Goal: Task Accomplishment & Management: Manage account settings

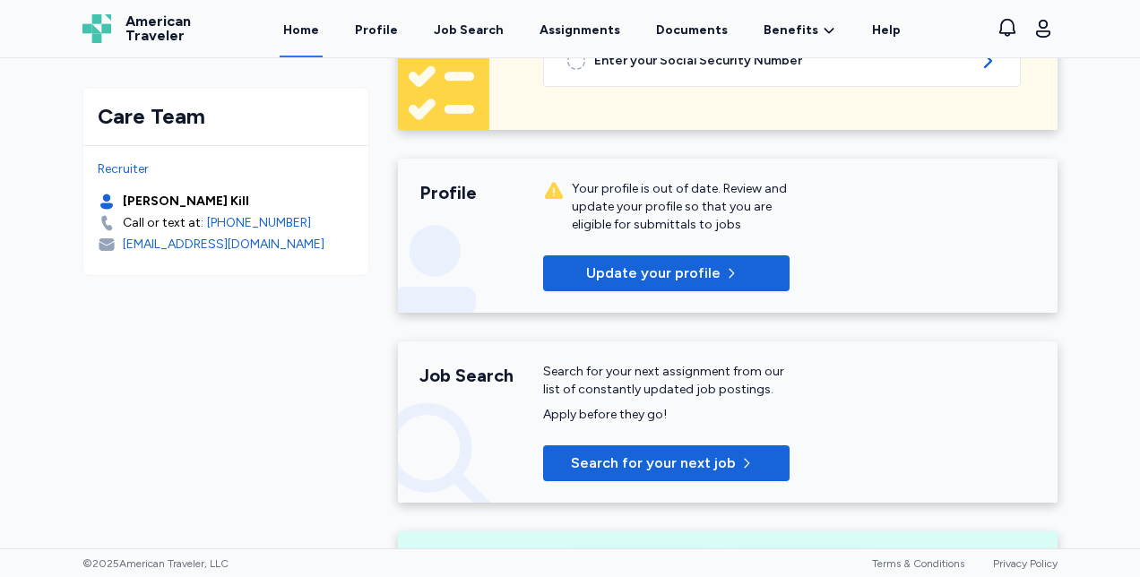
scroll to position [227, 0]
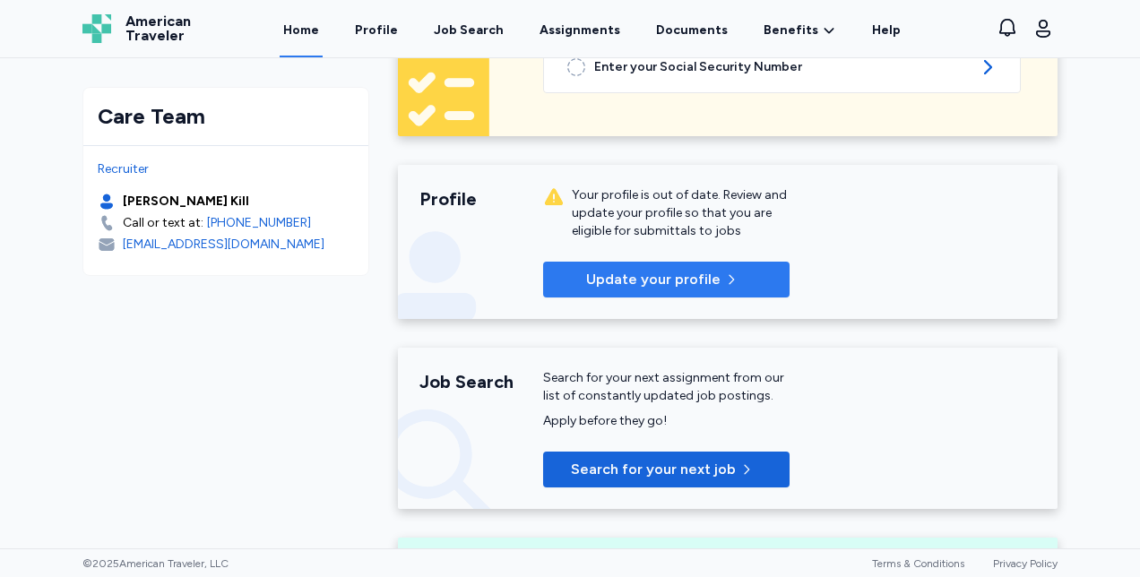
click at [699, 279] on span "Update your profile" at bounding box center [653, 280] width 134 height 22
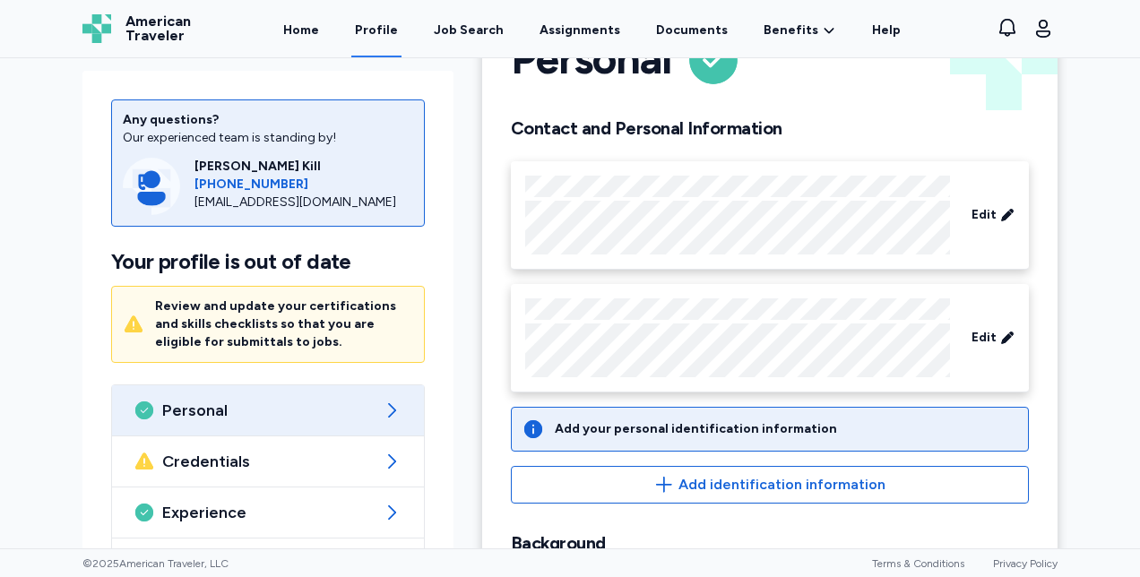
scroll to position [86, 0]
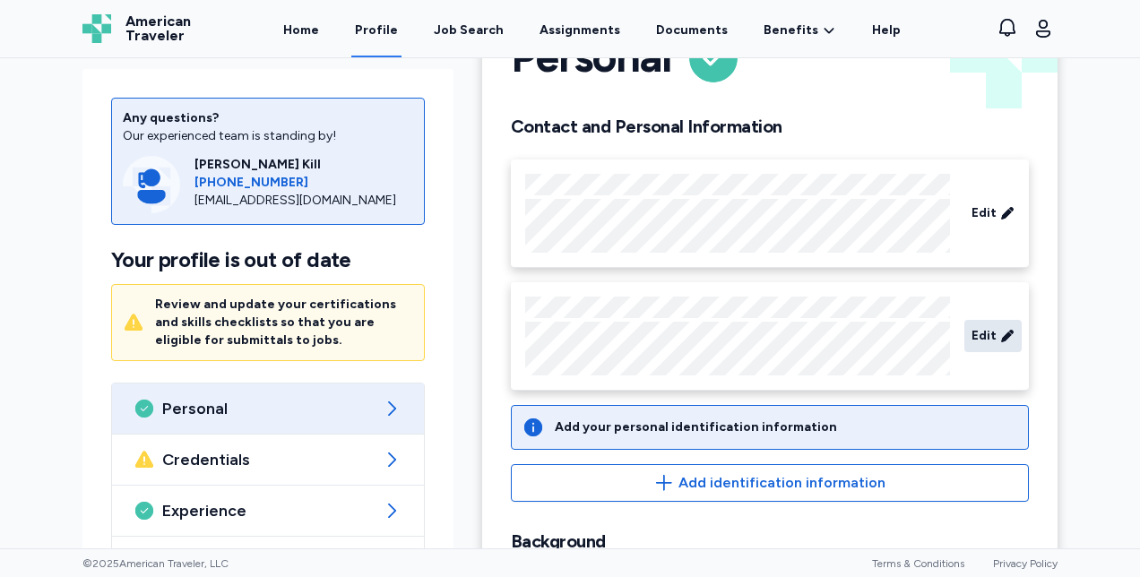
click at [1000, 341] on icon at bounding box center [1007, 336] width 14 height 18
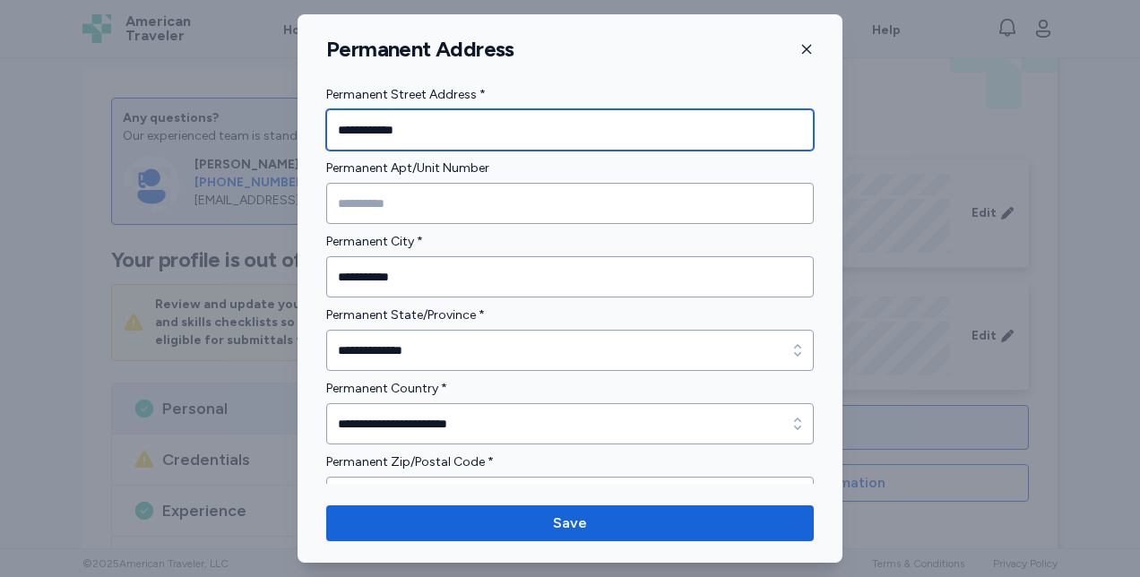
click at [364, 136] on input "**********" at bounding box center [569, 129] width 487 height 41
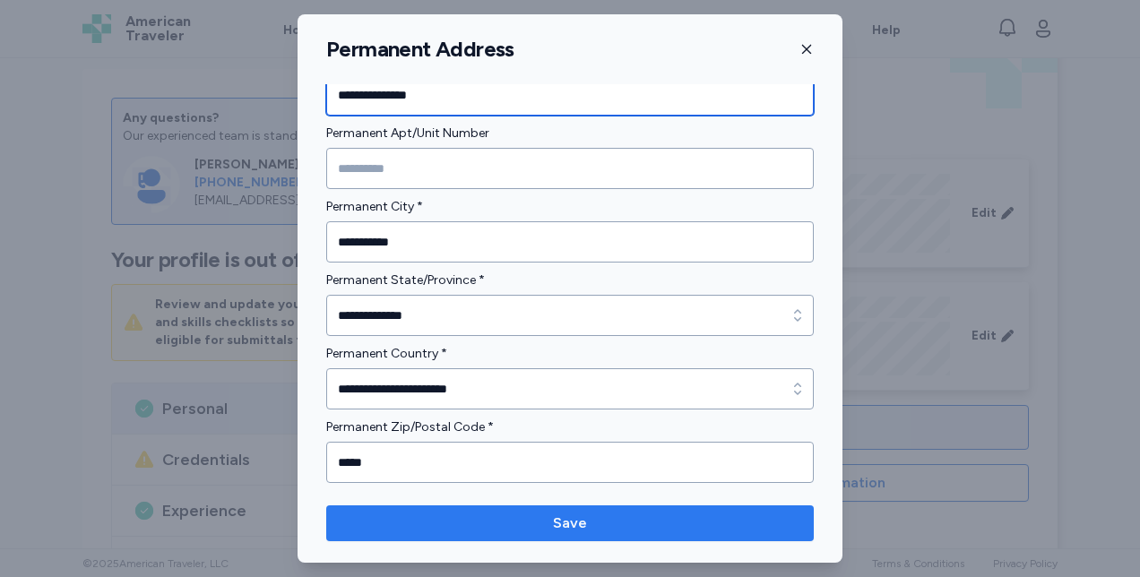
type input "**********"
click at [678, 520] on span "Save" at bounding box center [569, 524] width 459 height 22
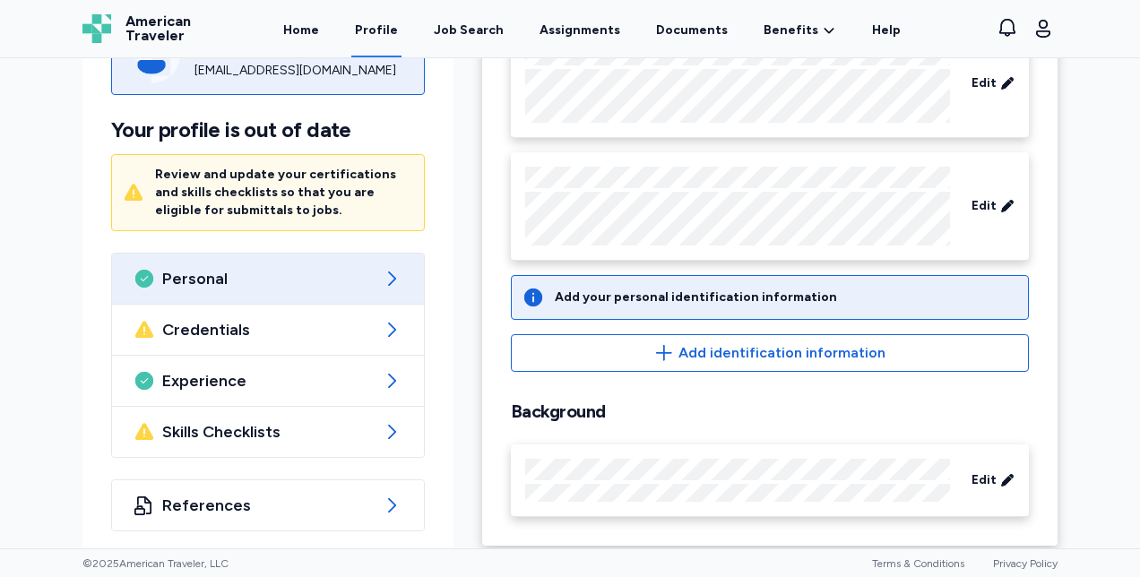
scroll to position [225, 0]
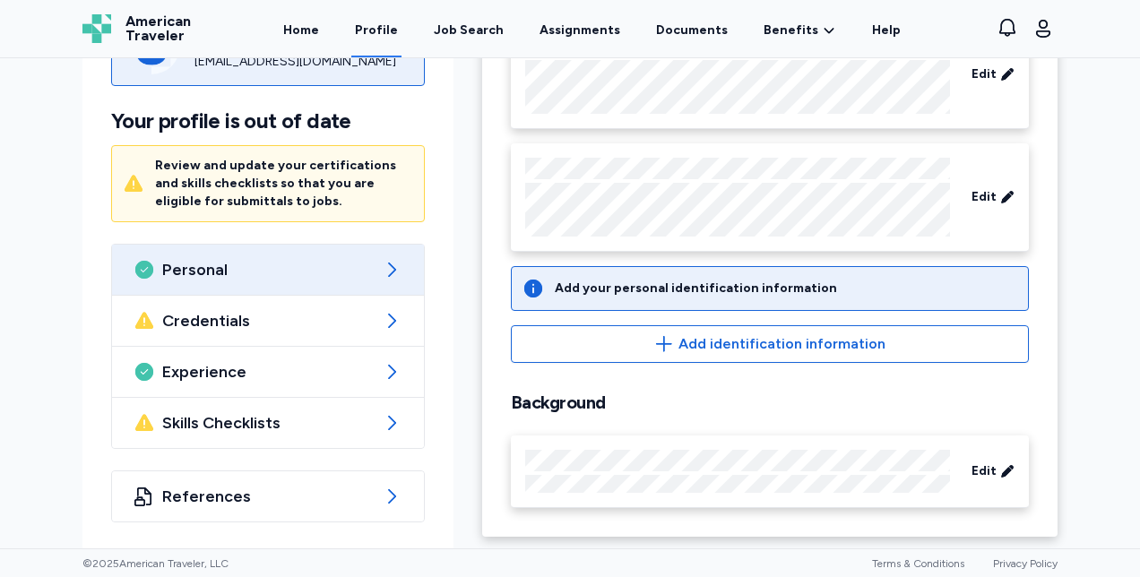
click at [166, 310] on span "Credentials" at bounding box center [267, 321] width 211 height 22
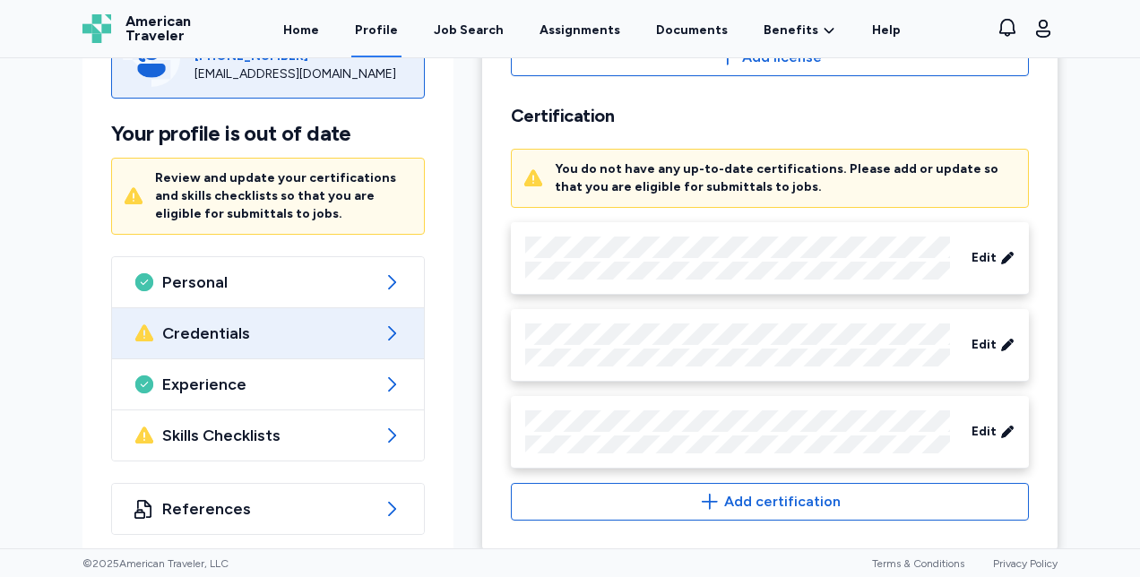
scroll to position [982, 0]
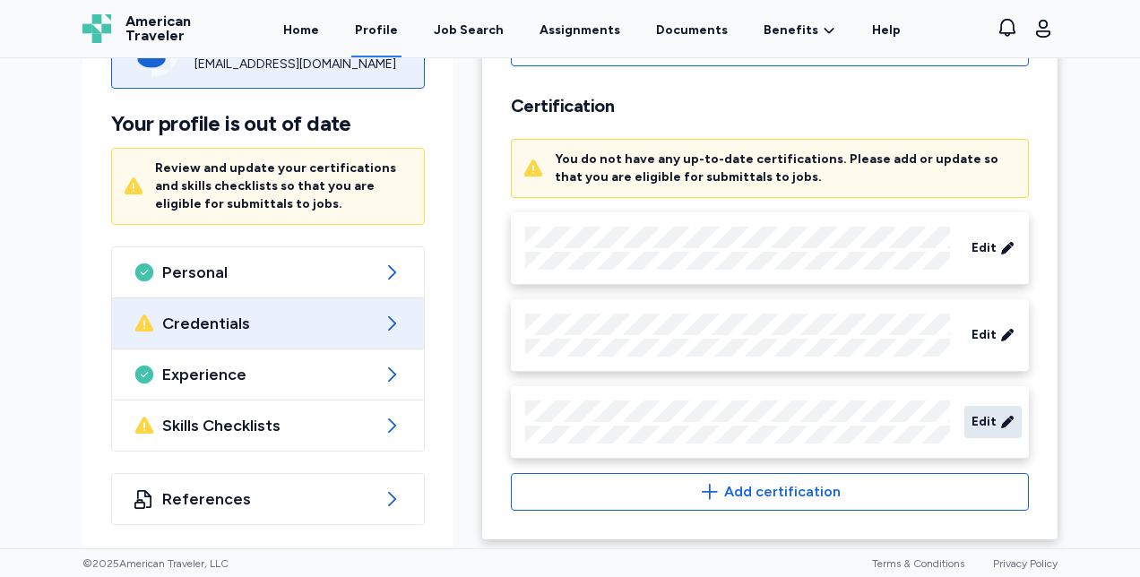
click at [1001, 419] on icon at bounding box center [1007, 422] width 12 height 12
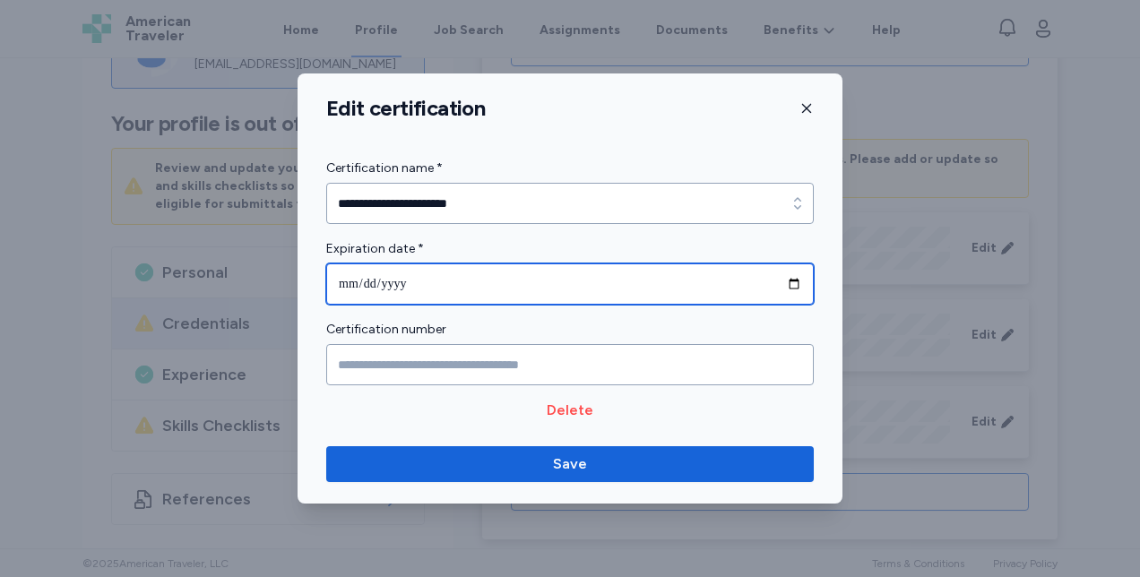
click at [794, 278] on input "**********" at bounding box center [569, 283] width 487 height 41
type input "**********"
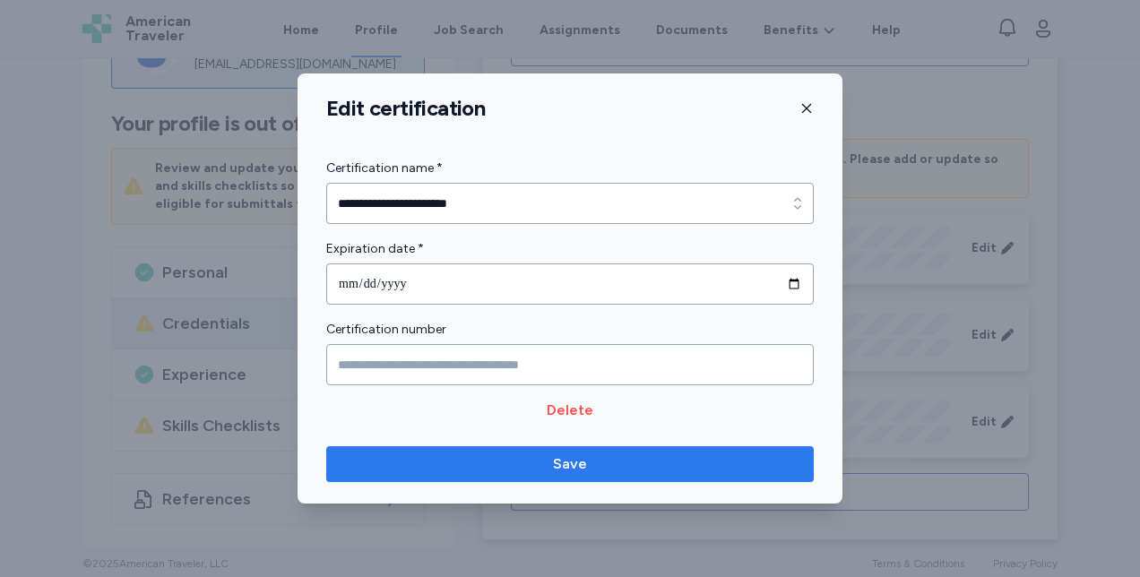
click at [603, 459] on span "Save" at bounding box center [569, 464] width 459 height 22
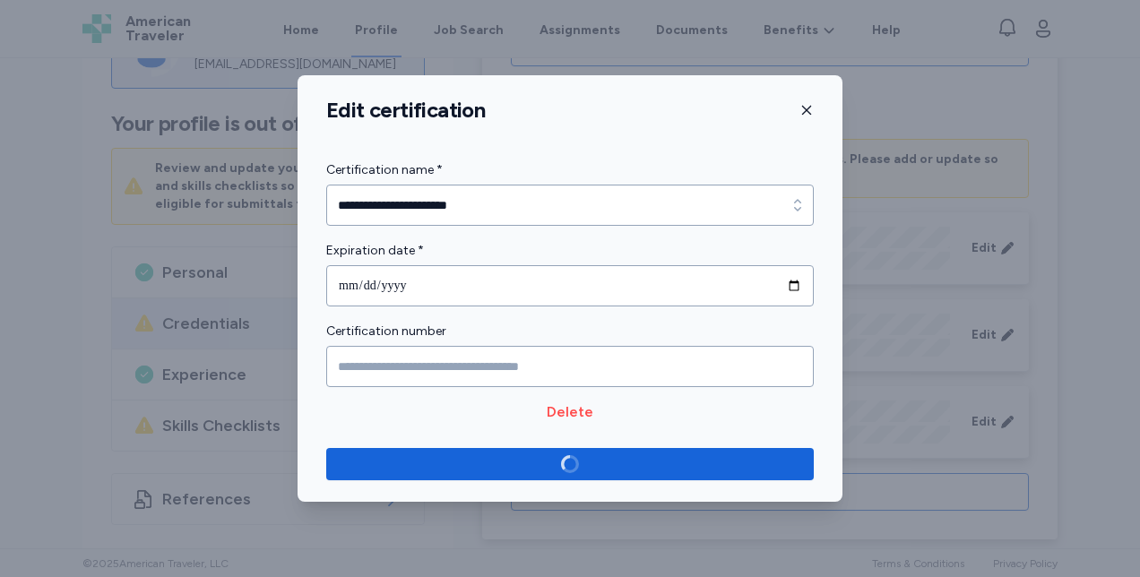
scroll to position [913, 0]
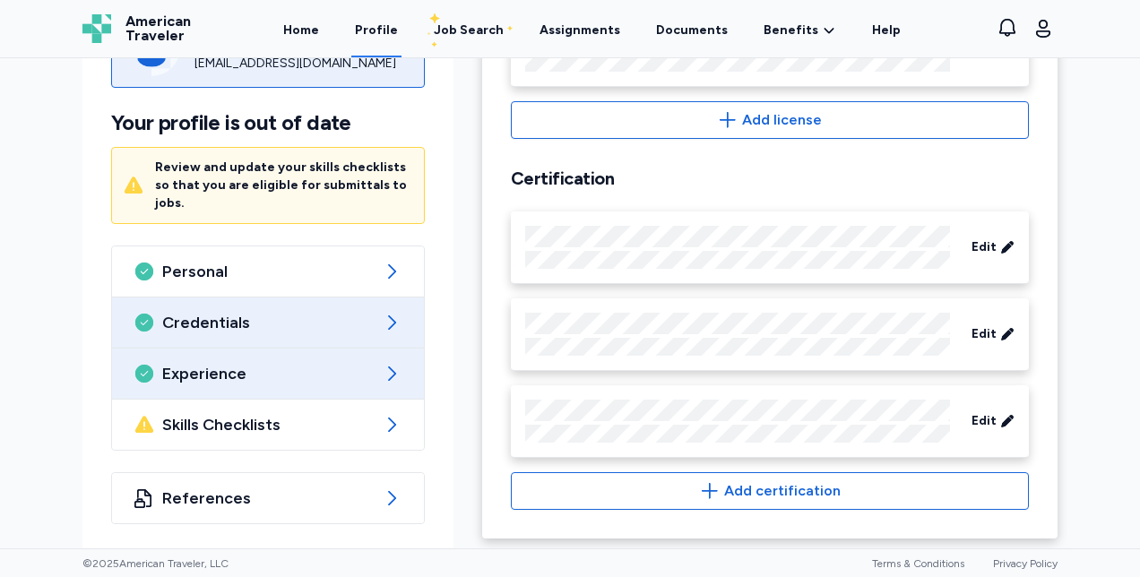
click at [178, 366] on span "Experience" at bounding box center [267, 374] width 211 height 22
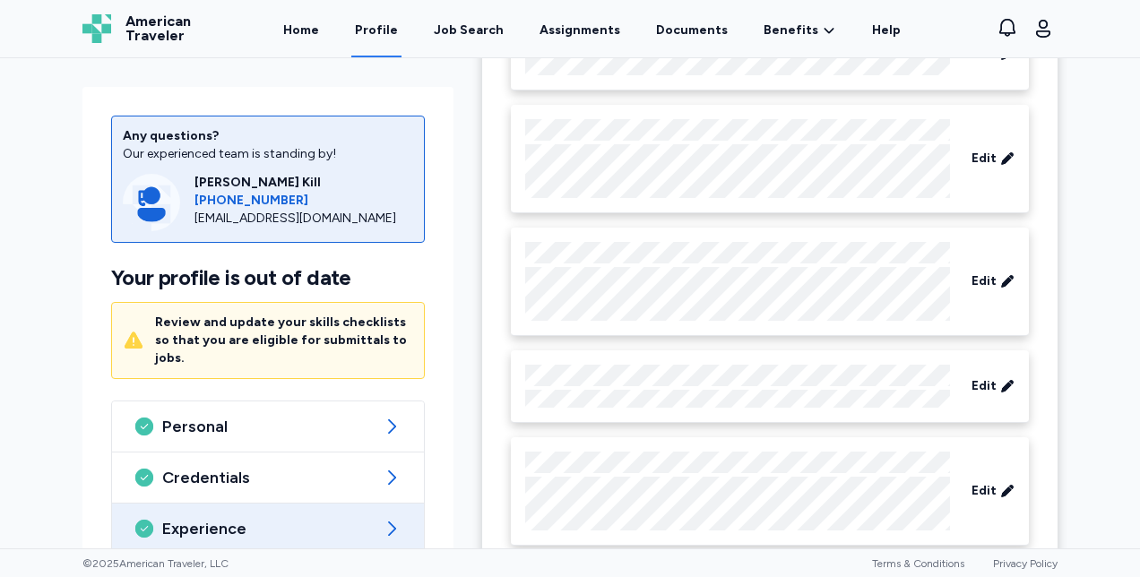
scroll to position [843, 0]
click at [1000, 157] on icon at bounding box center [1007, 154] width 14 height 18
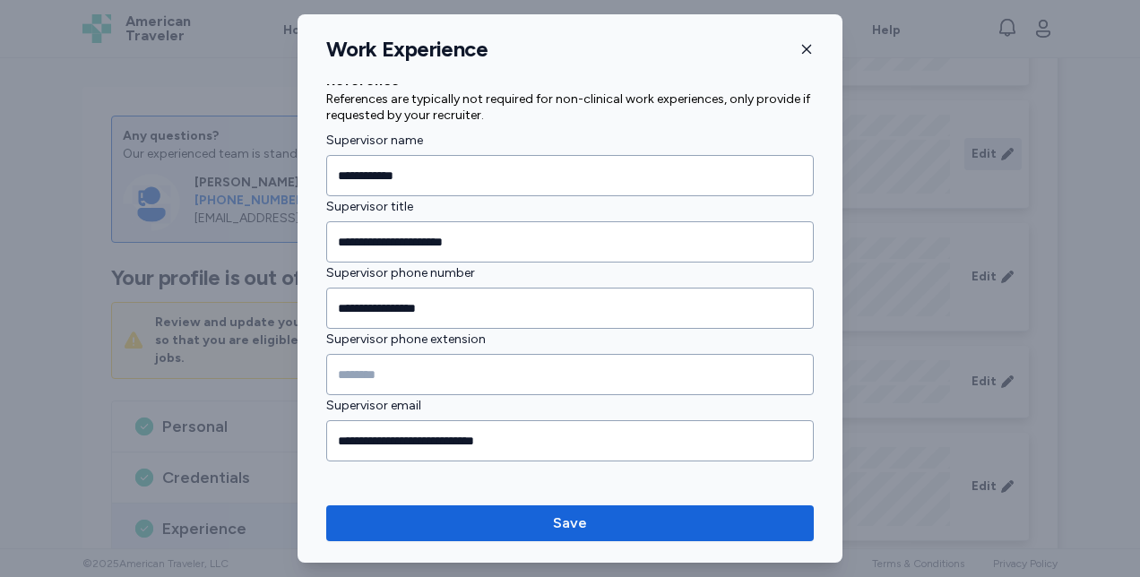
scroll to position [1096, 0]
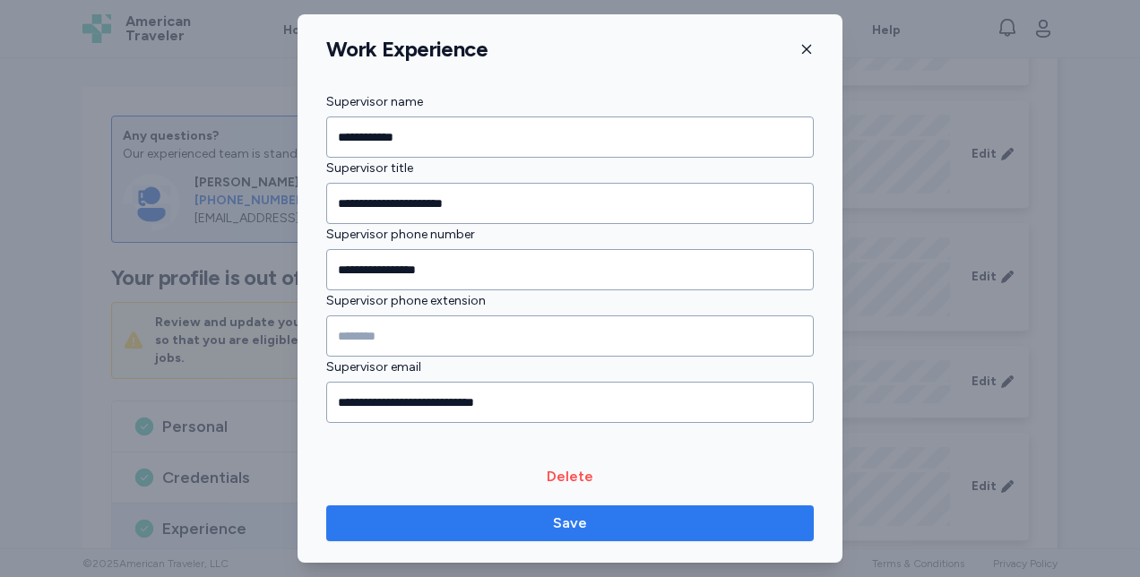
click at [618, 526] on span "Save" at bounding box center [569, 524] width 459 height 22
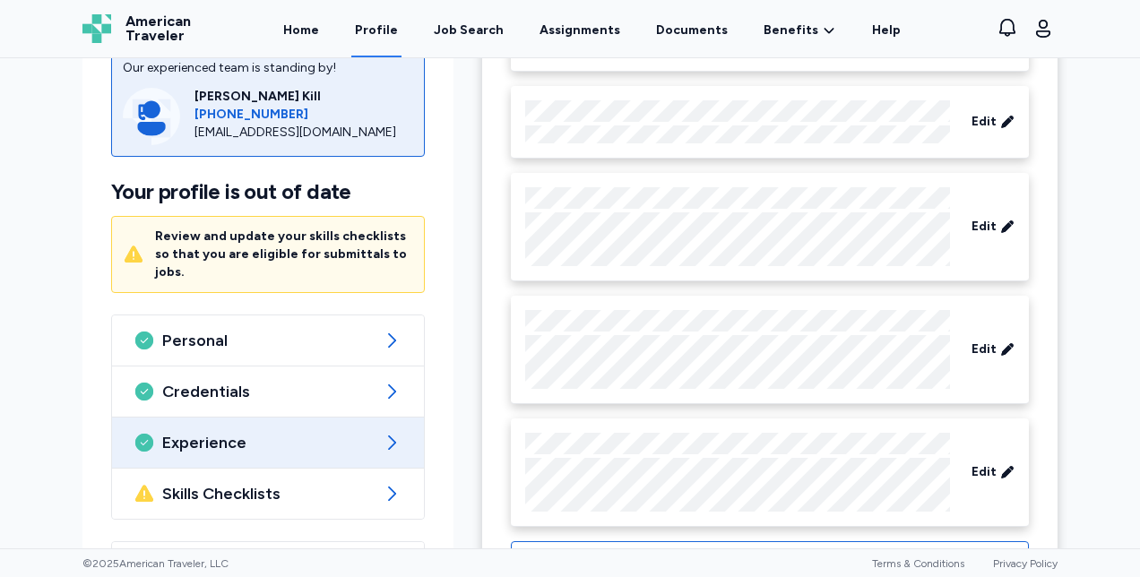
scroll to position [1502, 0]
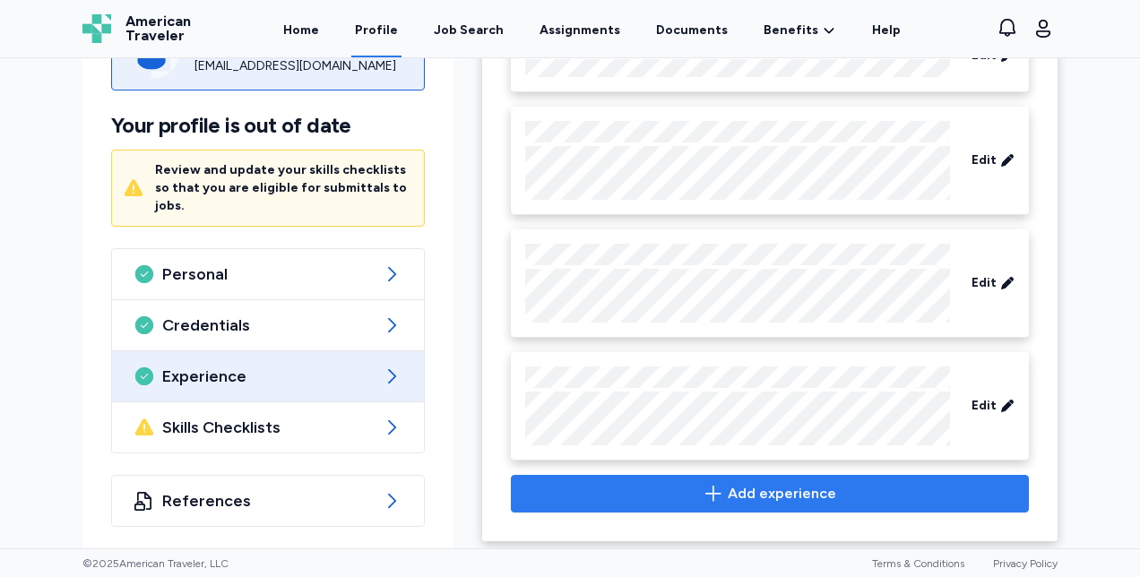
click at [816, 483] on span "Add experience" at bounding box center [782, 494] width 108 height 22
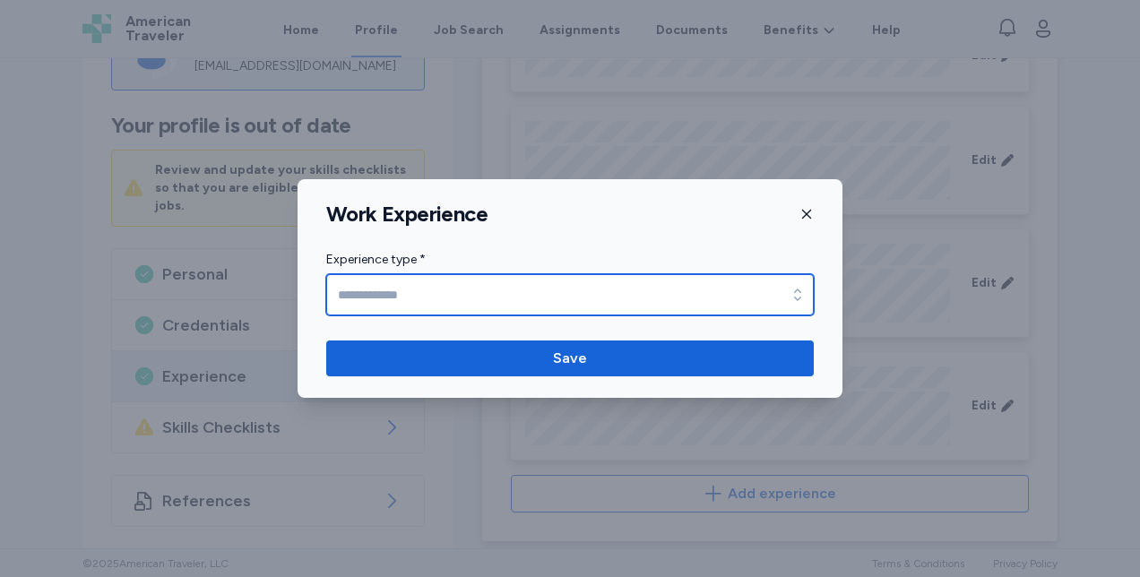
click at [758, 299] on input "Experience type *" at bounding box center [569, 294] width 487 height 41
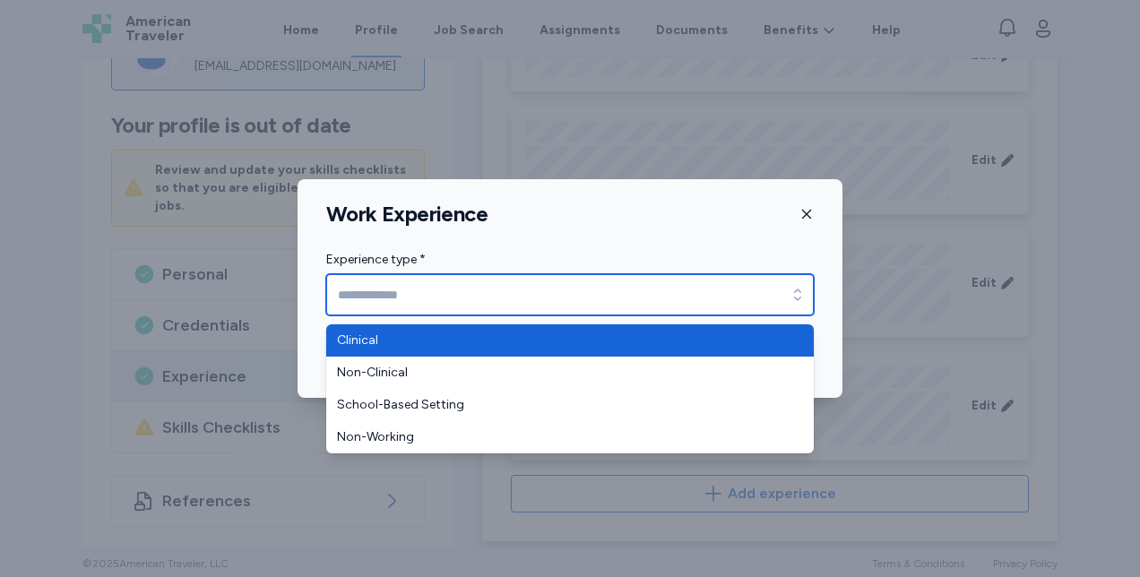
type input "********"
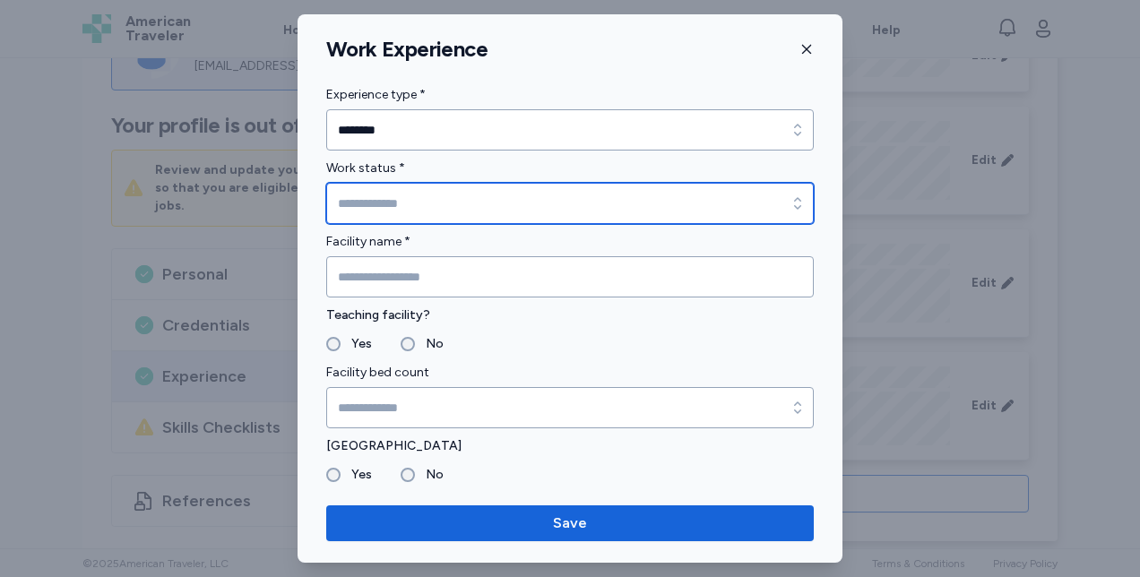
click at [470, 206] on input "Work status *" at bounding box center [569, 203] width 487 height 41
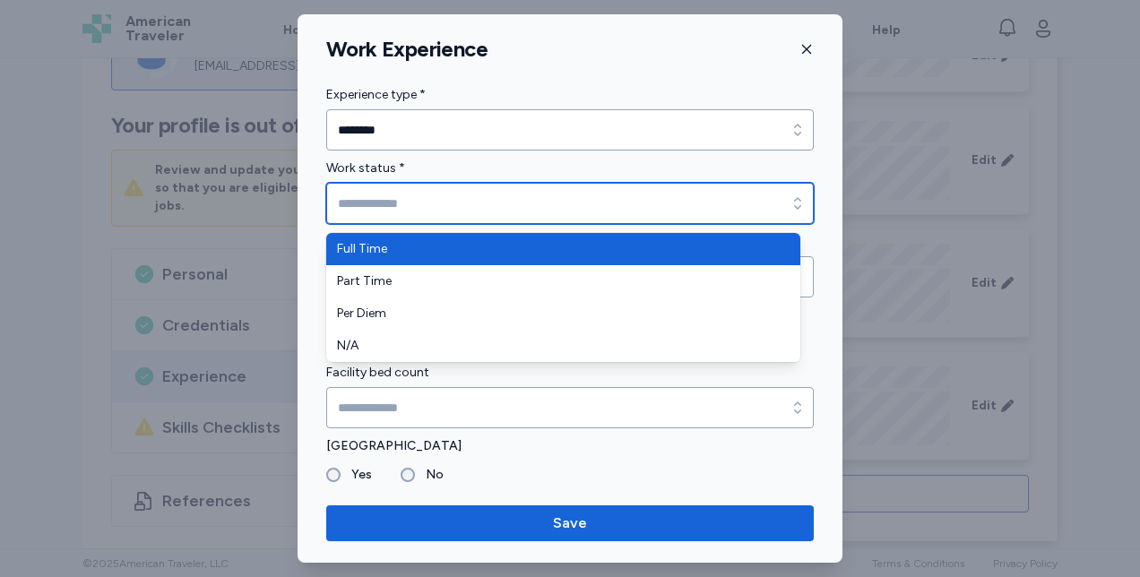
type input "*********"
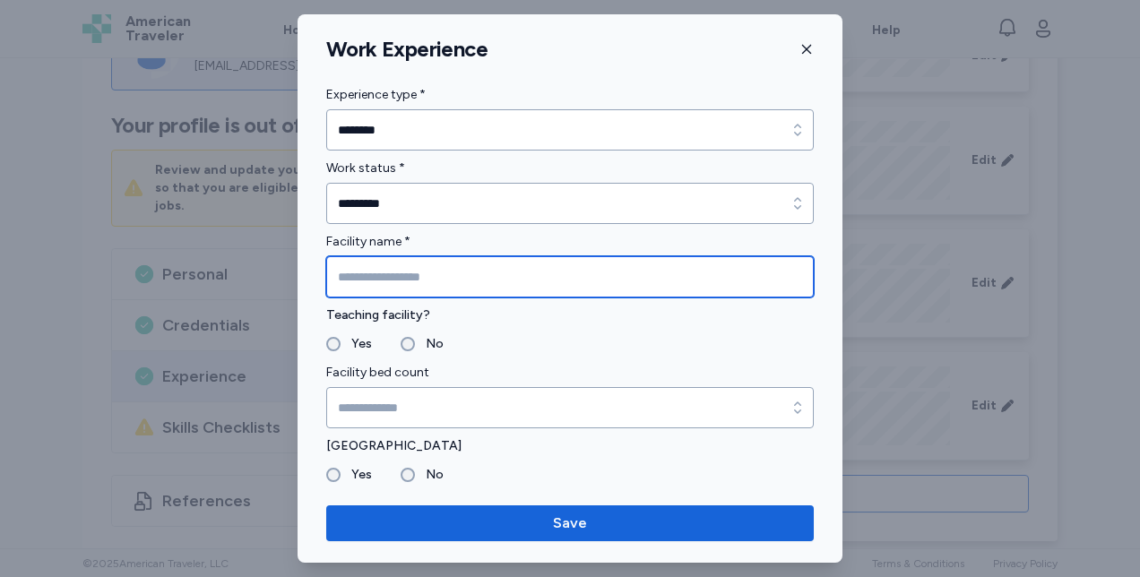
click at [396, 278] on input "Facility name *" at bounding box center [569, 276] width 487 height 41
type input "**********"
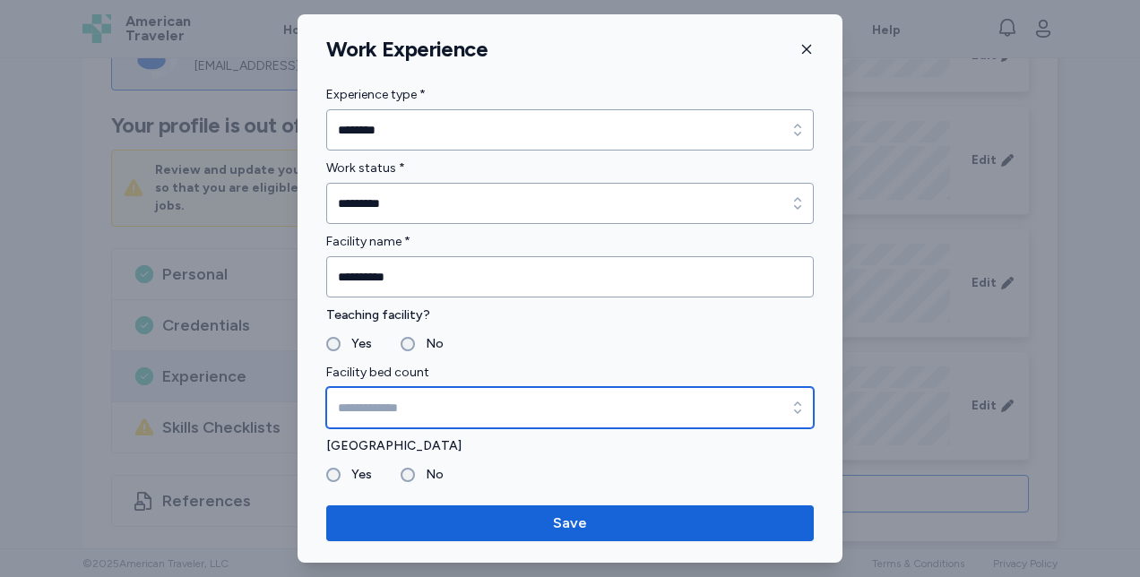
click at [364, 409] on input "Facility bed count" at bounding box center [569, 407] width 487 height 41
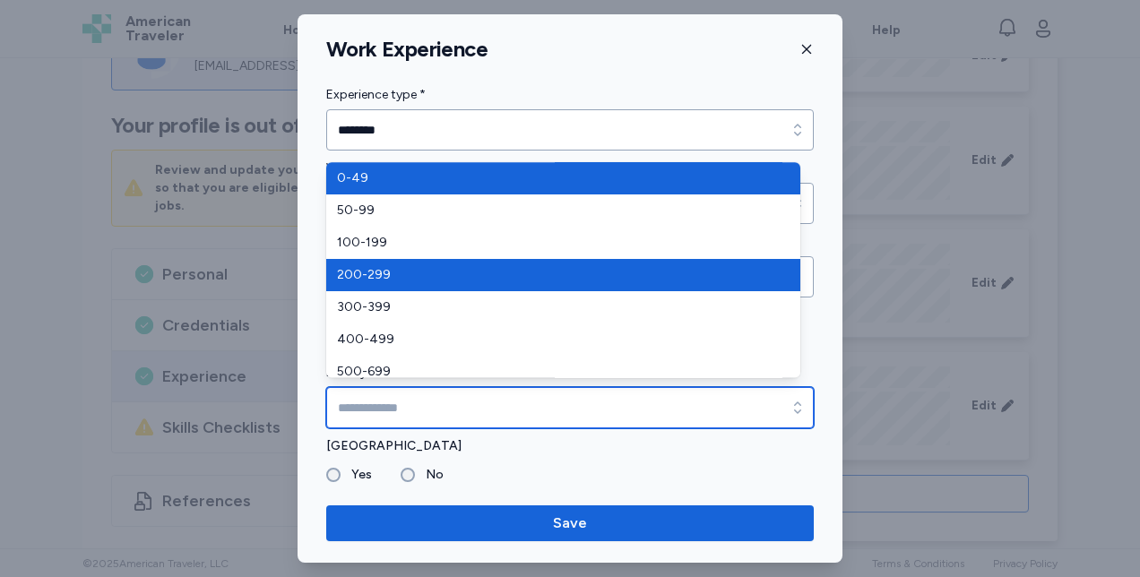
type input "*******"
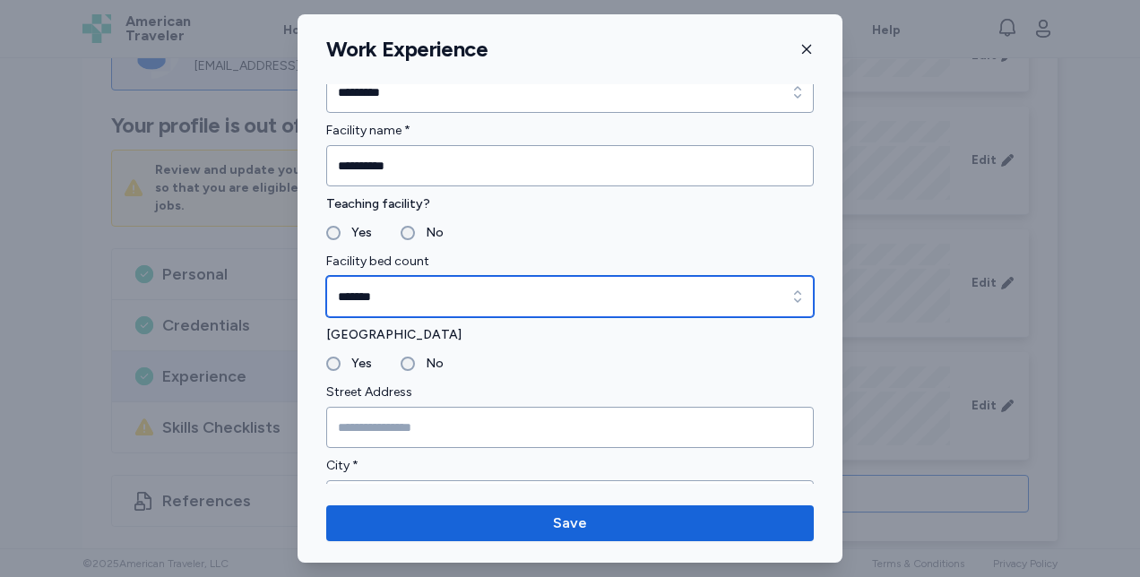
scroll to position [124, 0]
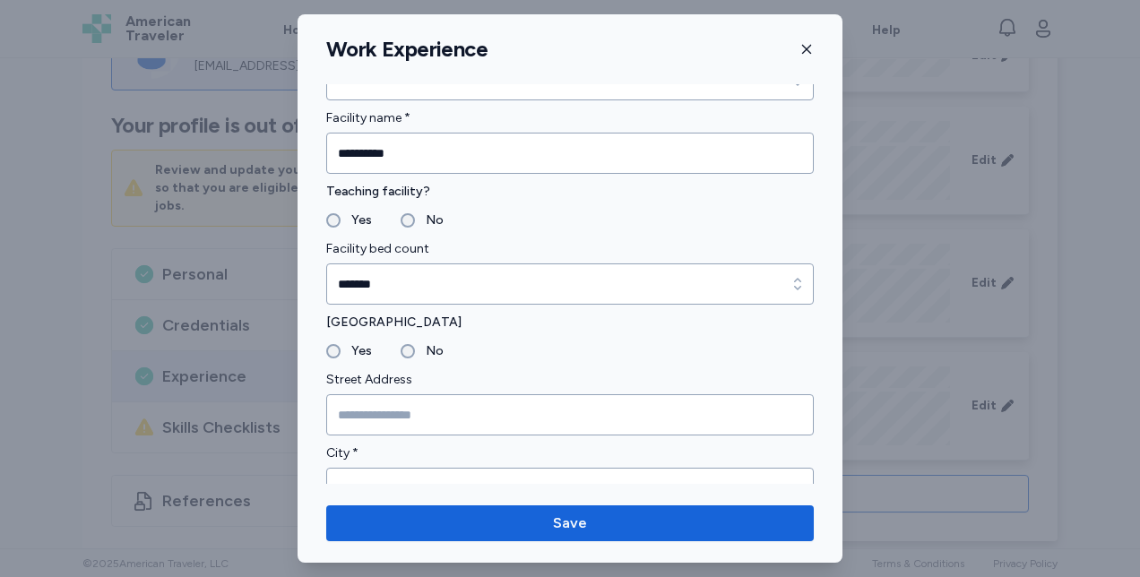
click at [401, 351] on div "No" at bounding box center [422, 351] width 43 height 22
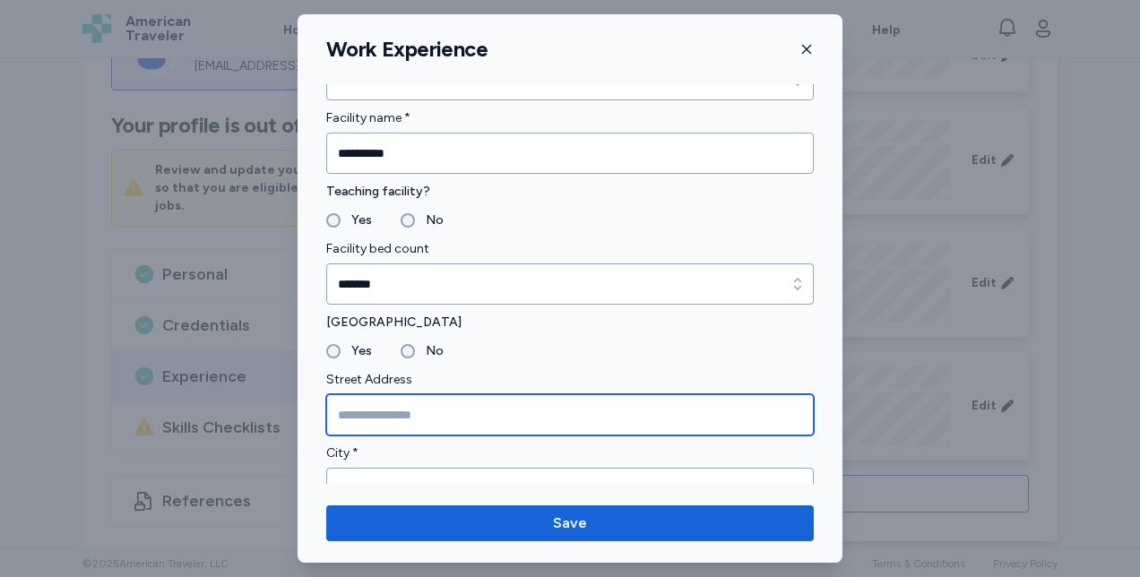
click at [370, 416] on input "Street Address" at bounding box center [569, 414] width 487 height 41
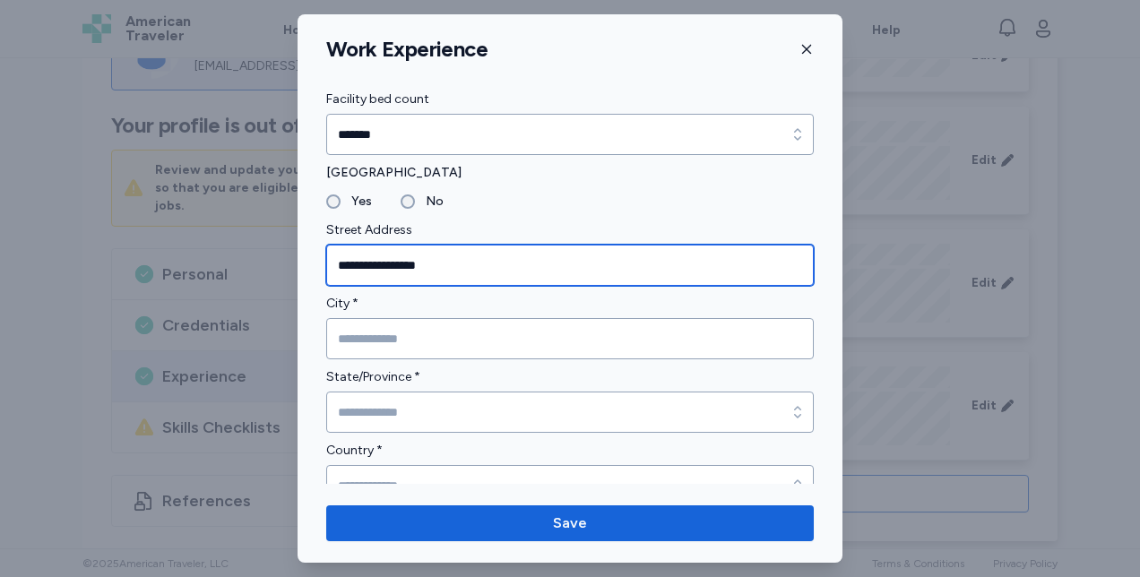
type input "**********"
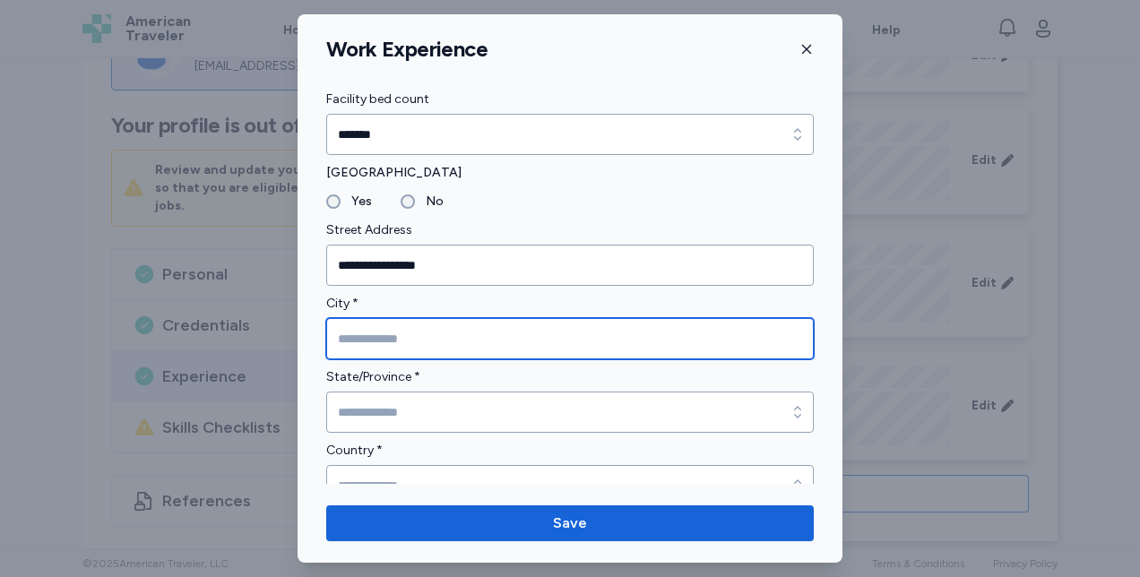
click at [498, 332] on input "City *" at bounding box center [569, 338] width 487 height 41
type input "**********"
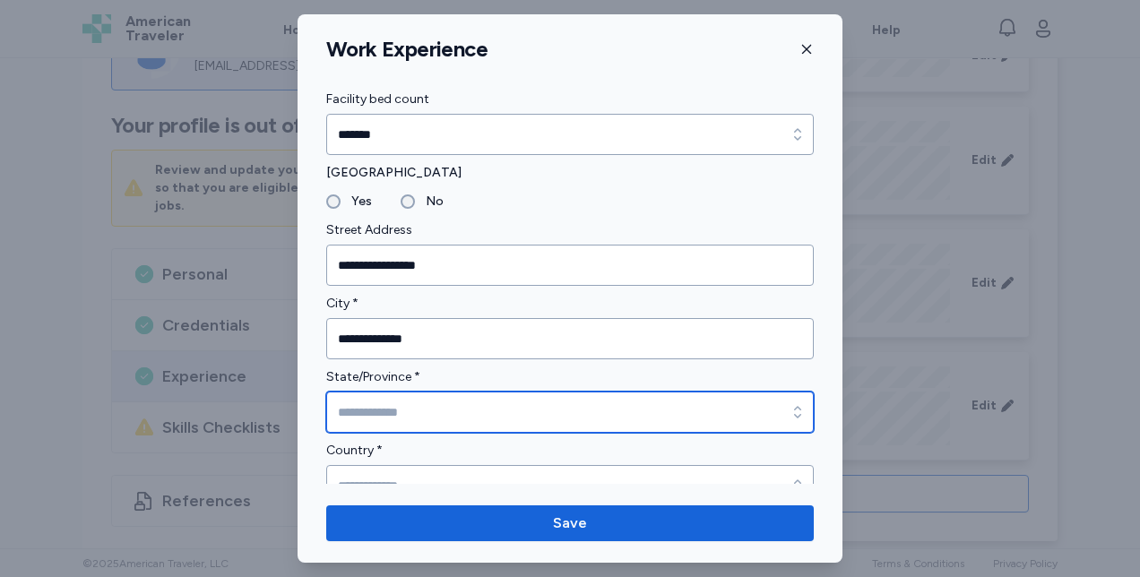
click at [640, 413] on input "State/Province *" at bounding box center [569, 412] width 487 height 41
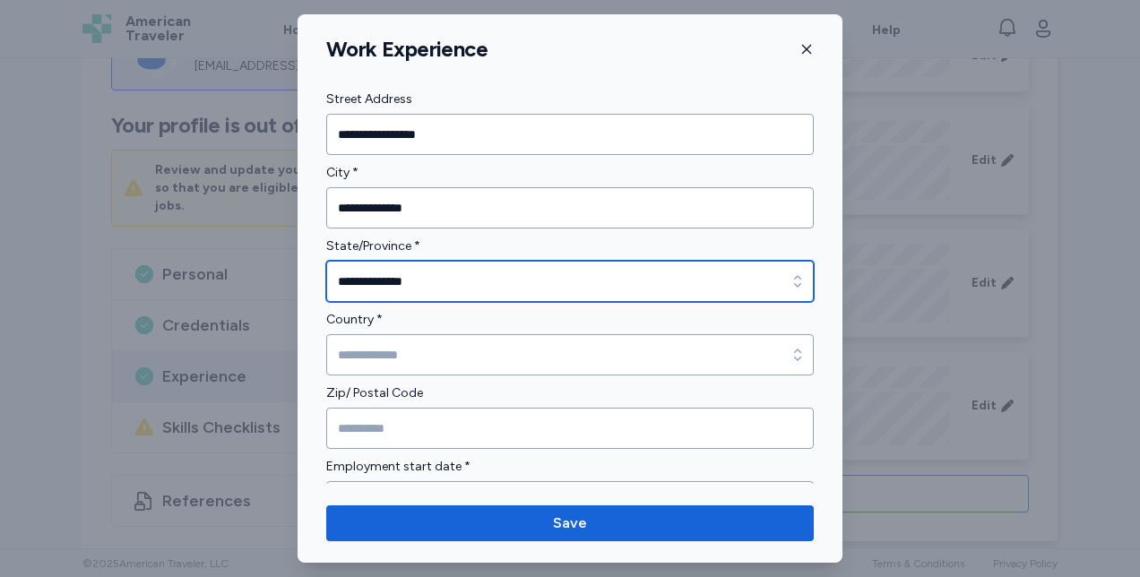
scroll to position [430, 0]
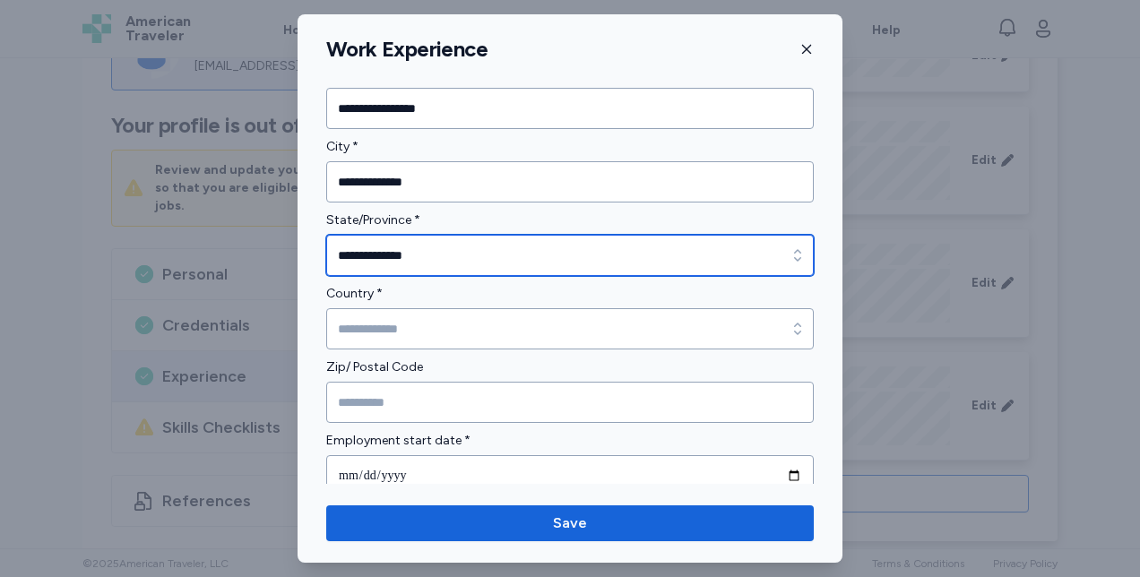
type input "**********"
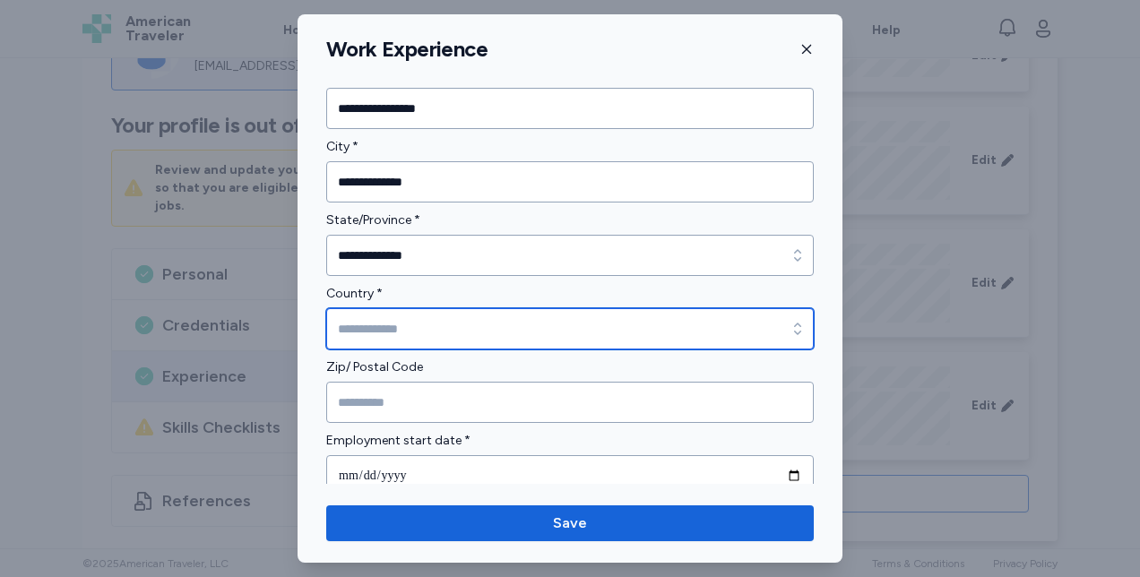
click at [556, 329] on input "Country *" at bounding box center [569, 328] width 487 height 41
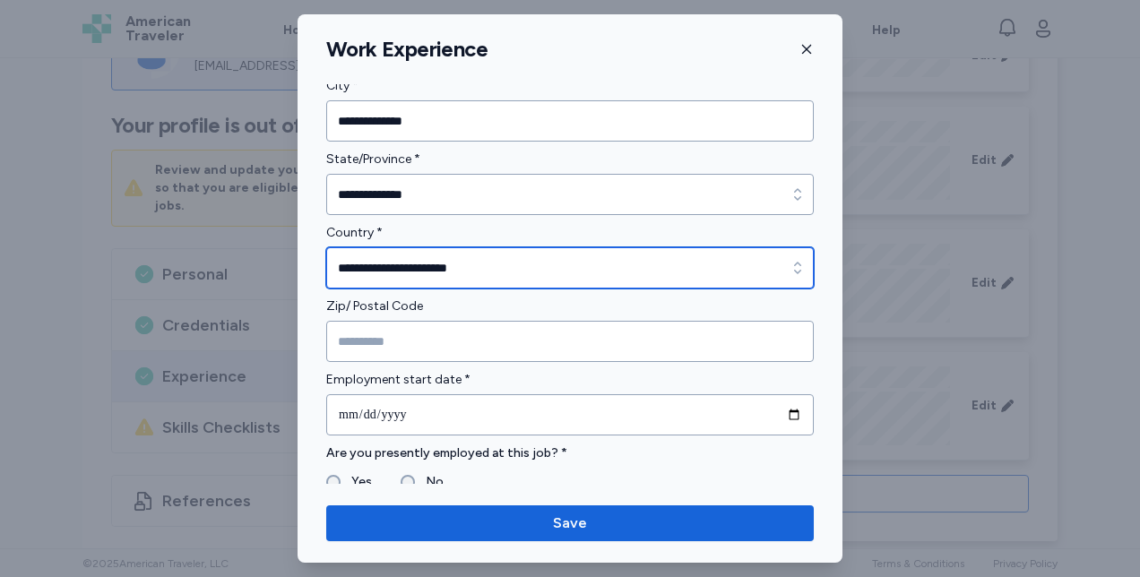
scroll to position [507, 0]
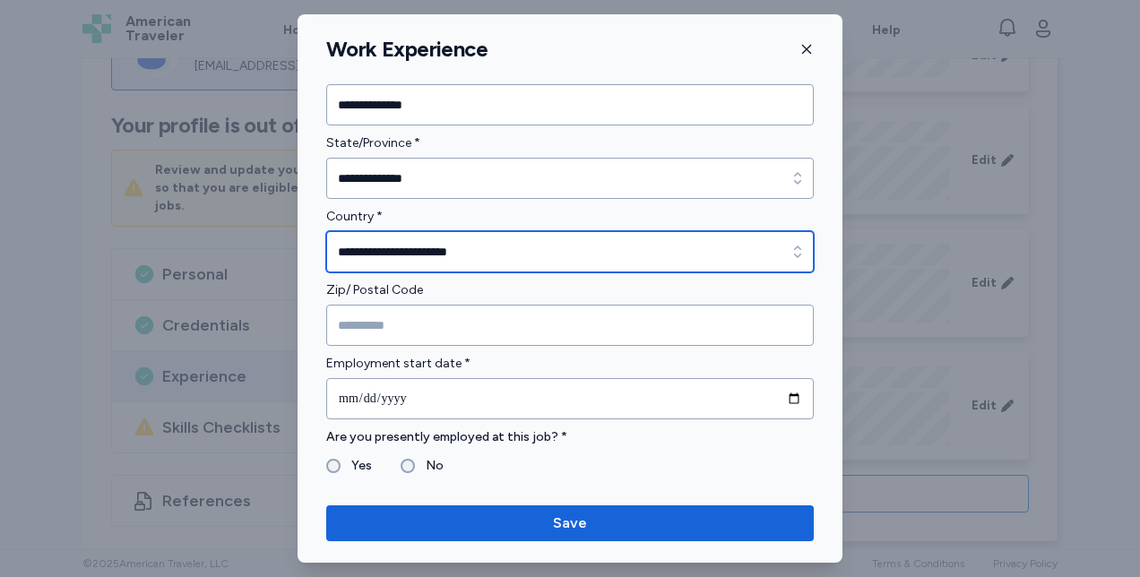
type input "**********"
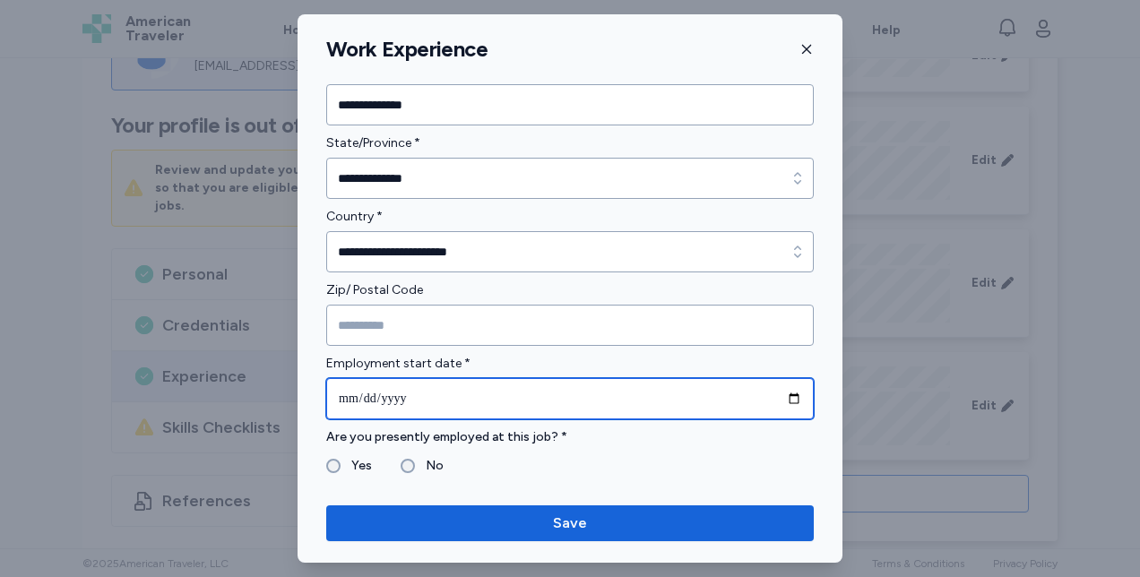
click at [355, 397] on input "date" at bounding box center [569, 398] width 487 height 41
type input "**********"
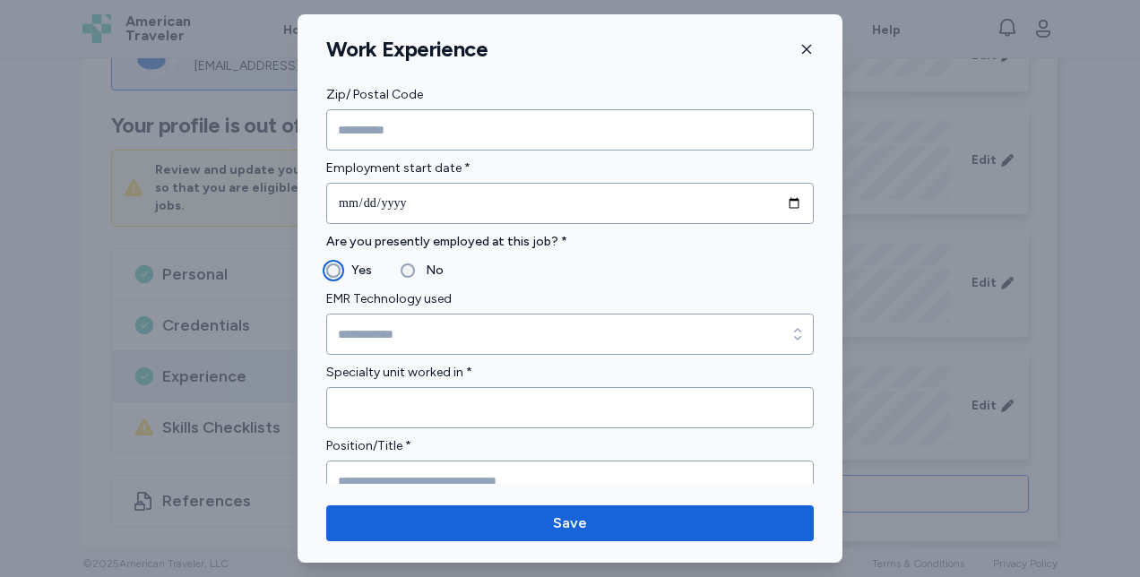
scroll to position [709, 0]
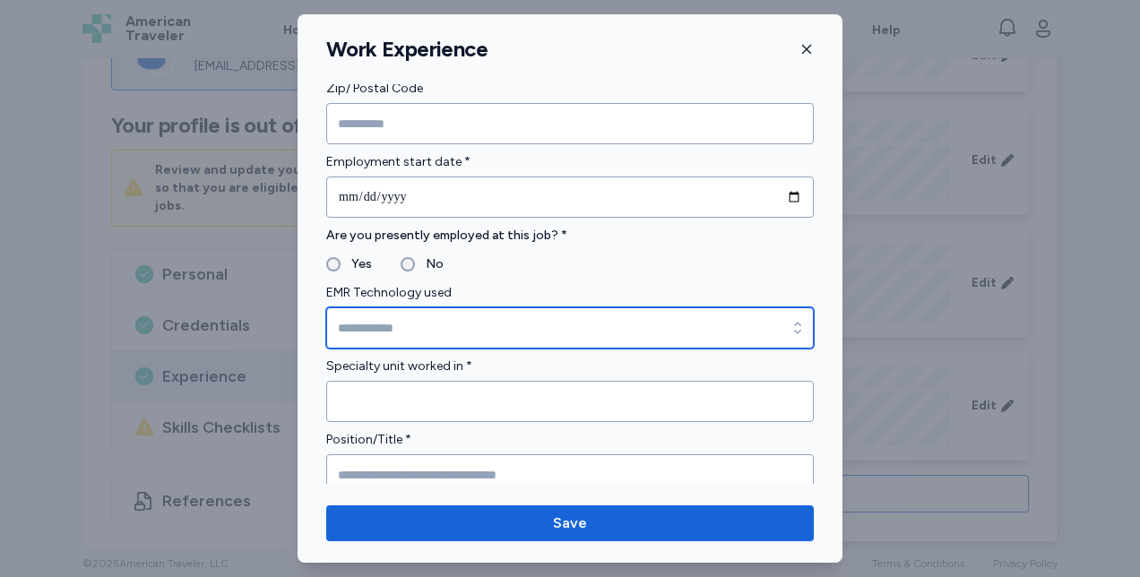
click at [631, 330] on input "EMR Technology used" at bounding box center [569, 327] width 487 height 41
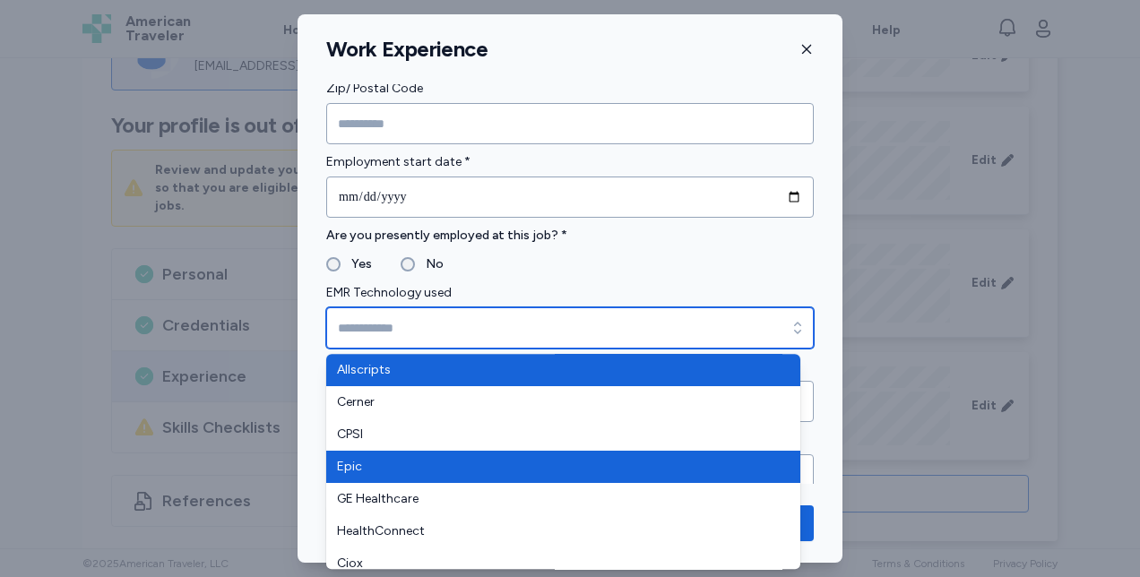
type input "****"
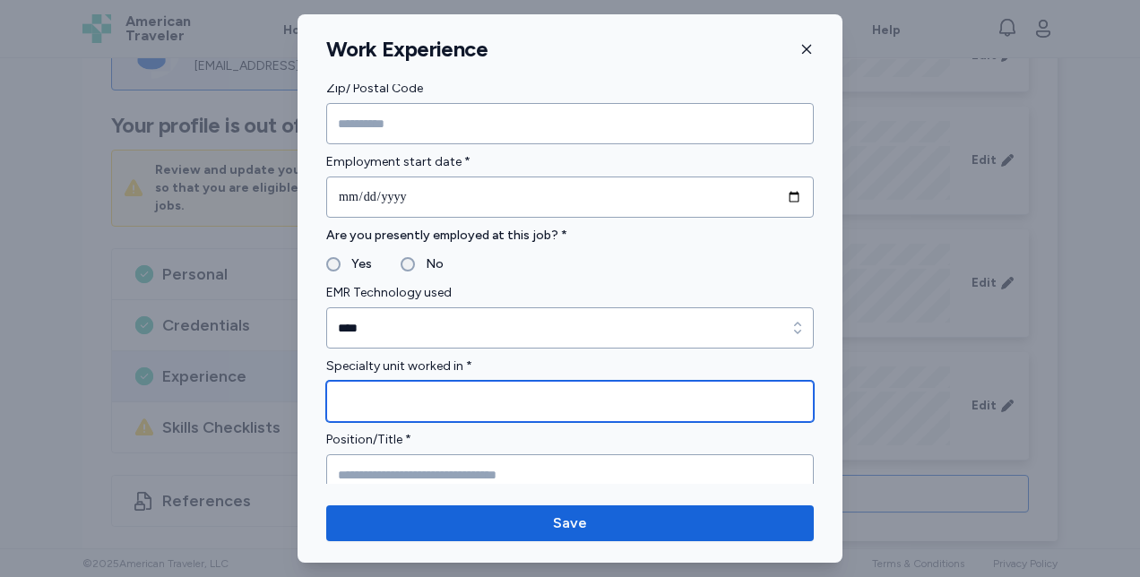
click at [611, 398] on input "Specialty unit worked in *" at bounding box center [569, 401] width 487 height 41
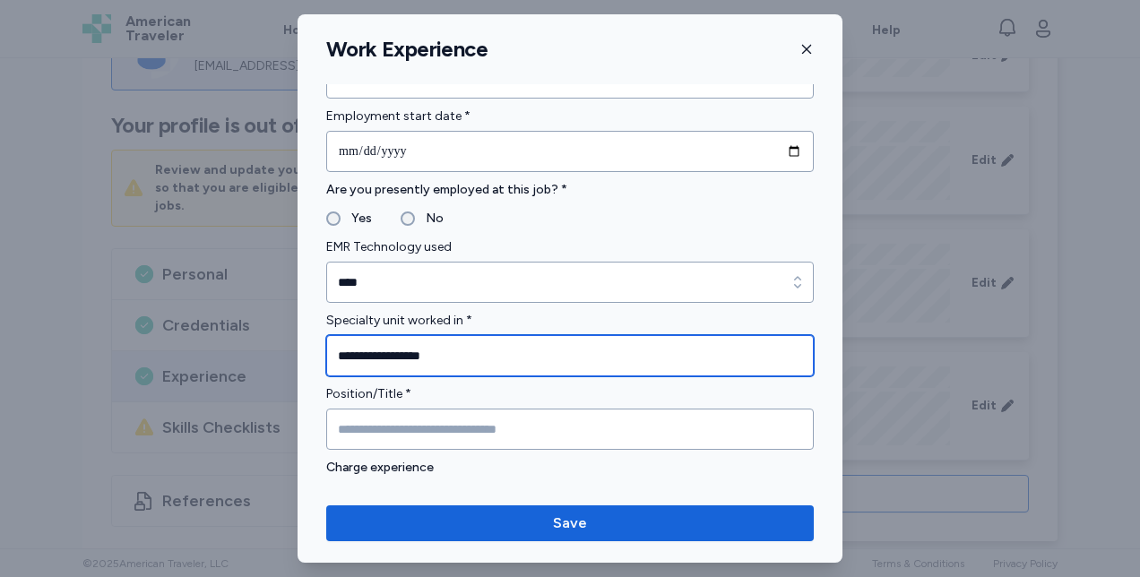
type input "**********"
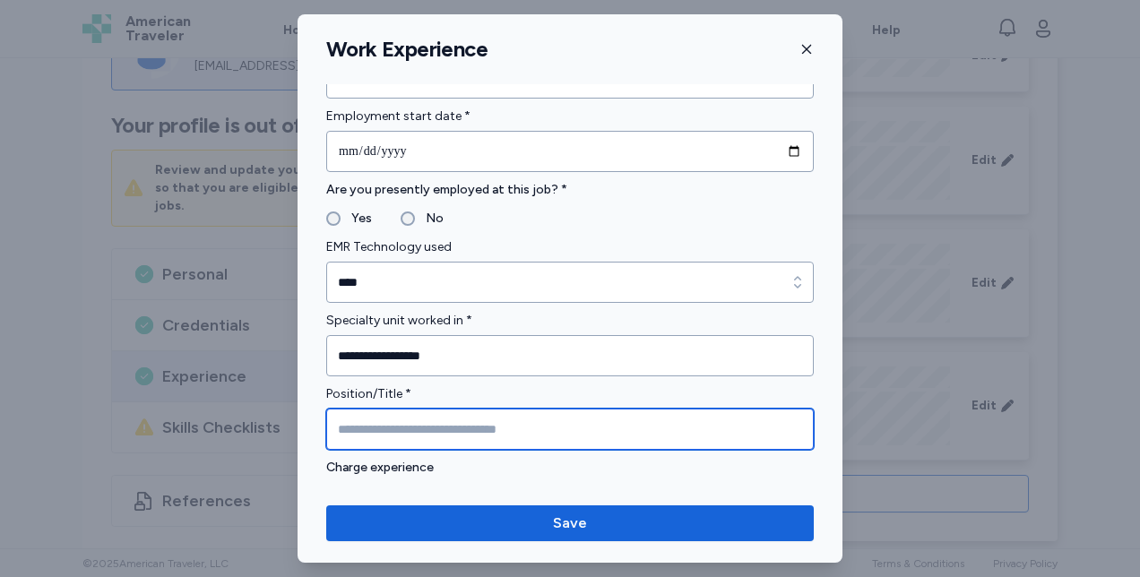
click at [581, 431] on input "Position/Title *" at bounding box center [569, 429] width 487 height 41
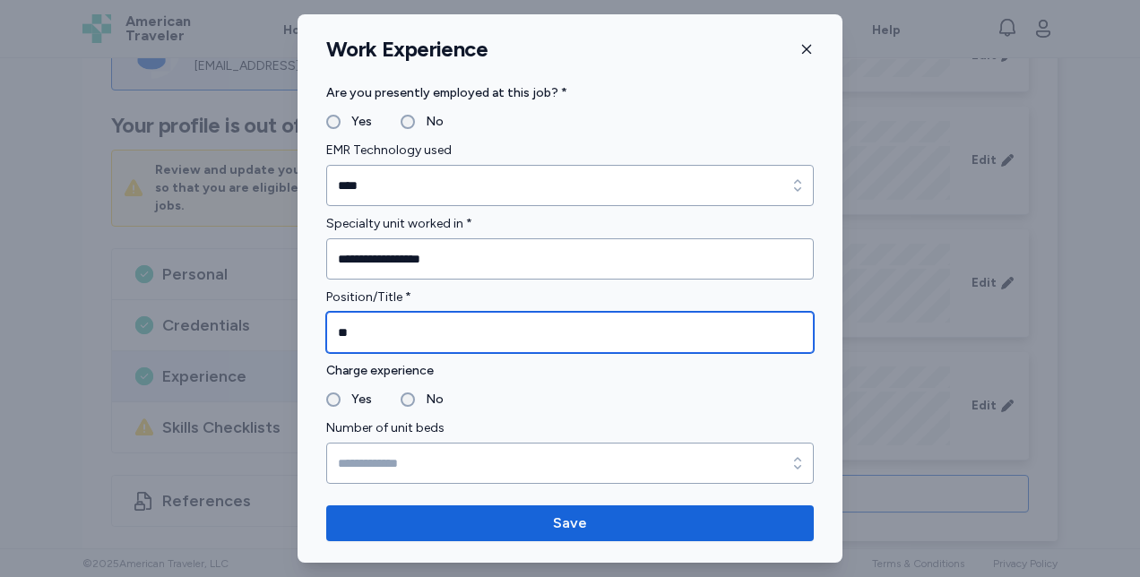
scroll to position [857, 0]
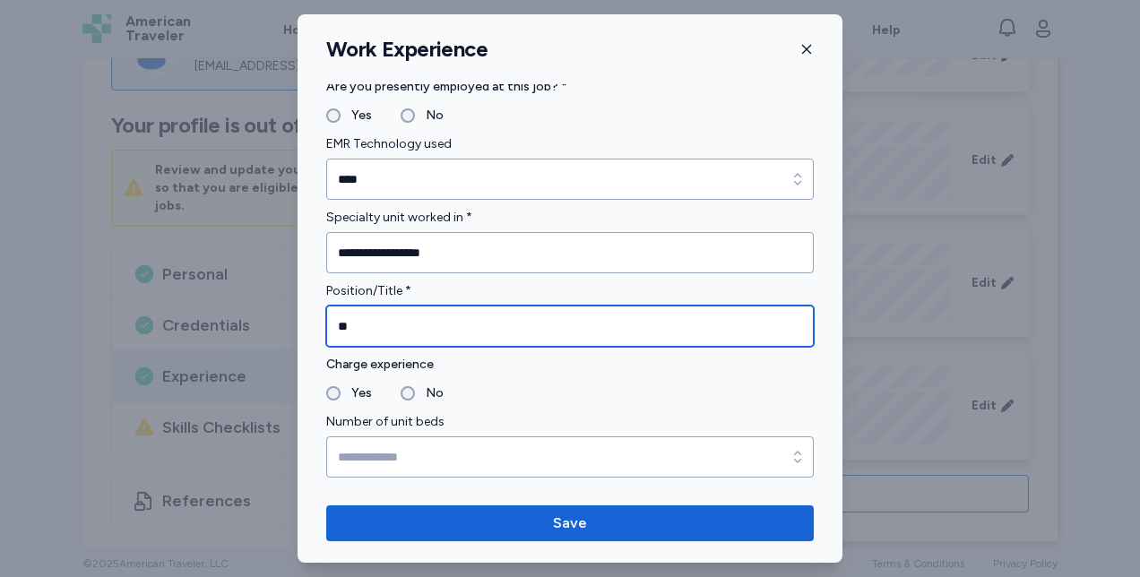
type input "**"
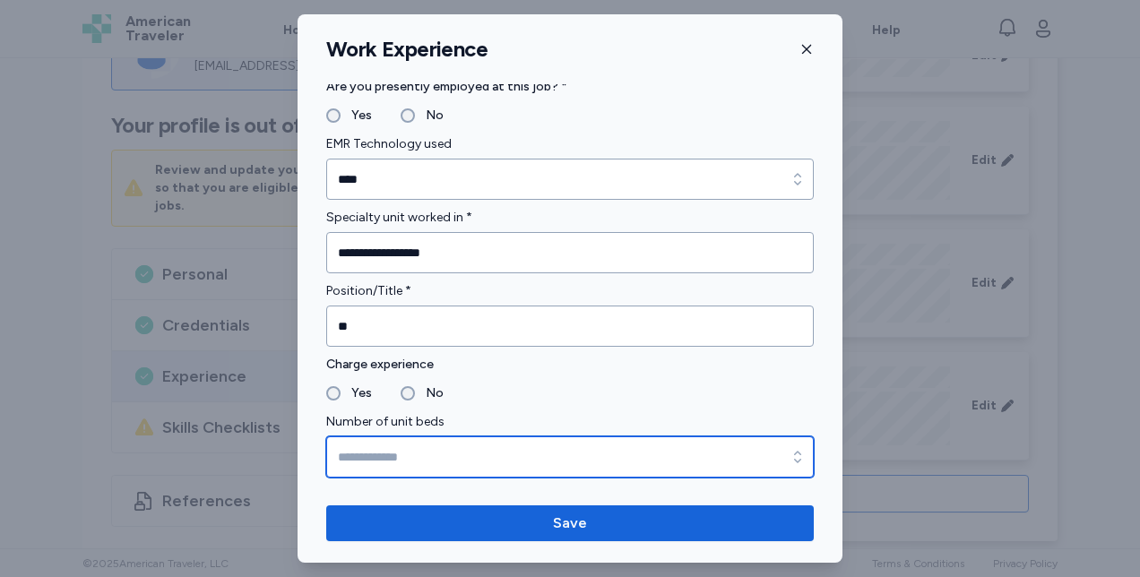
click at [400, 453] on input "Number of unit beds" at bounding box center [569, 456] width 487 height 41
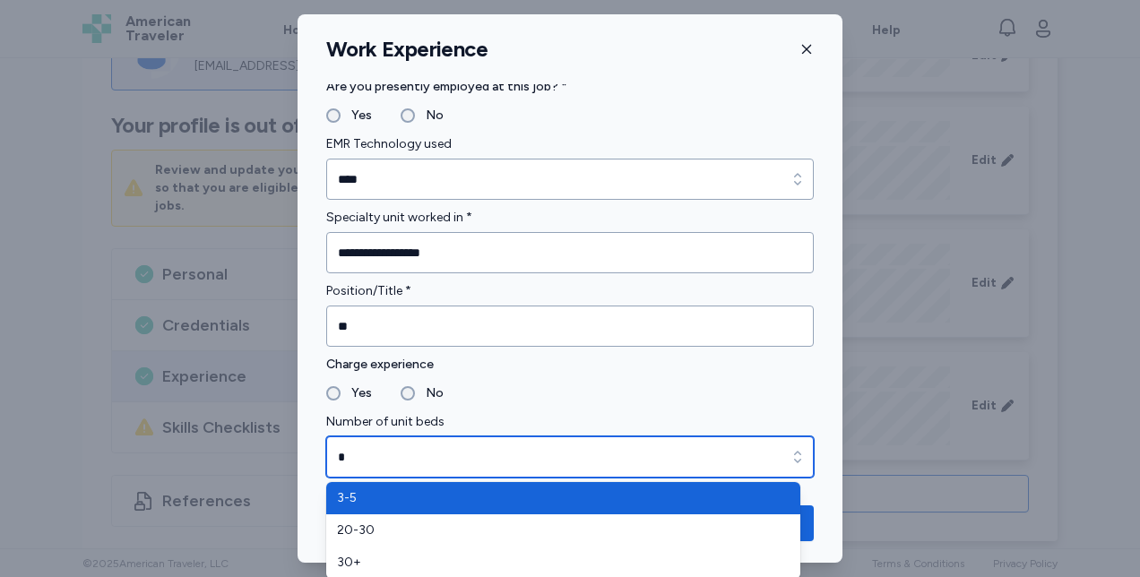
type input "**"
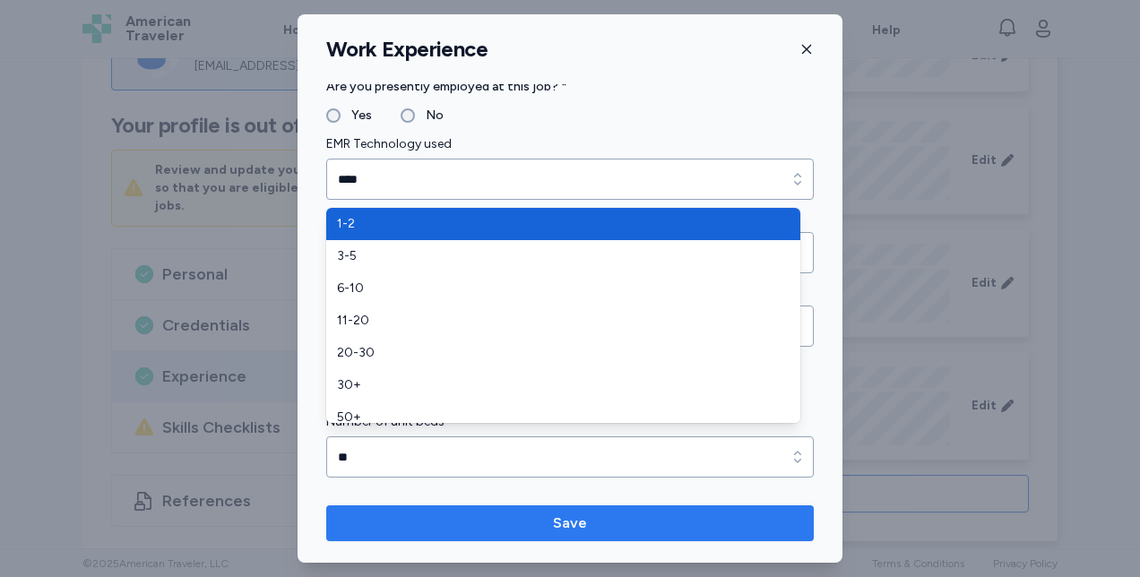
click at [647, 520] on span "Save" at bounding box center [569, 524] width 459 height 22
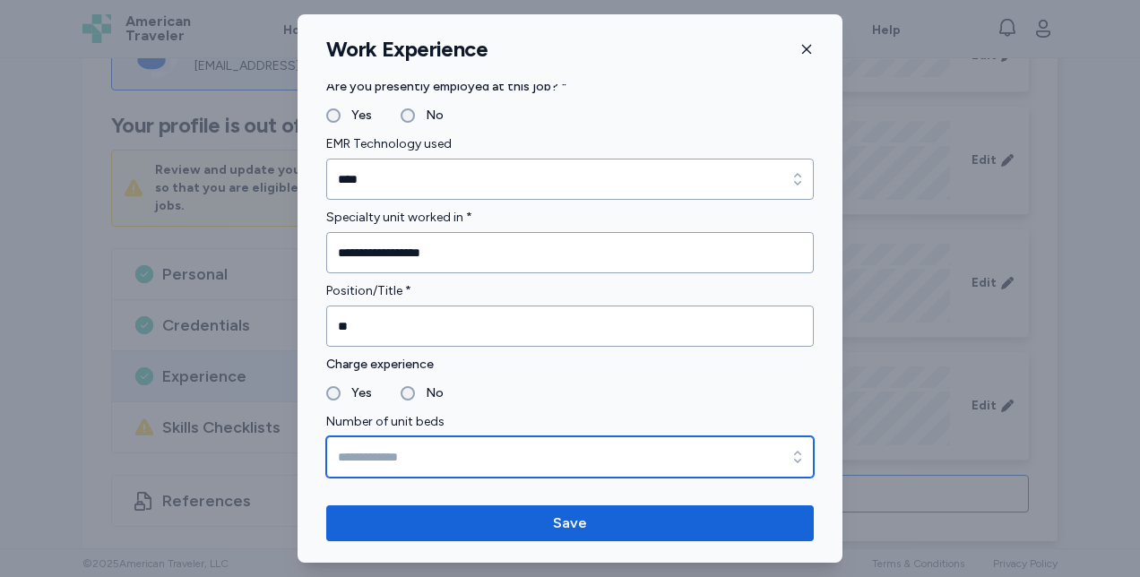
click at [453, 459] on input "Number of unit beds" at bounding box center [569, 456] width 487 height 41
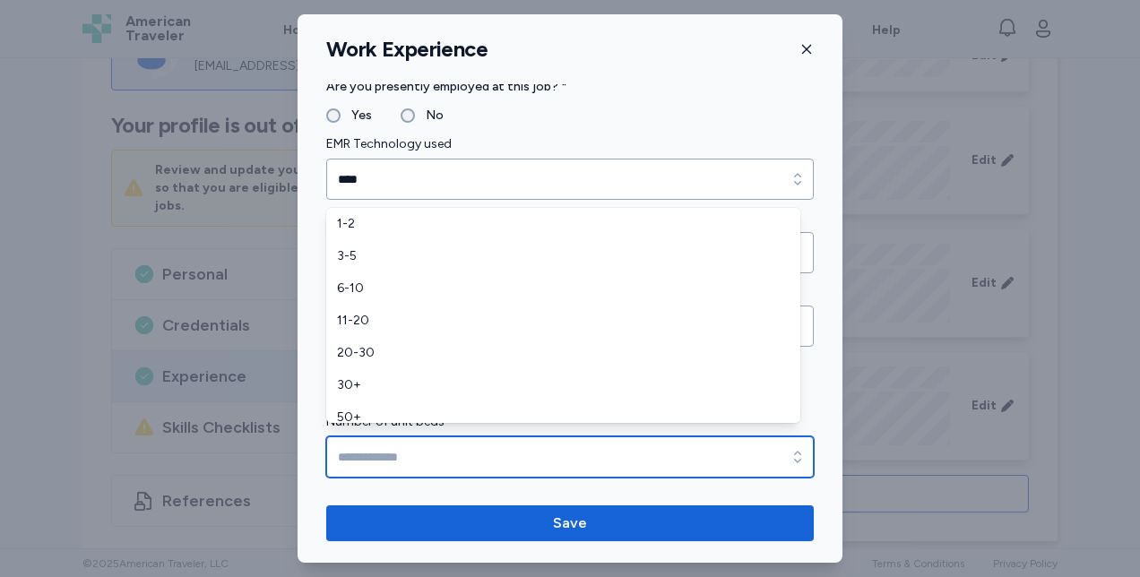
scroll to position [11, 0]
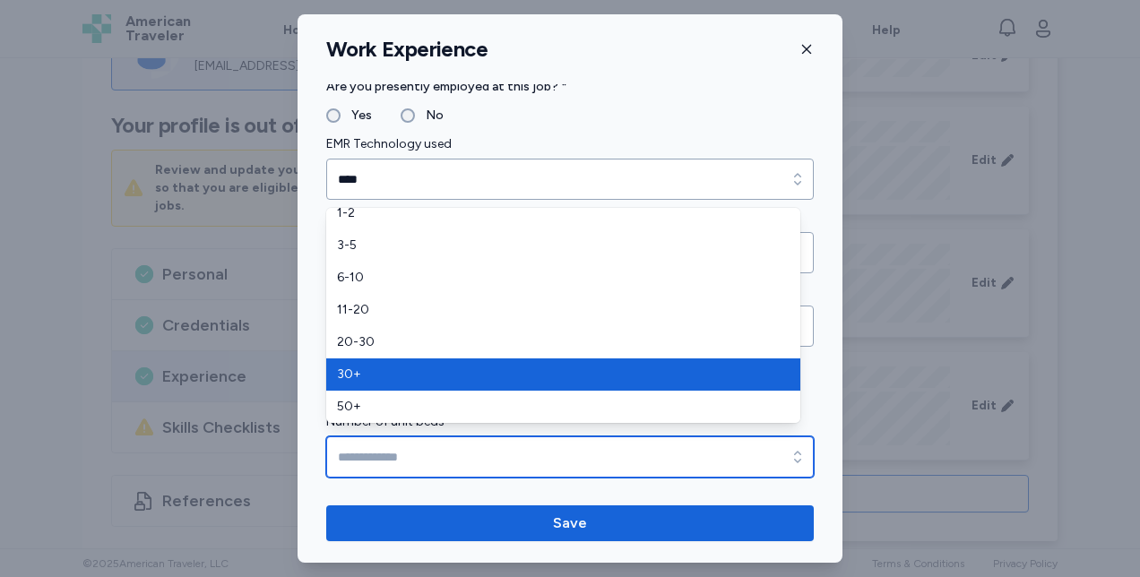
type input "***"
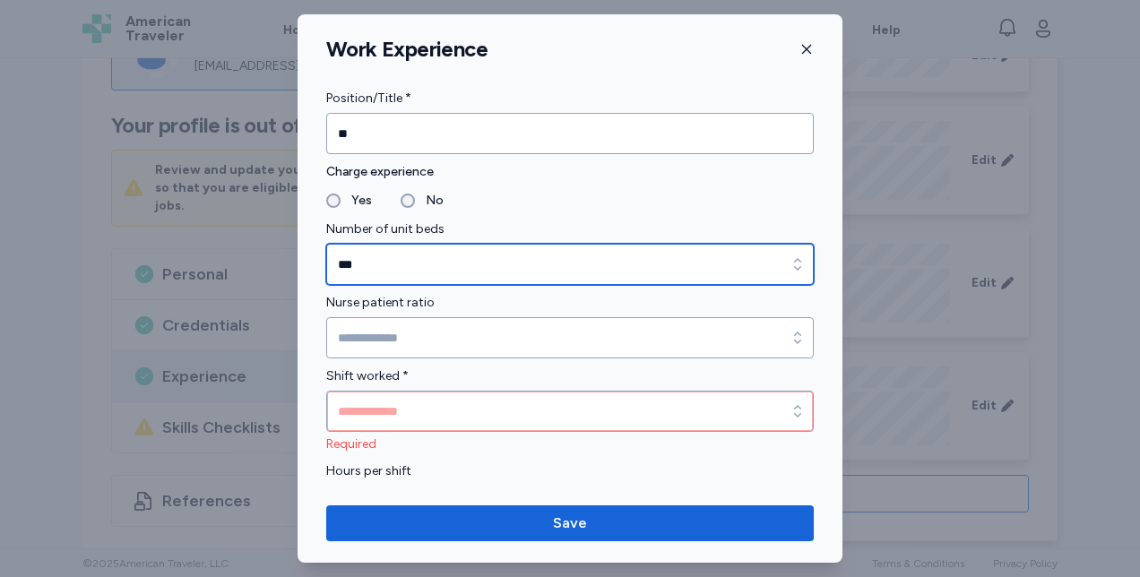
scroll to position [1050, 0]
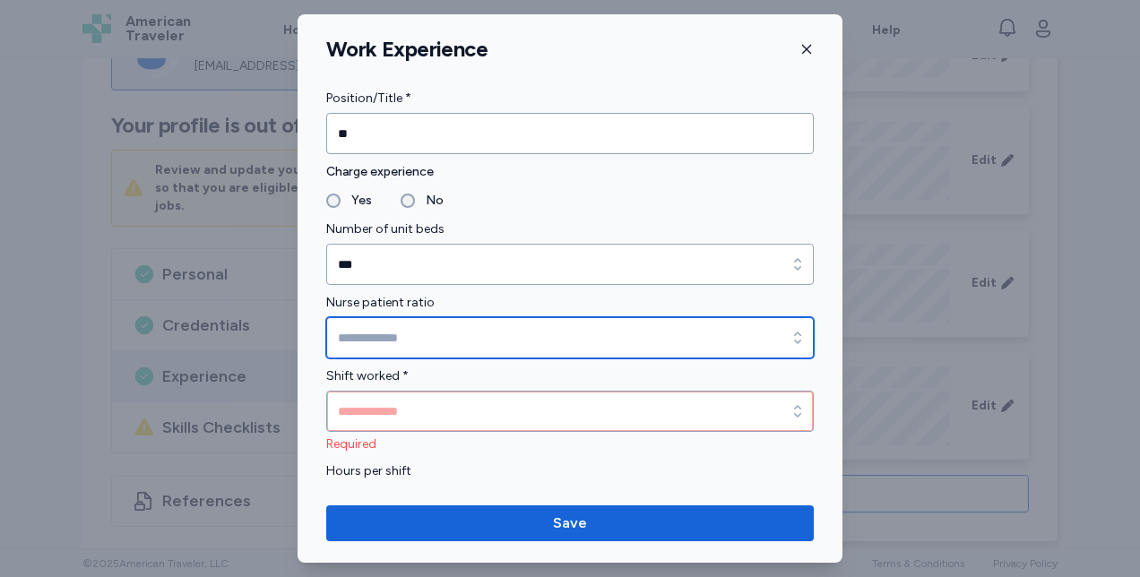
click at [588, 335] on input "Nurse patient ratio" at bounding box center [569, 337] width 487 height 41
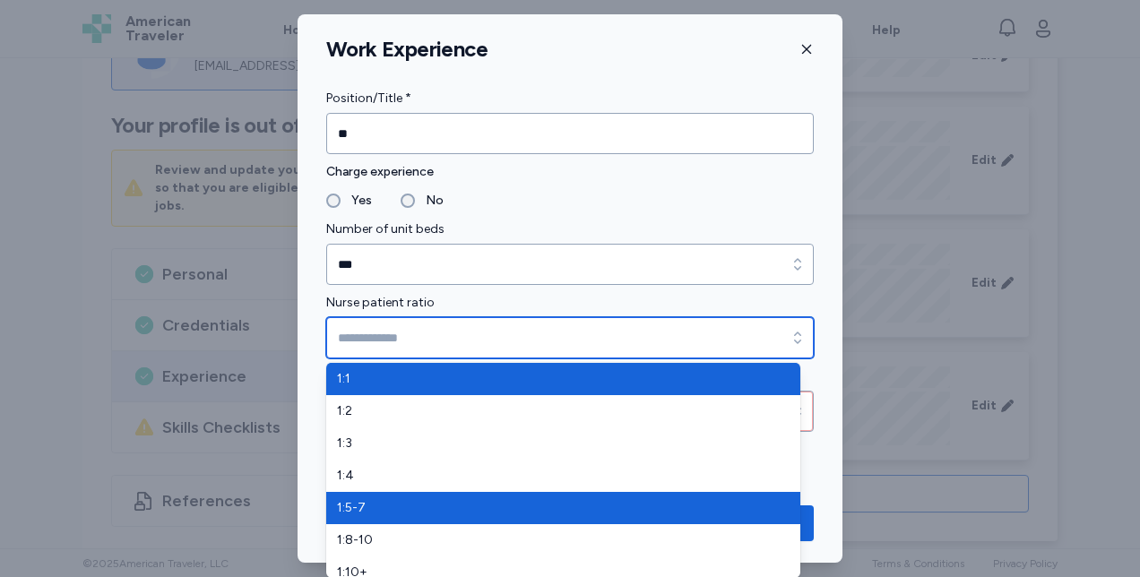
type input "*****"
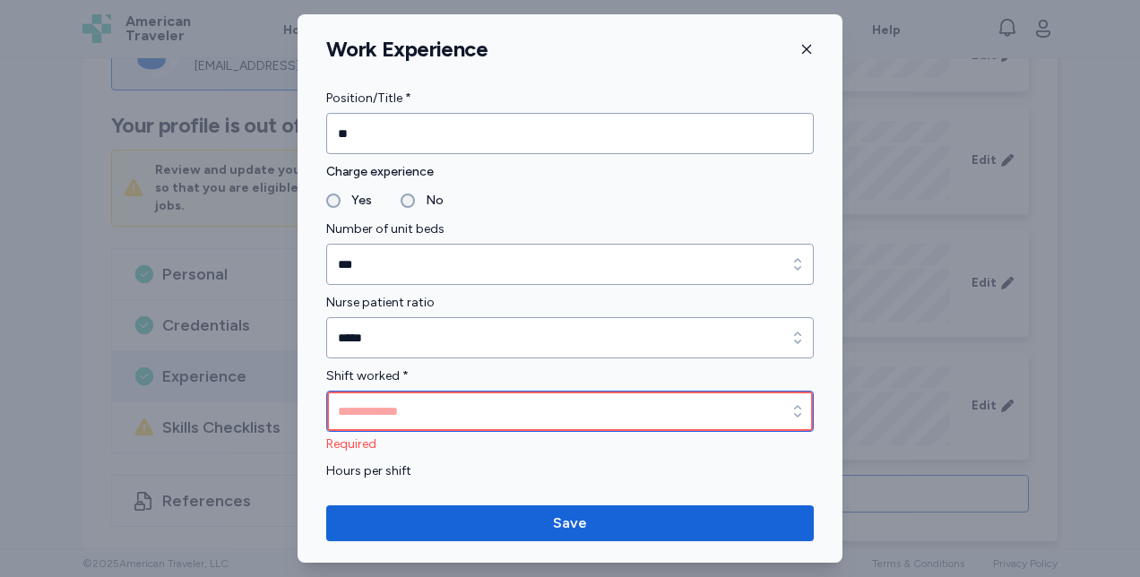
click at [615, 412] on input "Shift worked *" at bounding box center [569, 411] width 487 height 41
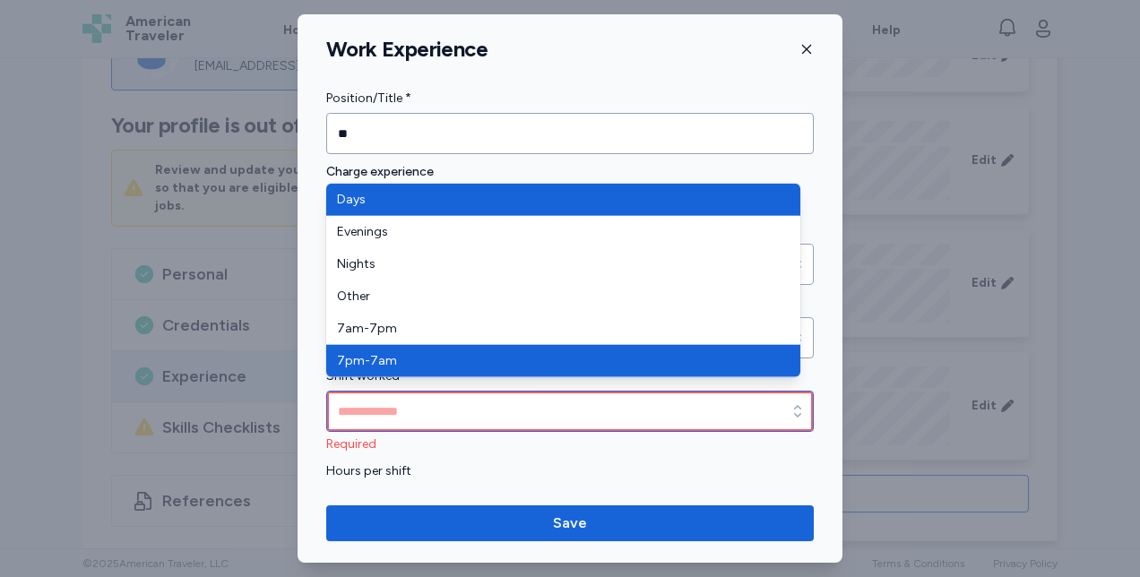
type input "*******"
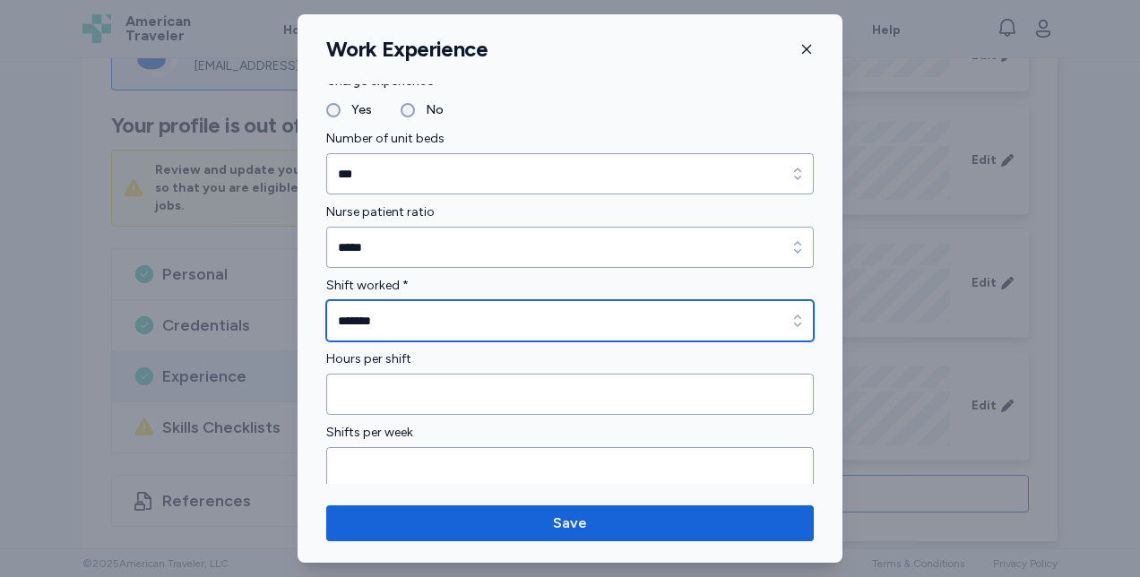
scroll to position [1142, 0]
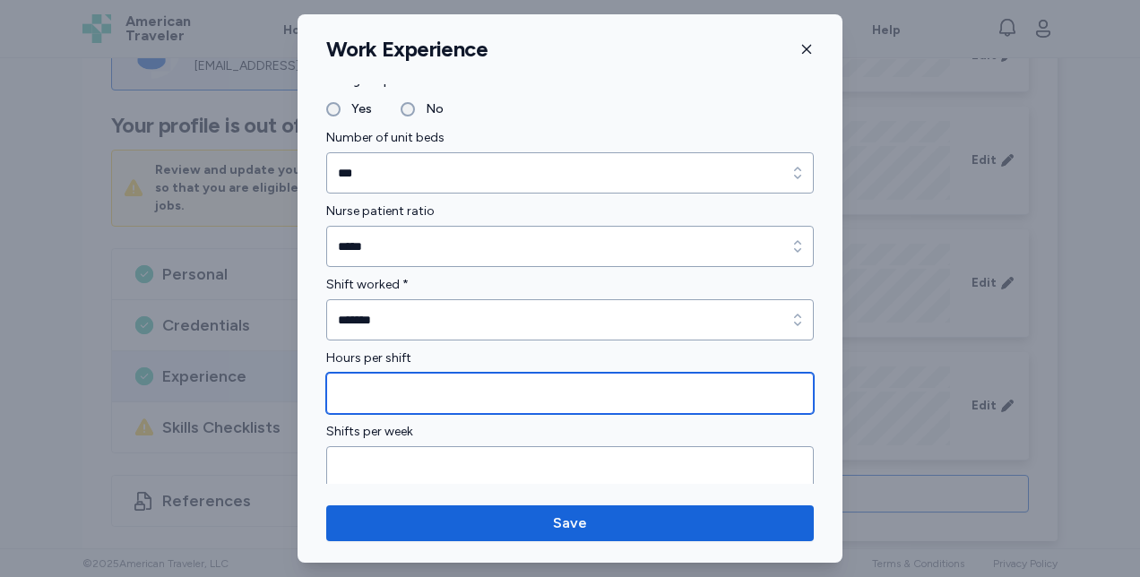
click at [529, 395] on input "Hours per shift" at bounding box center [569, 393] width 487 height 41
type input "**"
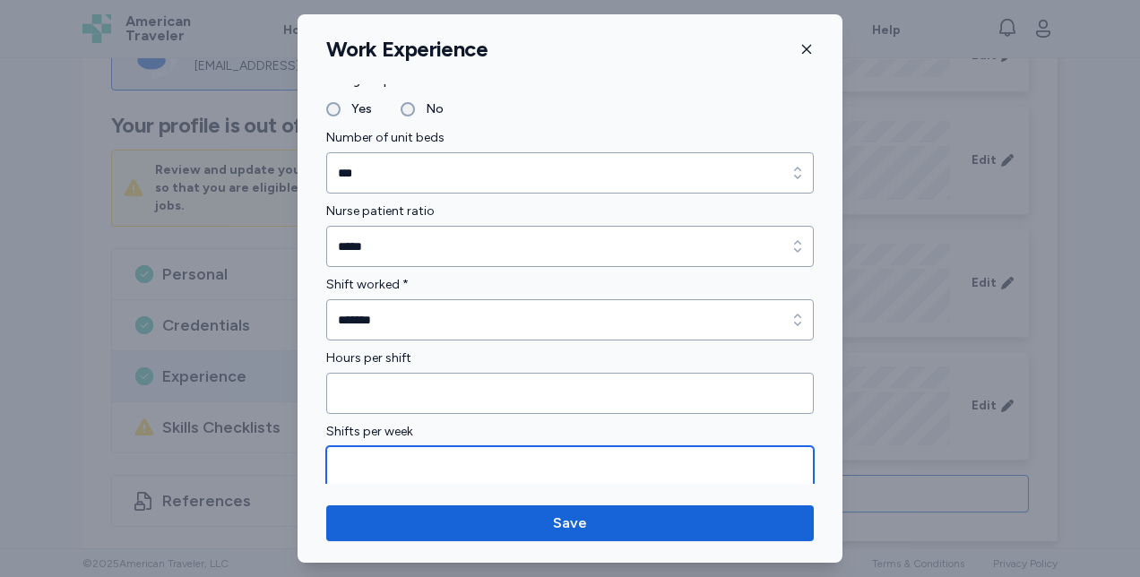
click at [615, 469] on input "Shifts per week" at bounding box center [569, 466] width 487 height 41
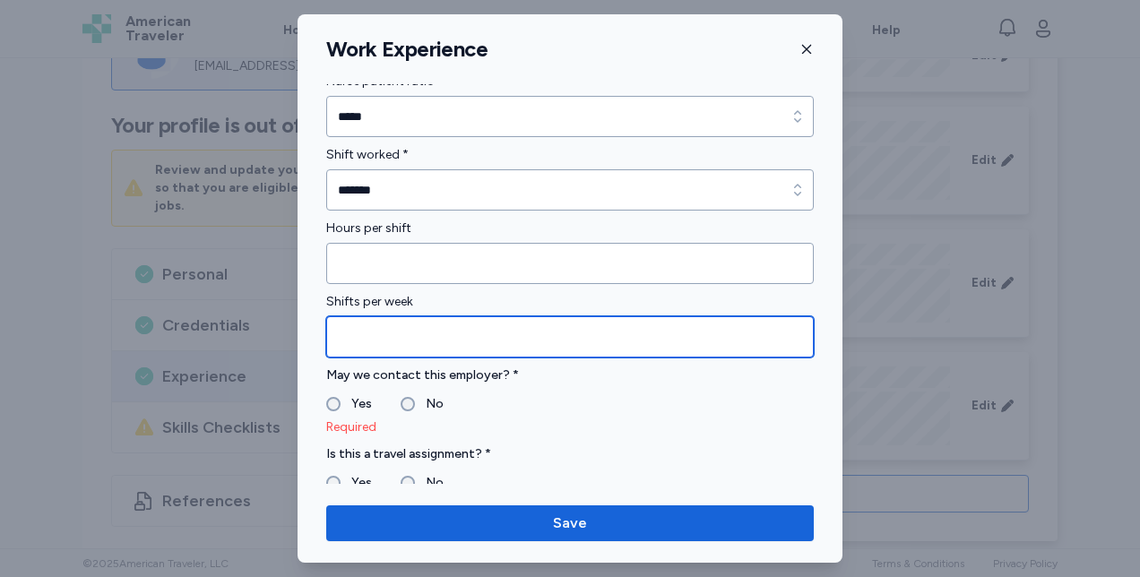
scroll to position [1274, 0]
type input "*"
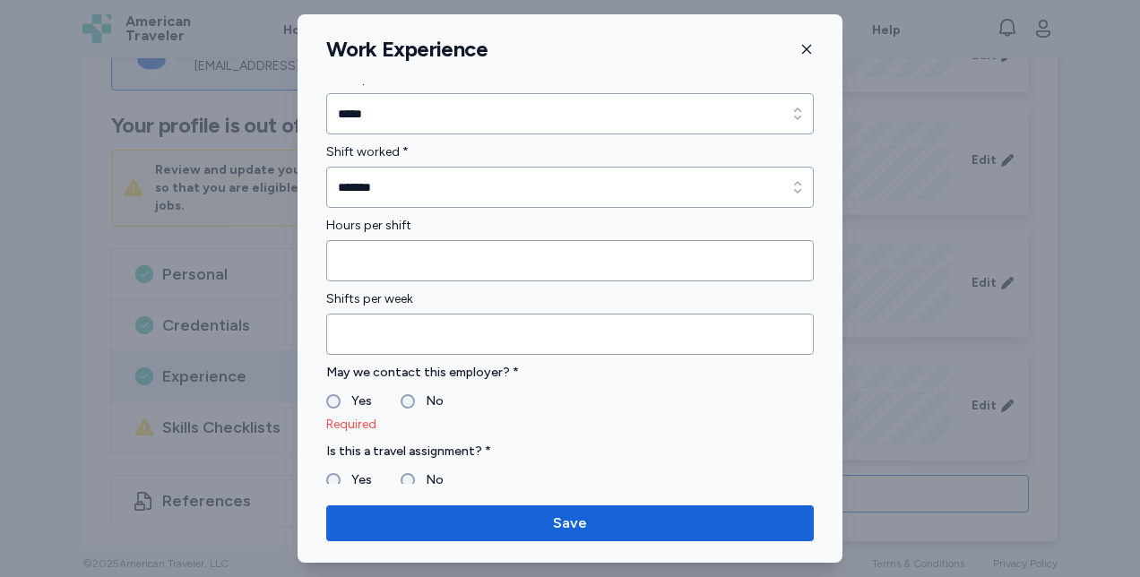
click at [349, 392] on label "Yes" at bounding box center [355, 402] width 31 height 22
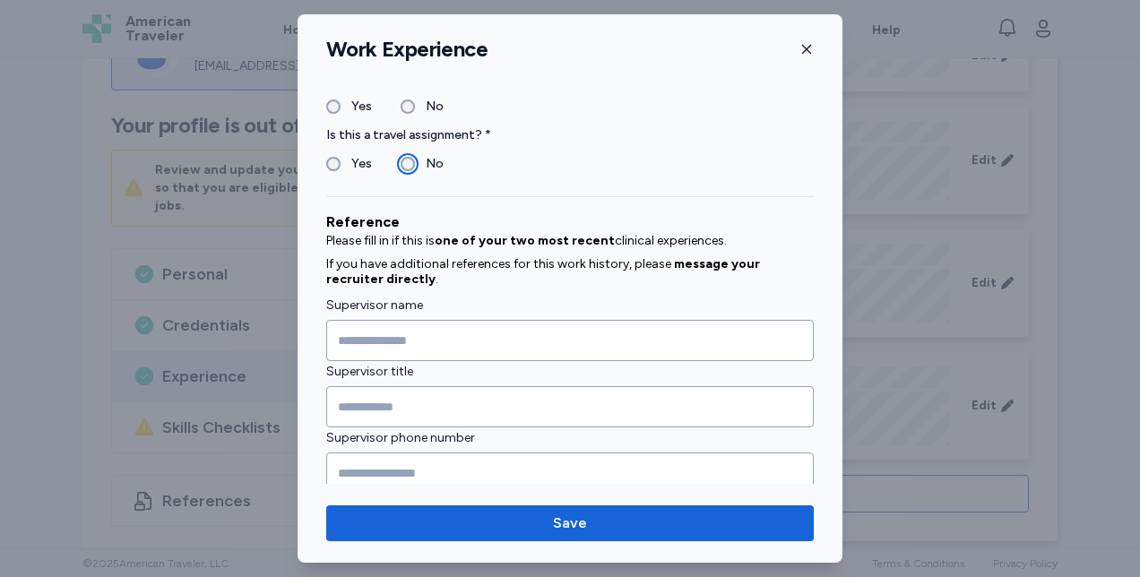
scroll to position [1581, 0]
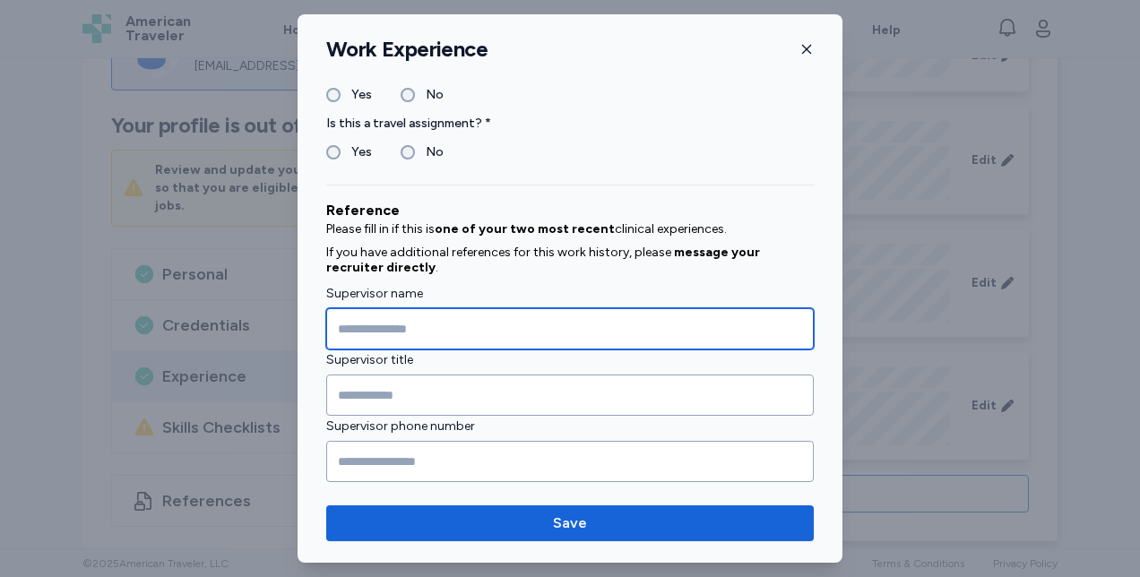
click at [353, 327] on input "Supervisor name" at bounding box center [569, 328] width 487 height 41
type input "**********"
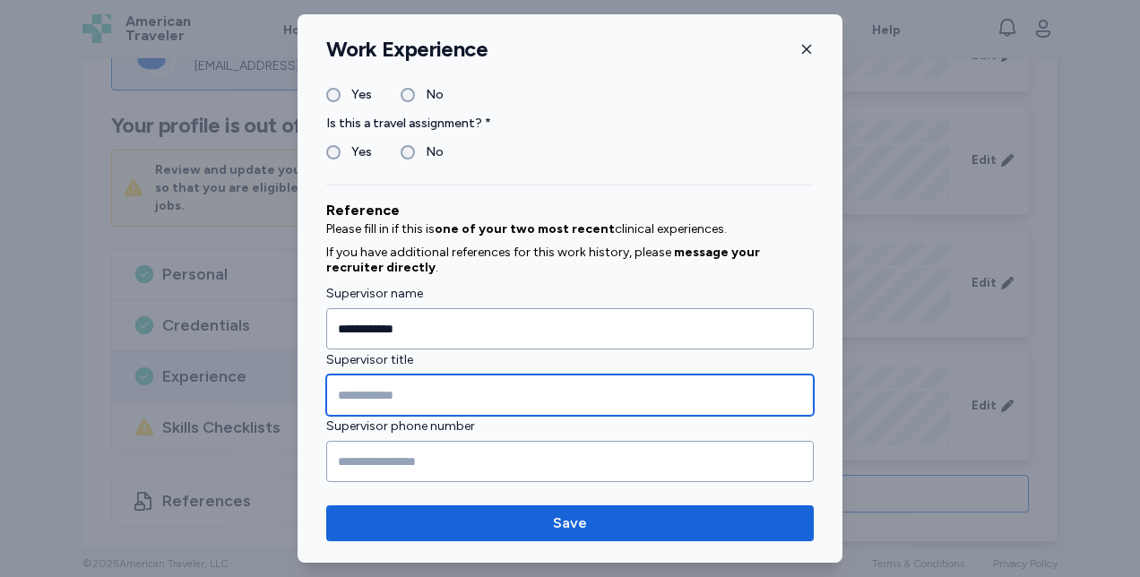
click at [607, 394] on input "Supervisor title" at bounding box center [569, 395] width 487 height 41
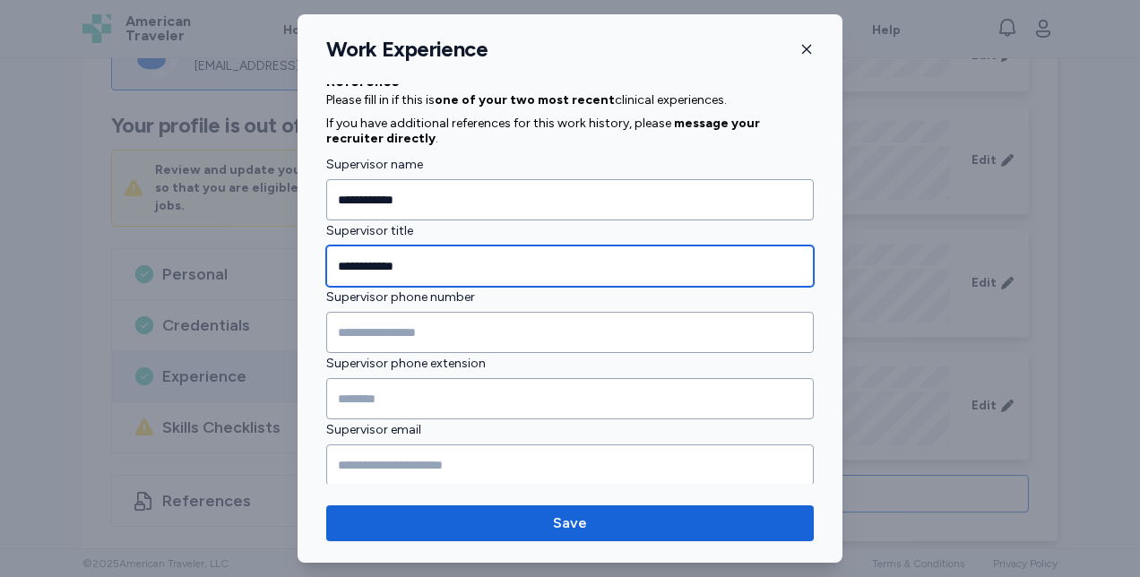
scroll to position [1723, 0]
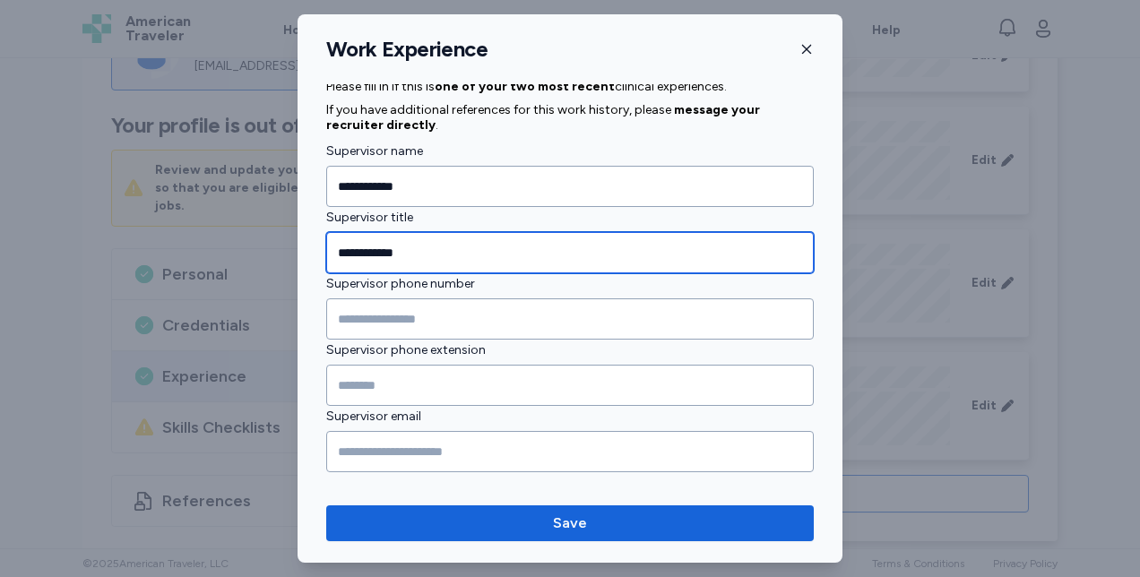
type input "**********"
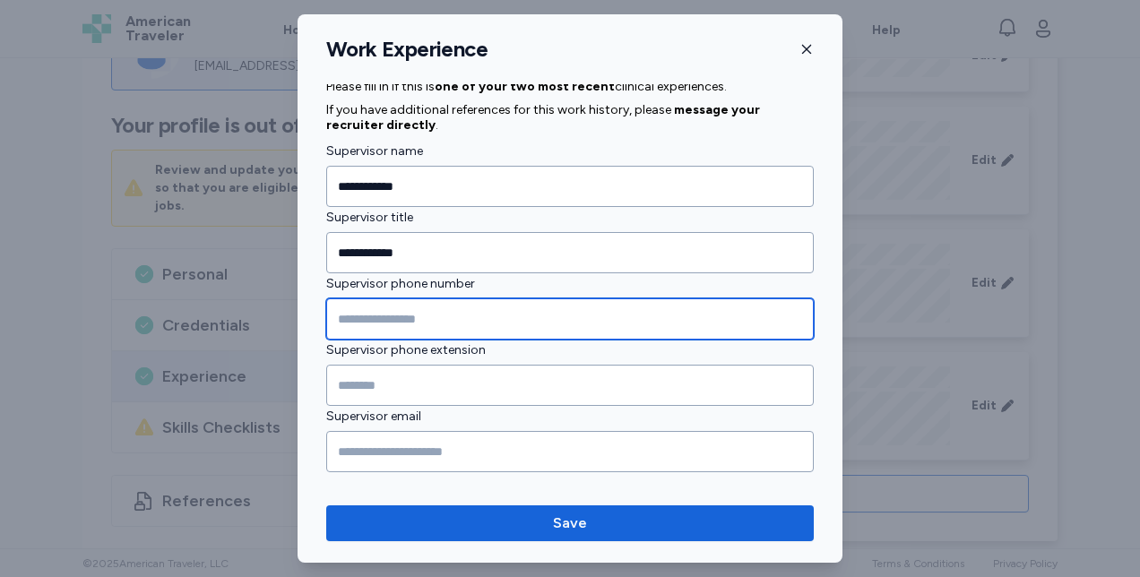
click at [356, 307] on input "Supervisor phone number" at bounding box center [569, 318] width 487 height 41
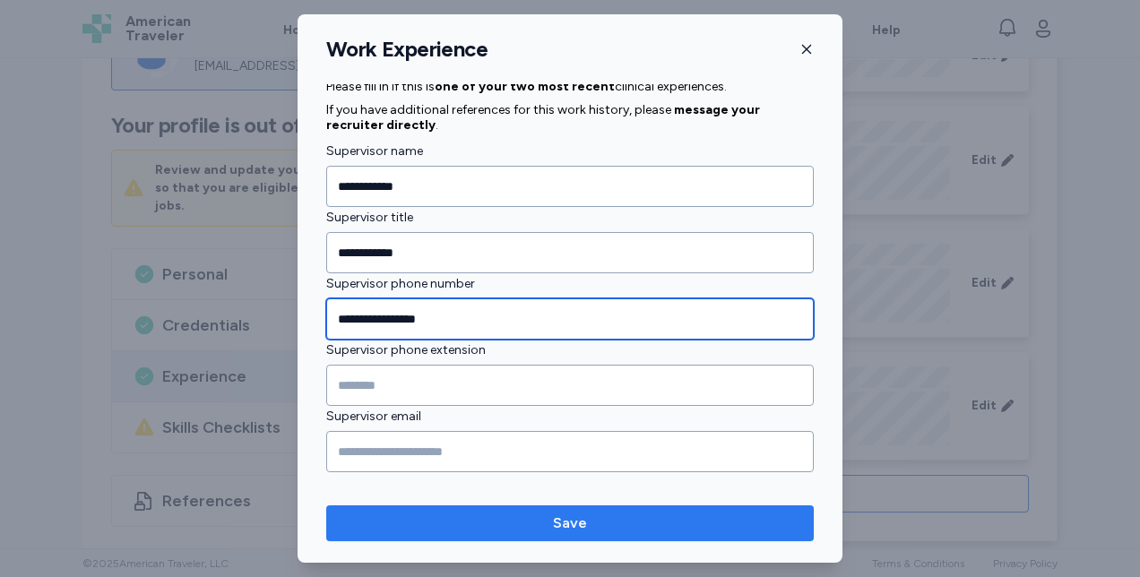
type input "**********"
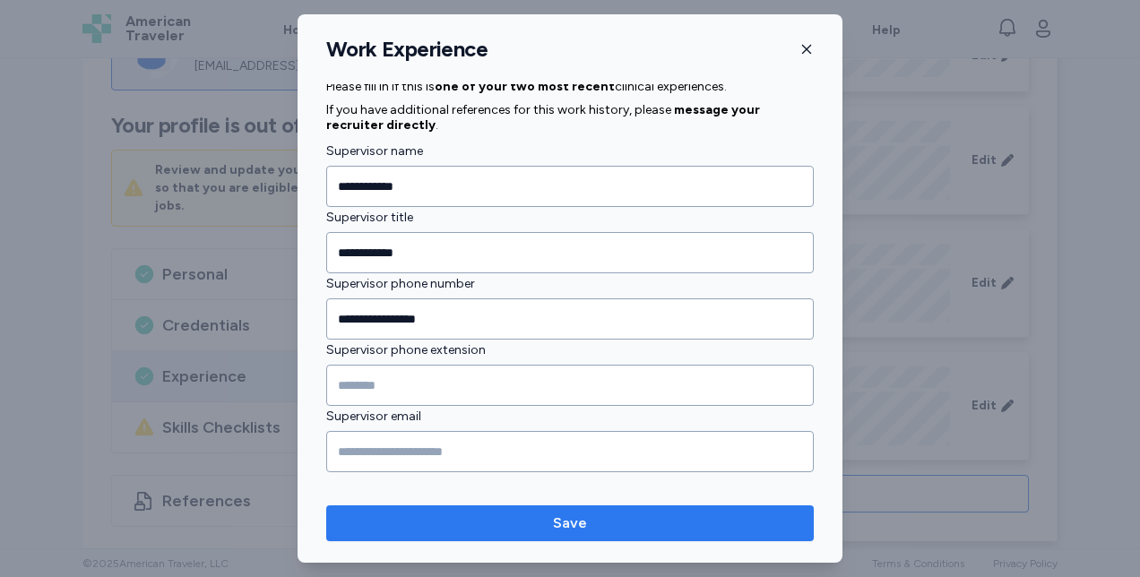
click at [401, 530] on span "Save" at bounding box center [569, 524] width 459 height 22
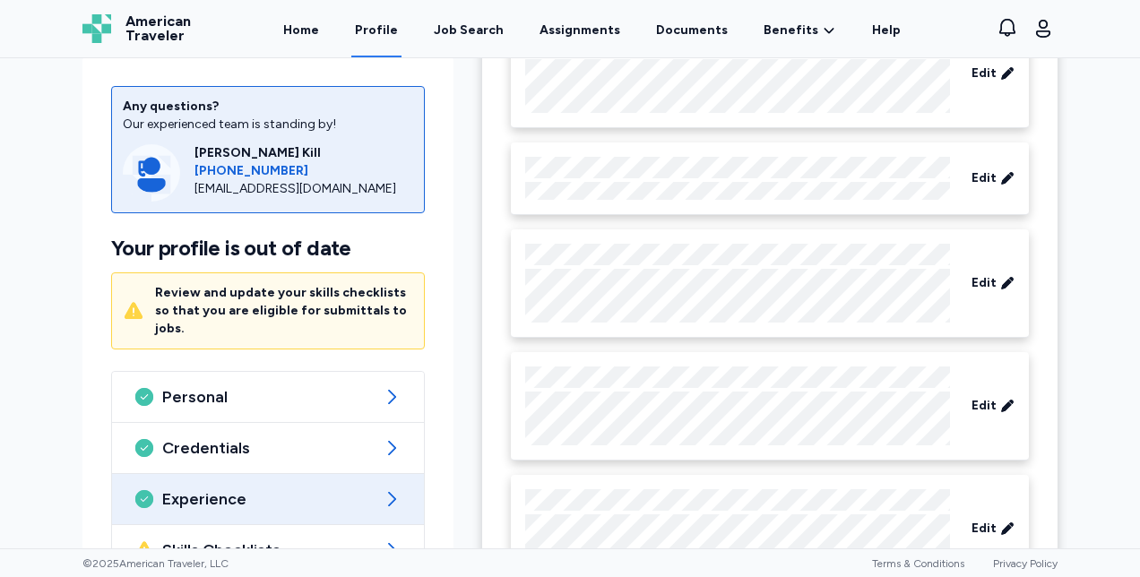
scroll to position [1624, 0]
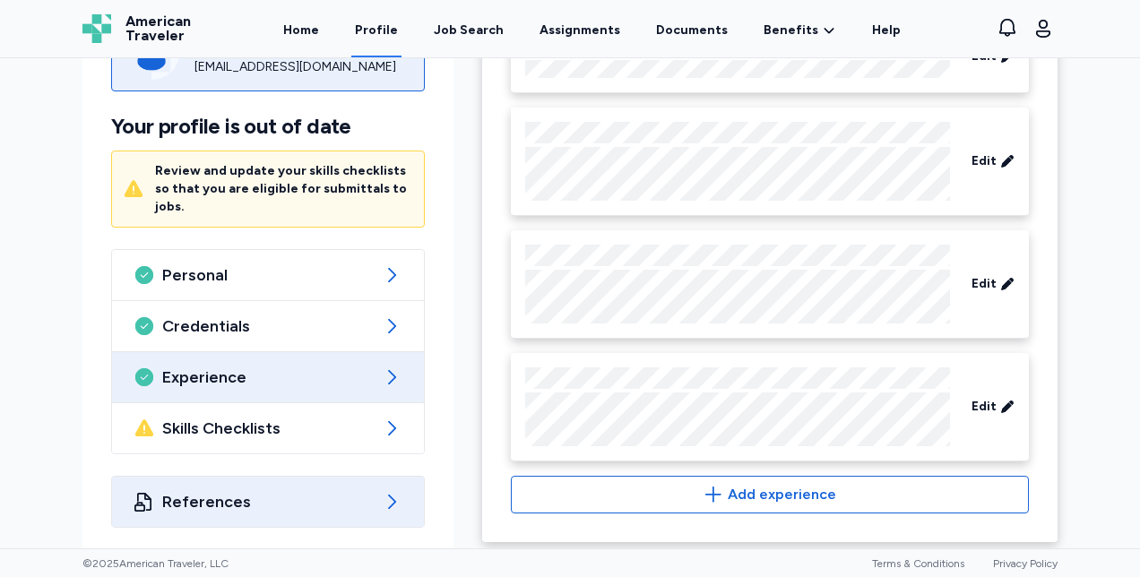
click at [181, 497] on span "References" at bounding box center [267, 502] width 211 height 22
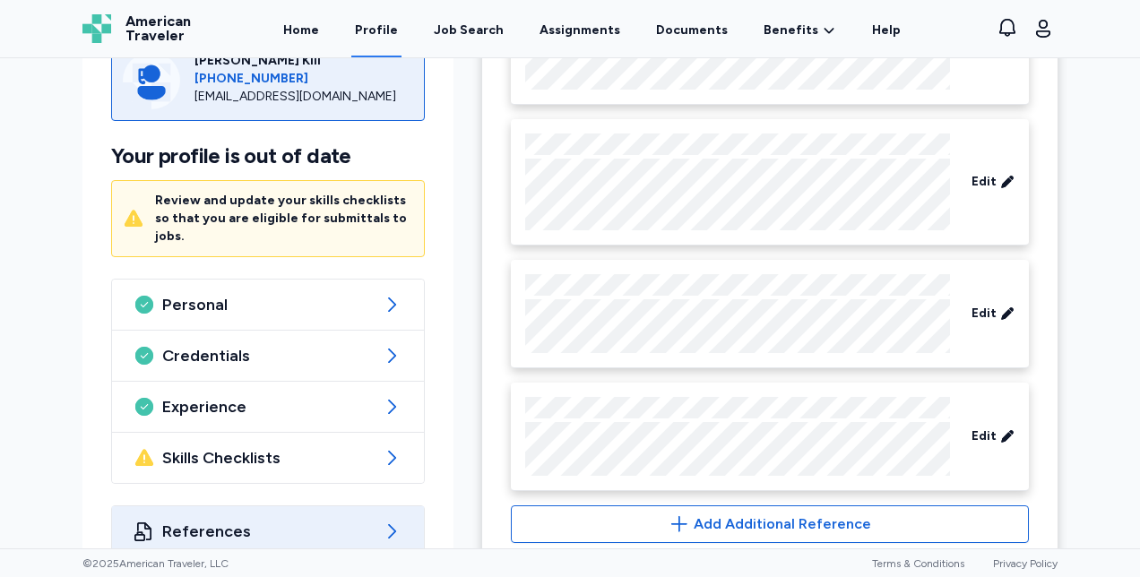
scroll to position [407, 0]
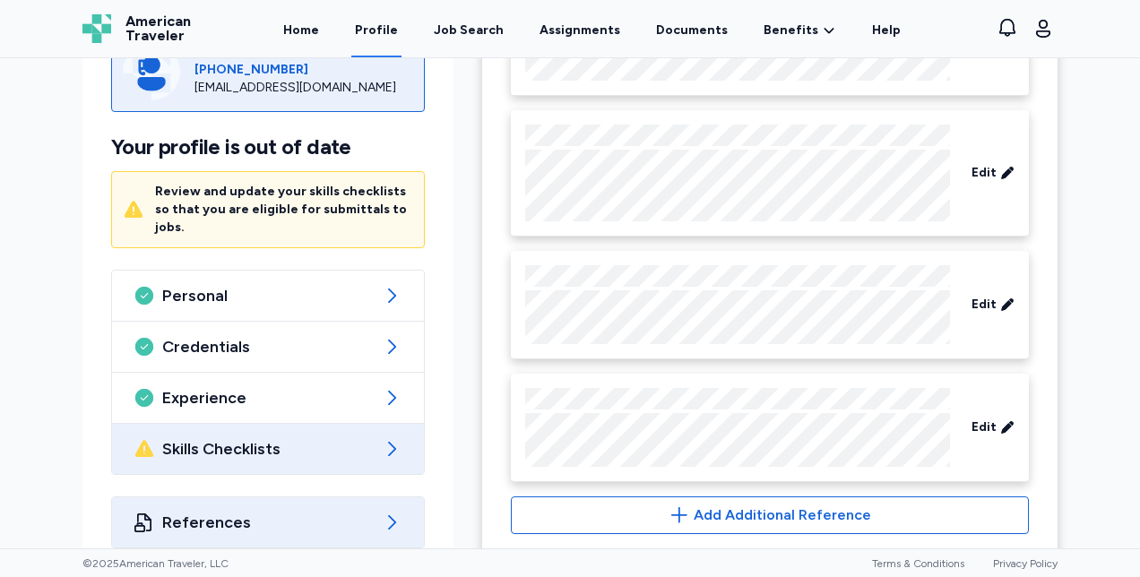
click at [191, 454] on span "Skills Checklists" at bounding box center [267, 449] width 211 height 22
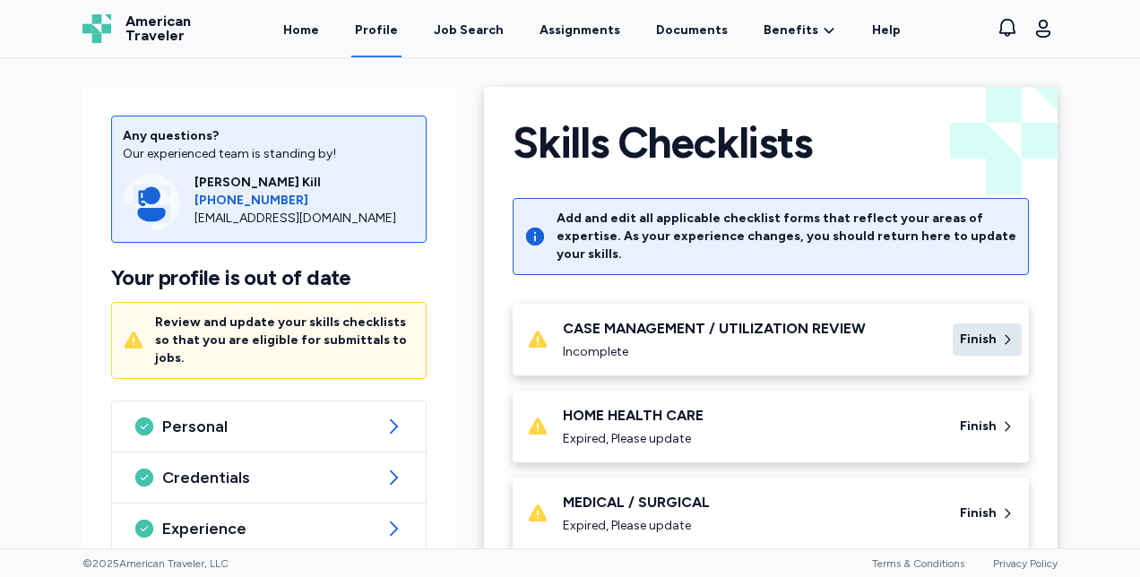
click at [977, 331] on span "Finish" at bounding box center [978, 340] width 37 height 18
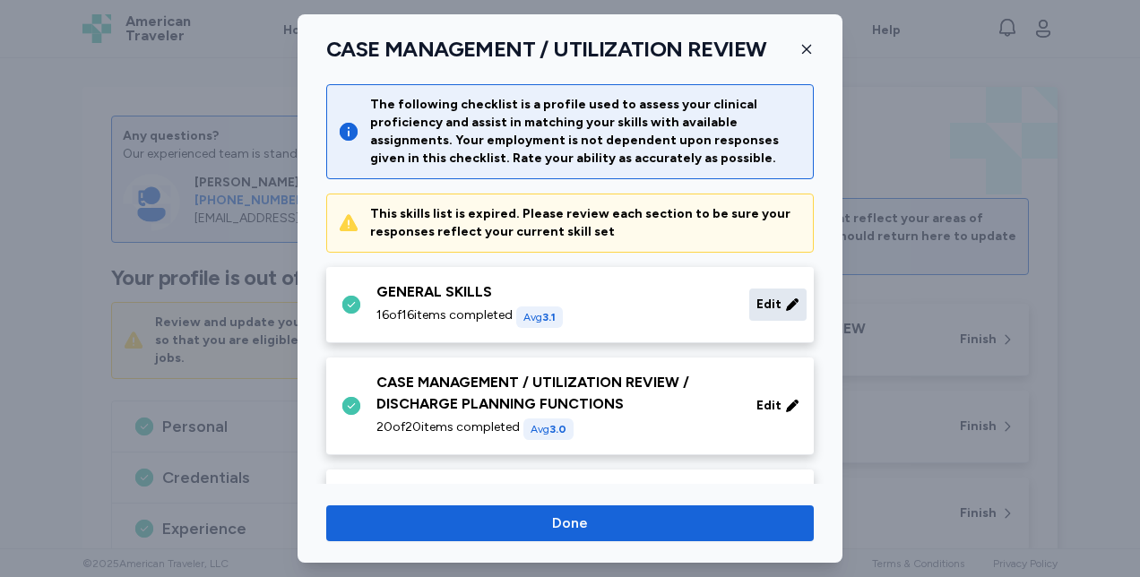
click at [767, 306] on div "Edit" at bounding box center [777, 305] width 57 height 32
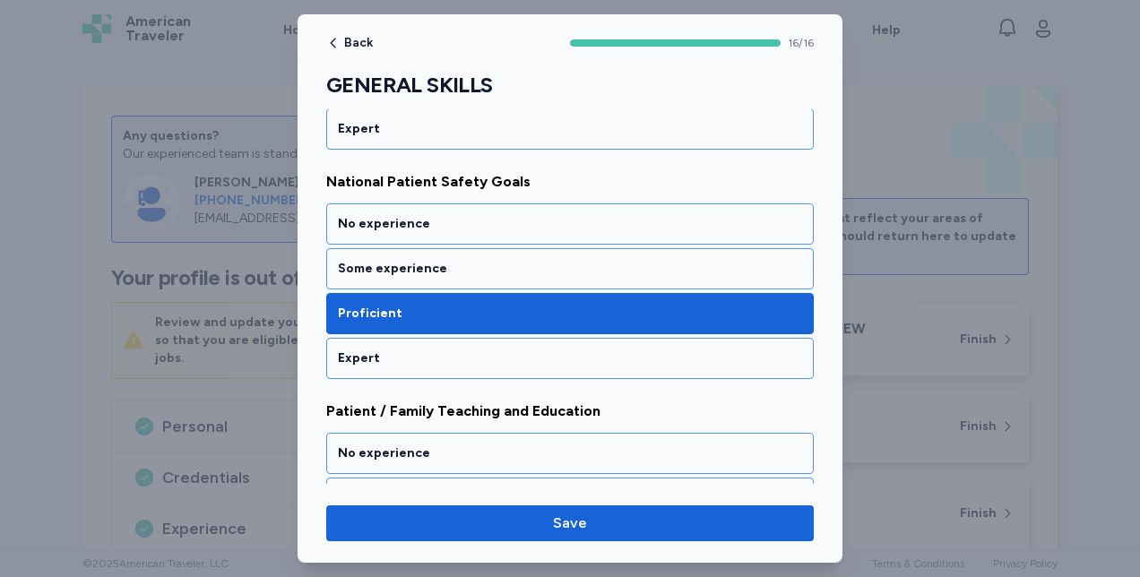
scroll to position [3199, 0]
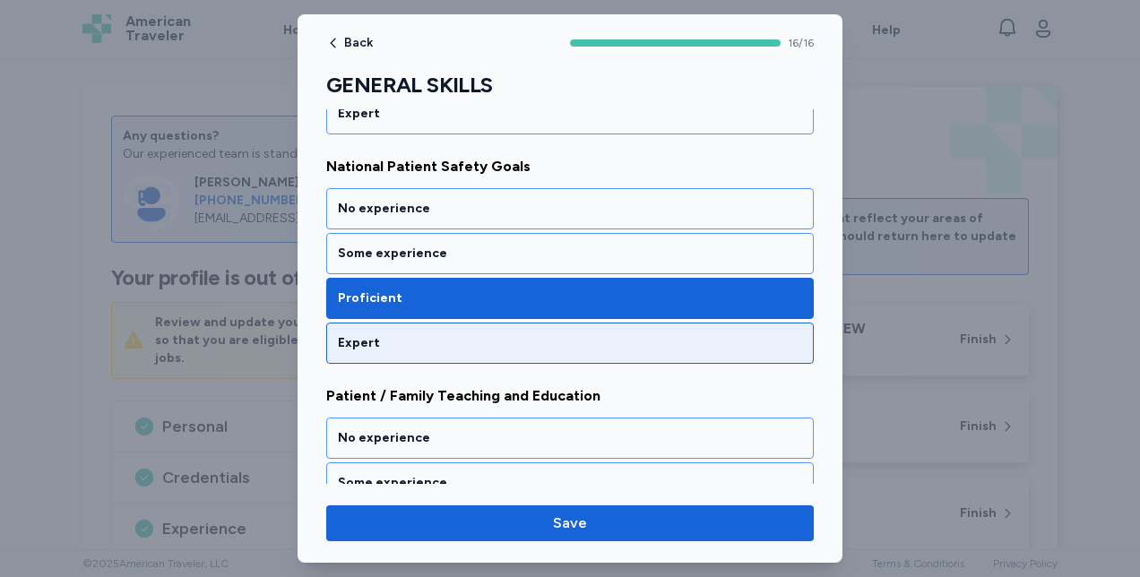
click at [360, 323] on div "Expert" at bounding box center [569, 343] width 487 height 41
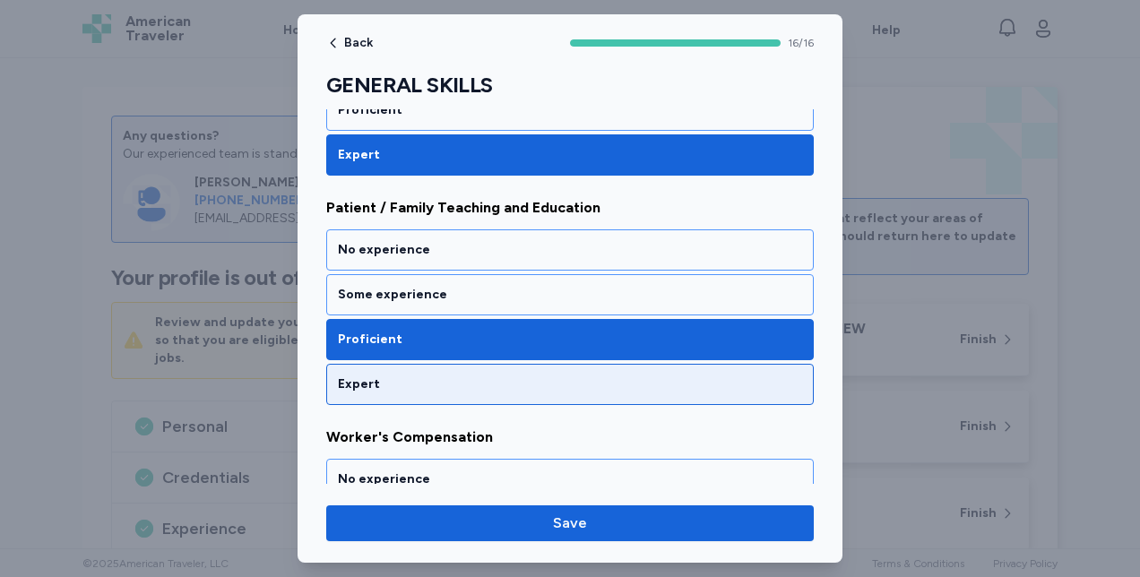
click at [357, 375] on div "Expert" at bounding box center [570, 384] width 464 height 18
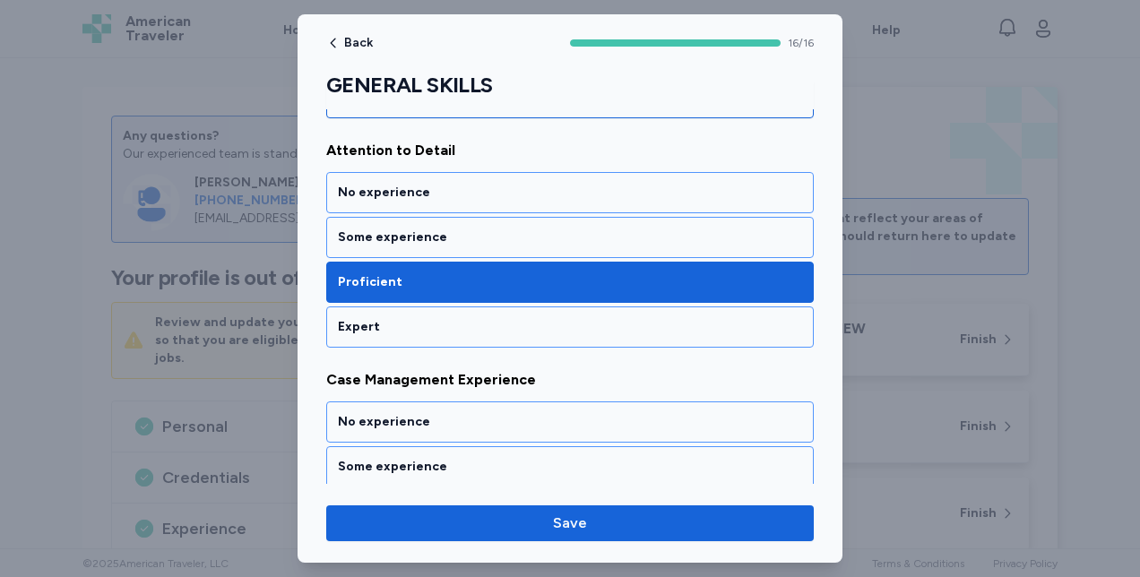
scroll to position [233, 0]
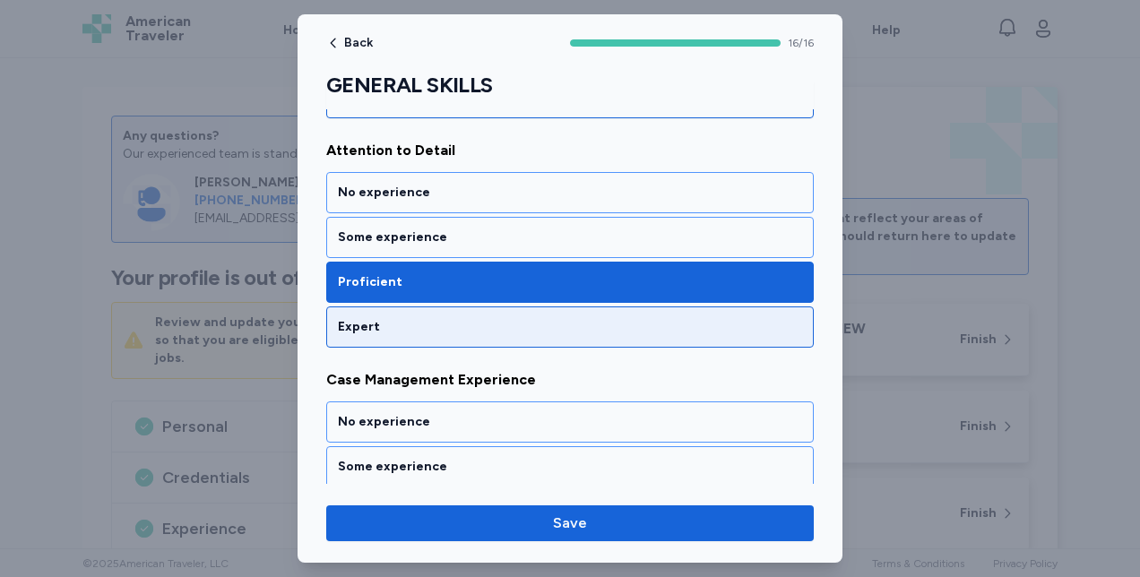
click at [347, 332] on div "Expert" at bounding box center [570, 327] width 464 height 18
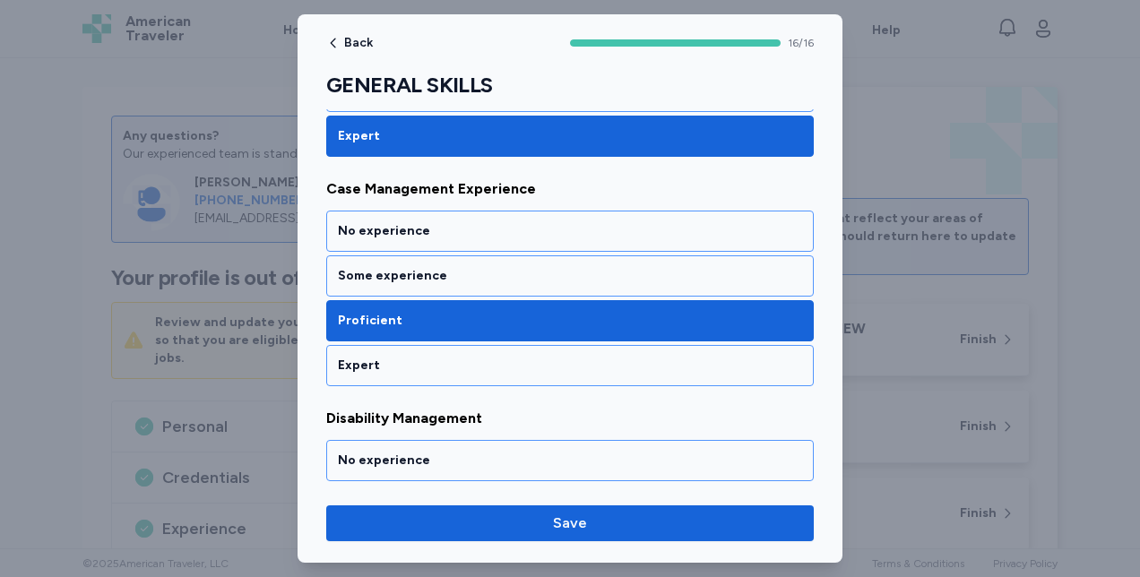
scroll to position [426, 0]
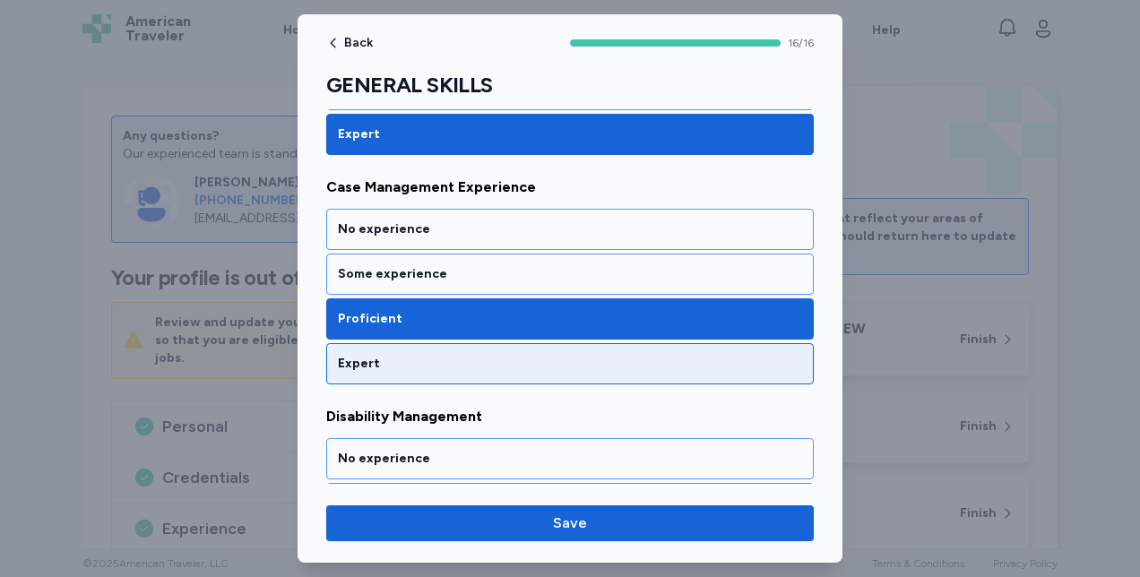
click at [346, 355] on div "Expert" at bounding box center [570, 364] width 464 height 18
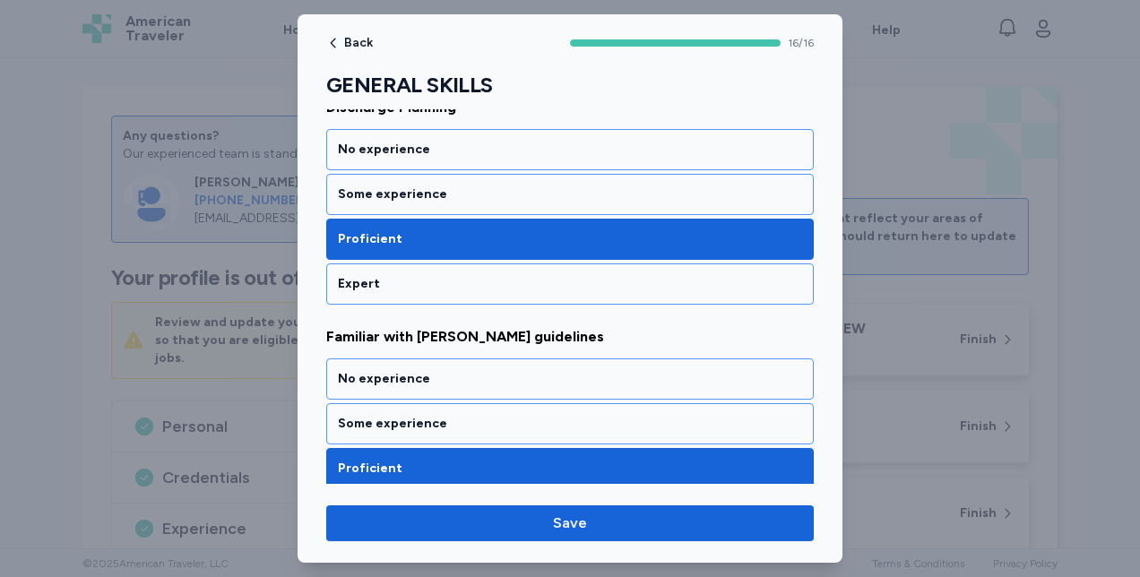
scroll to position [969, 0]
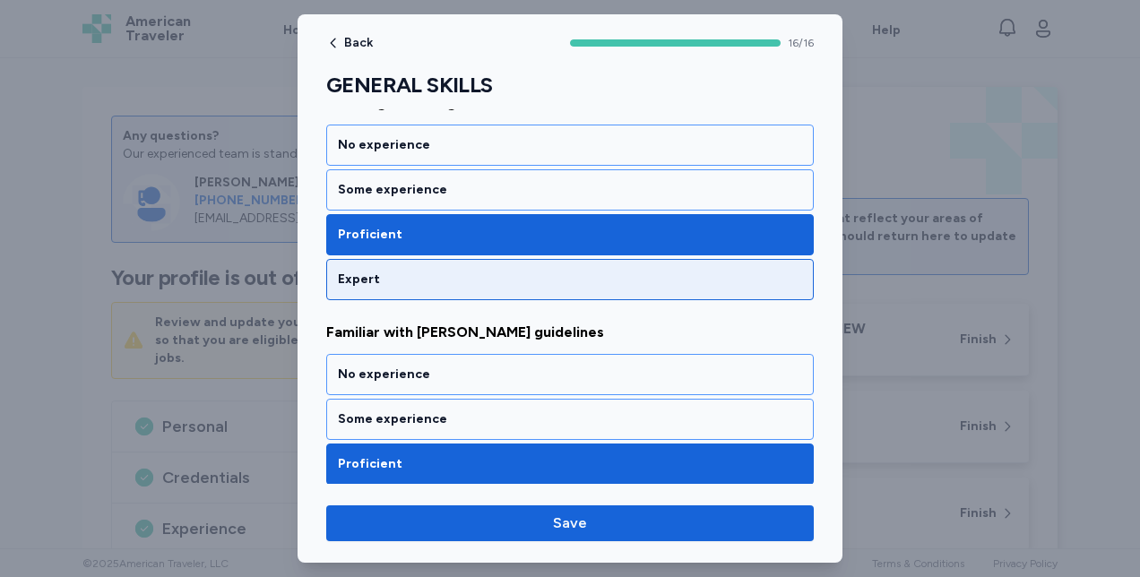
click at [351, 274] on div "Expert" at bounding box center [570, 280] width 464 height 18
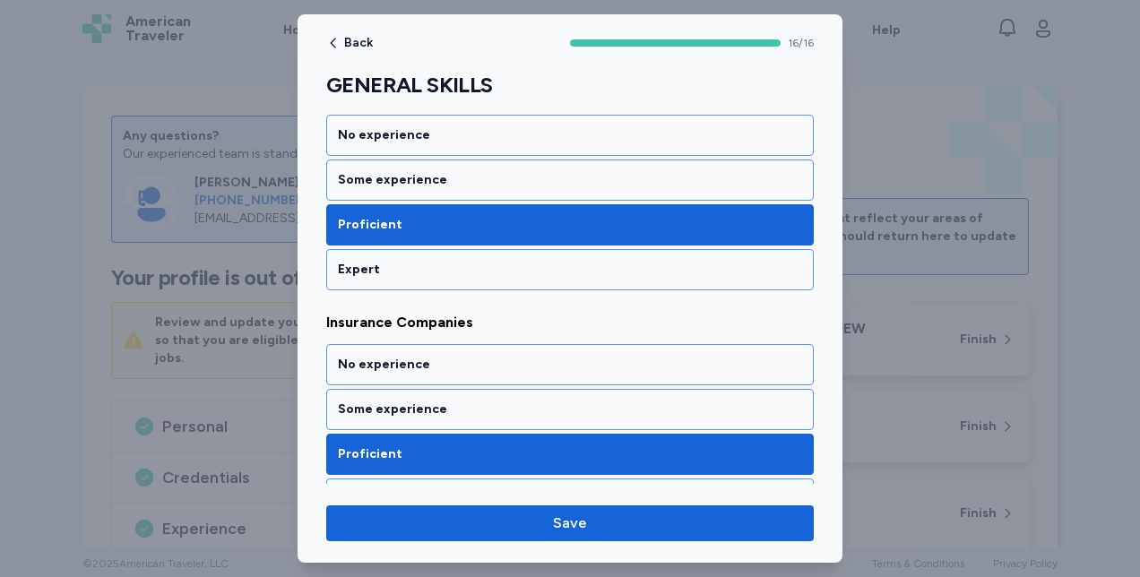
scroll to position [2604, 0]
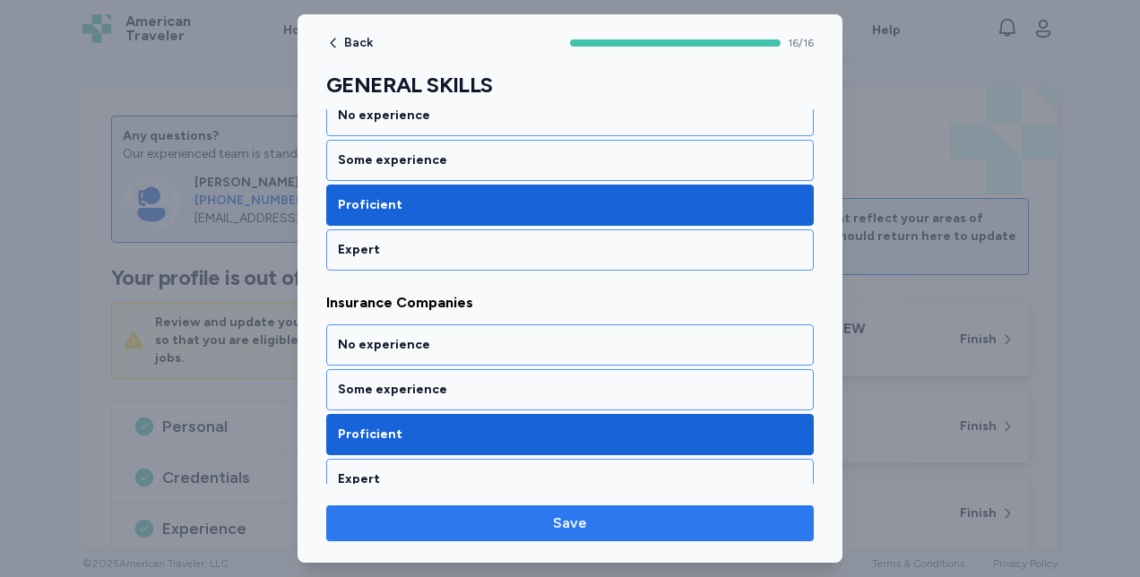
click at [562, 526] on span "Save" at bounding box center [570, 524] width 34 height 22
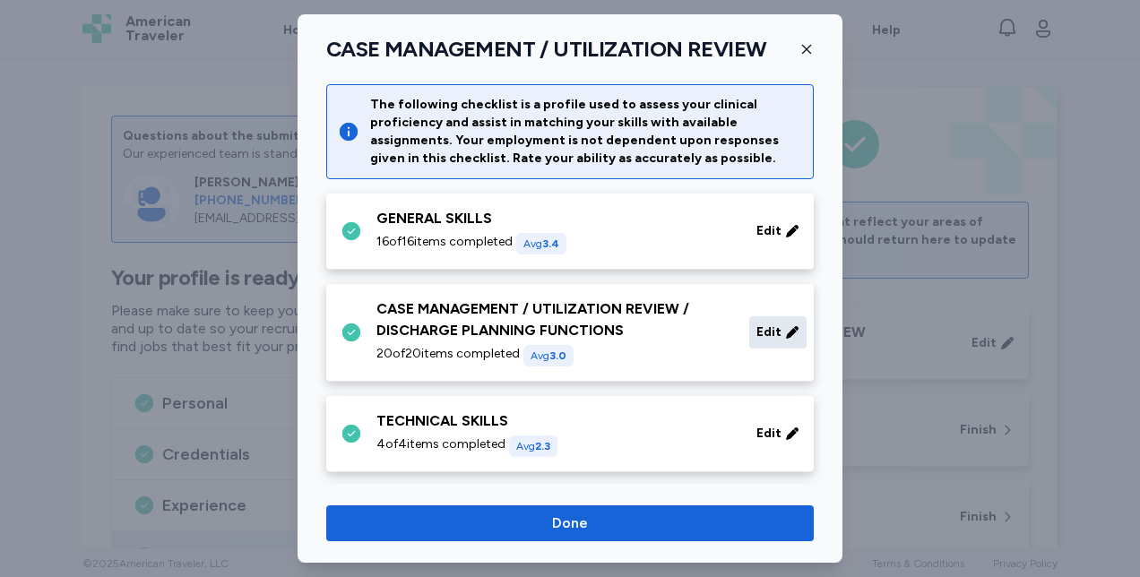
click at [767, 330] on div "Edit" at bounding box center [777, 332] width 57 height 32
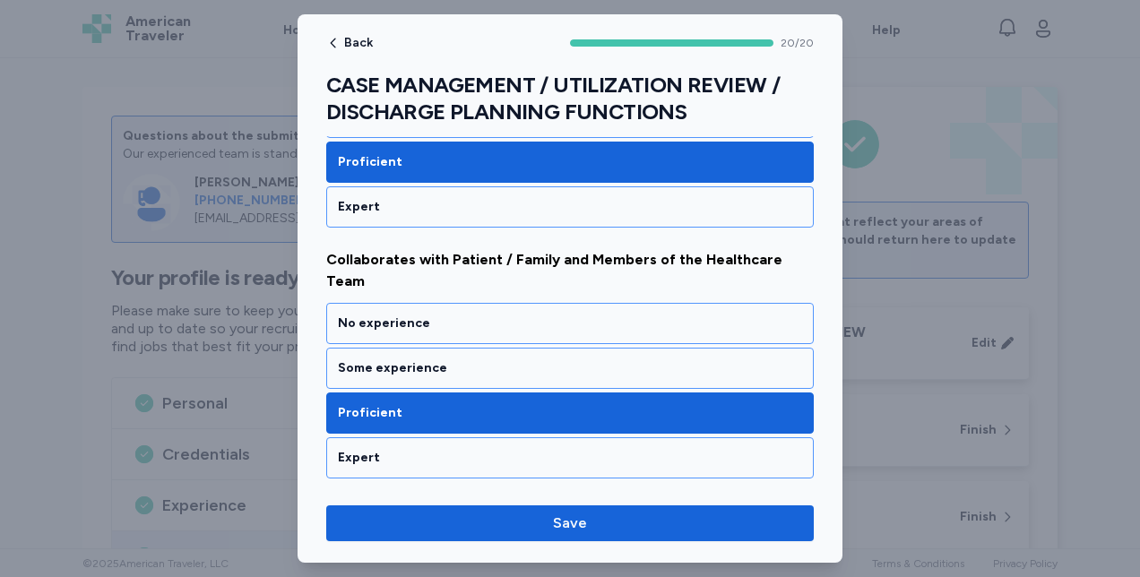
scroll to position [619, 0]
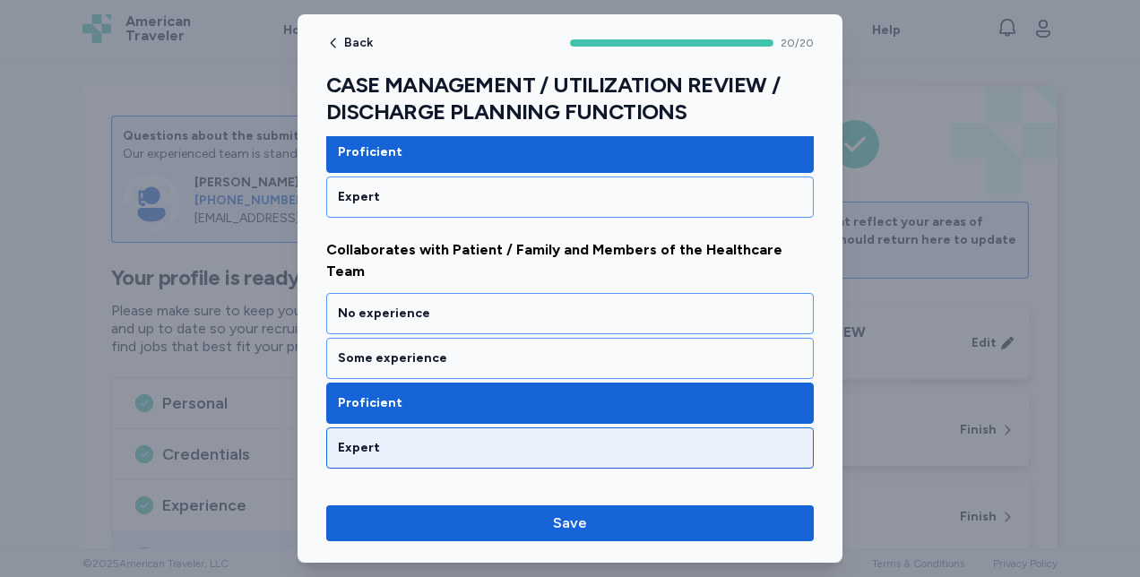
click at [340, 442] on div "Expert" at bounding box center [570, 448] width 464 height 18
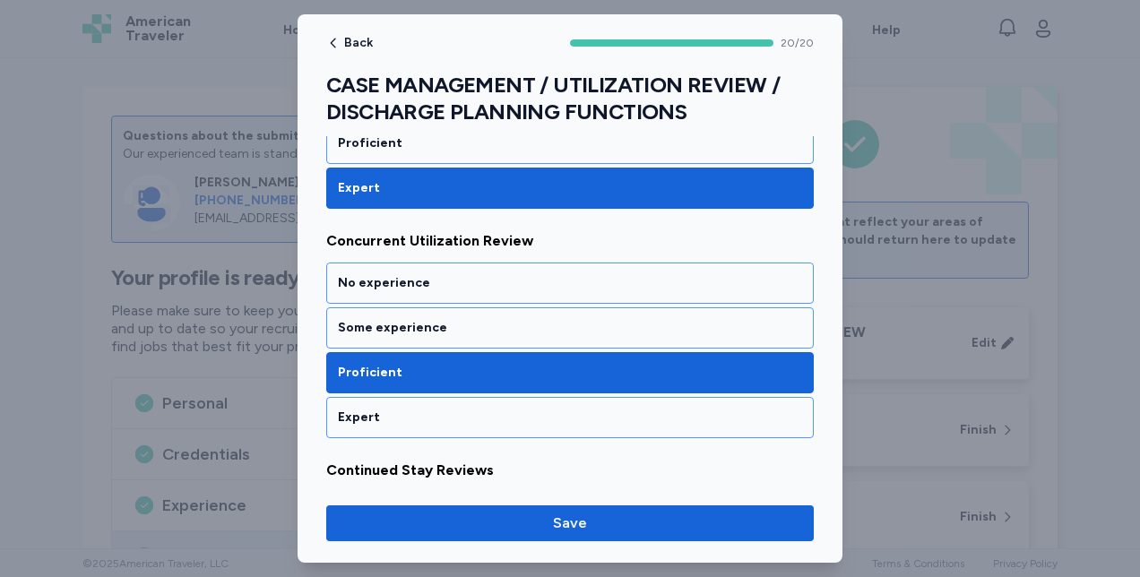
scroll to position [896, 0]
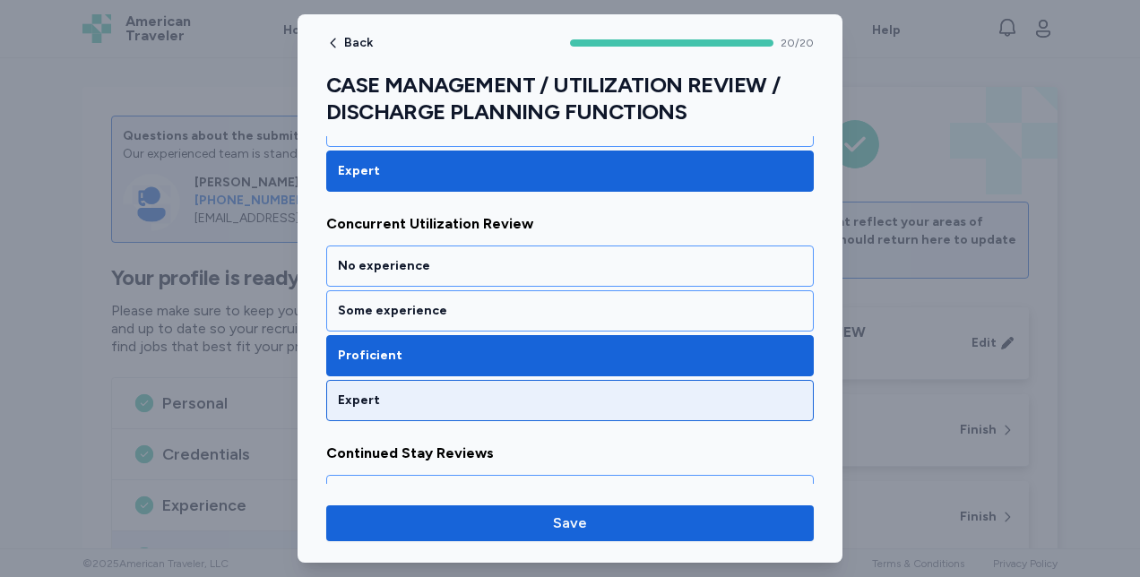
click at [346, 392] on div "Expert" at bounding box center [570, 401] width 464 height 18
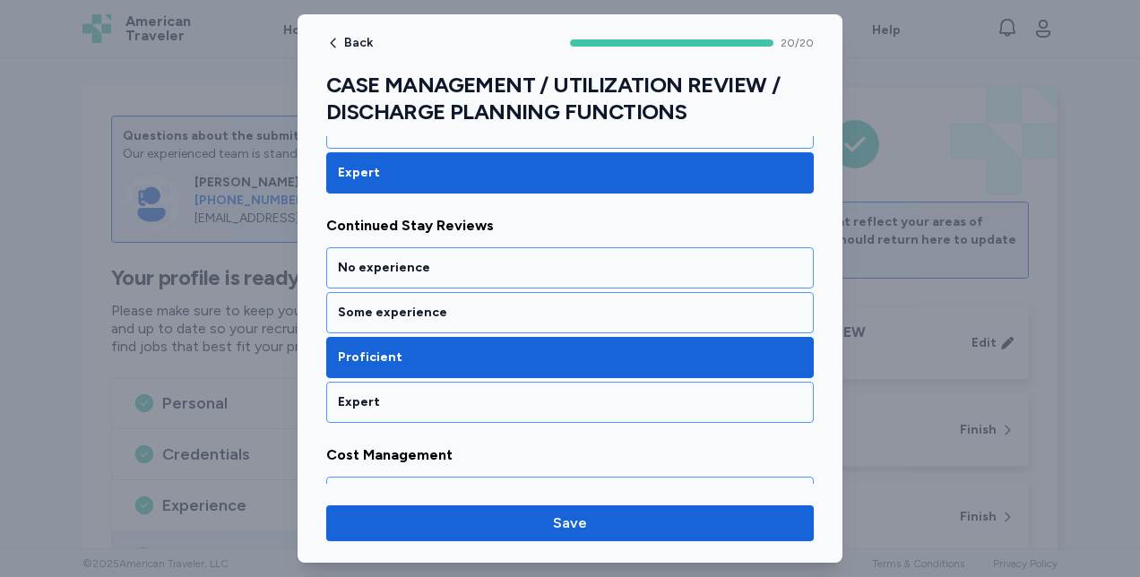
scroll to position [1133, 0]
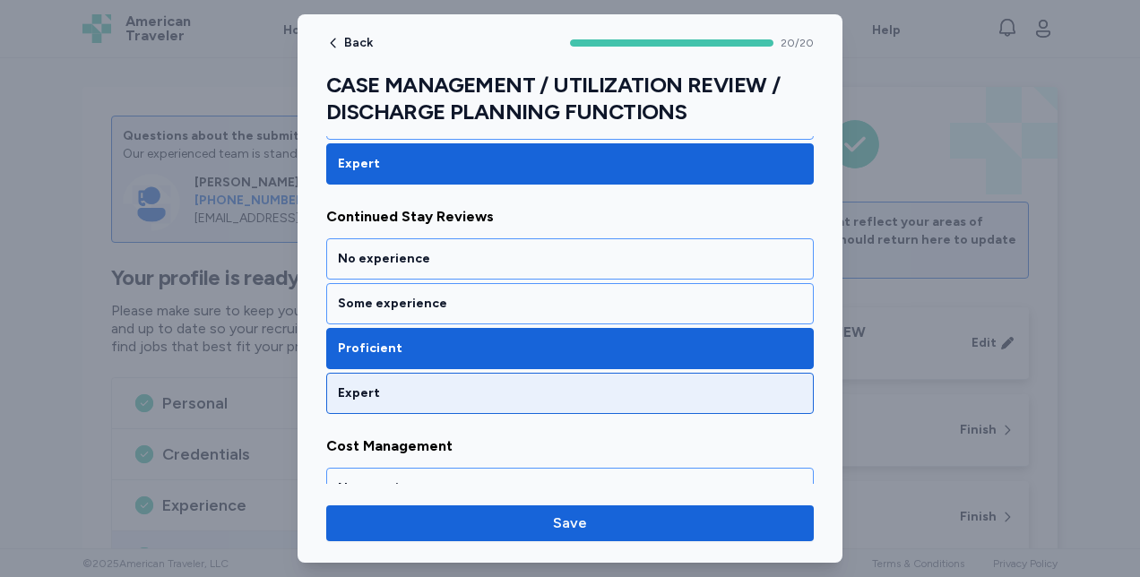
click at [346, 391] on div "Expert" at bounding box center [569, 393] width 487 height 41
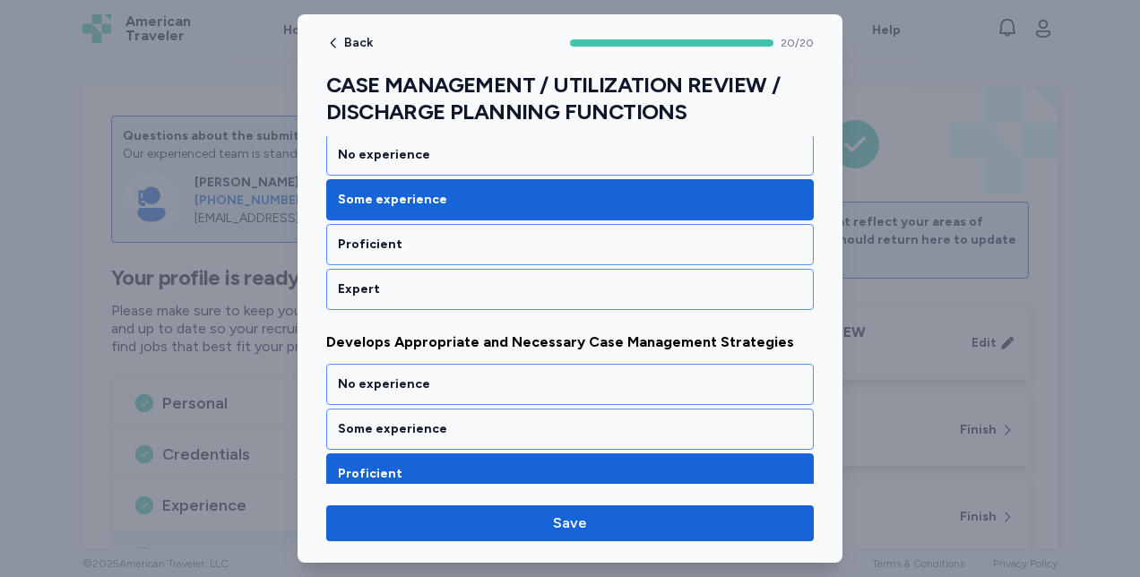
scroll to position [1695, 0]
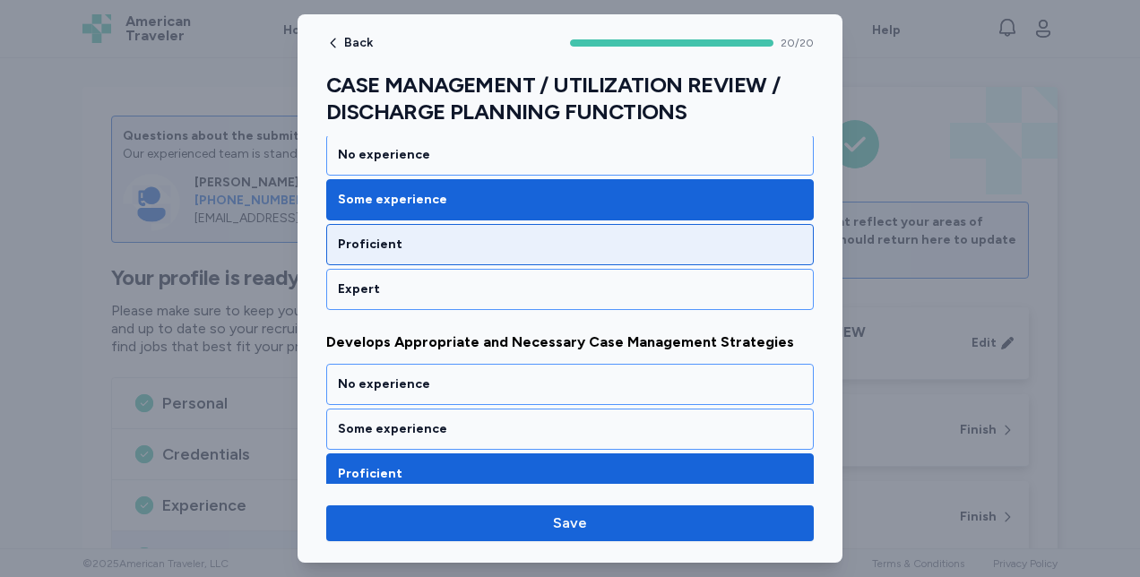
click at [344, 224] on div "Proficient" at bounding box center [569, 244] width 487 height 41
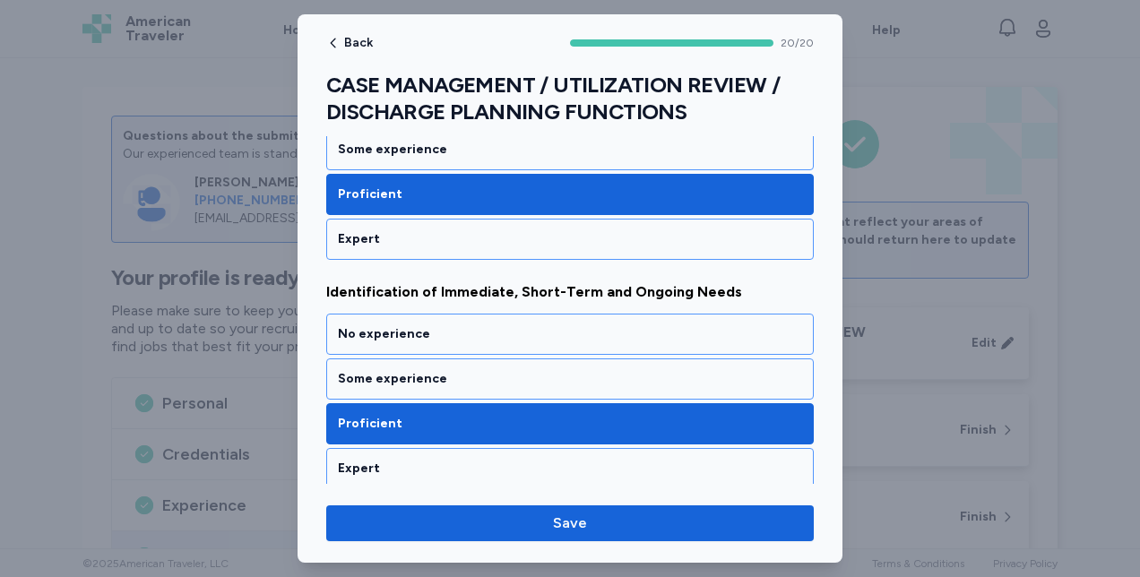
scroll to position [2665, 0]
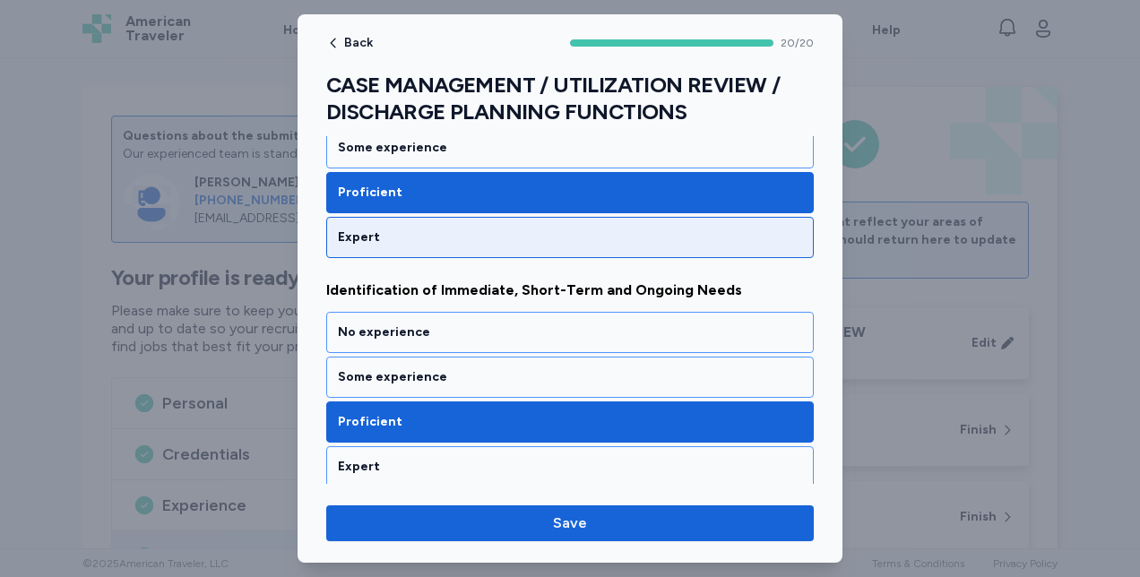
click at [340, 222] on div "Expert" at bounding box center [569, 237] width 487 height 41
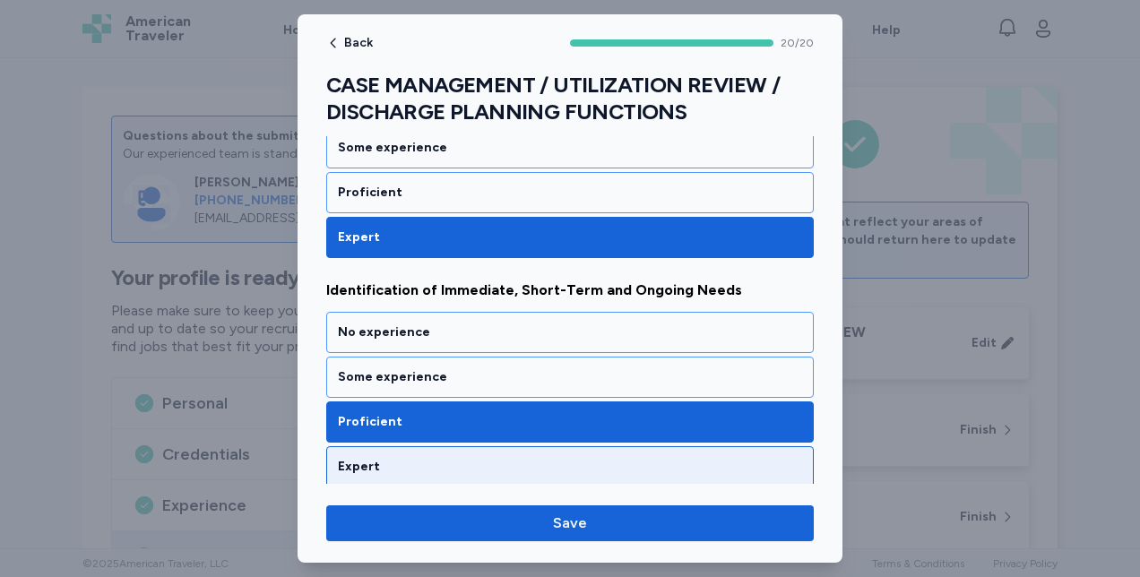
click at [340, 458] on div "Expert" at bounding box center [570, 467] width 464 height 18
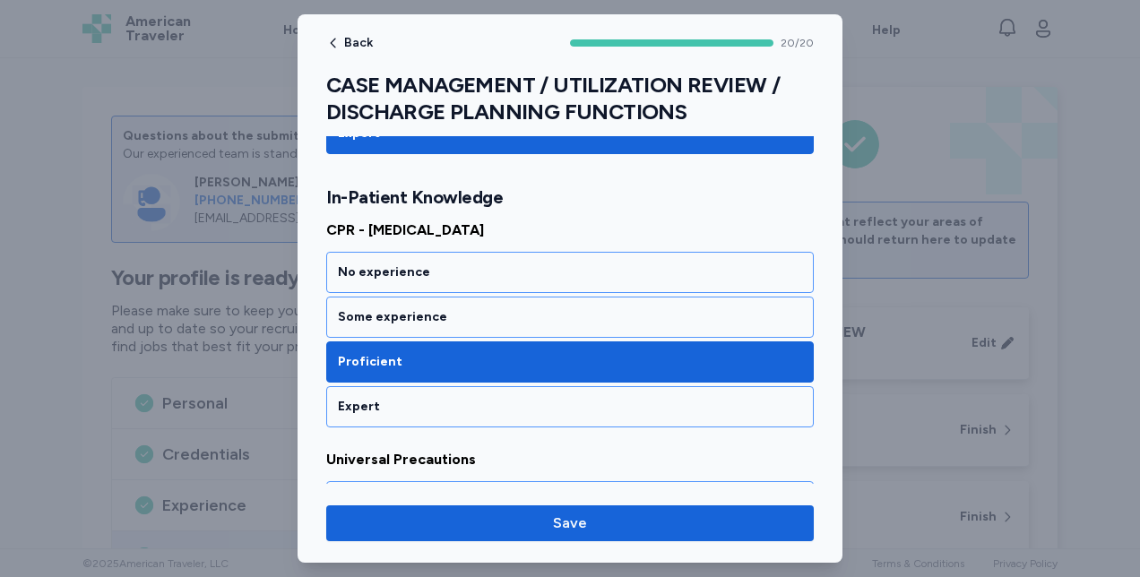
scroll to position [3000, 0]
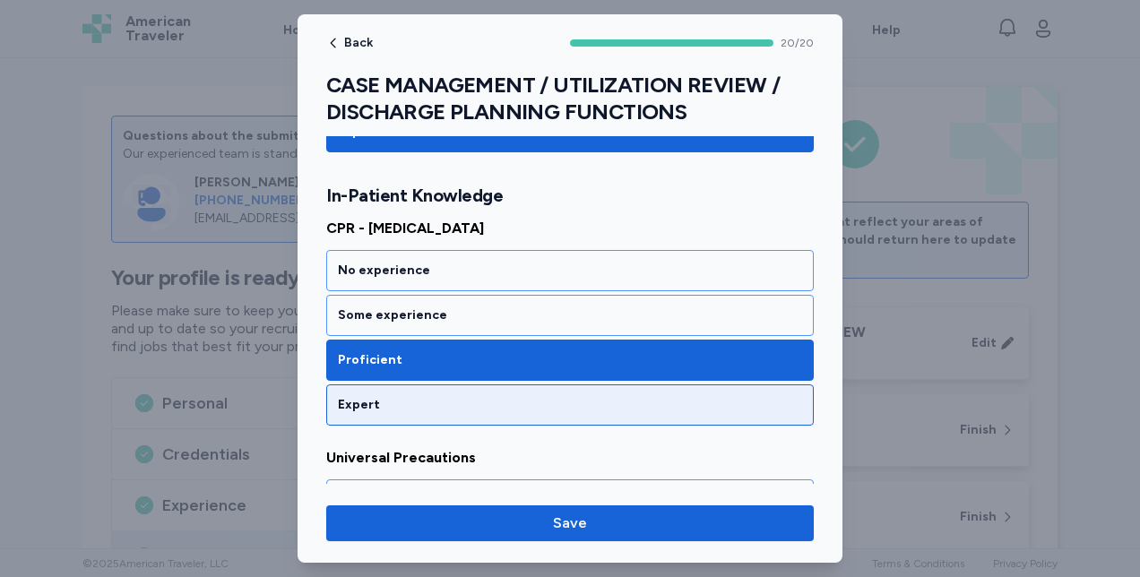
click at [353, 396] on div "Expert" at bounding box center [570, 405] width 464 height 18
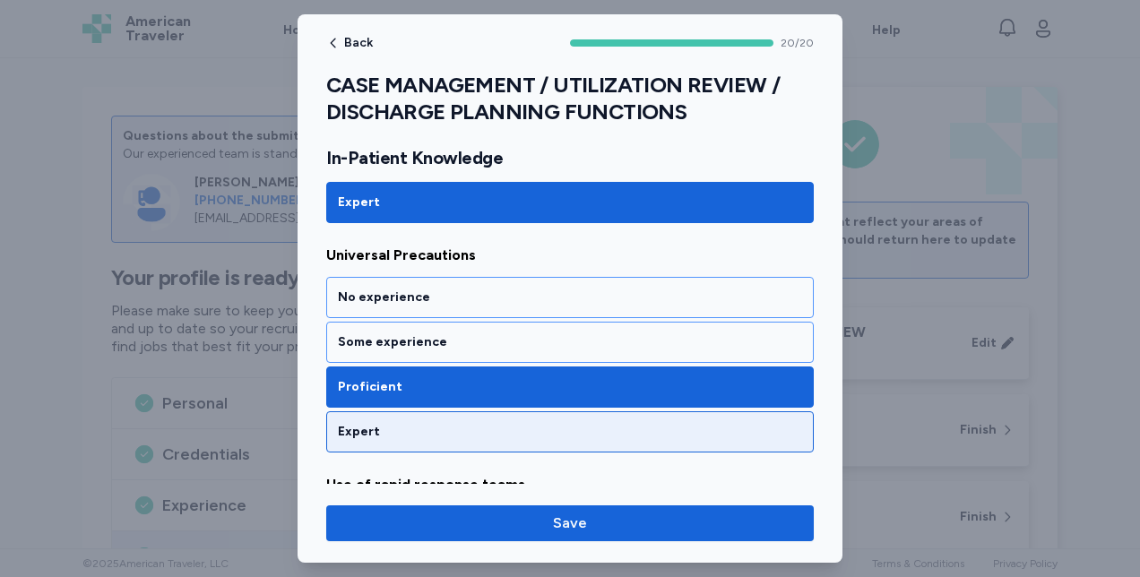
click at [348, 423] on div "Expert" at bounding box center [570, 432] width 464 height 18
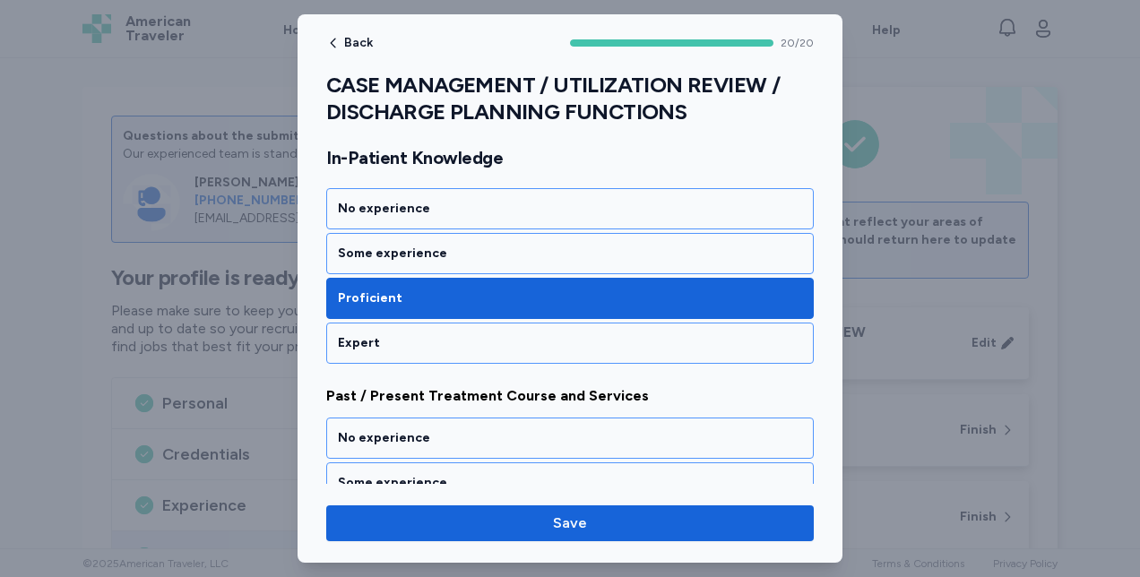
scroll to position [3526, 0]
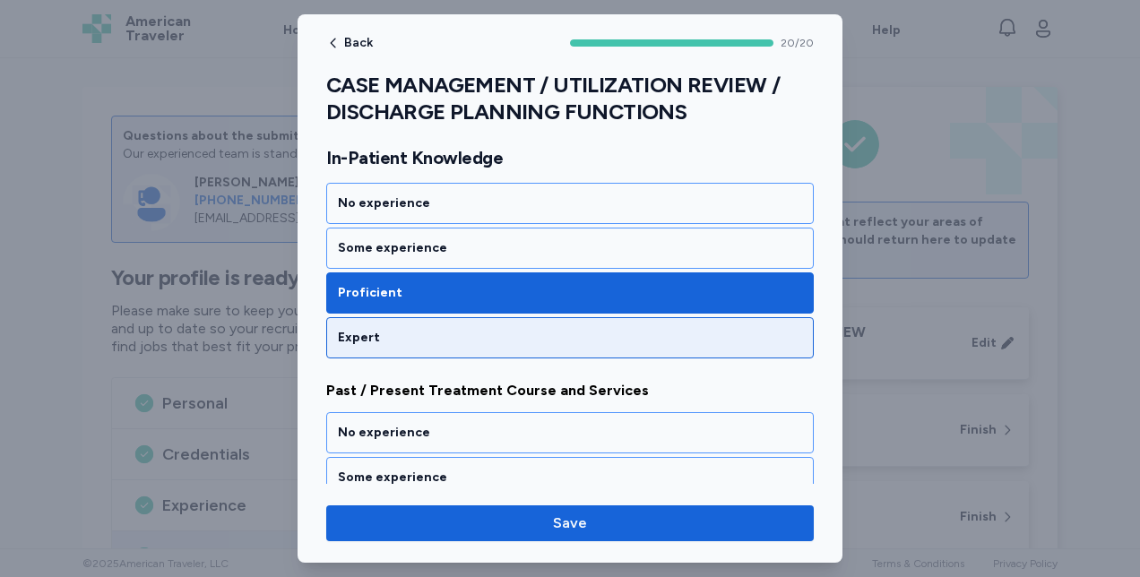
click at [350, 329] on div "Expert" at bounding box center [570, 338] width 464 height 18
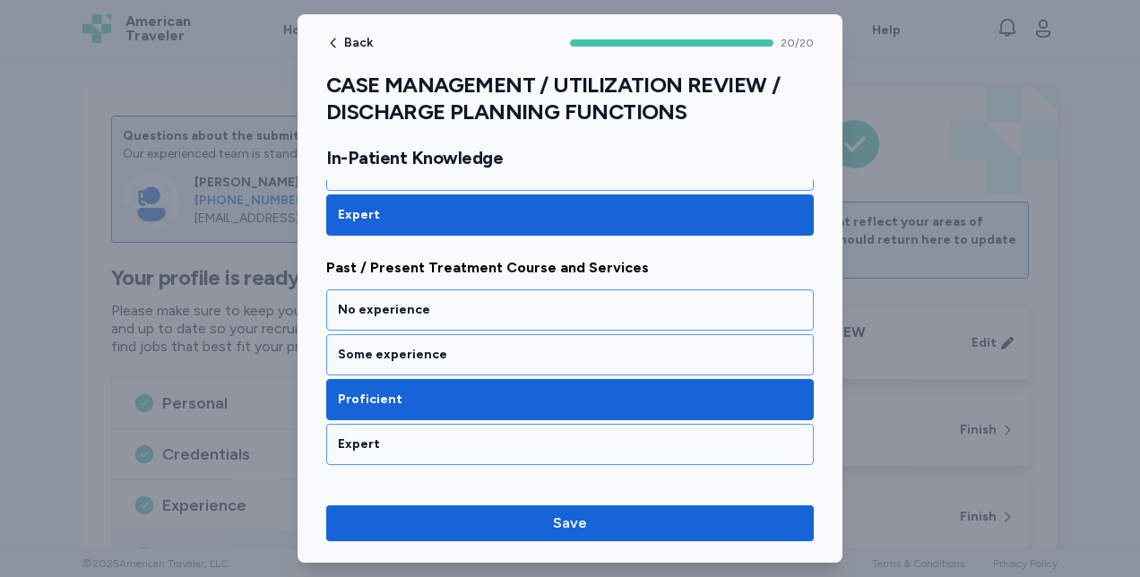
scroll to position [3649, 0]
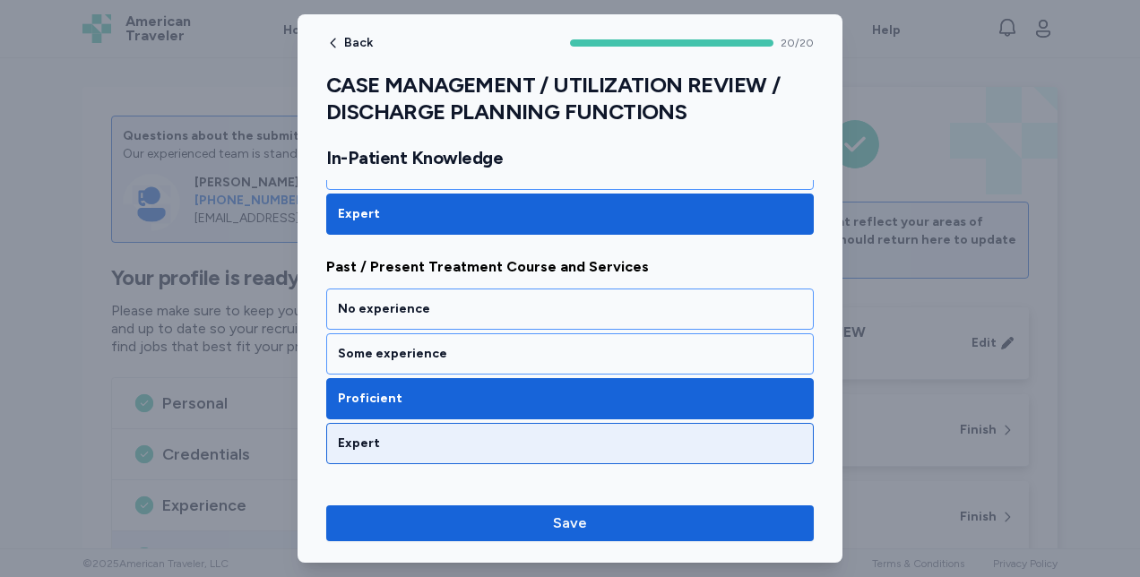
click at [348, 435] on div "Expert" at bounding box center [570, 444] width 464 height 18
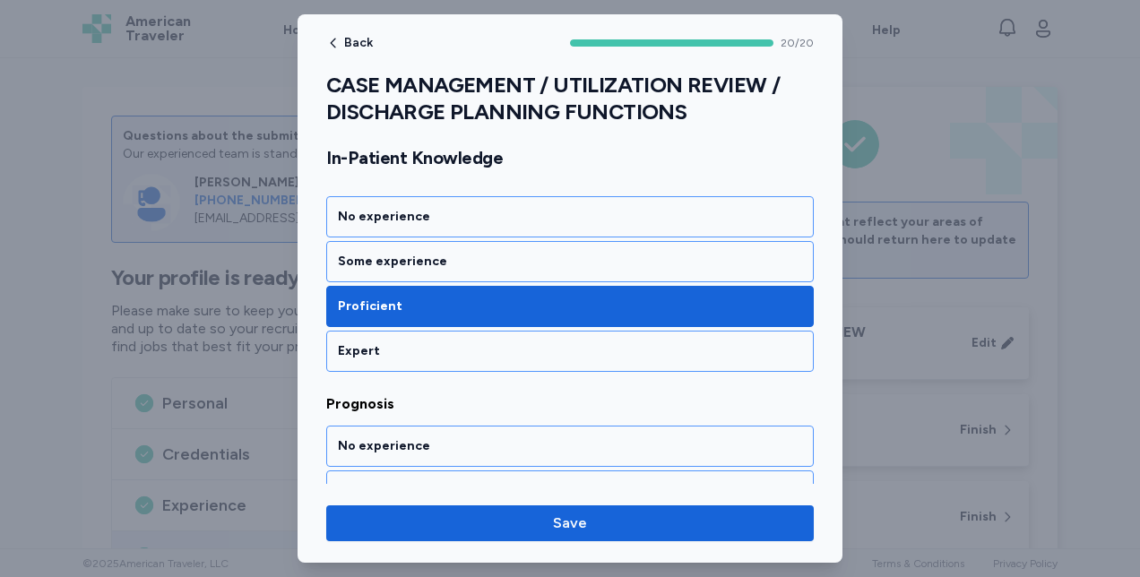
click at [349, 331] on div "Expert" at bounding box center [569, 351] width 487 height 41
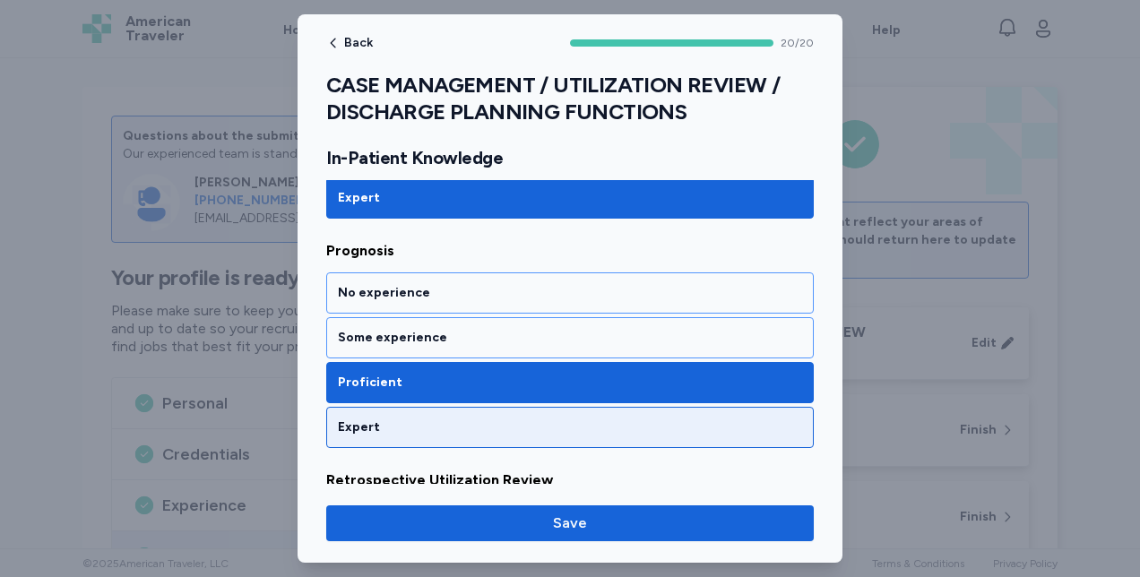
click at [348, 418] on div "Expert" at bounding box center [570, 427] width 464 height 18
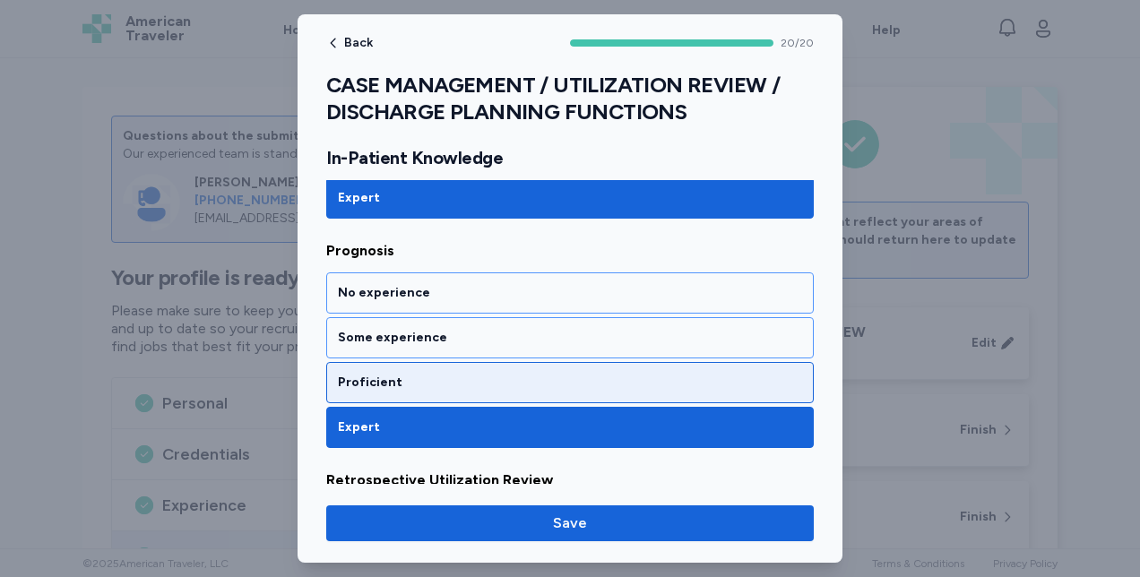
click at [341, 362] on div "Proficient" at bounding box center [569, 382] width 487 height 41
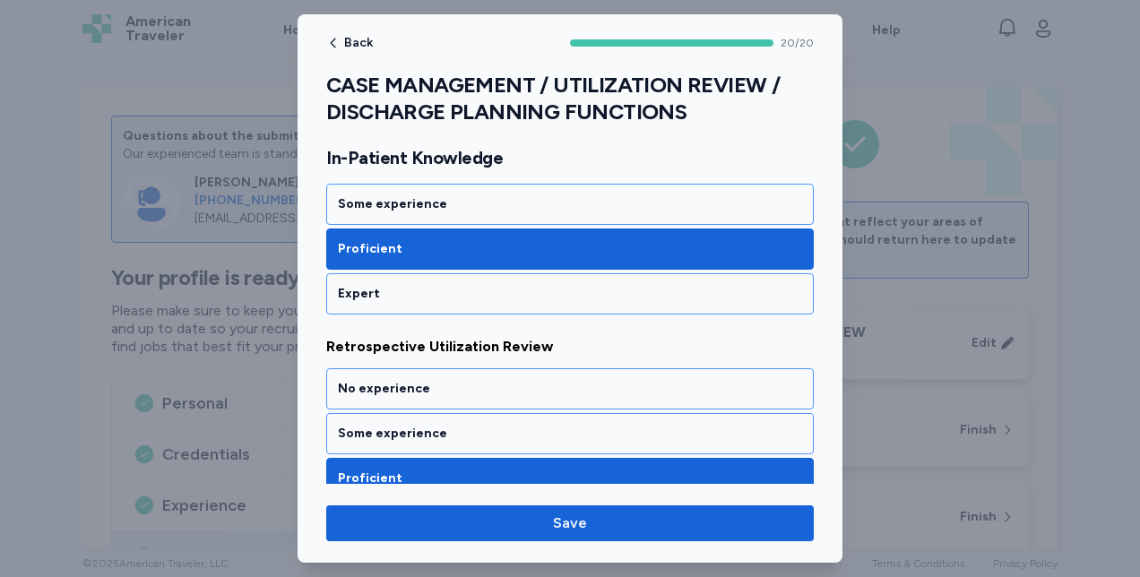
scroll to position [4502, 0]
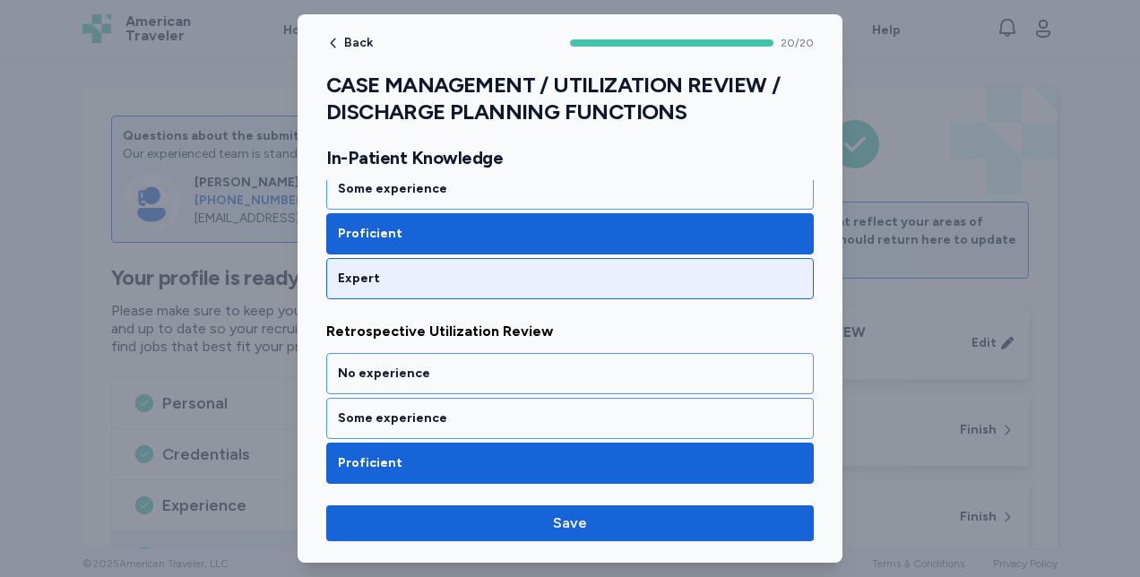
click at [344, 258] on div "Expert" at bounding box center [569, 278] width 487 height 41
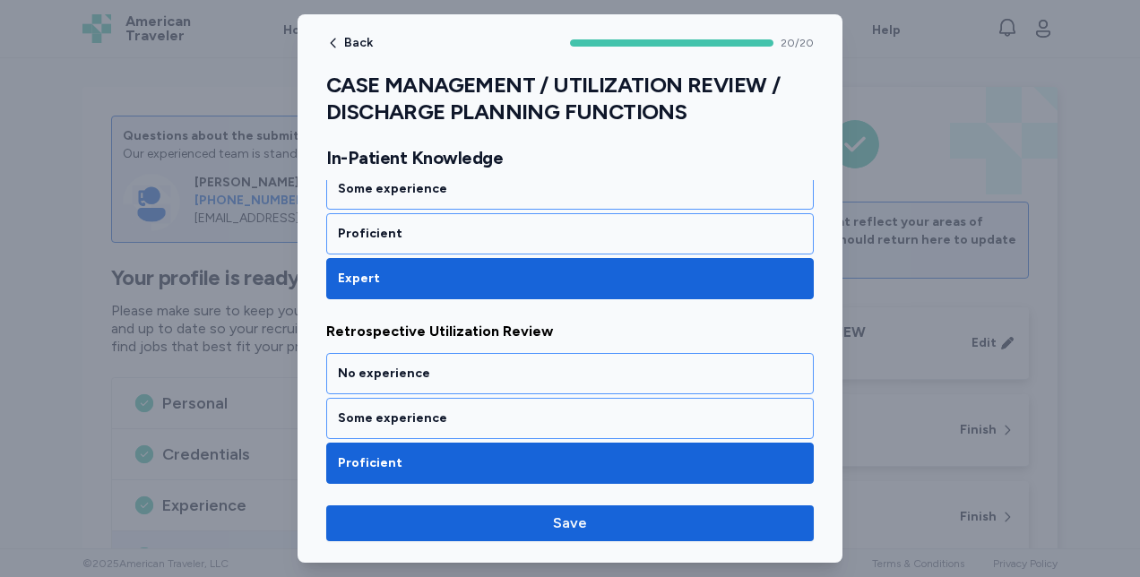
click at [344, 499] on div "Expert" at bounding box center [570, 508] width 464 height 18
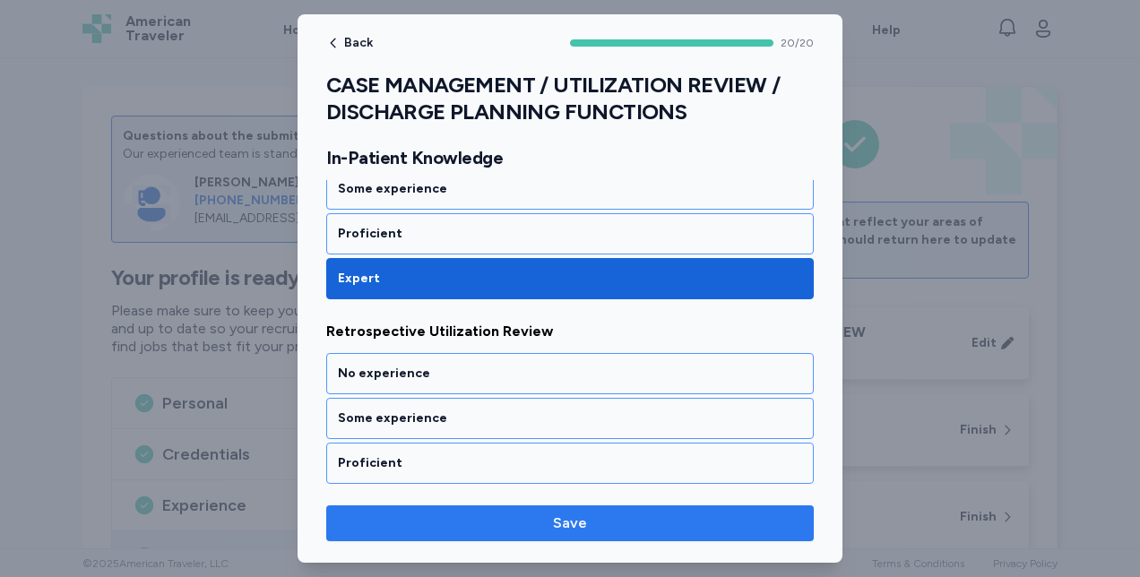
click at [394, 523] on span "Save" at bounding box center [569, 524] width 459 height 22
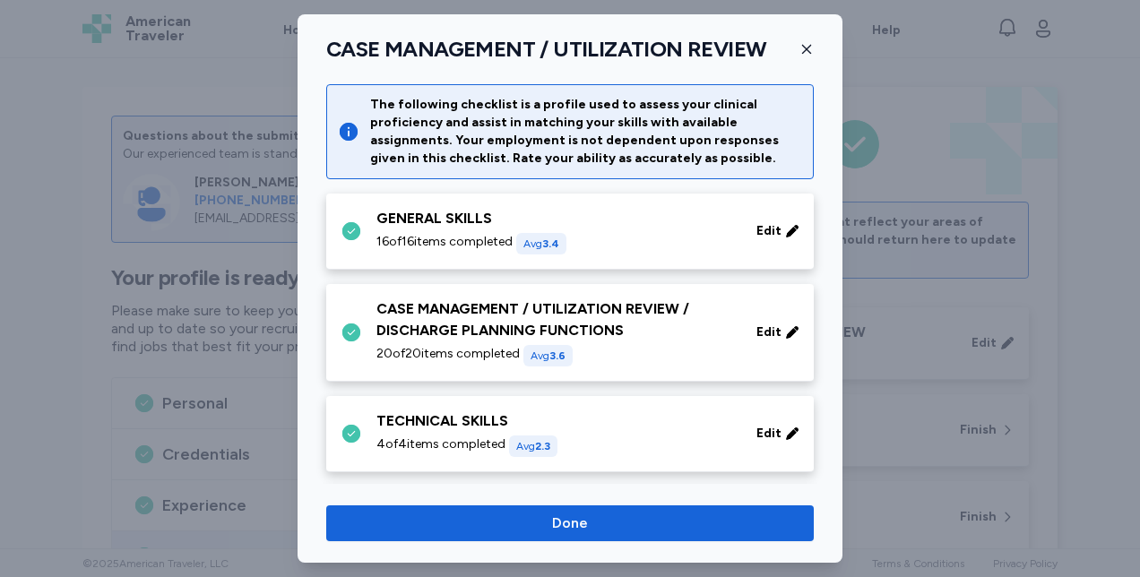
click at [402, 416] on div "TECHNICAL SKILLS" at bounding box center [555, 421] width 358 height 22
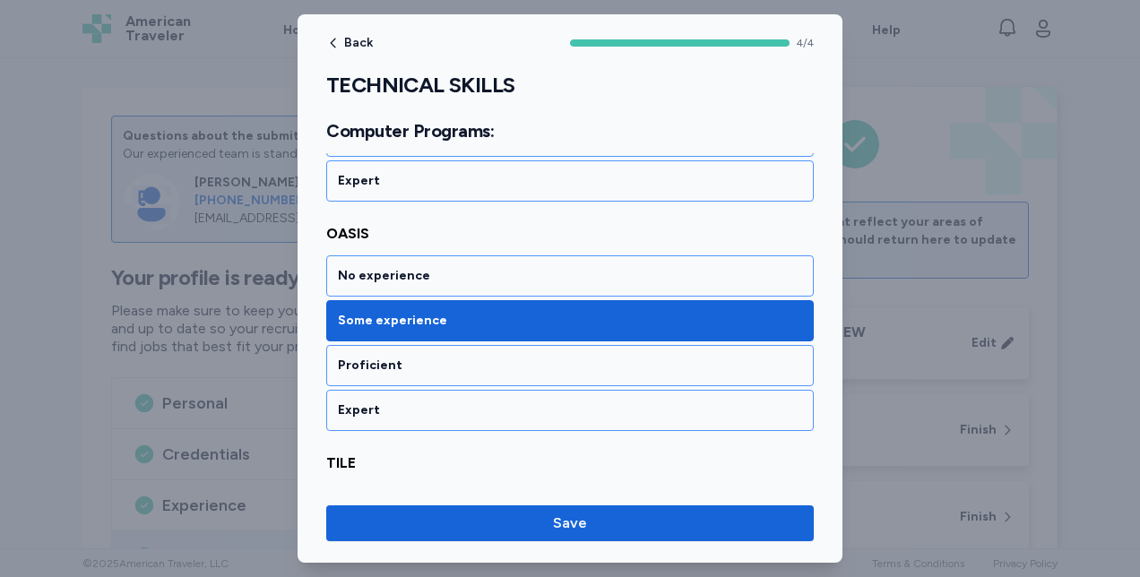
scroll to position [652, 0]
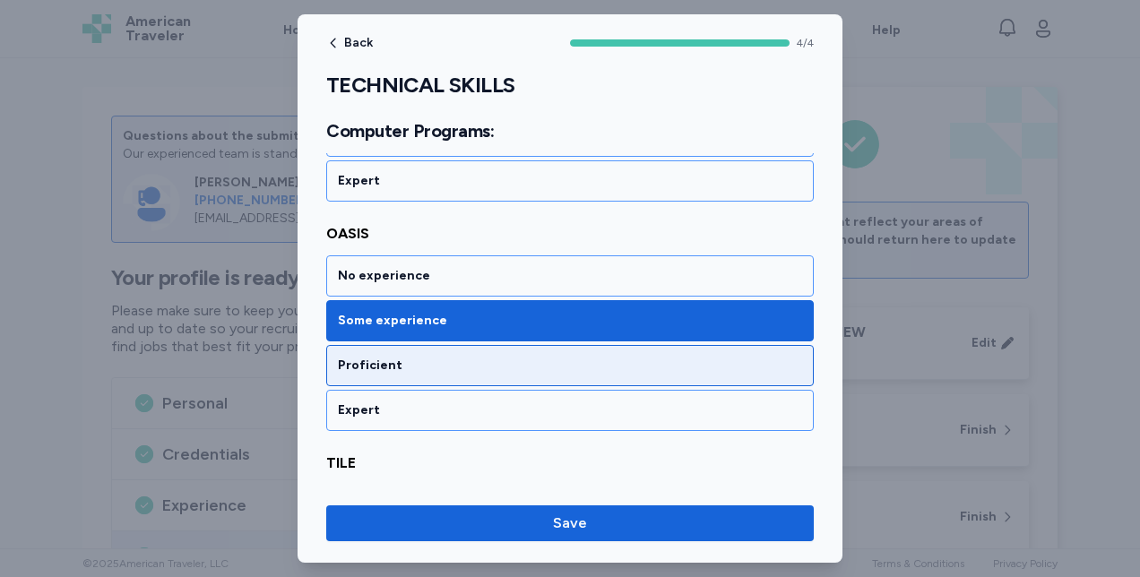
click at [342, 367] on div "Proficient" at bounding box center [569, 365] width 487 height 41
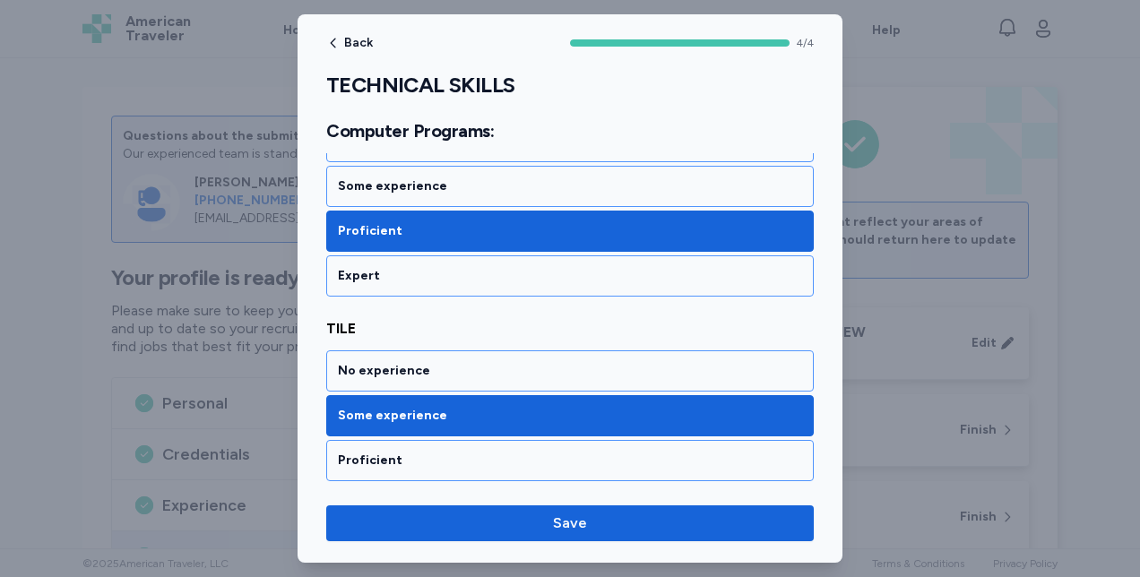
scroll to position [823, 0]
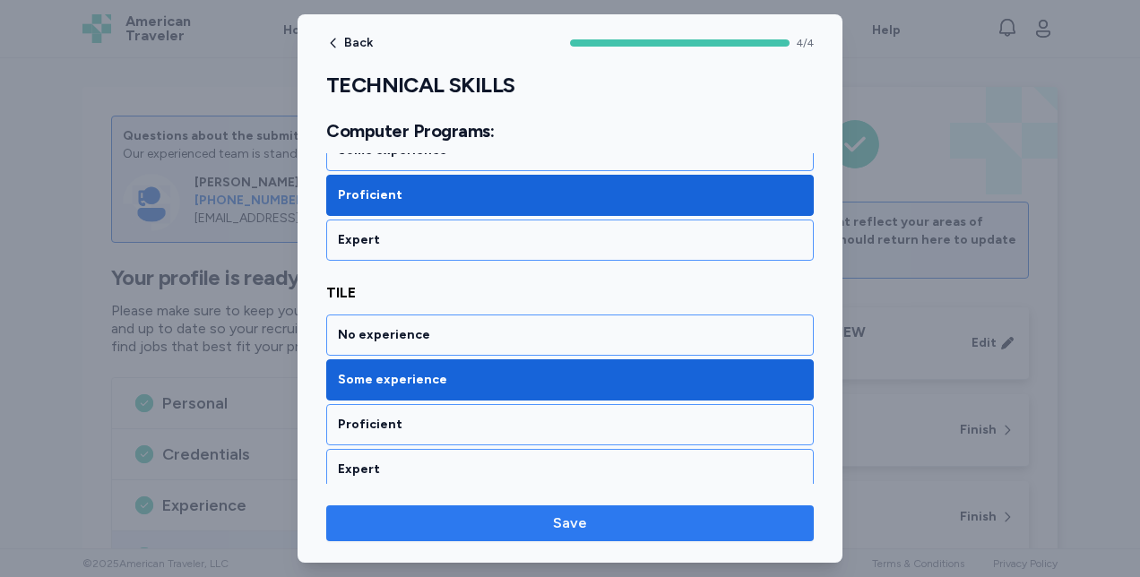
click at [516, 530] on span "Save" at bounding box center [569, 524] width 459 height 22
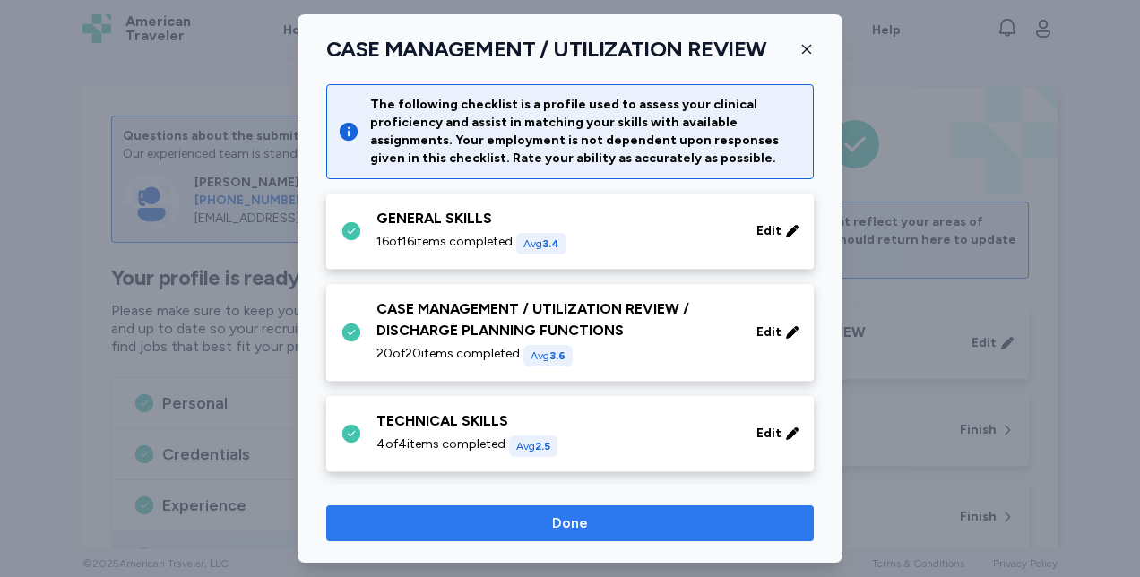
click at [387, 522] on span "Done" at bounding box center [569, 524] width 459 height 22
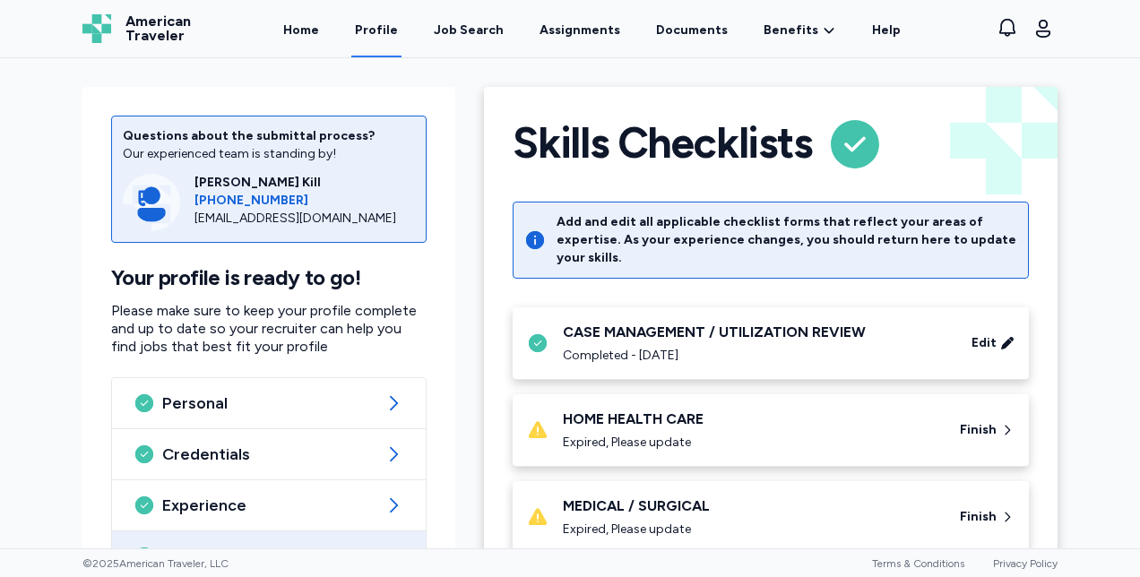
click at [566, 521] on div "Expired, Please update" at bounding box center [750, 530] width 375 height 18
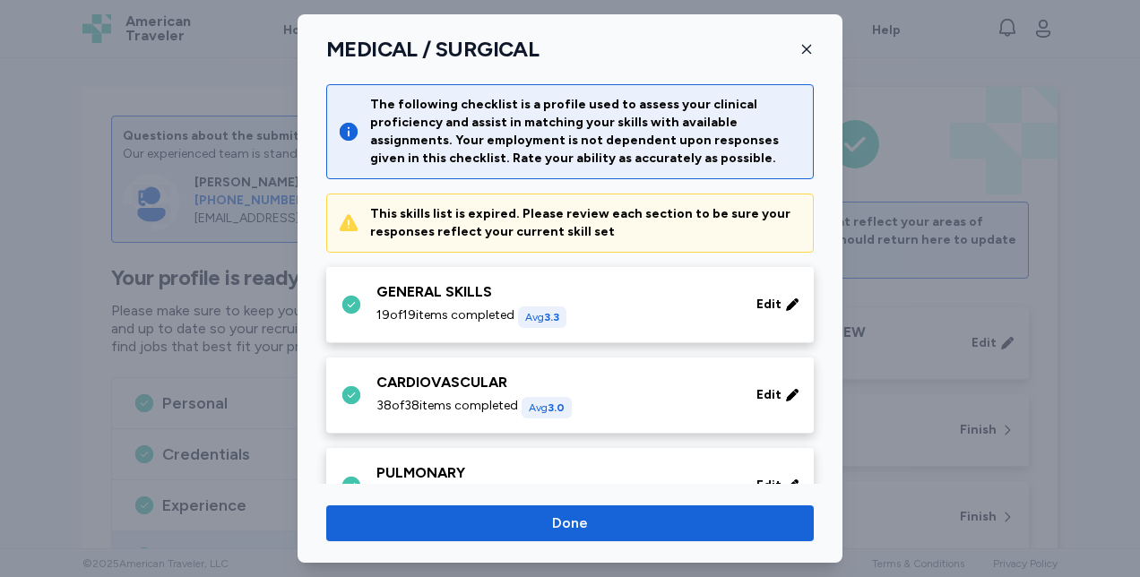
click at [369, 310] on div "GENERAL SKILLS 19 of 19 items completed Avg 3.3 Edit" at bounding box center [573, 304] width 466 height 47
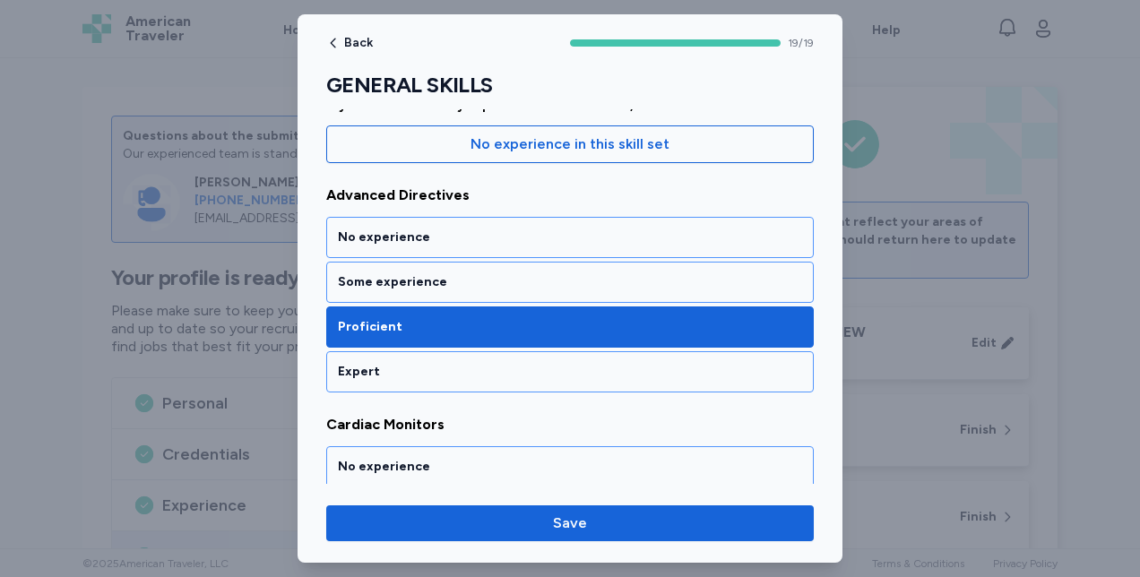
scroll to position [192, 0]
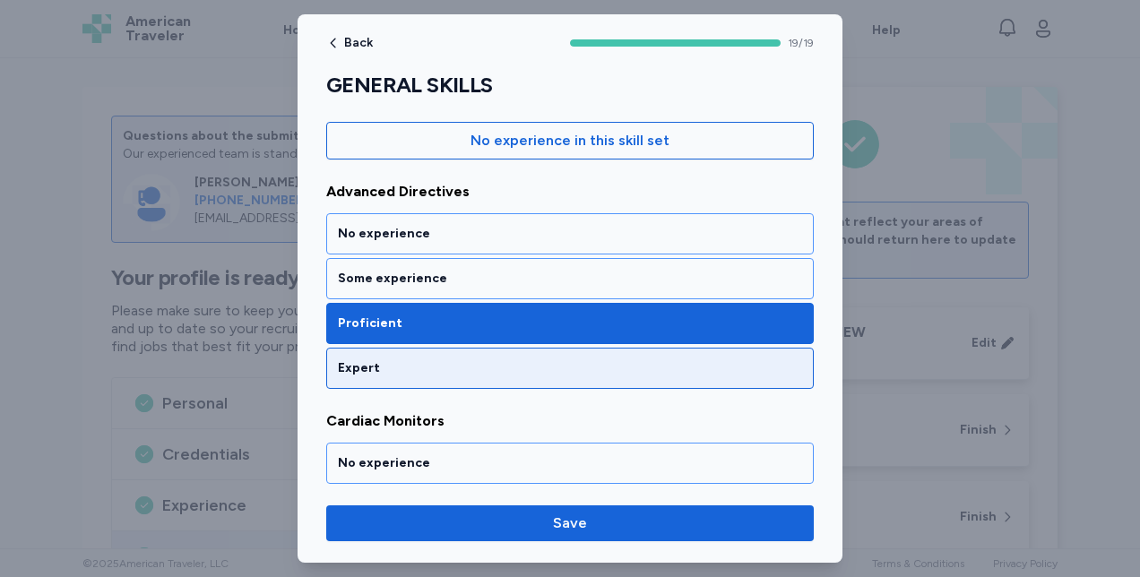
click at [342, 372] on div "Expert" at bounding box center [570, 368] width 464 height 18
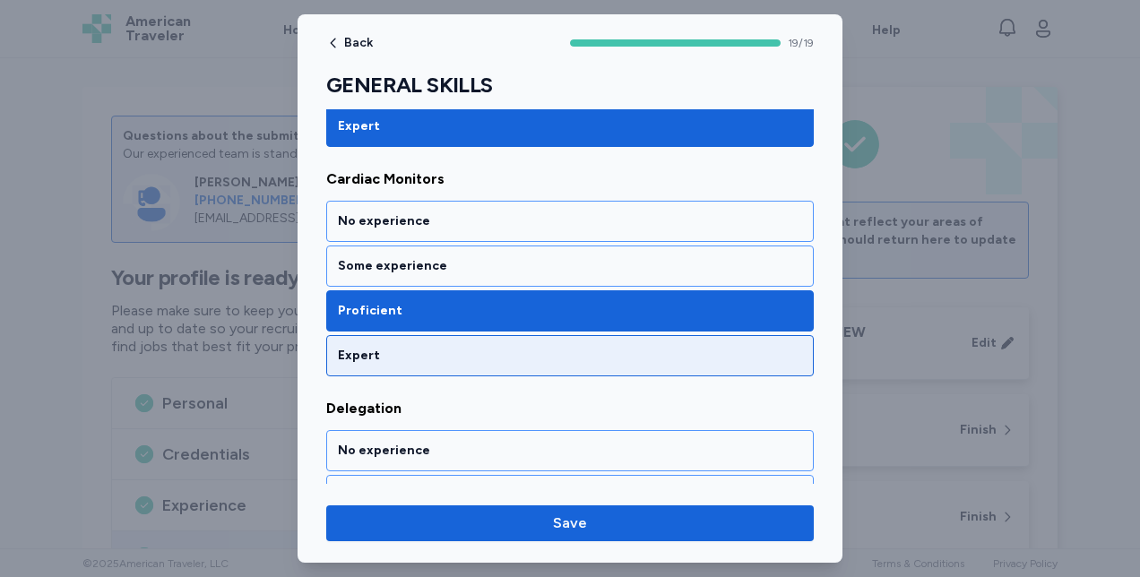
click at [351, 355] on div "Expert" at bounding box center [570, 356] width 464 height 18
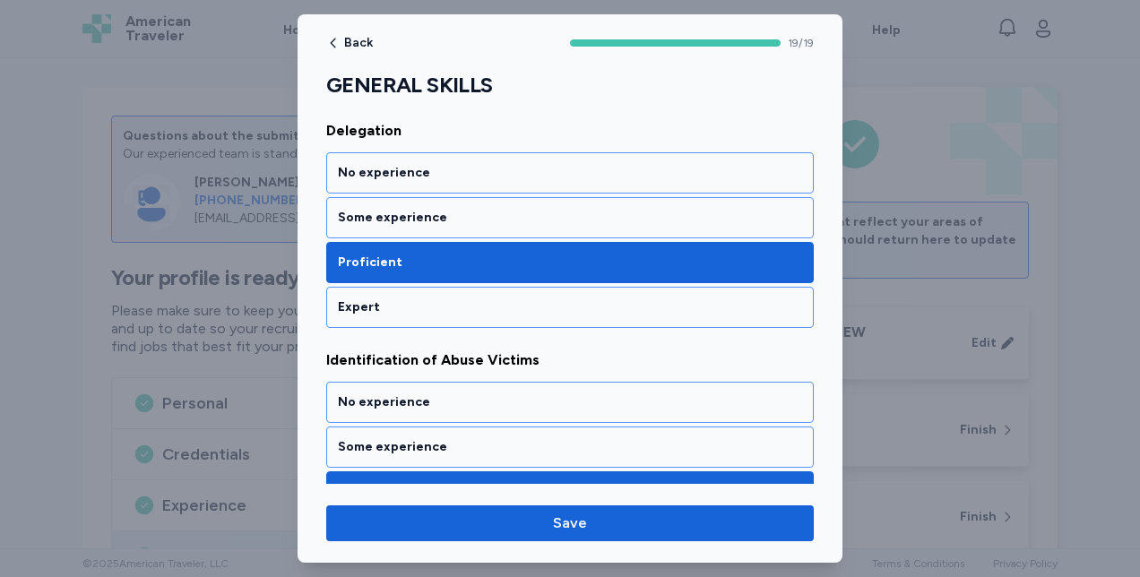
scroll to position [726, 0]
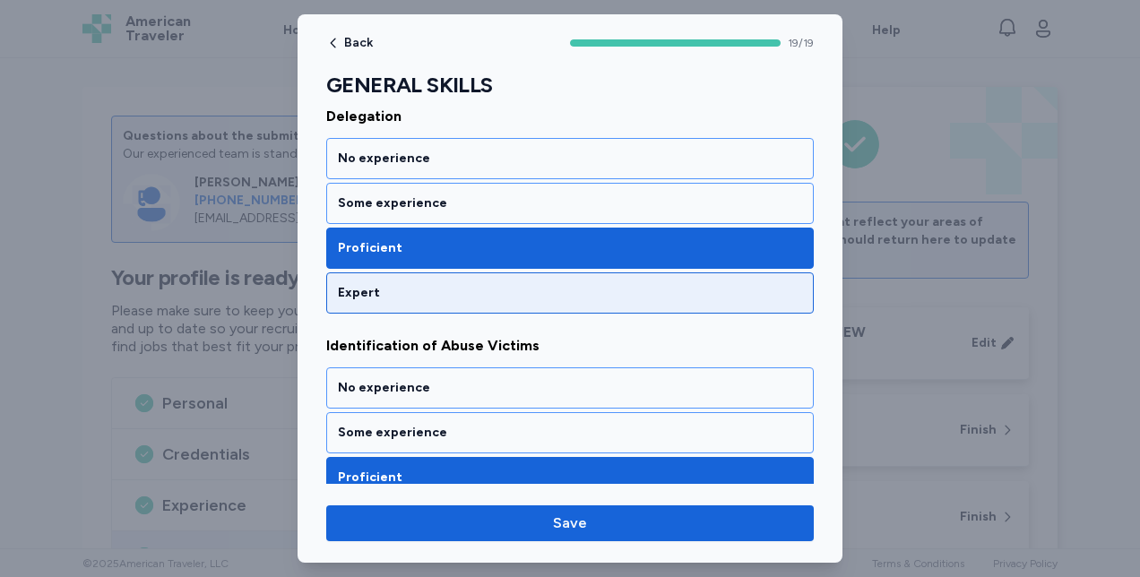
click at [349, 289] on div "Expert" at bounding box center [570, 293] width 464 height 18
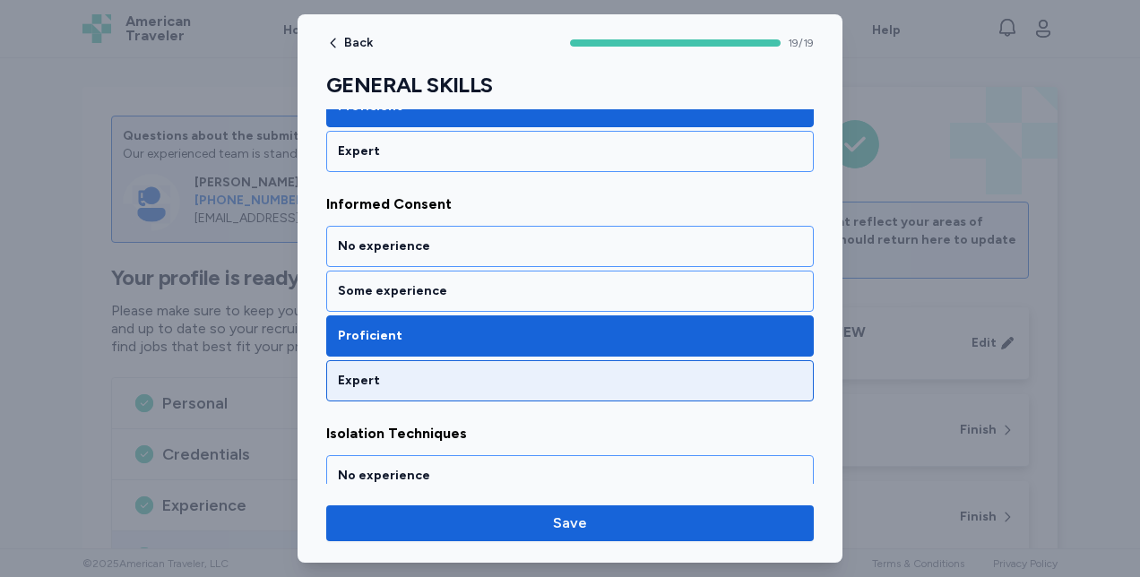
click at [350, 360] on div "Expert" at bounding box center [569, 380] width 487 height 41
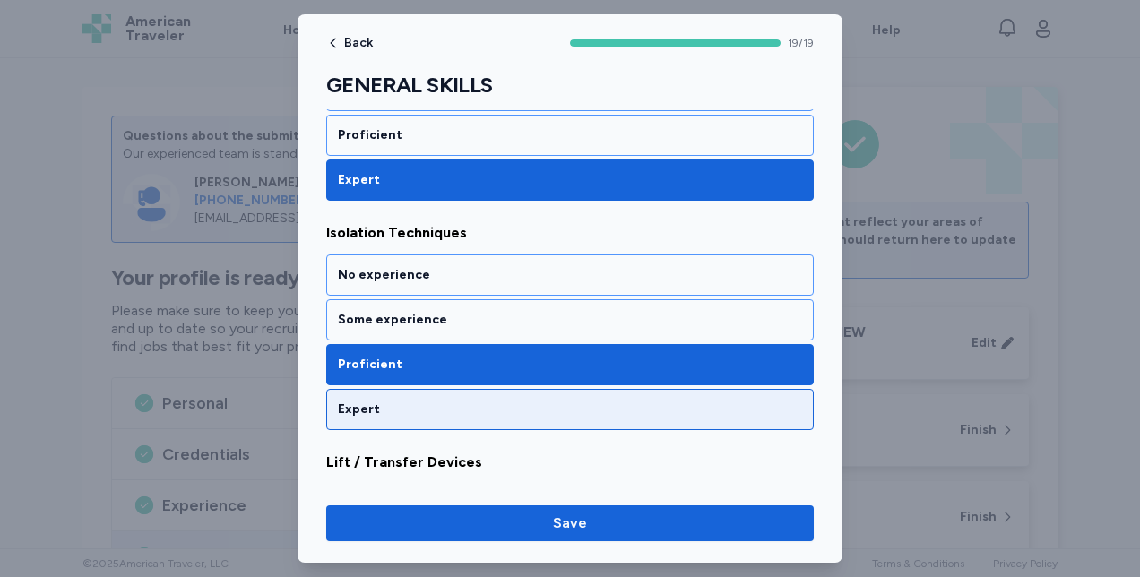
click at [350, 401] on div "Expert" at bounding box center [570, 410] width 464 height 18
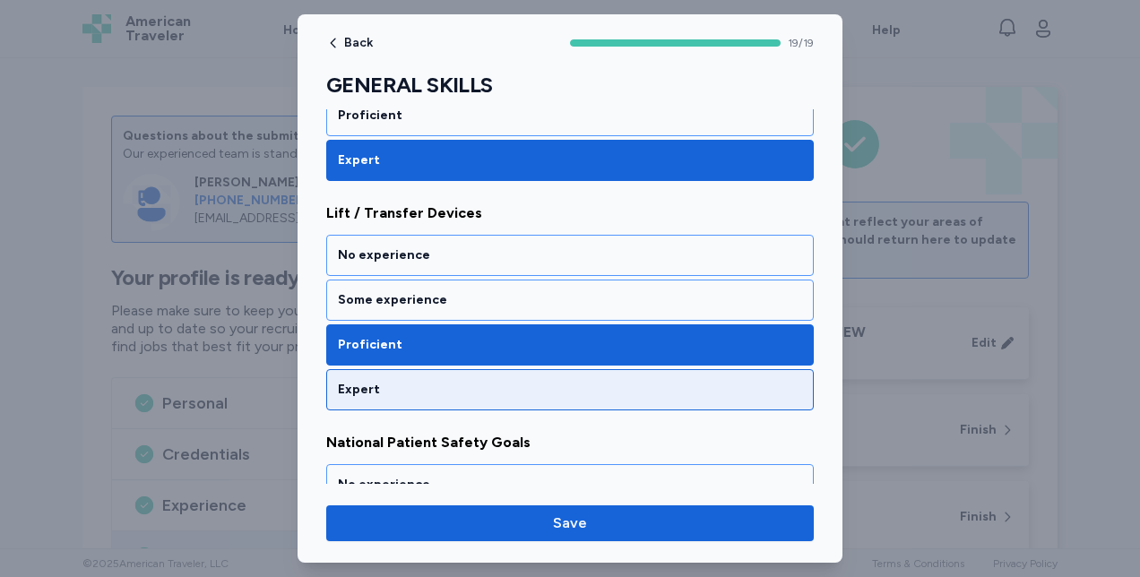
click at [353, 381] on div "Expert" at bounding box center [570, 390] width 464 height 18
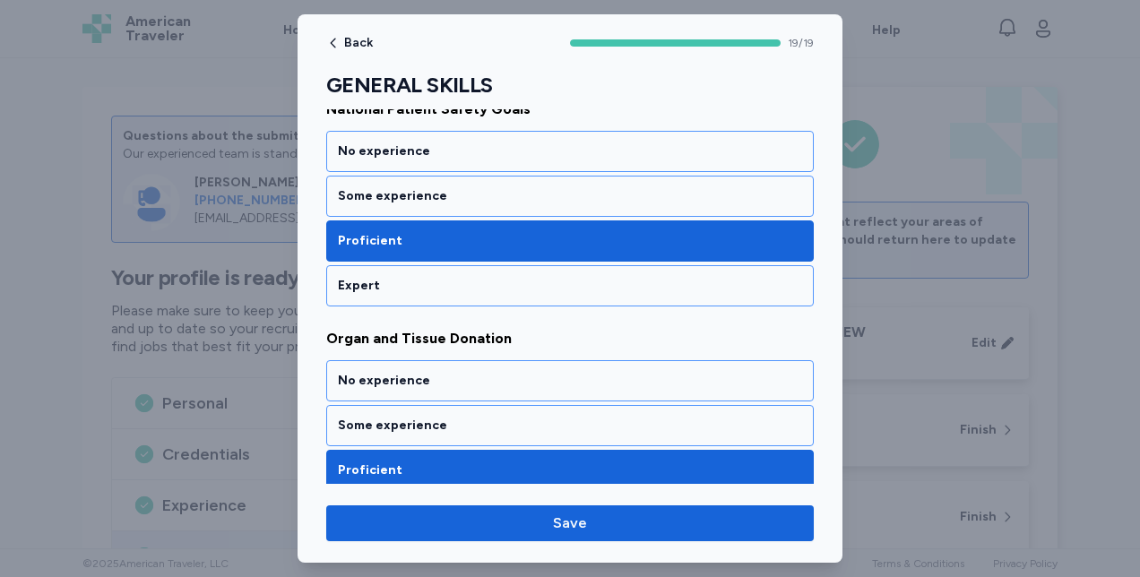
scroll to position [1892, 0]
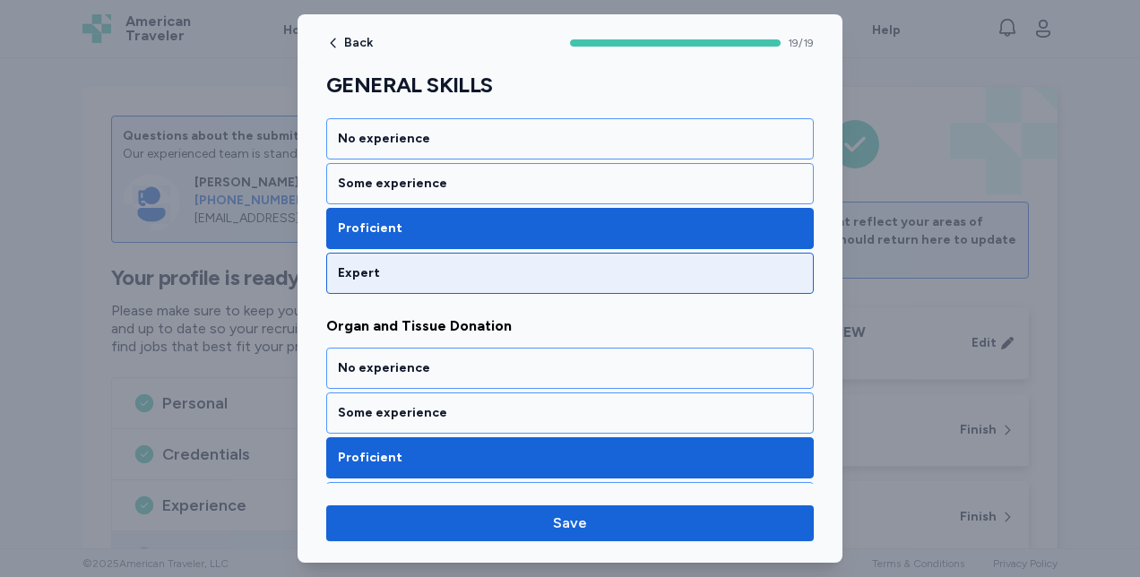
click at [346, 263] on div "Expert" at bounding box center [569, 273] width 487 height 41
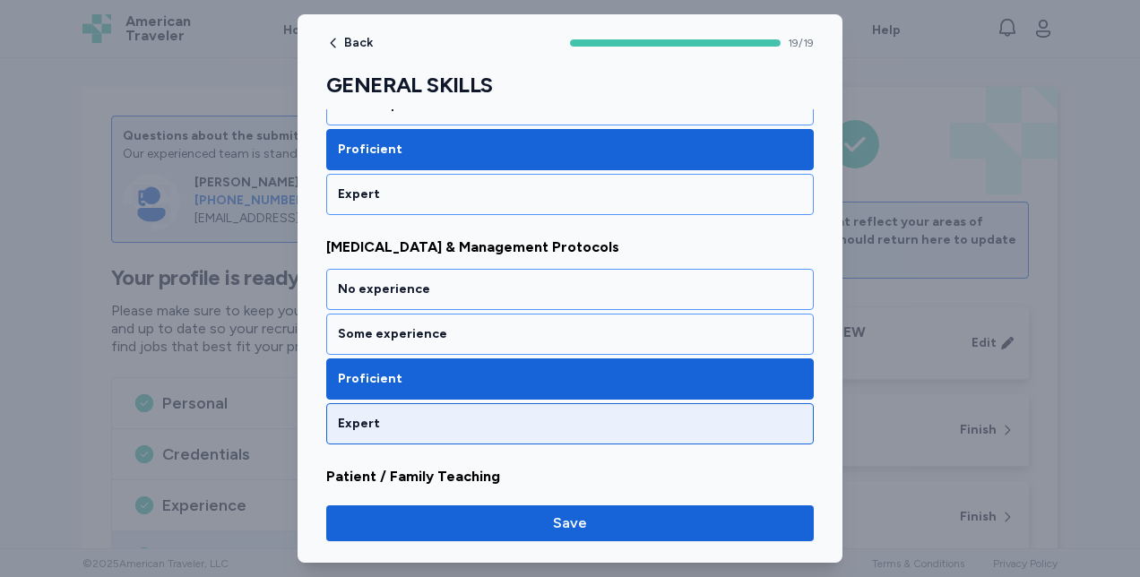
click at [355, 415] on div "Expert" at bounding box center [570, 424] width 464 height 18
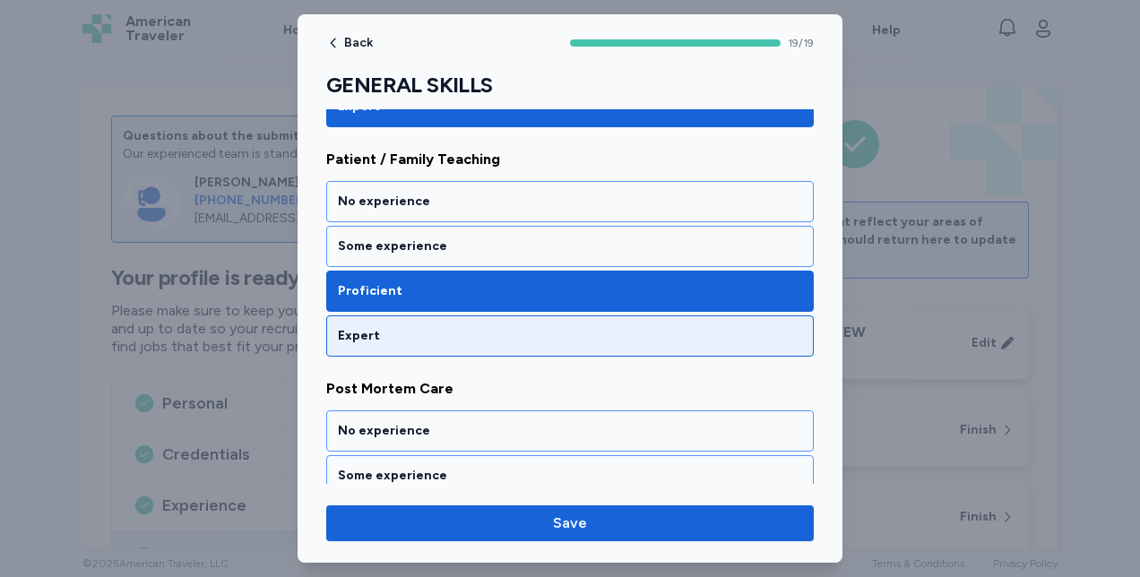
click at [351, 322] on div "Expert" at bounding box center [569, 335] width 487 height 41
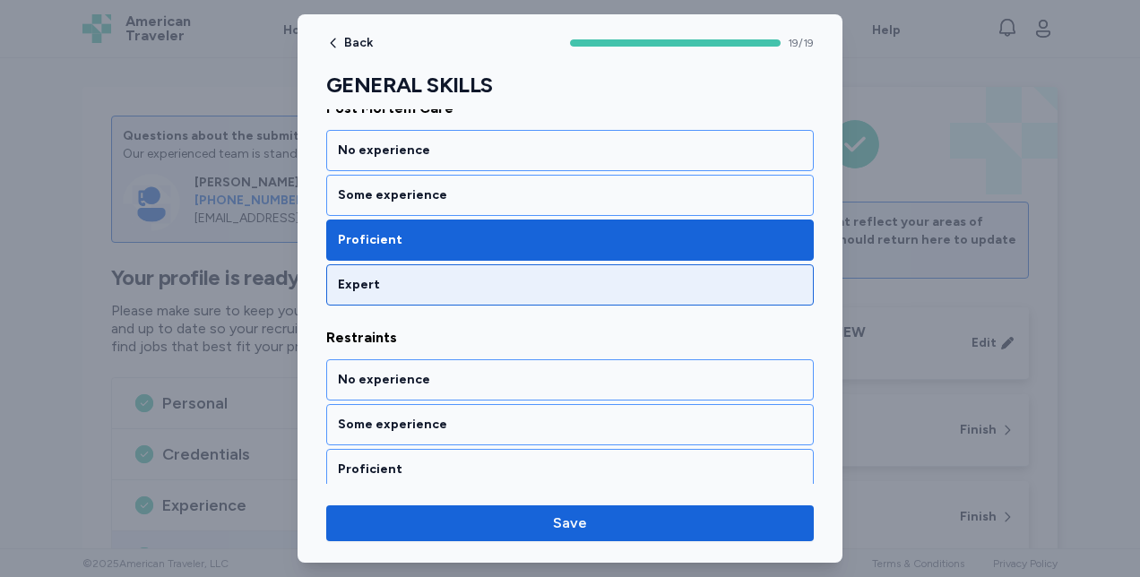
click at [354, 268] on div "Expert" at bounding box center [569, 284] width 487 height 41
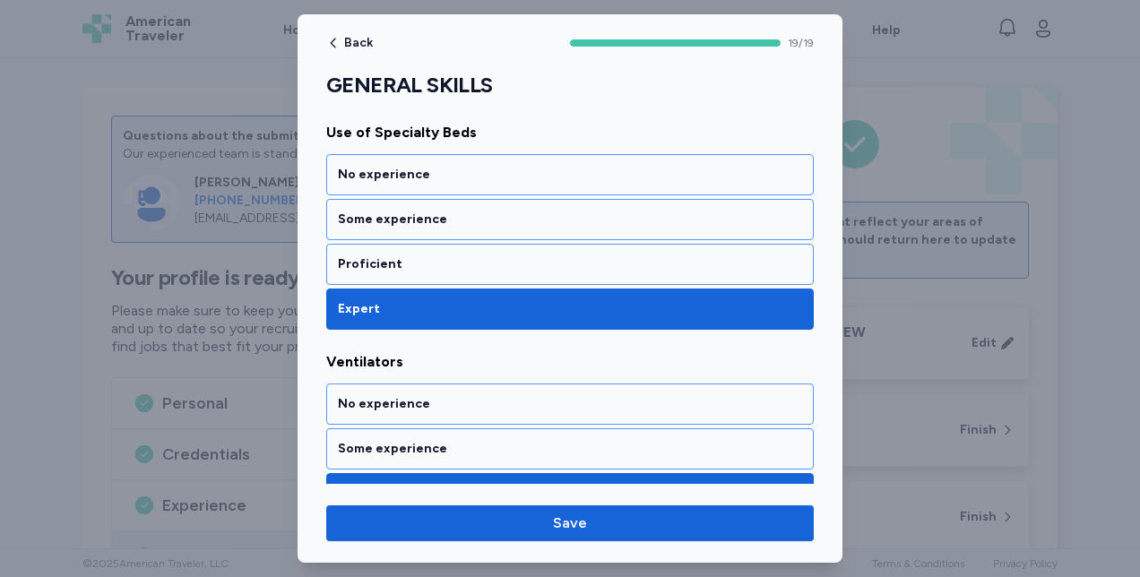
scroll to position [4183, 0]
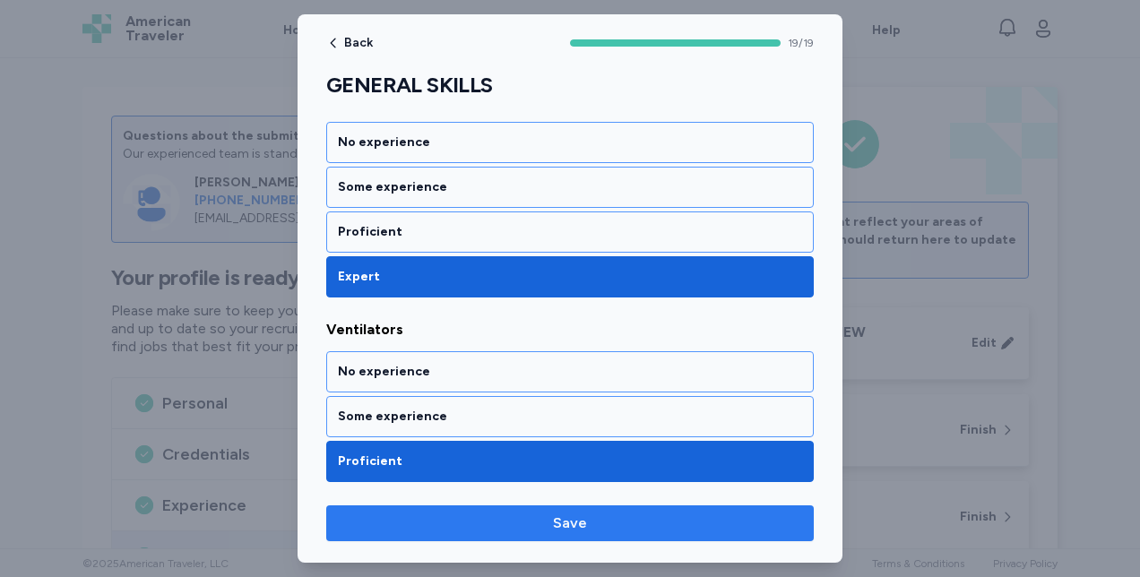
click at [497, 524] on span "Save" at bounding box center [569, 524] width 459 height 22
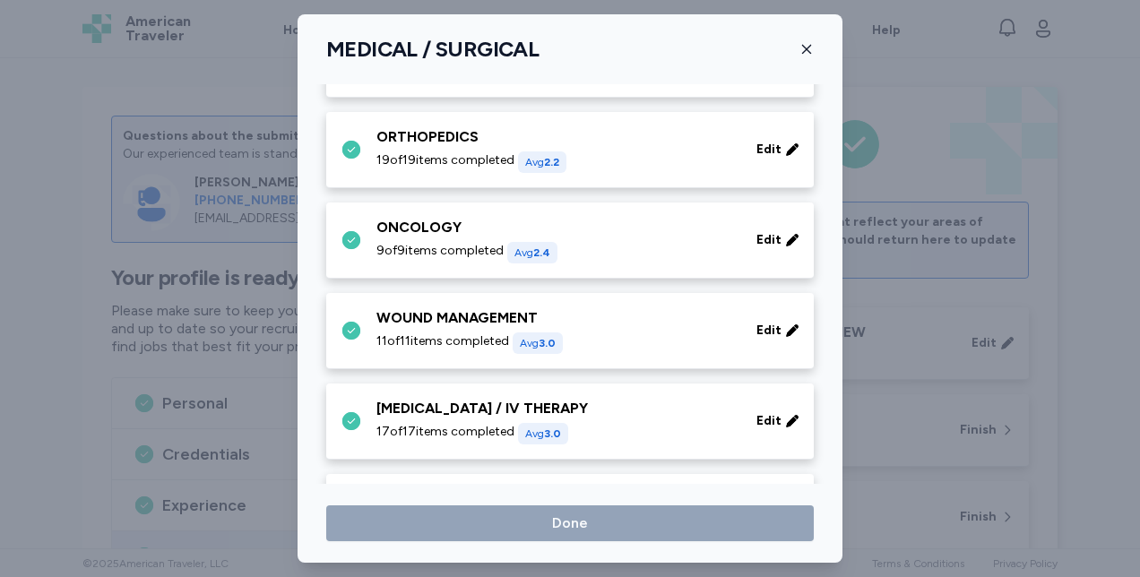
scroll to position [971, 0]
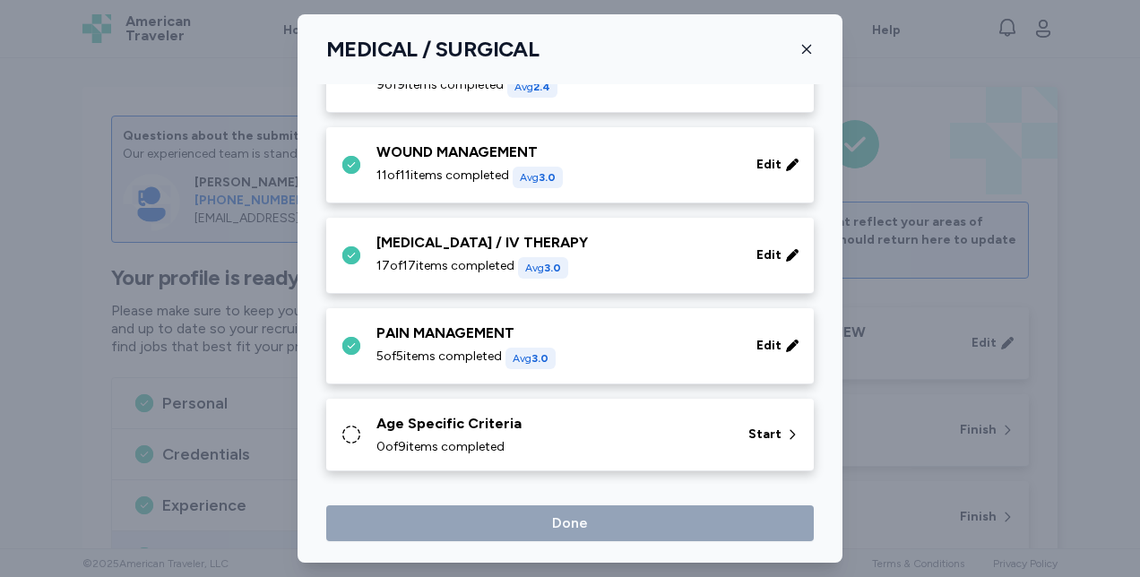
click at [355, 435] on icon at bounding box center [351, 435] width 22 height 22
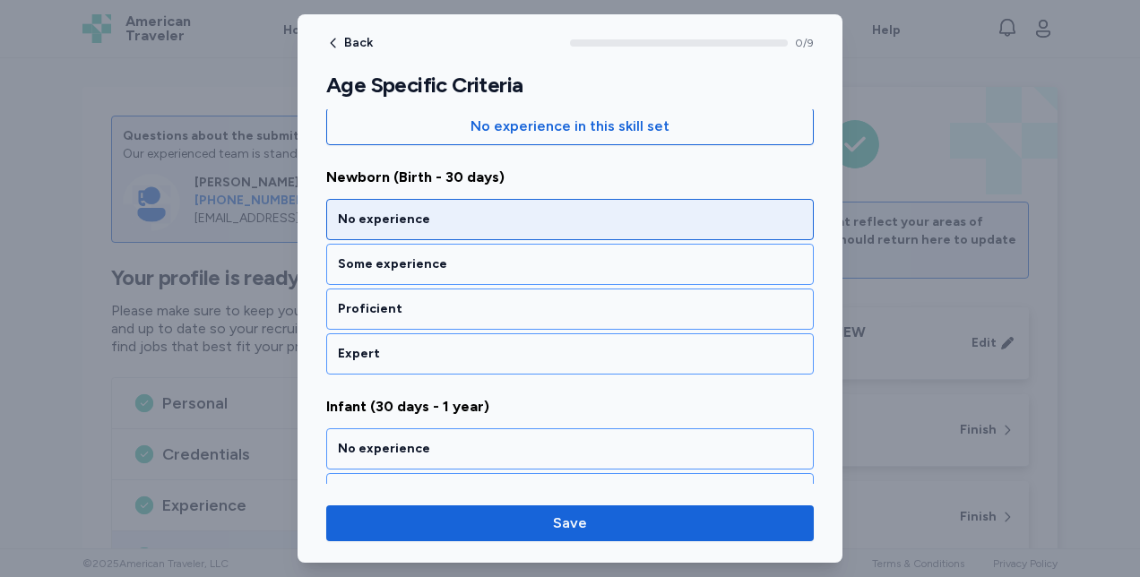
click at [347, 221] on div "No experience" at bounding box center [570, 220] width 464 height 18
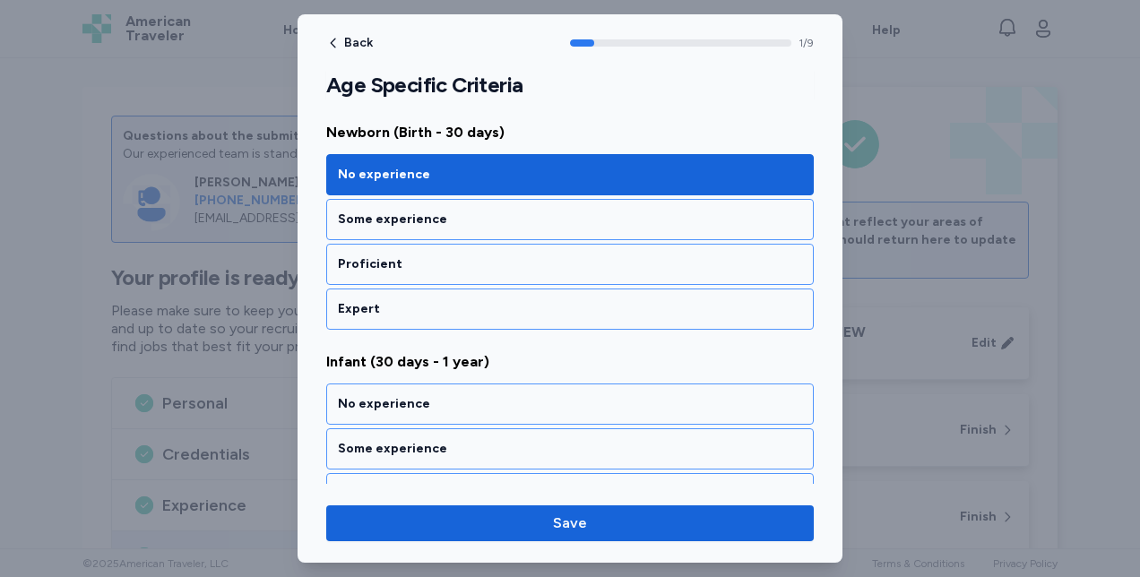
scroll to position [405, 0]
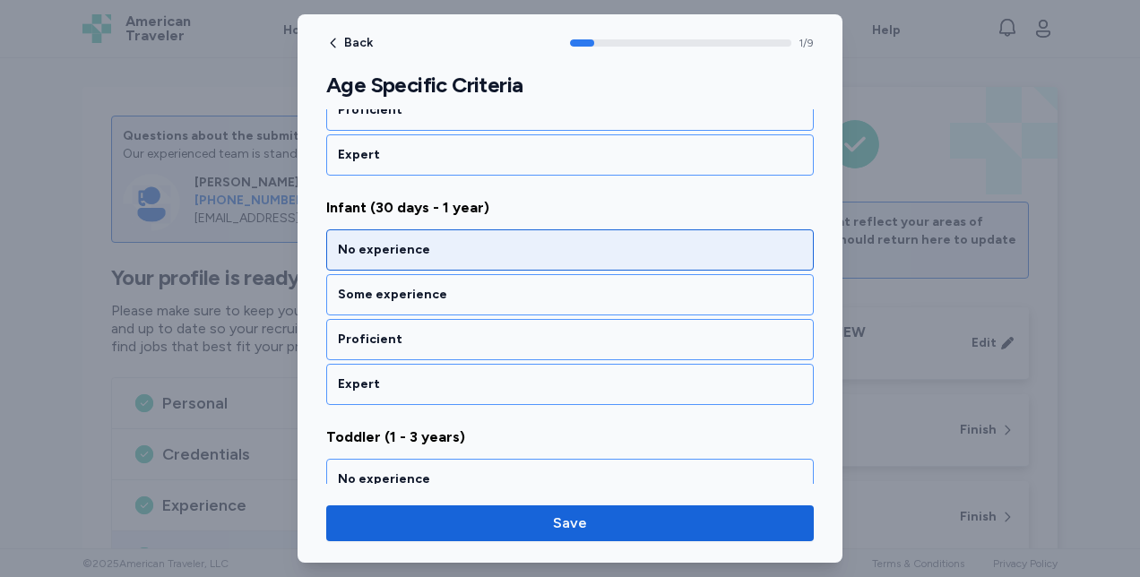
click at [349, 251] on div "No experience" at bounding box center [570, 250] width 464 height 18
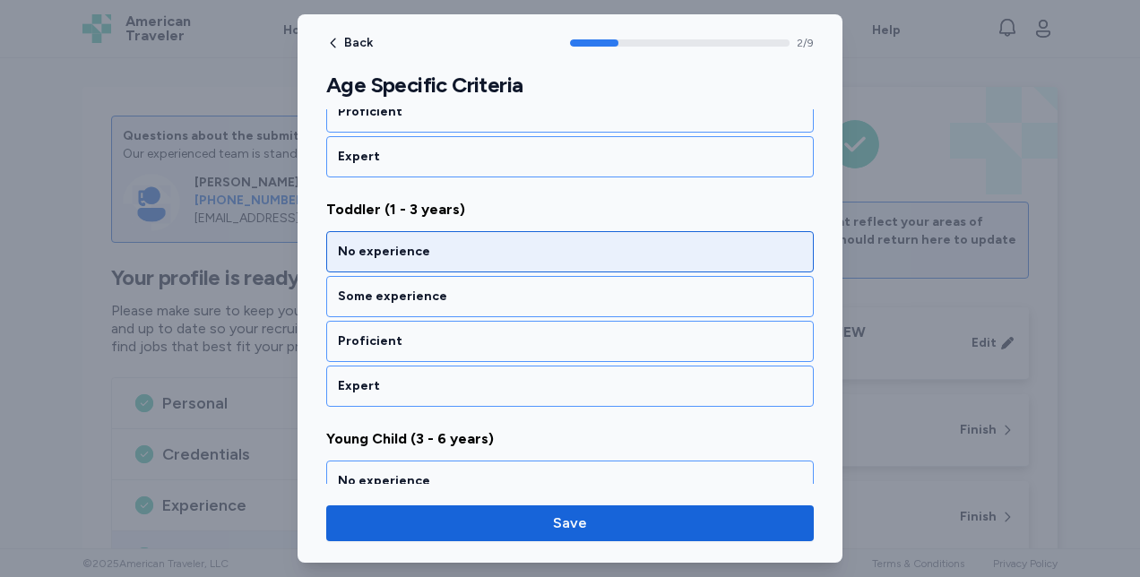
click at [346, 245] on div "No experience" at bounding box center [570, 252] width 464 height 18
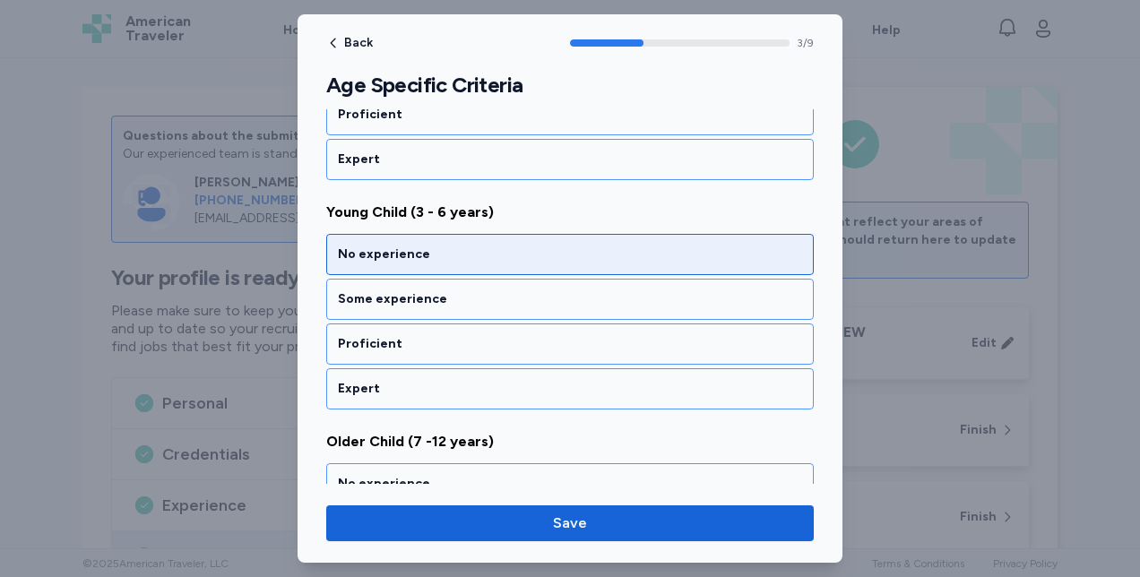
click at [344, 254] on div "No experience" at bounding box center [570, 255] width 464 height 18
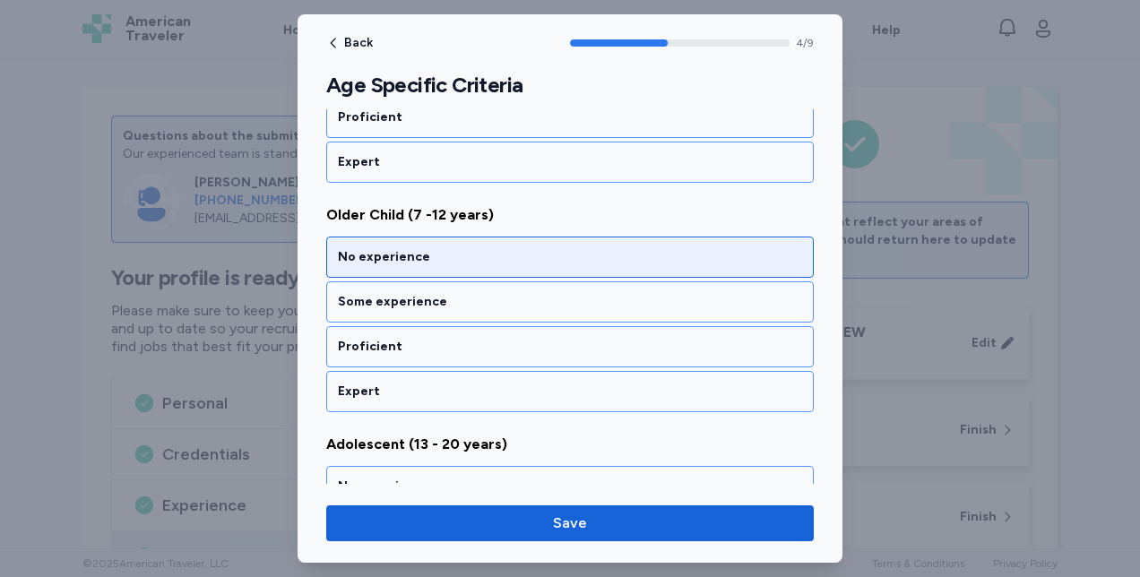
click at [339, 248] on div "No experience" at bounding box center [570, 257] width 464 height 18
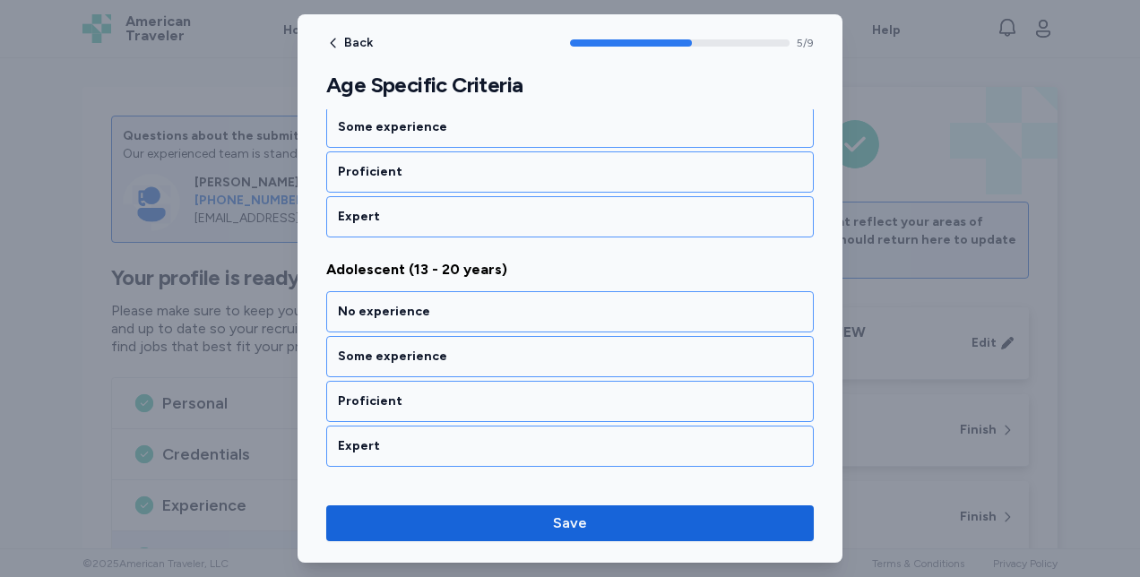
scroll to position [1314, 0]
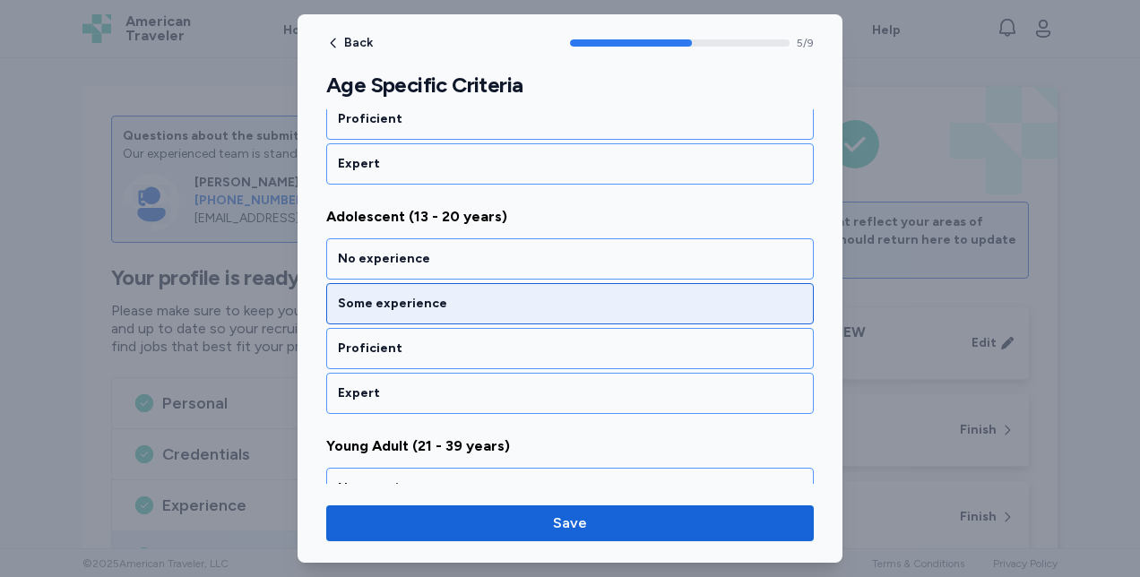
click at [349, 296] on div "Some experience" at bounding box center [570, 304] width 464 height 18
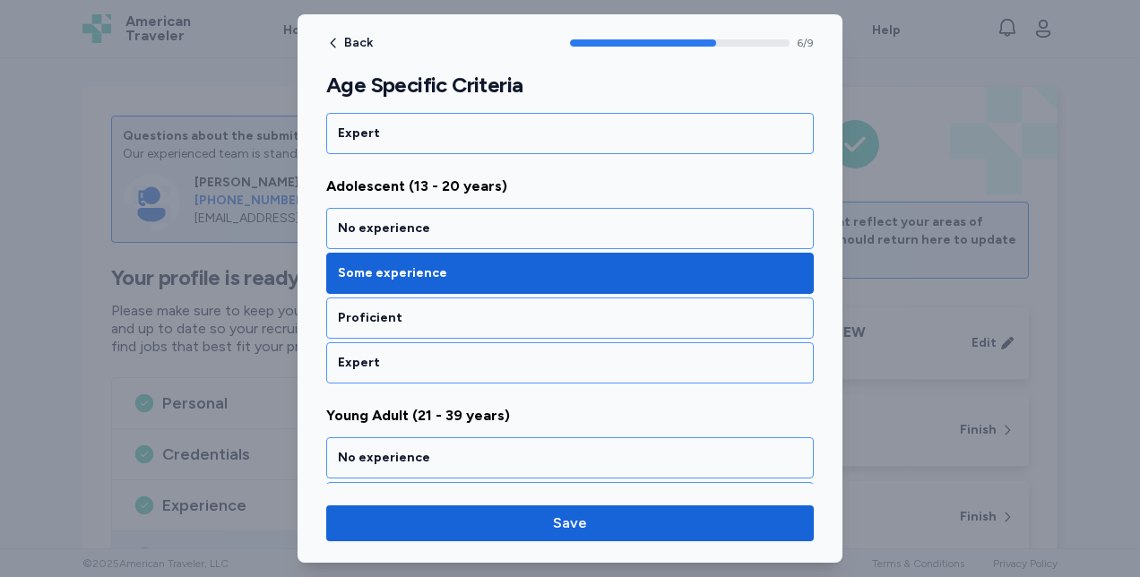
scroll to position [1540, 0]
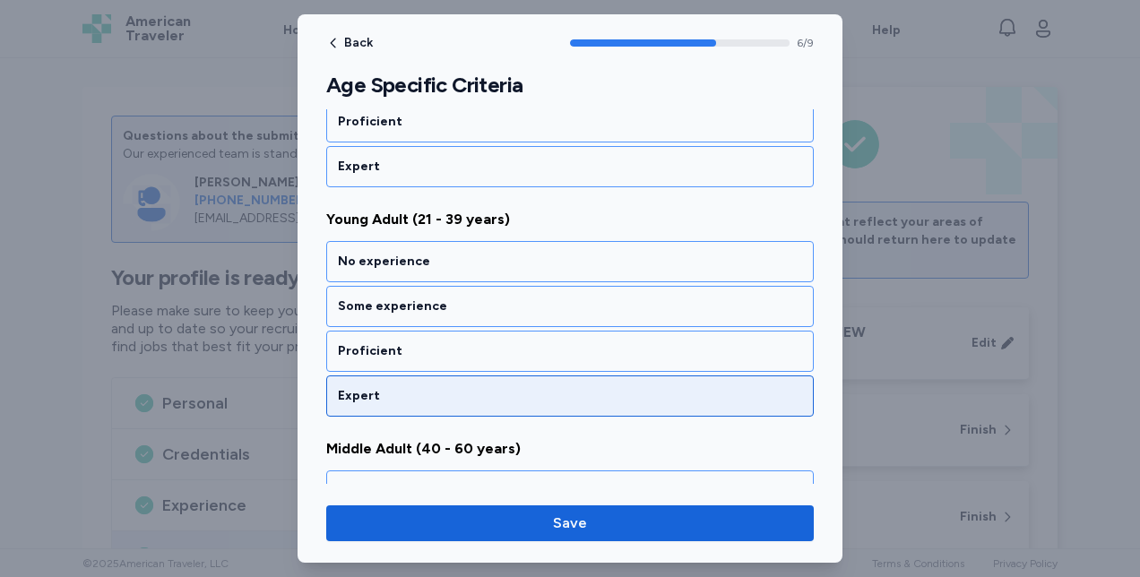
click at [356, 387] on div "Expert" at bounding box center [570, 396] width 464 height 18
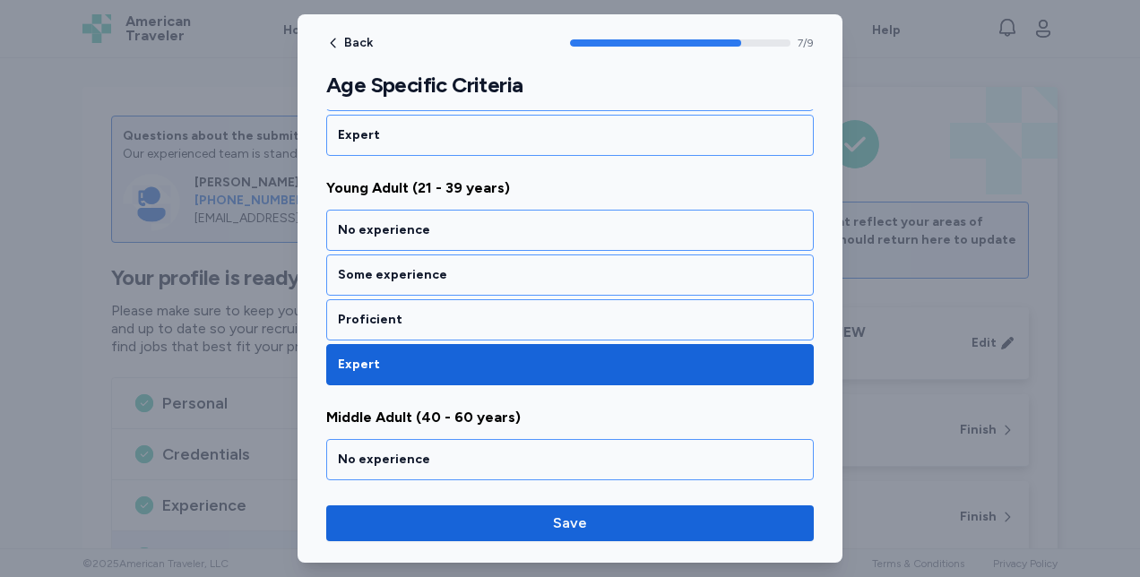
scroll to position [1767, 0]
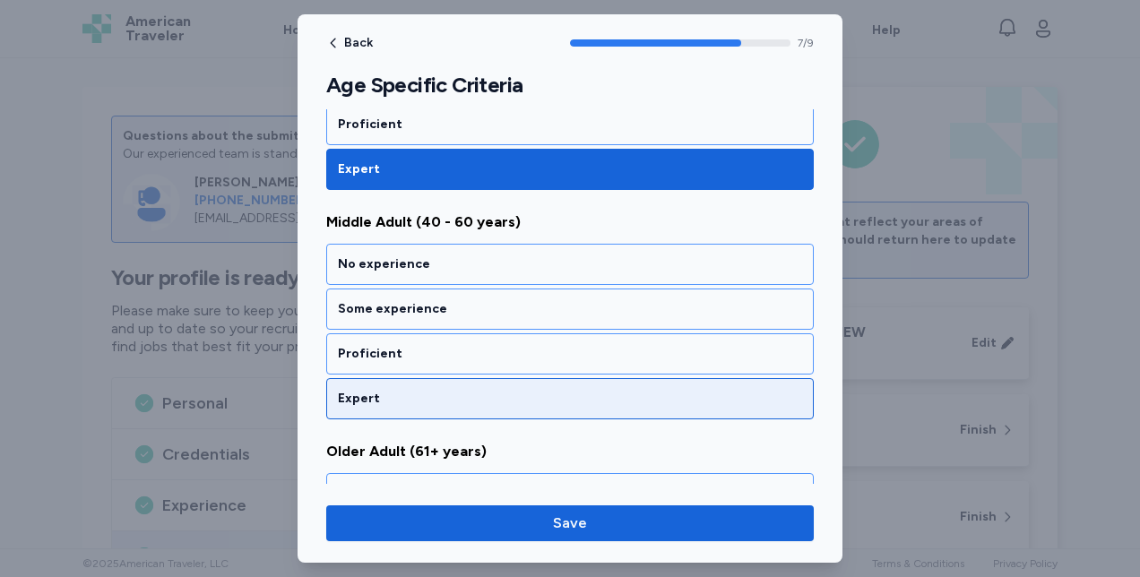
click at [343, 390] on div "Expert" at bounding box center [570, 399] width 464 height 18
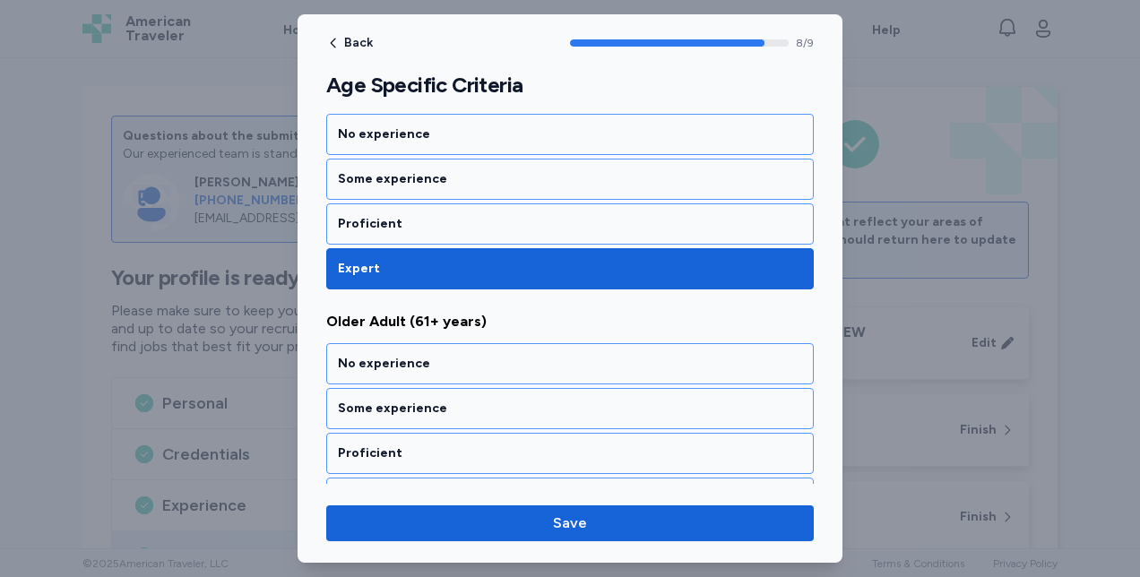
scroll to position [1913, 0]
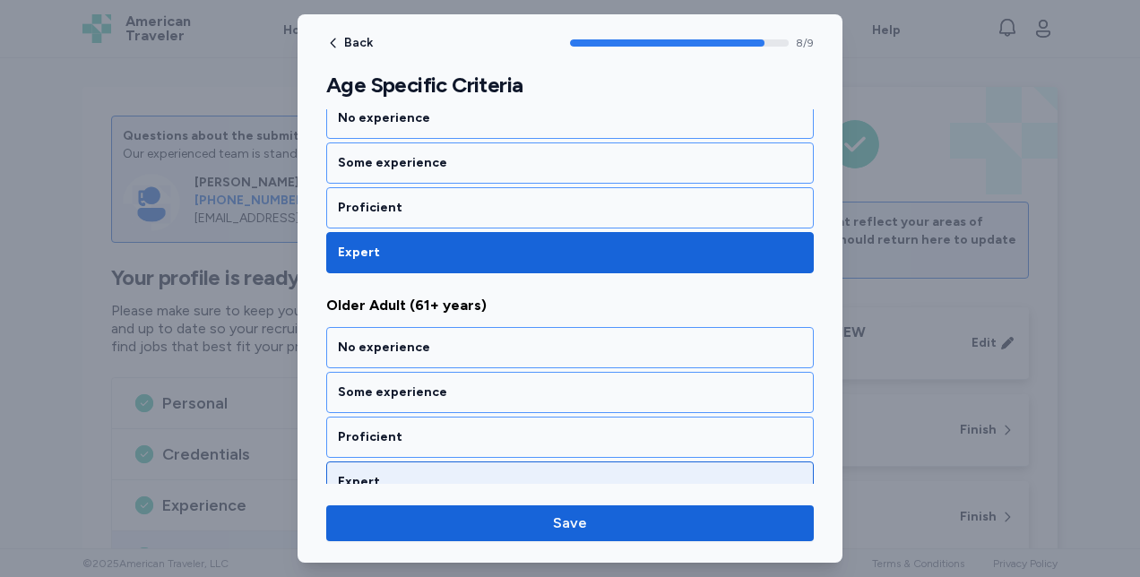
click at [357, 473] on div "Expert" at bounding box center [570, 482] width 464 height 18
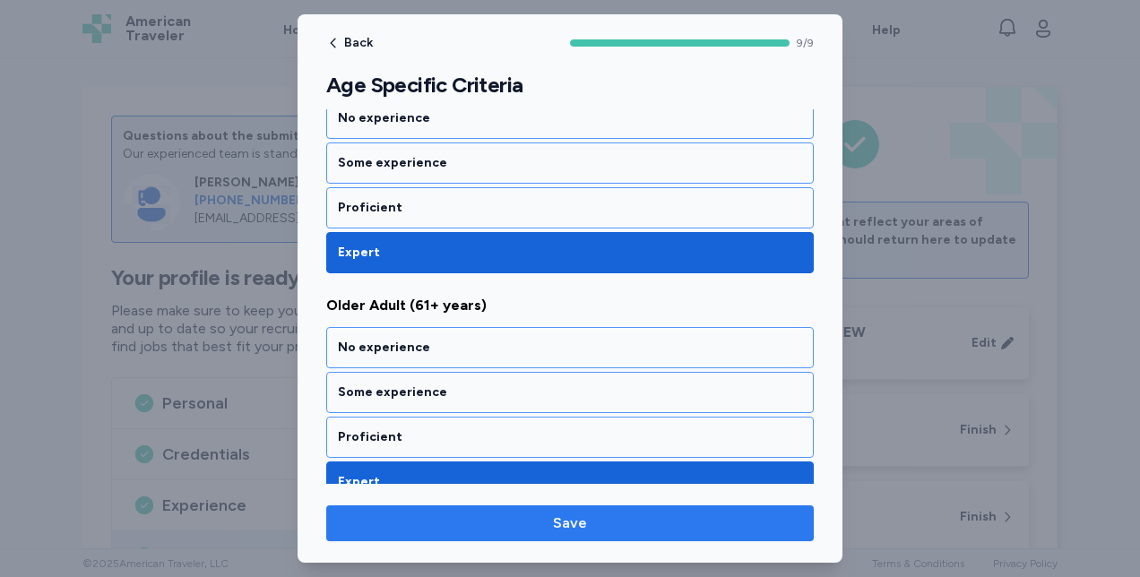
click at [397, 533] on span "Save" at bounding box center [569, 524] width 459 height 22
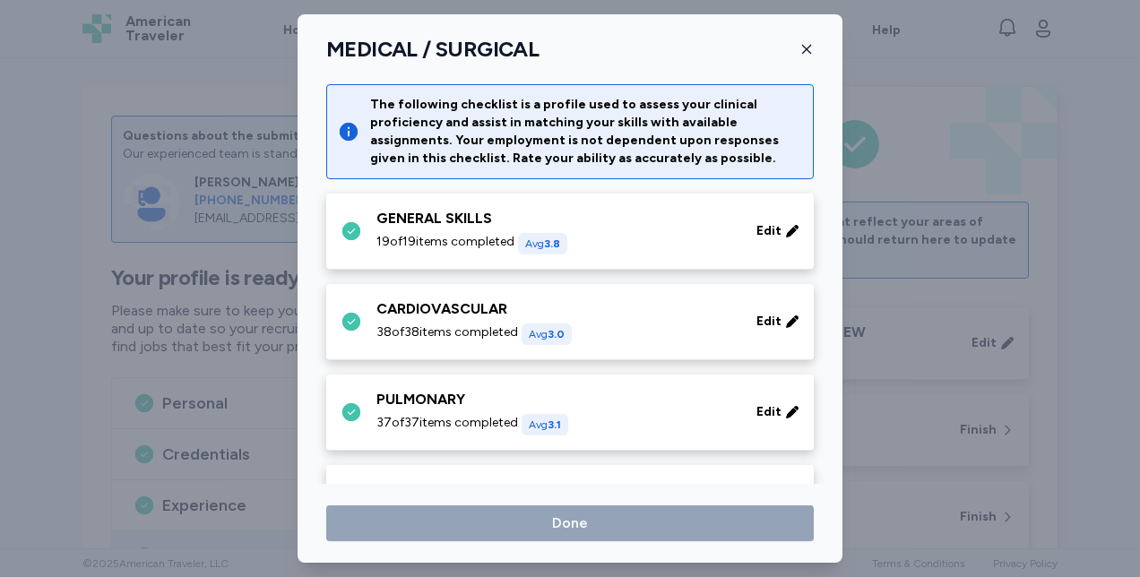
scroll to position [971, 0]
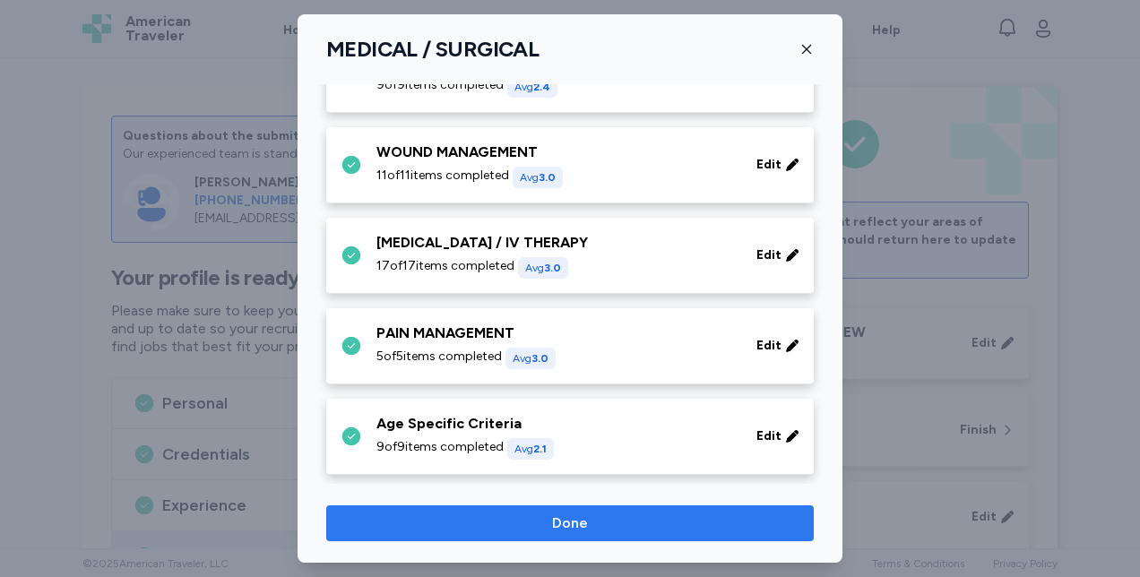
click at [378, 520] on span "Done" at bounding box center [569, 524] width 459 height 22
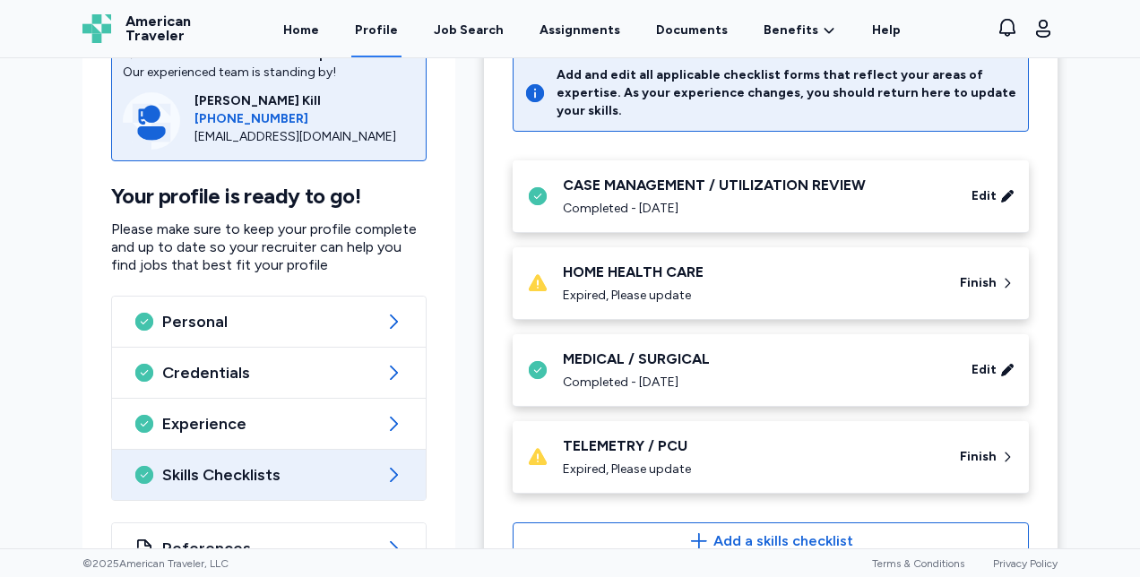
scroll to position [181, 0]
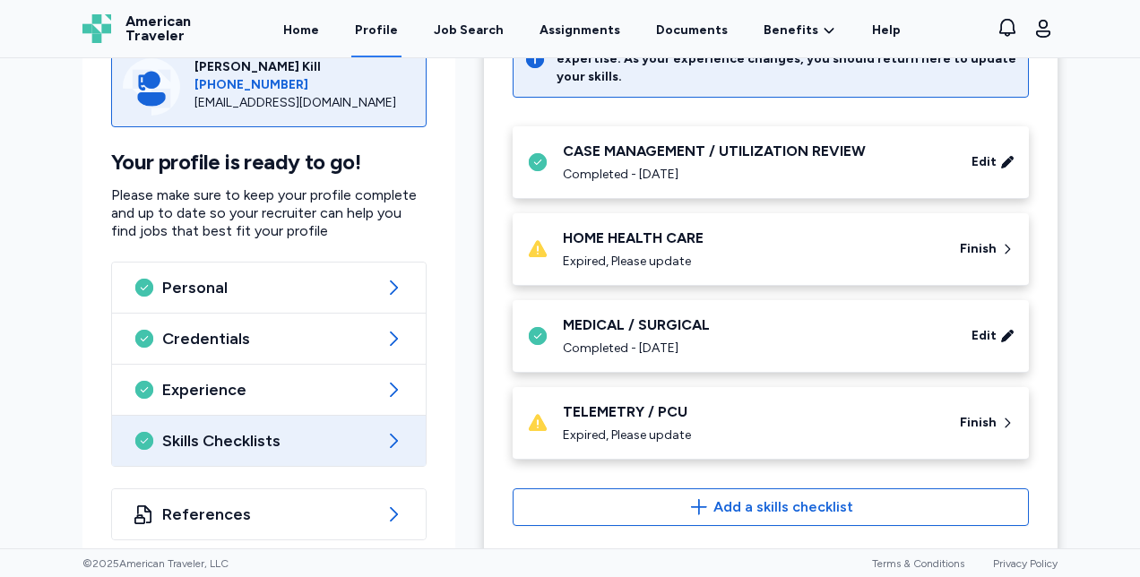
click at [573, 401] on div "TELEMETRY / PCU" at bounding box center [750, 412] width 375 height 22
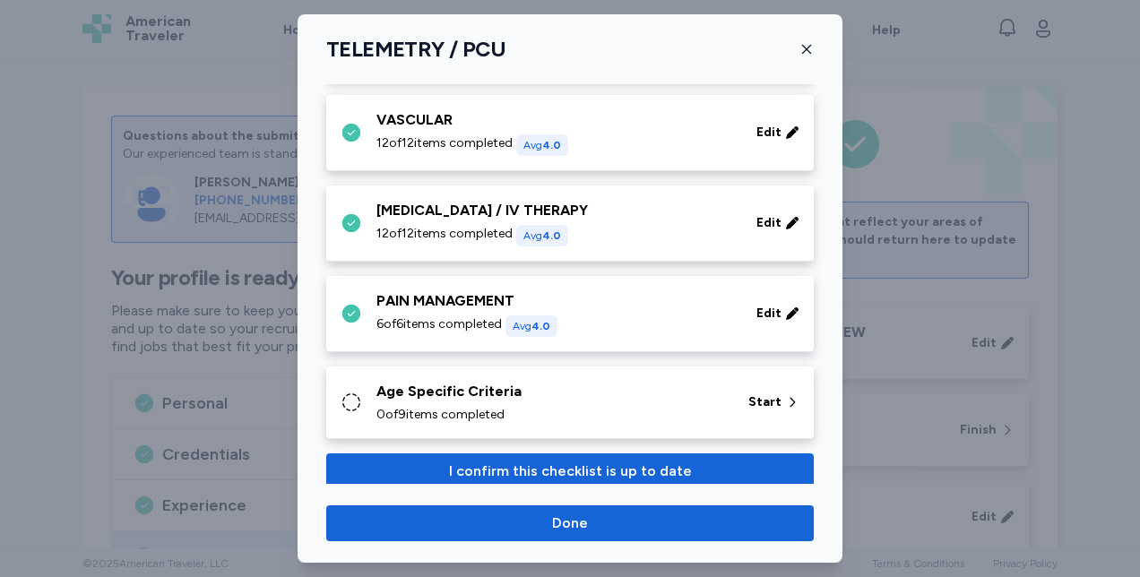
scroll to position [1004, 0]
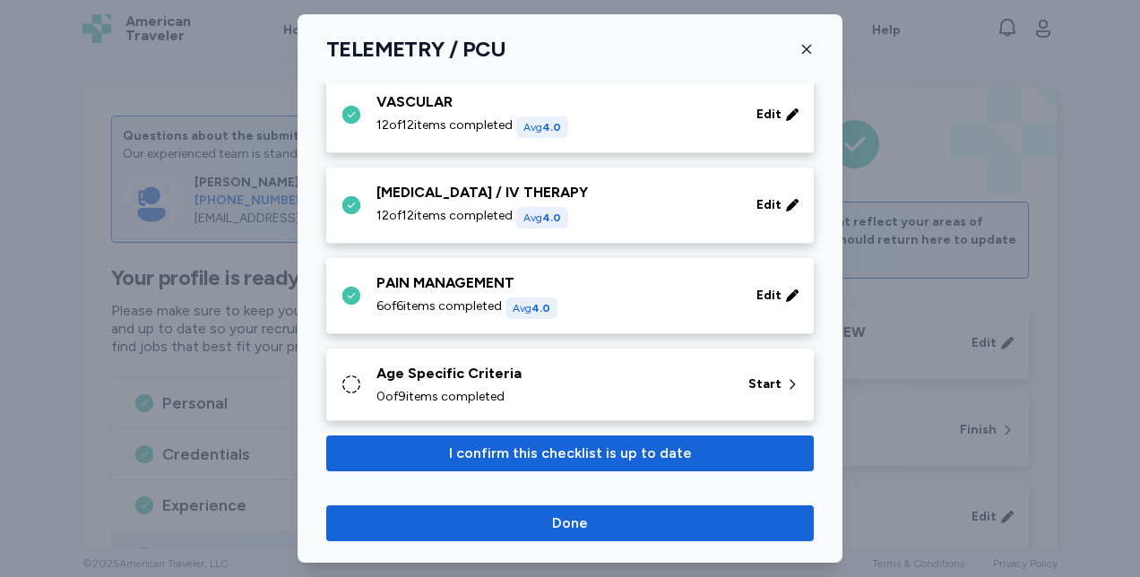
click at [409, 405] on div "Age Specific Criteria 0 of 9 items completed Start" at bounding box center [569, 385] width 487 height 73
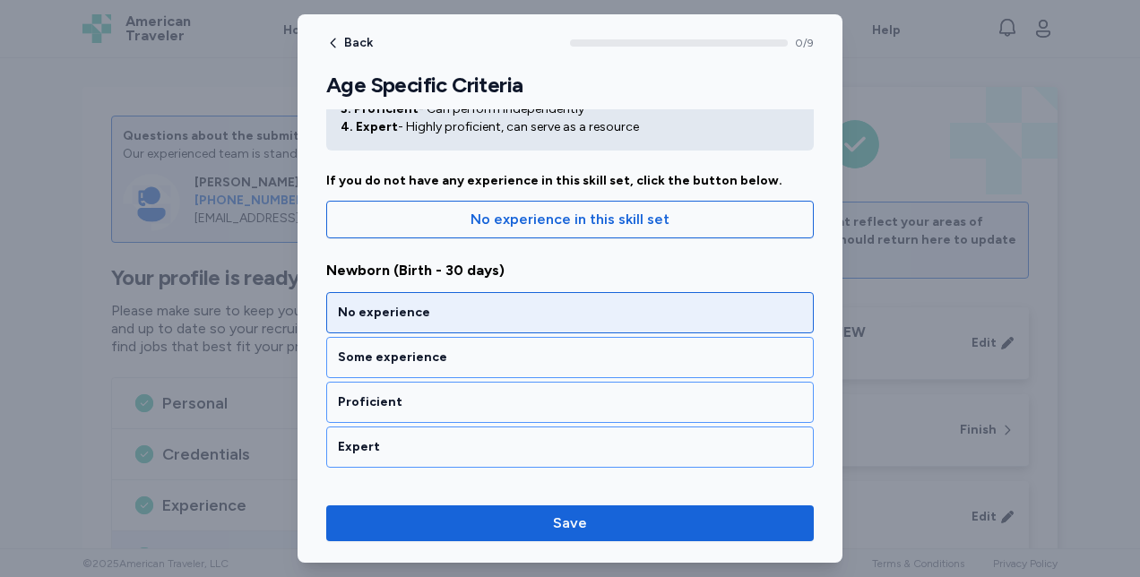
click at [366, 317] on div "No experience" at bounding box center [570, 313] width 464 height 18
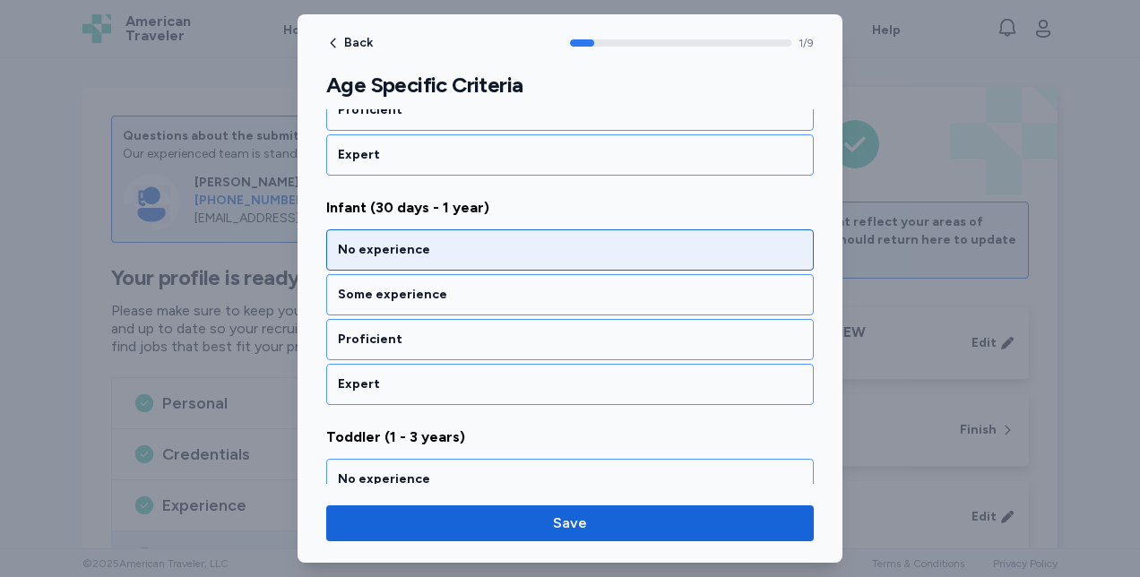
click at [358, 261] on div "No experience" at bounding box center [569, 249] width 487 height 41
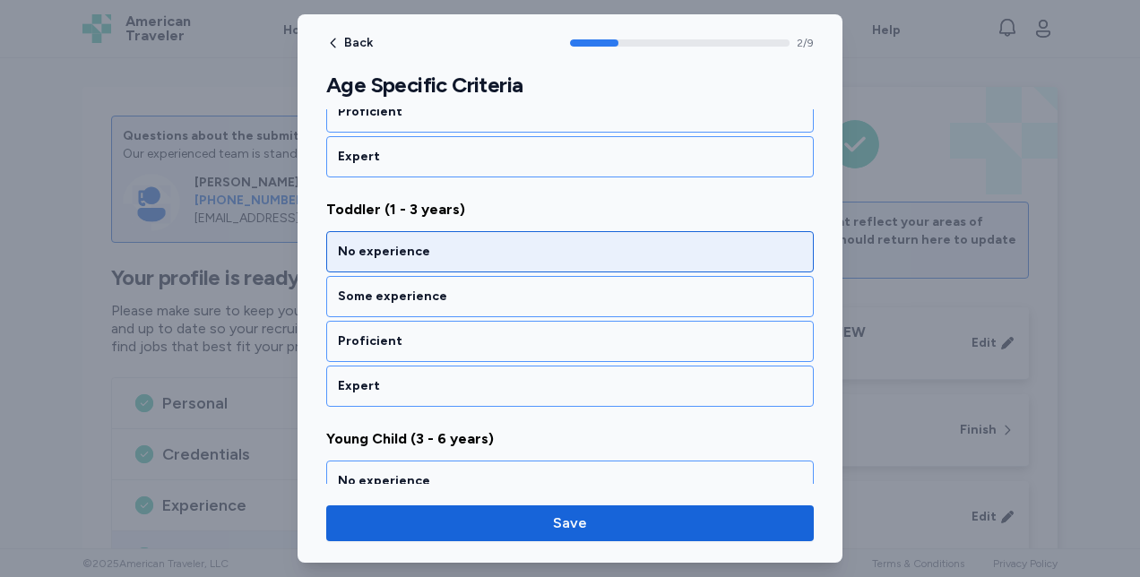
click at [342, 256] on div "No experience" at bounding box center [569, 251] width 487 height 41
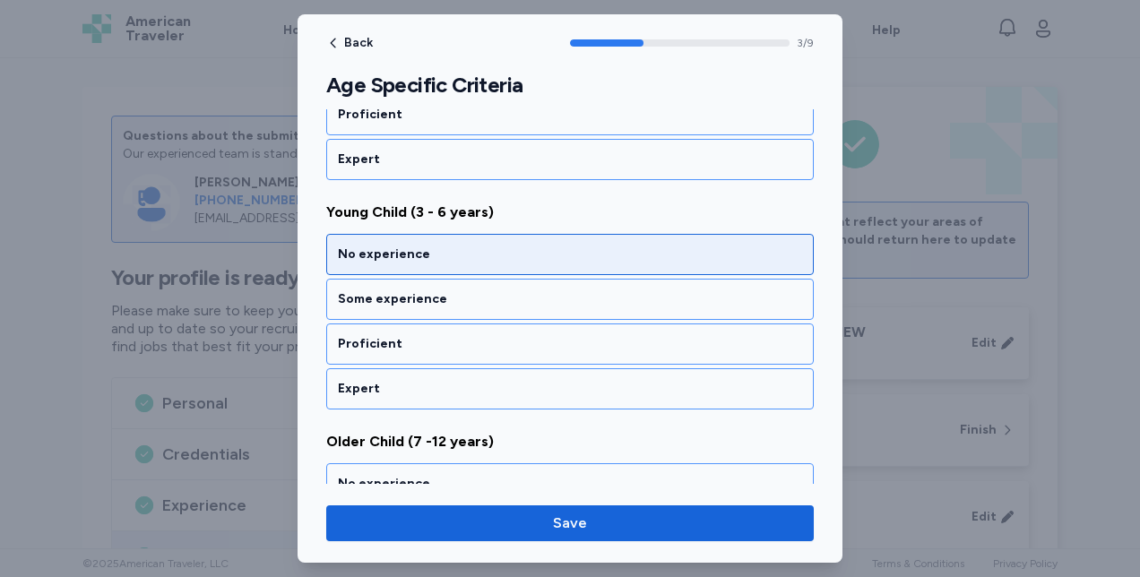
click at [350, 258] on div "No experience" at bounding box center [569, 254] width 487 height 41
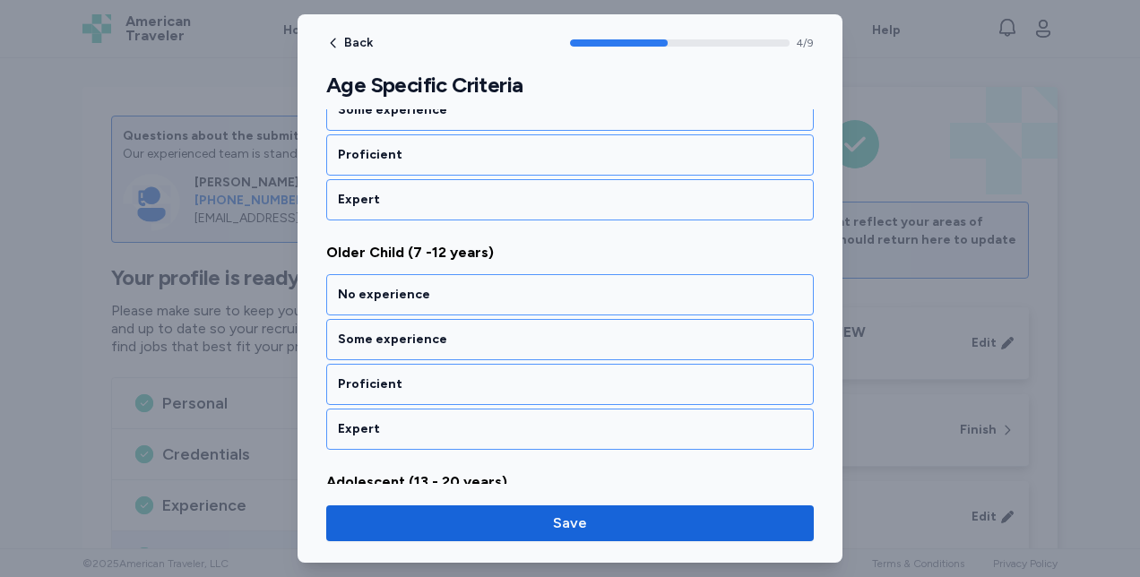
scroll to position [1086, 0]
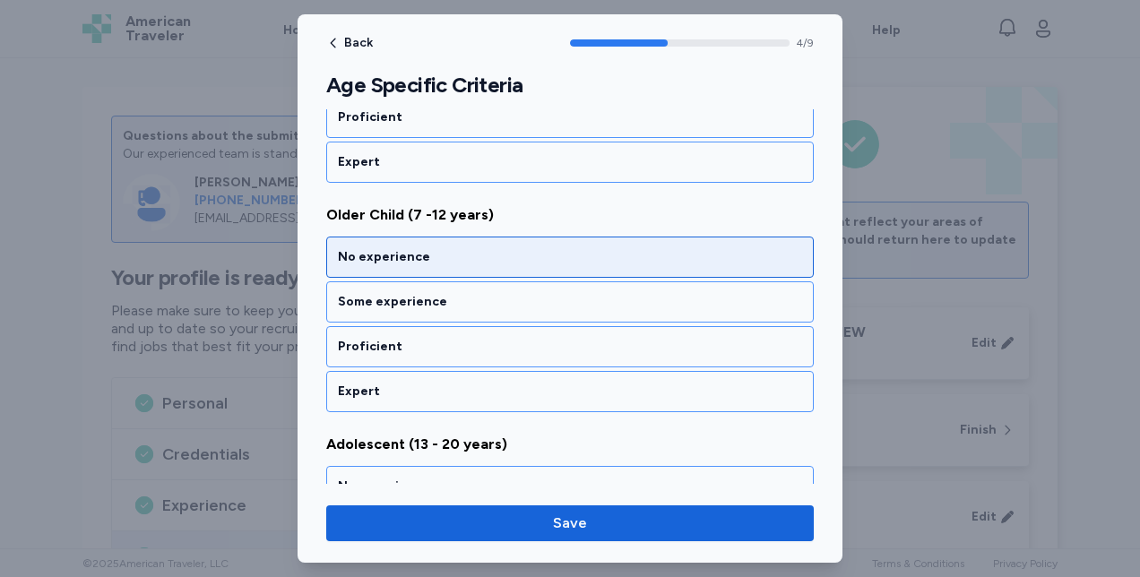
click at [342, 251] on div "No experience" at bounding box center [570, 257] width 464 height 18
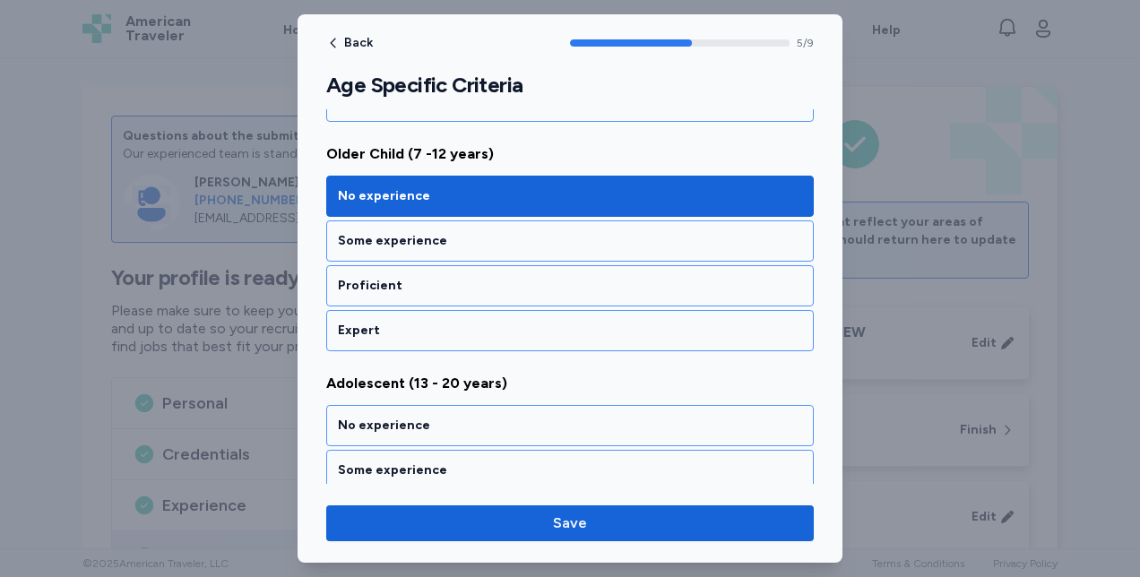
scroll to position [1314, 0]
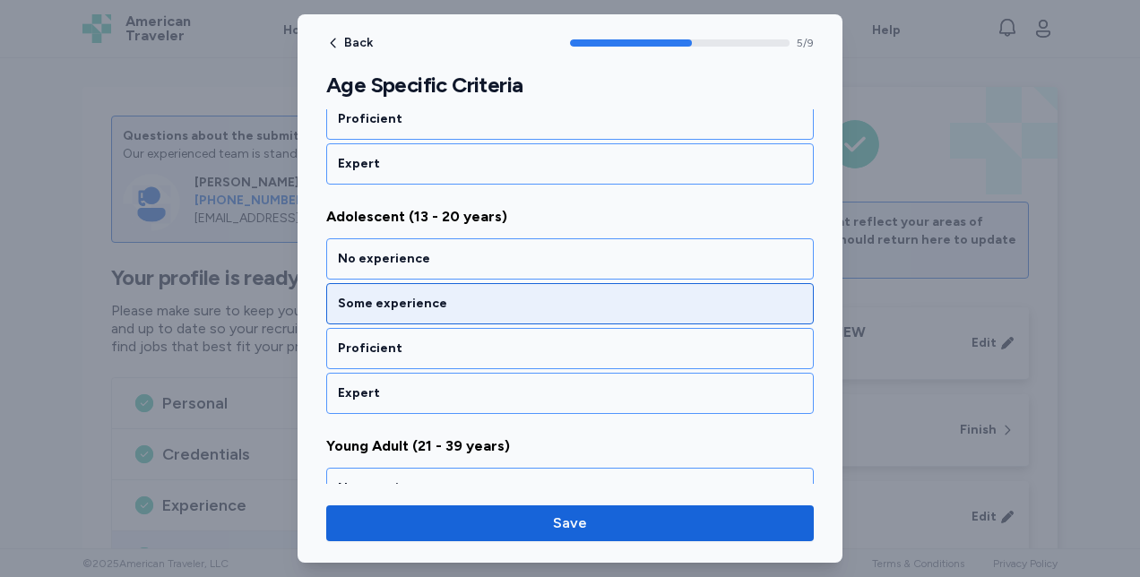
click at [351, 297] on div "Some experience" at bounding box center [570, 304] width 464 height 18
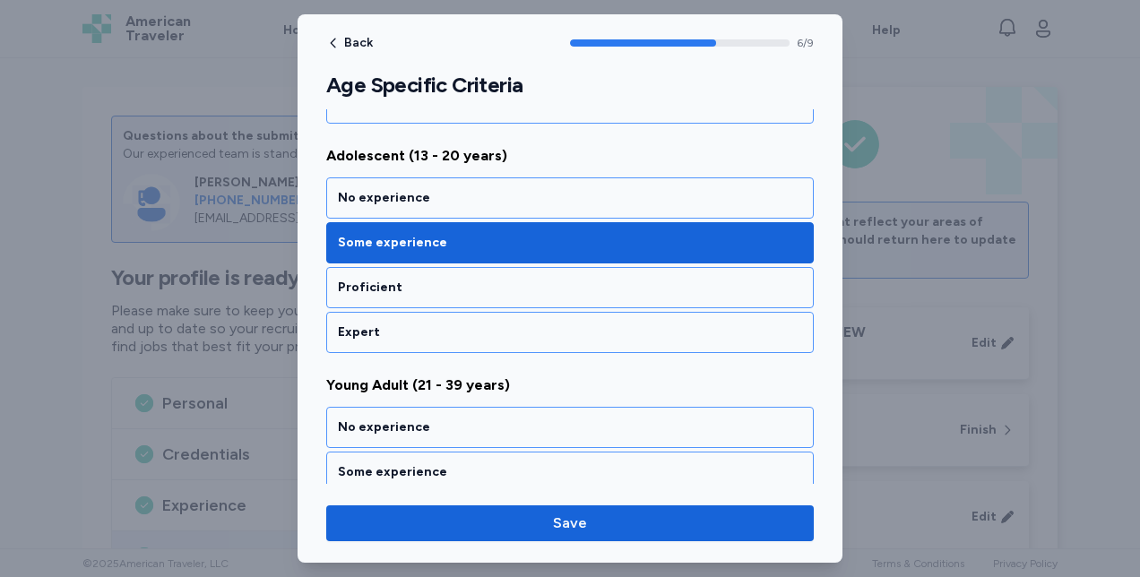
scroll to position [1540, 0]
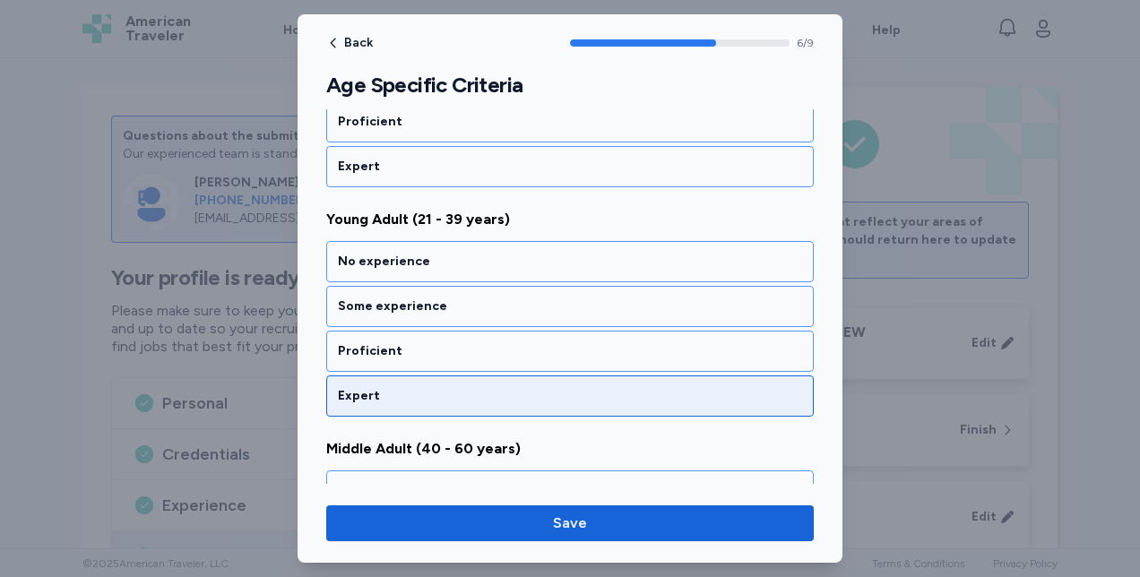
click at [349, 387] on div "Expert" at bounding box center [570, 396] width 464 height 18
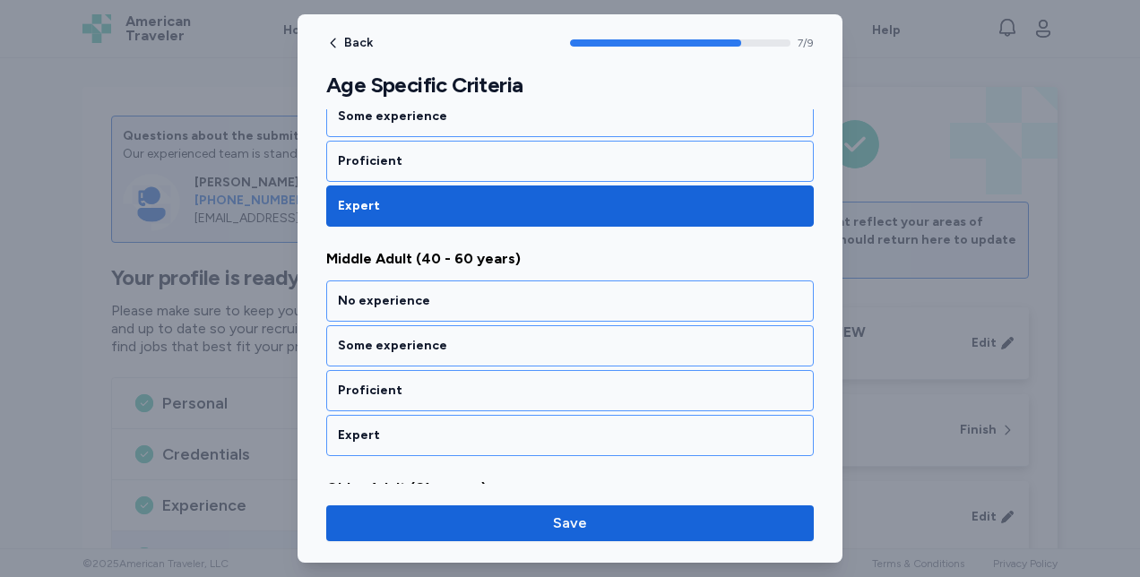
scroll to position [1767, 0]
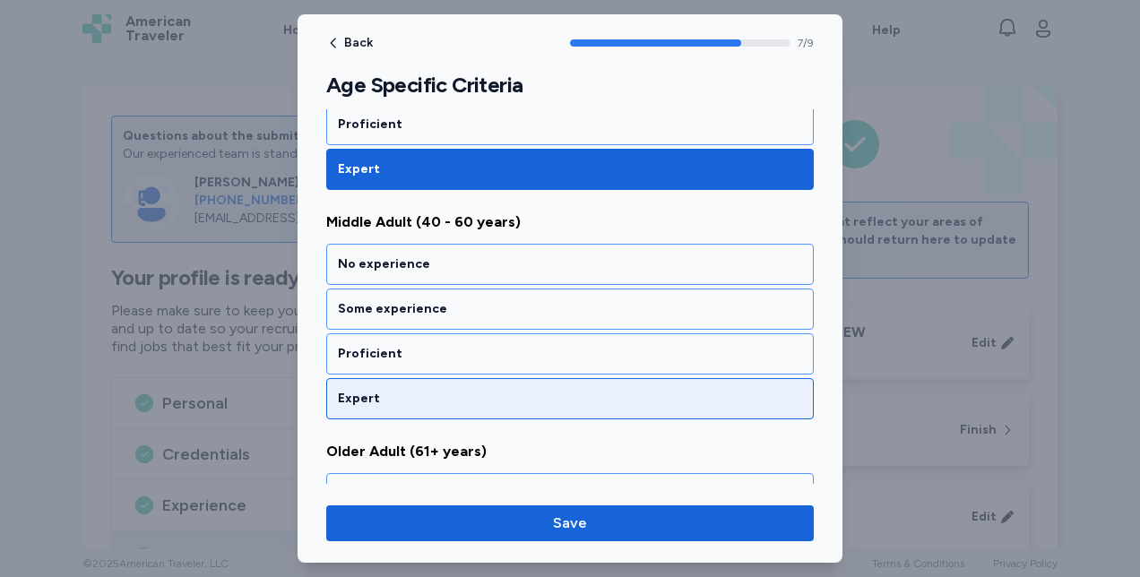
click at [346, 390] on div "Expert" at bounding box center [570, 399] width 464 height 18
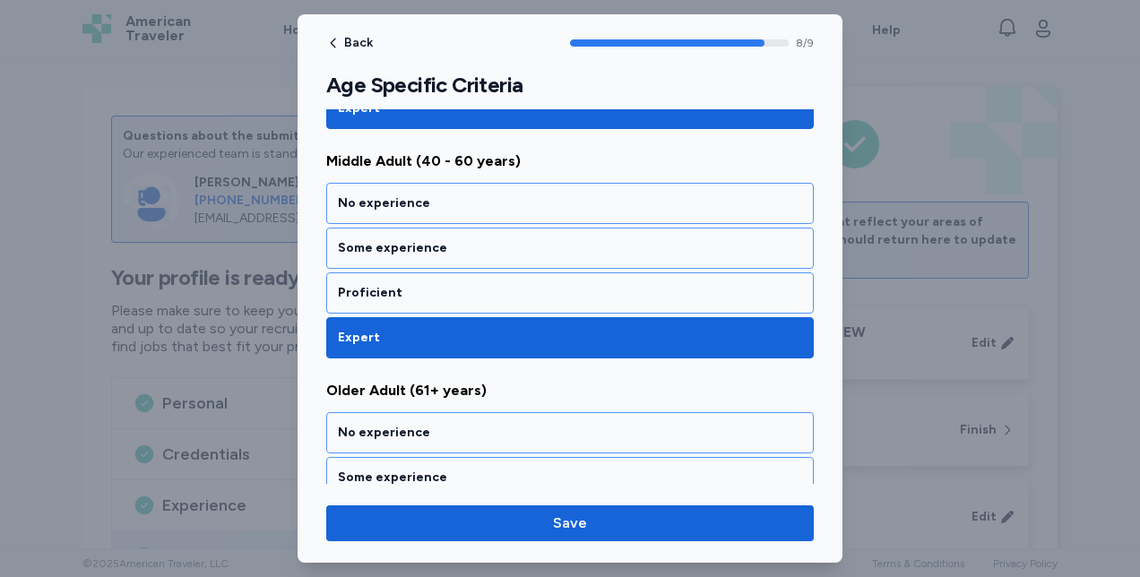
scroll to position [1913, 0]
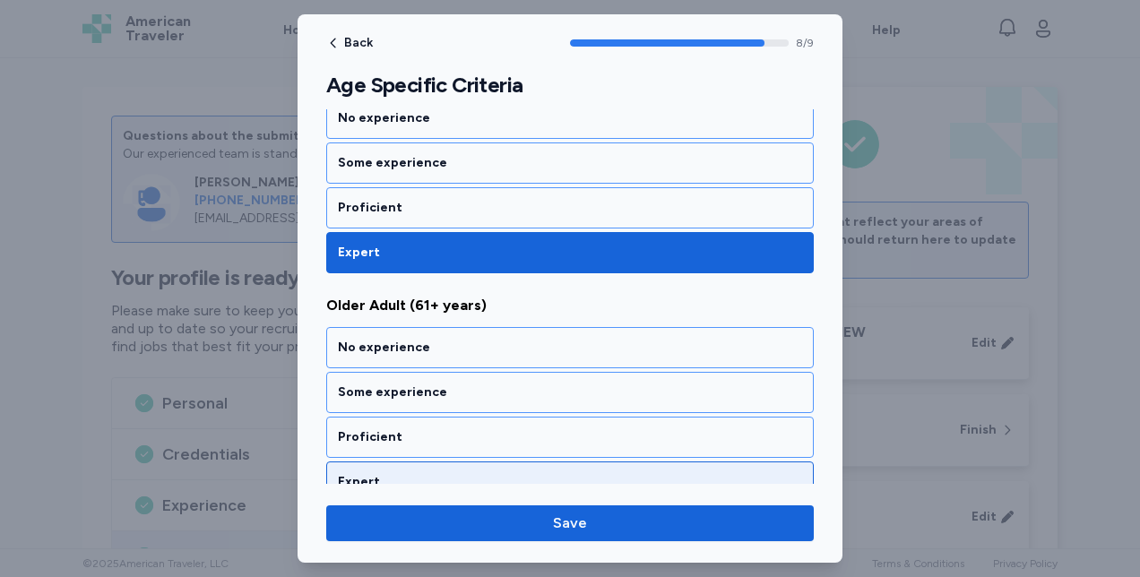
click at [362, 461] on div "Expert" at bounding box center [569, 481] width 487 height 41
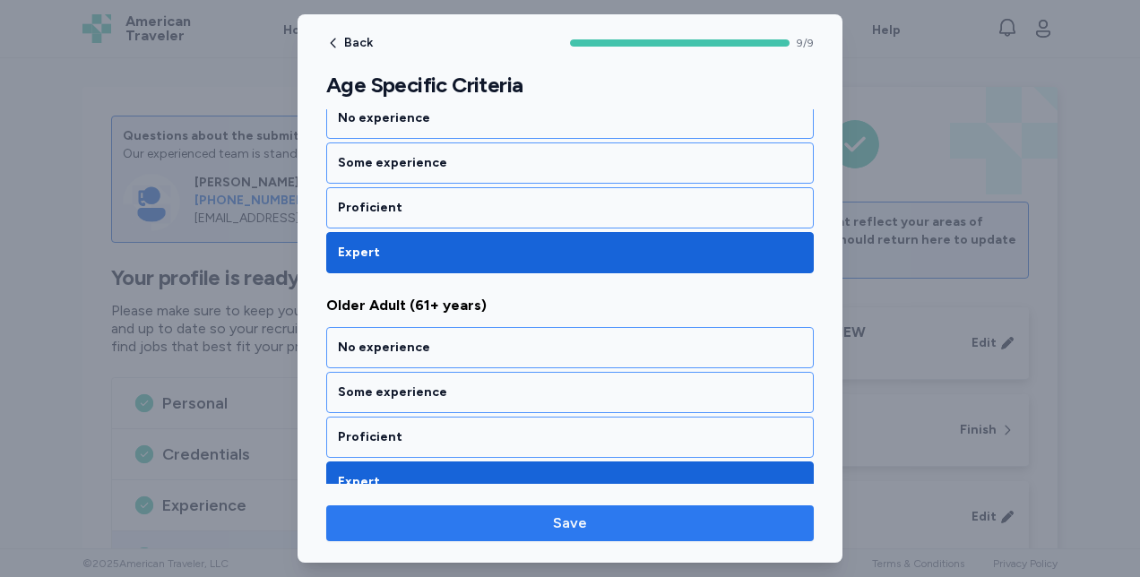
click at [425, 518] on span "Save" at bounding box center [569, 524] width 459 height 22
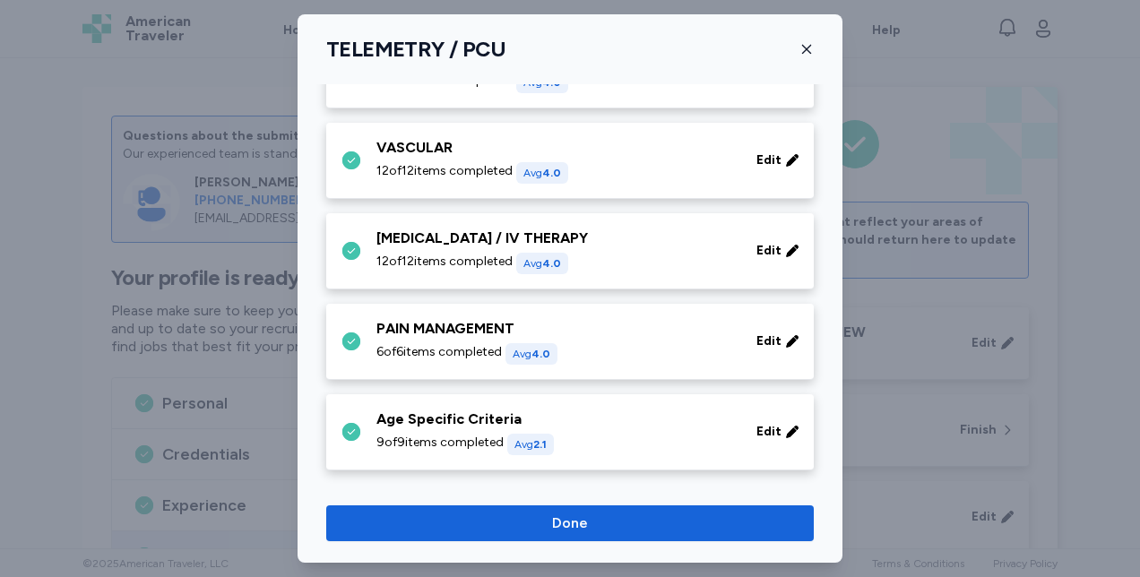
scroll to position [885, 0]
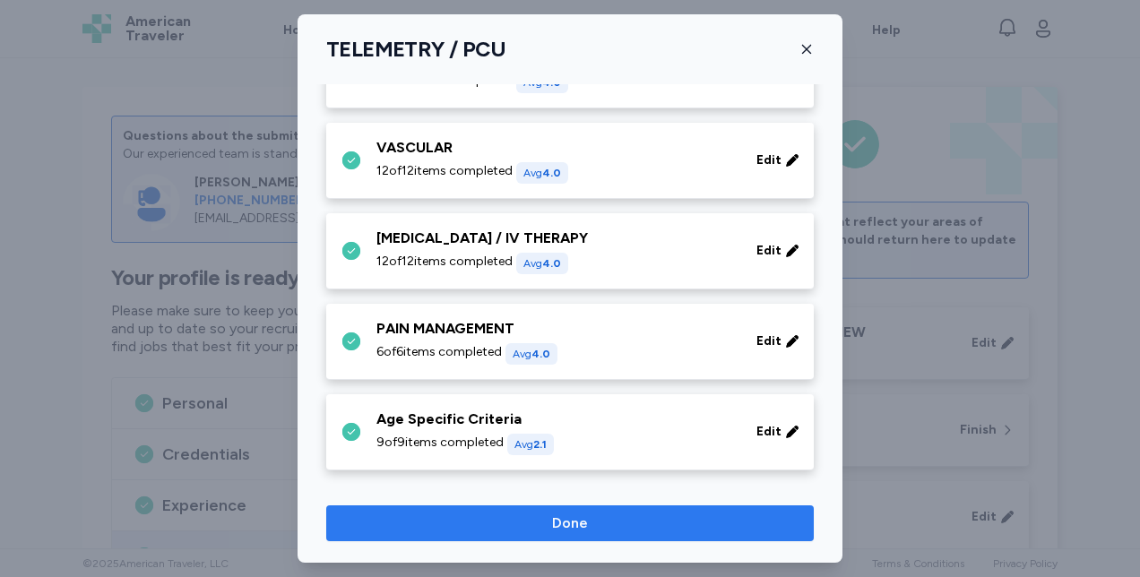
click at [452, 530] on span "Done" at bounding box center [569, 524] width 459 height 22
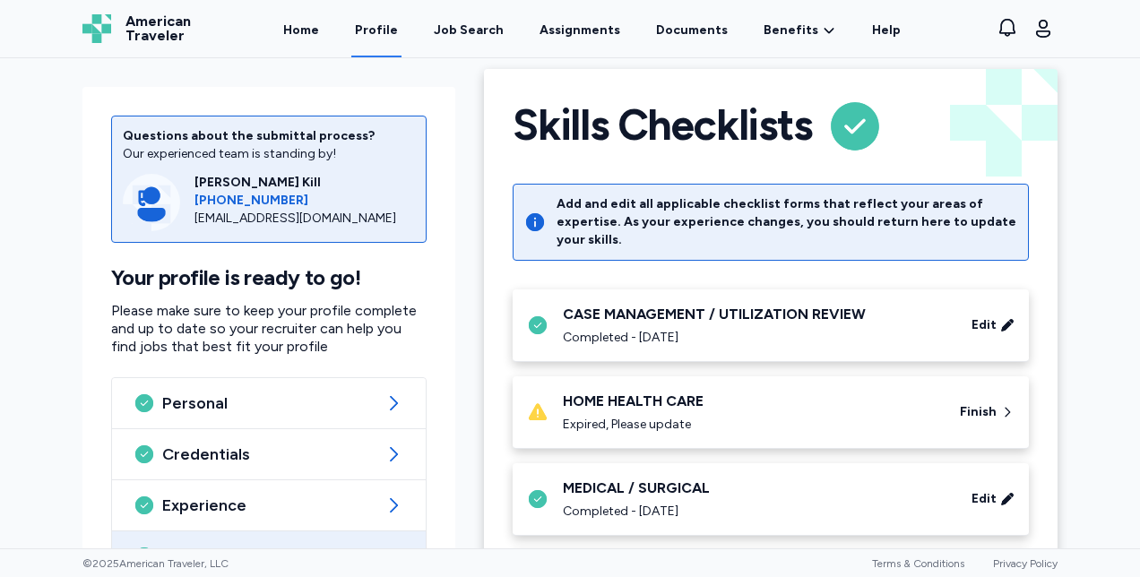
scroll to position [15, 0]
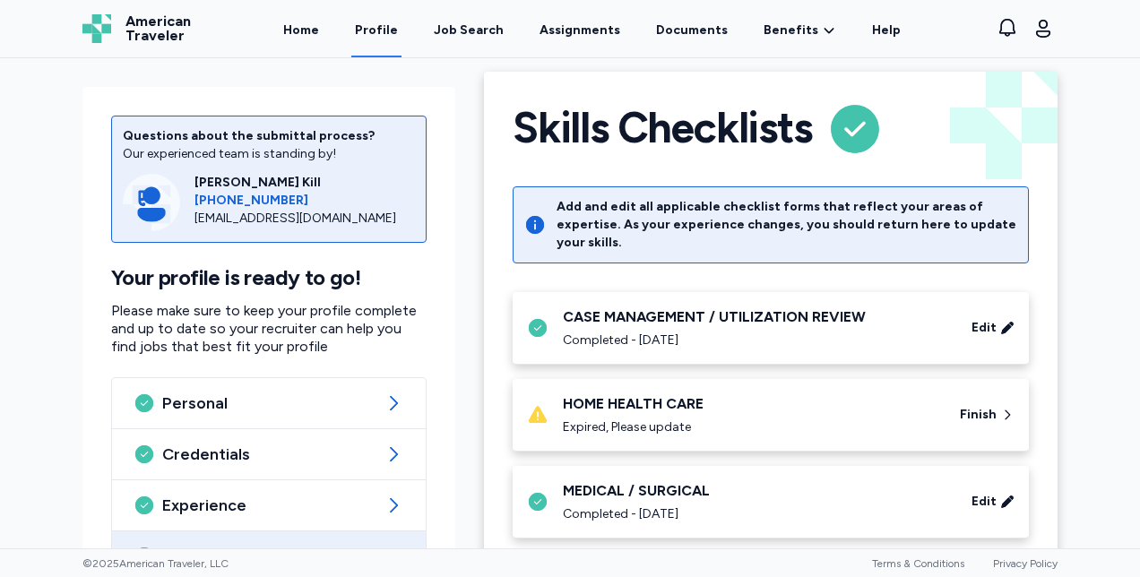
click at [582, 398] on div "HOME HEALTH CARE Expired, Please update" at bounding box center [750, 414] width 375 height 43
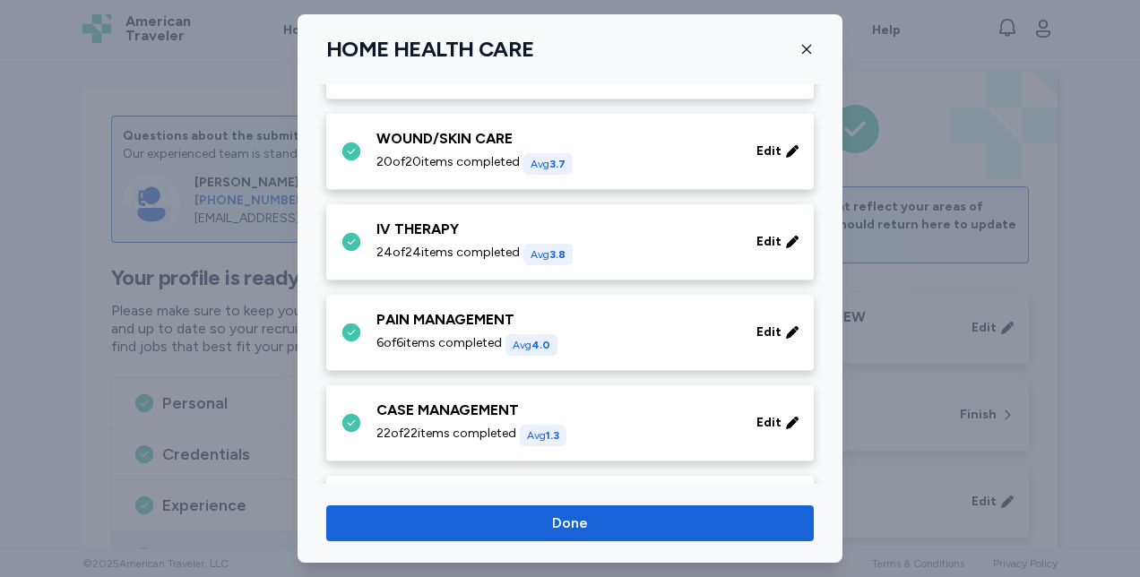
scroll to position [1455, 0]
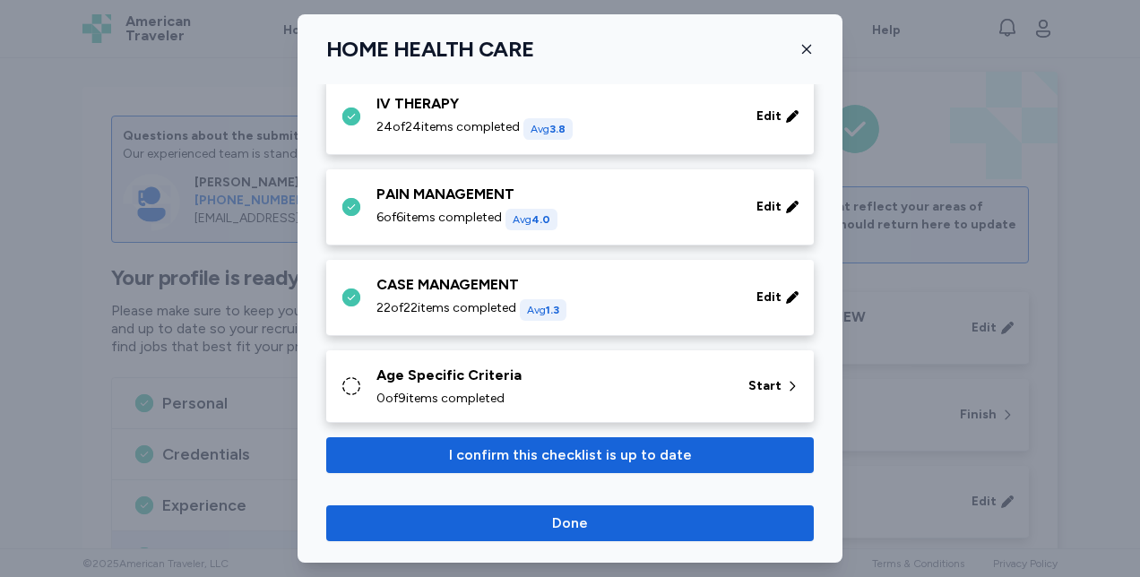
click at [381, 379] on div "Age Specific Criteria 0 of 9 items completed" at bounding box center [551, 386] width 350 height 43
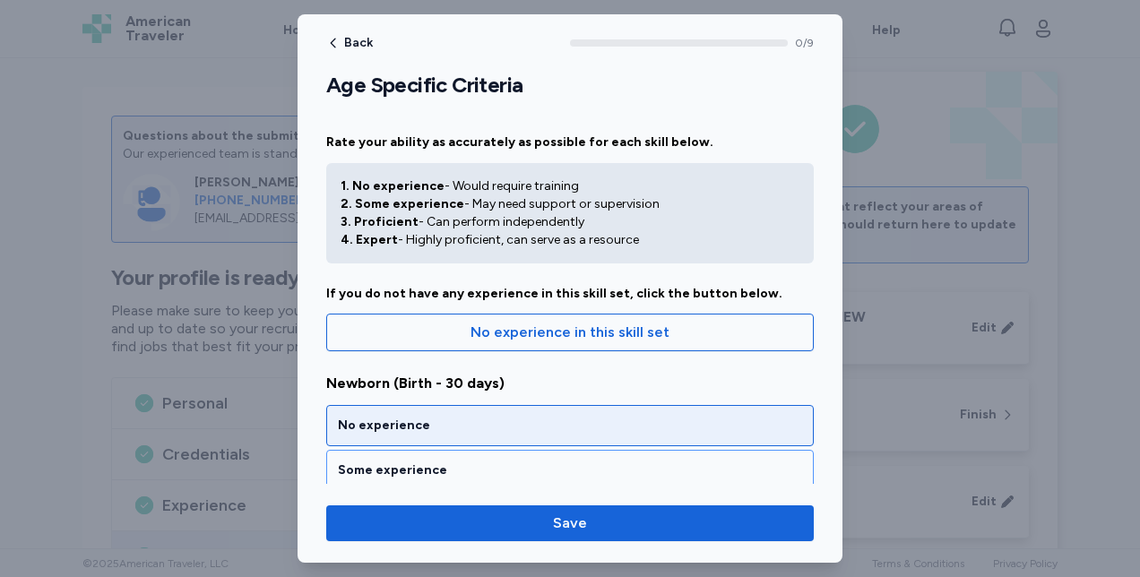
click at [358, 427] on div "No experience" at bounding box center [570, 426] width 464 height 18
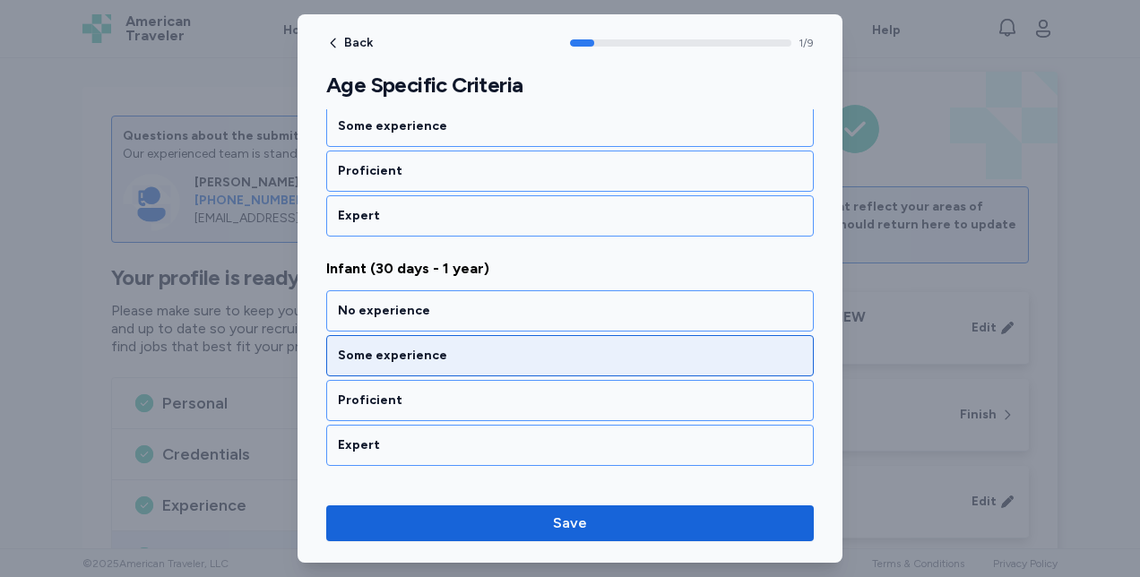
click at [352, 335] on div "Some experience" at bounding box center [569, 355] width 487 height 41
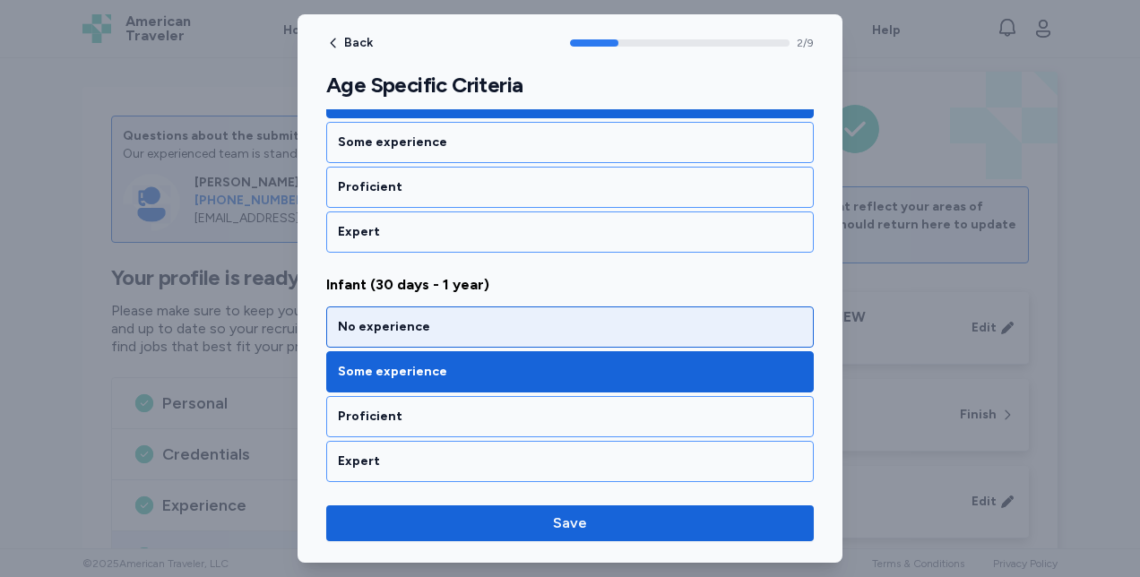
click at [366, 338] on div "No experience" at bounding box center [569, 326] width 487 height 41
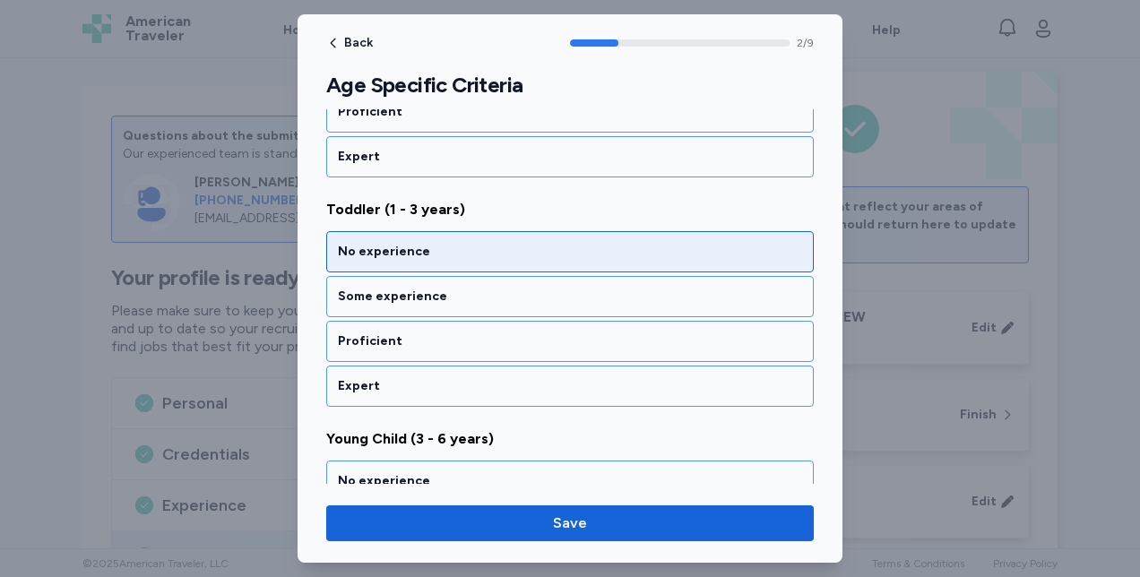
click at [351, 255] on div "No experience" at bounding box center [569, 251] width 487 height 41
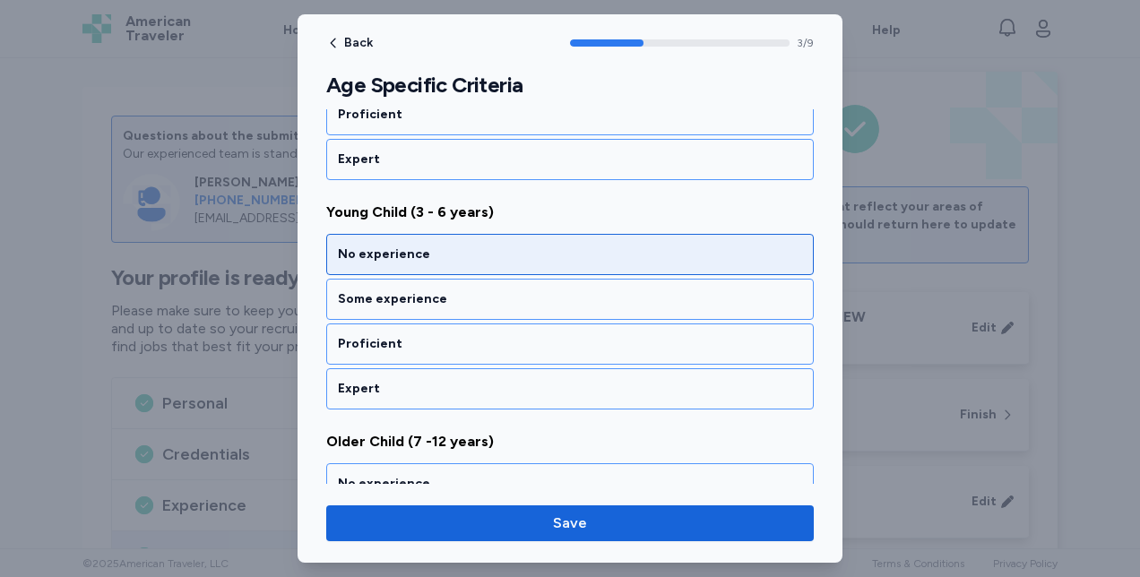
click at [352, 253] on div "No experience" at bounding box center [570, 255] width 464 height 18
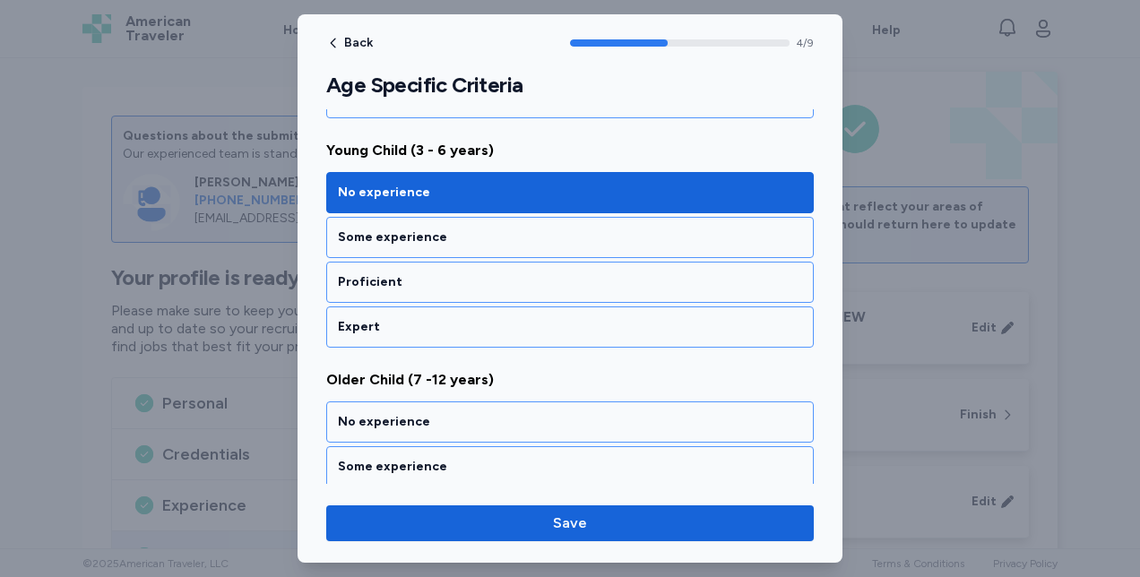
scroll to position [1086, 0]
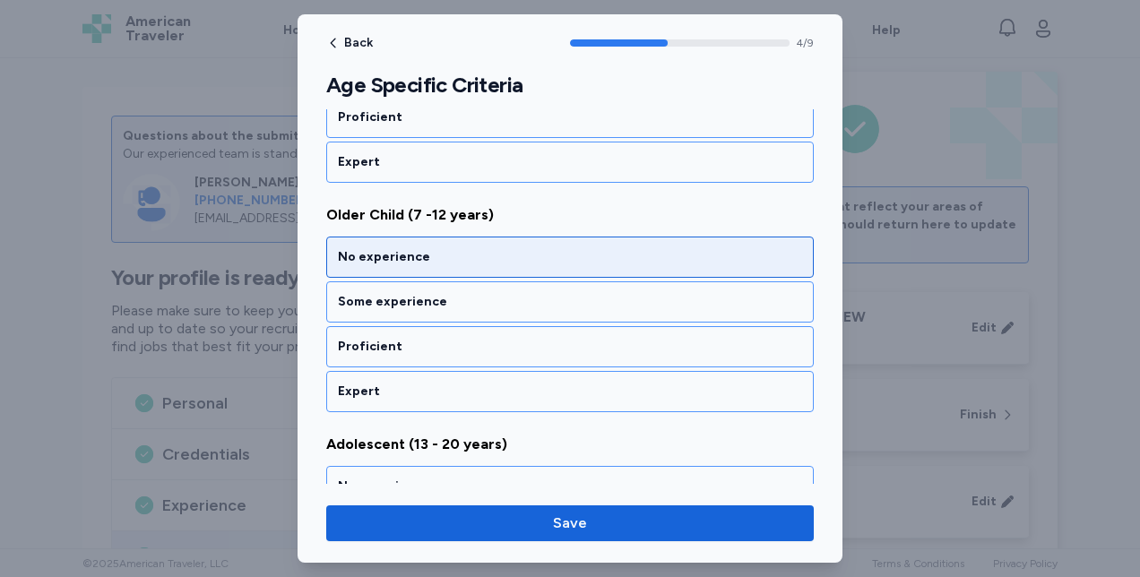
click at [349, 254] on div "No experience" at bounding box center [570, 257] width 464 height 18
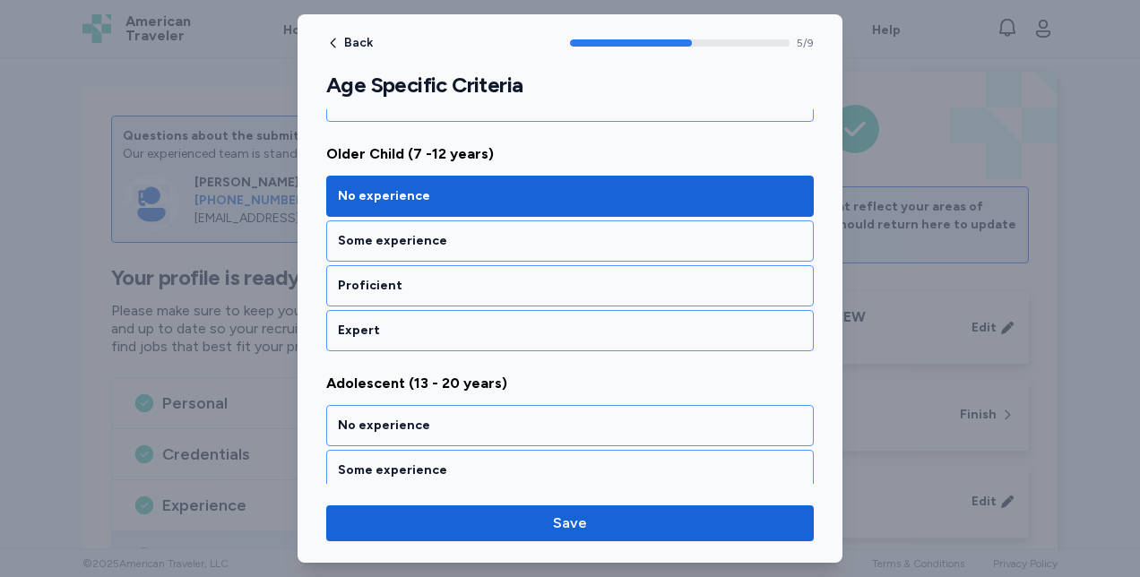
scroll to position [1314, 0]
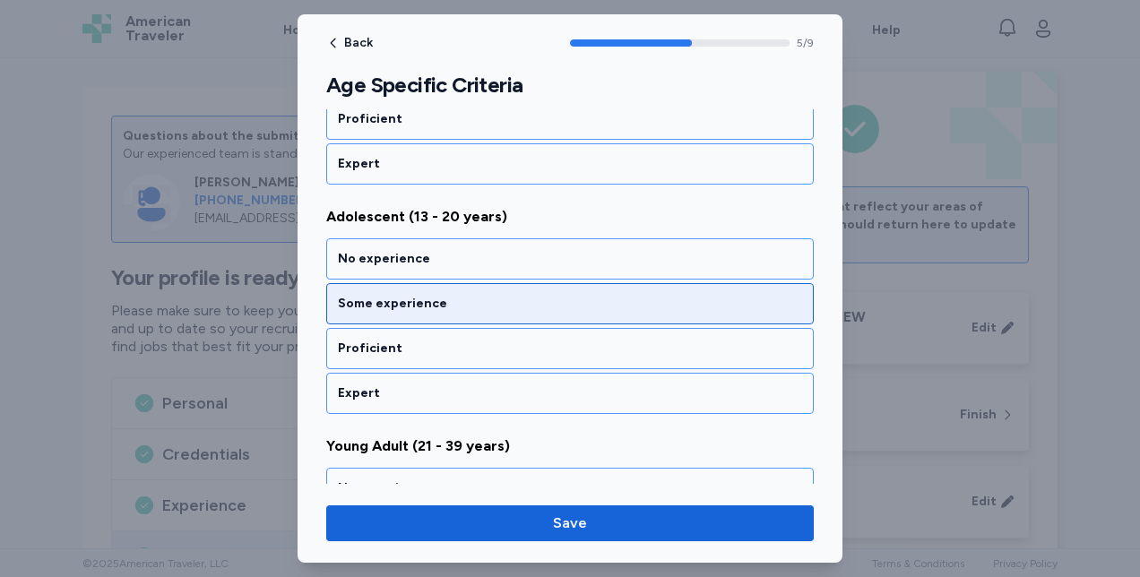
click at [343, 303] on div "Some experience" at bounding box center [569, 303] width 487 height 41
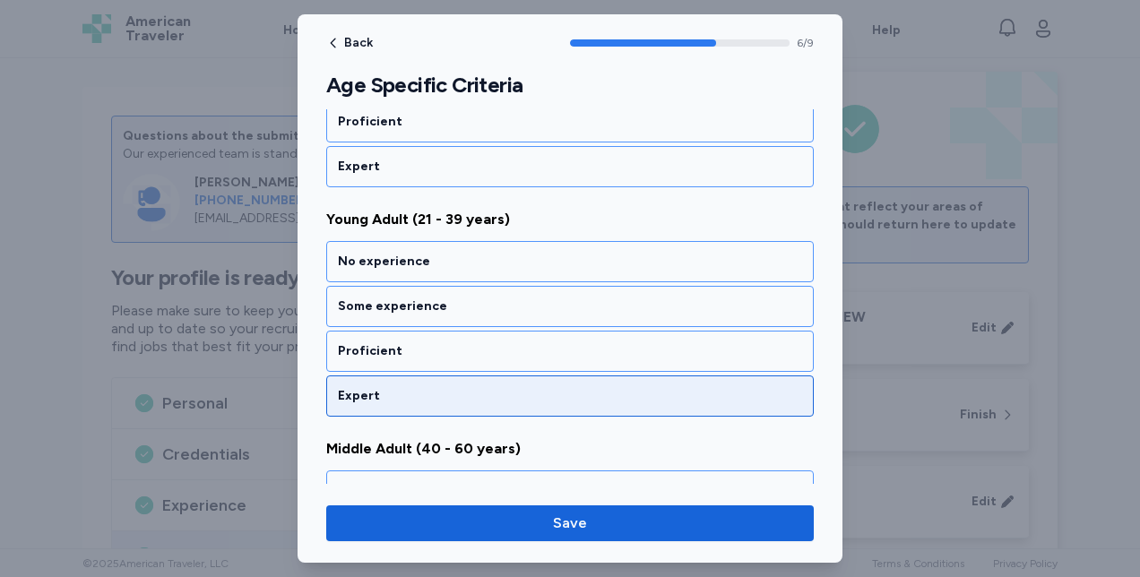
click at [344, 387] on div "Expert" at bounding box center [570, 396] width 464 height 18
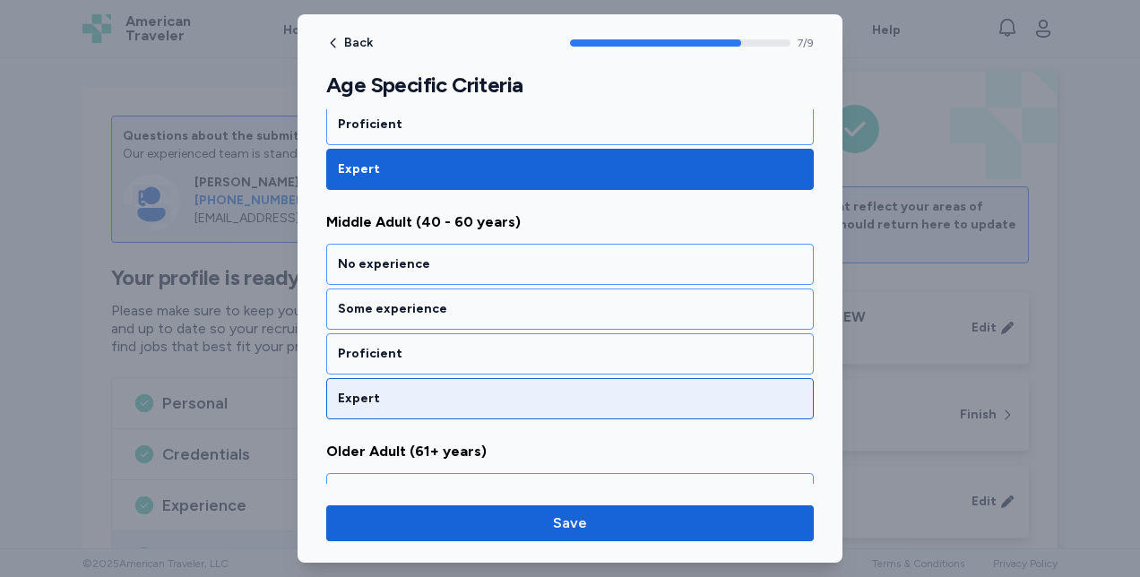
click at [342, 390] on div "Expert" at bounding box center [570, 399] width 464 height 18
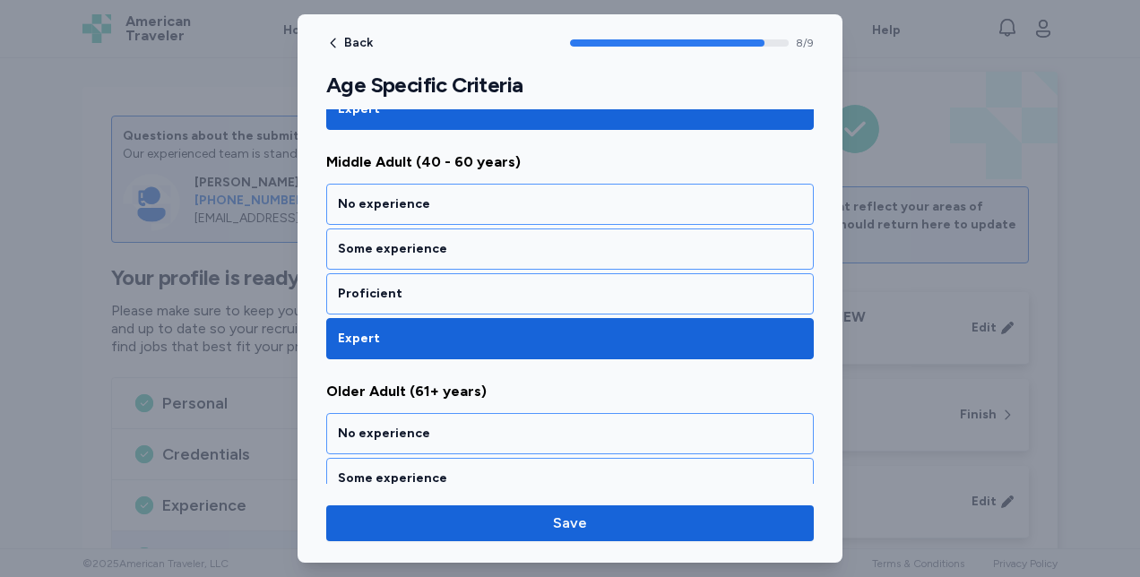
scroll to position [1913, 0]
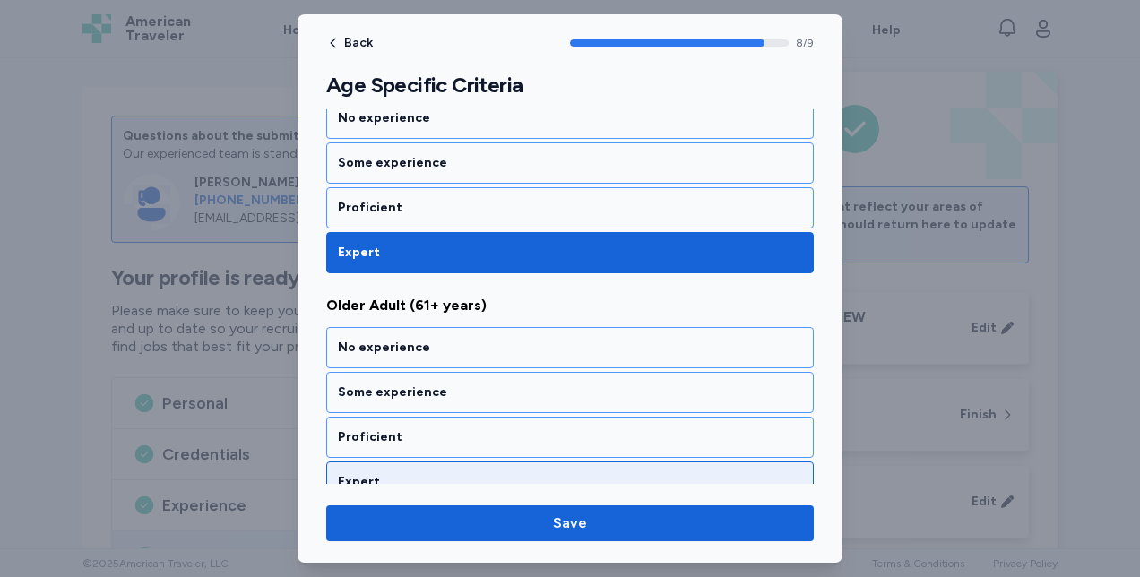
click at [357, 473] on div "Expert" at bounding box center [570, 482] width 464 height 18
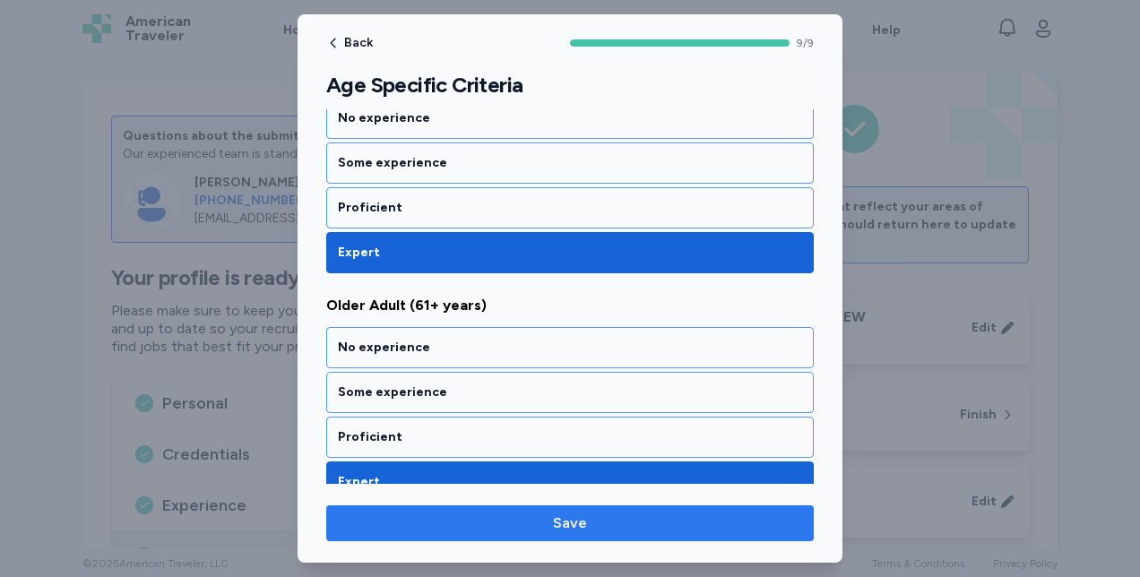
click at [395, 520] on span "Save" at bounding box center [569, 524] width 459 height 22
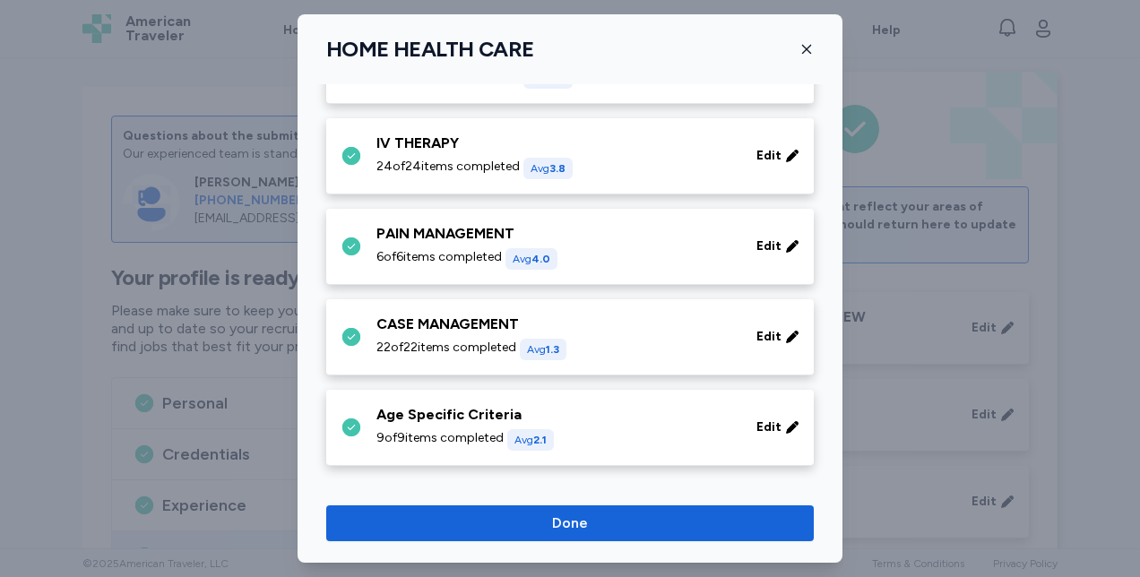
scroll to position [1336, 0]
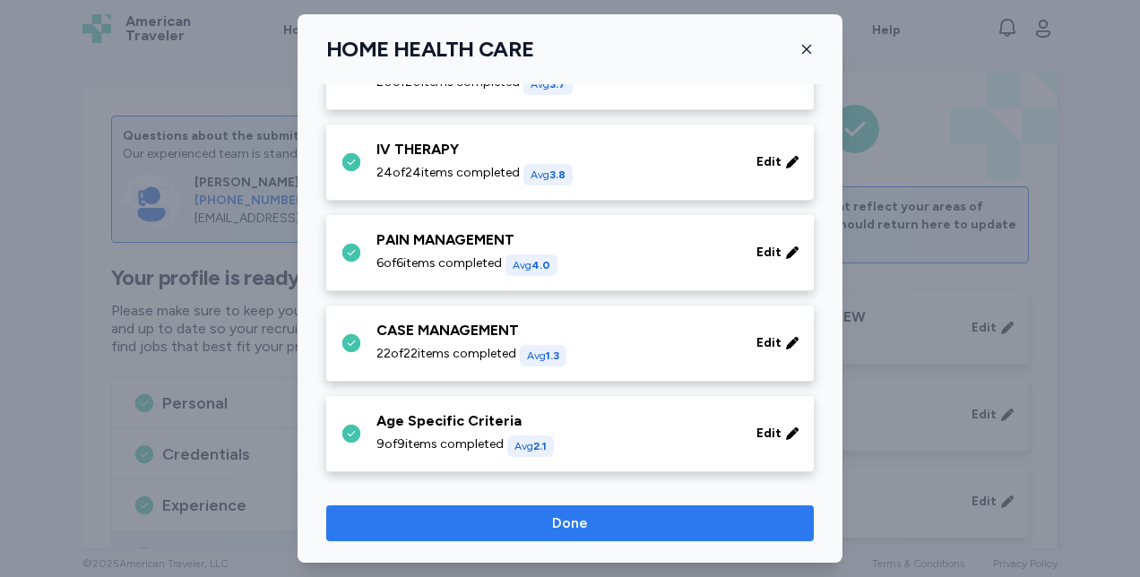
click at [686, 521] on span "Done" at bounding box center [569, 524] width 459 height 22
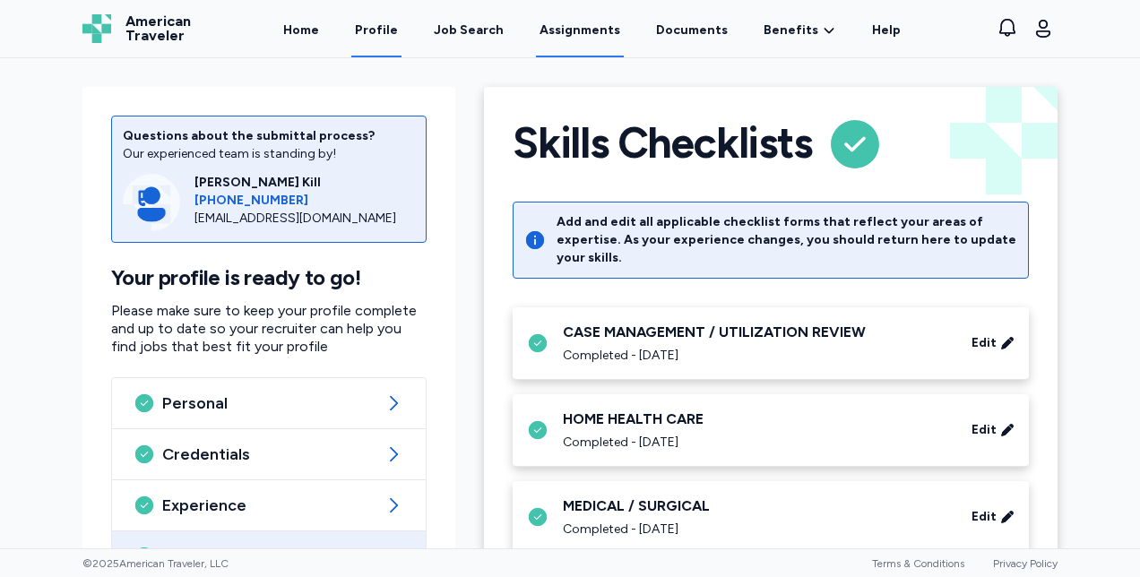
click at [573, 28] on link "Assignments" at bounding box center [580, 30] width 88 height 56
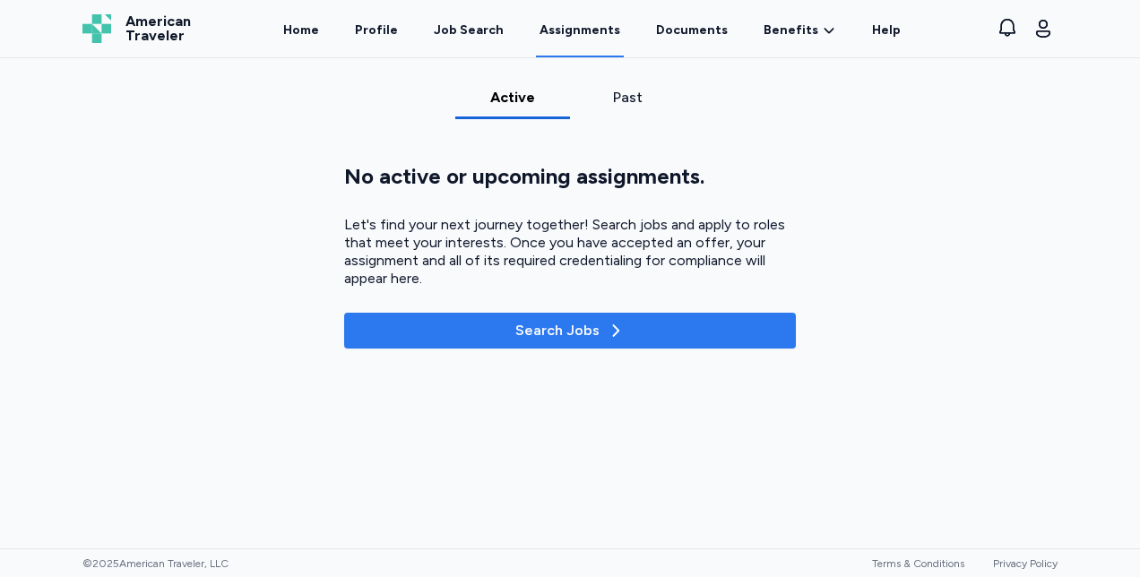
click at [523, 328] on div "Search Jobs" at bounding box center [569, 331] width 109 height 22
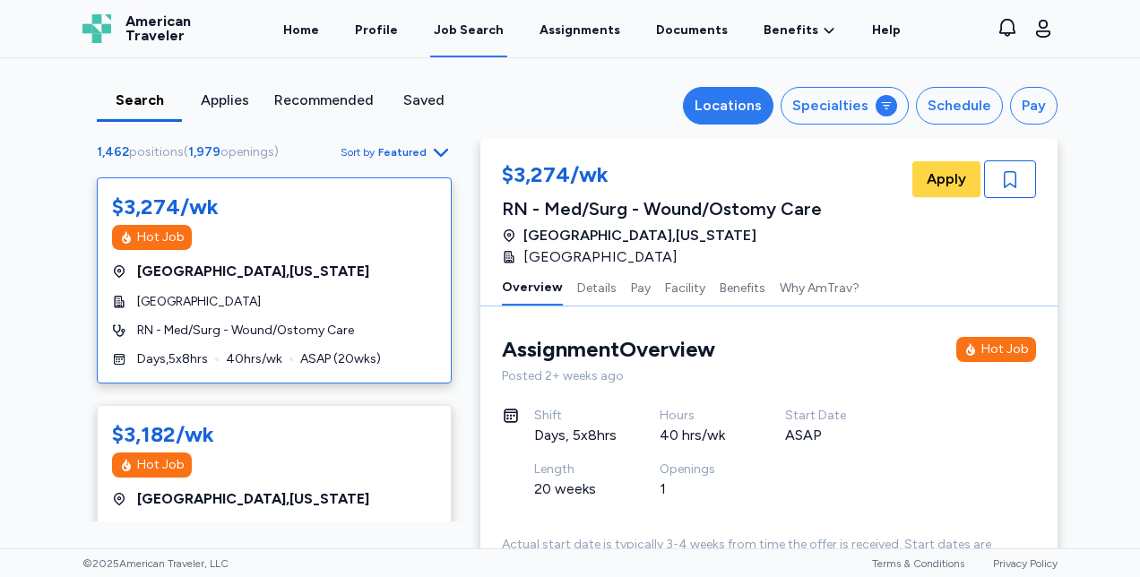
click at [727, 101] on div "Locations" at bounding box center [727, 106] width 67 height 22
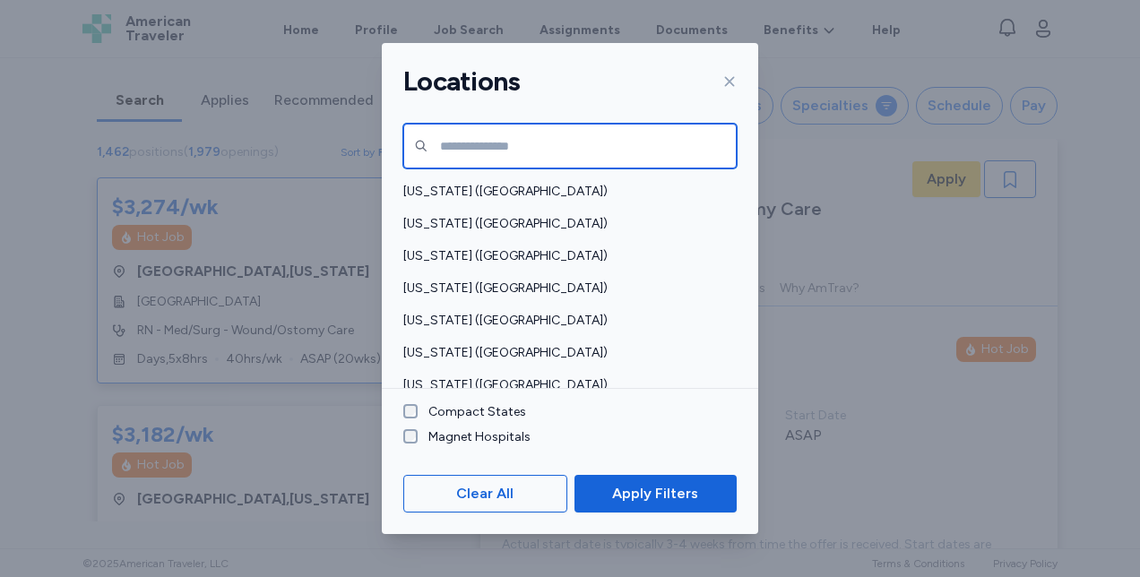
click at [497, 141] on input "text" at bounding box center [569, 146] width 333 height 45
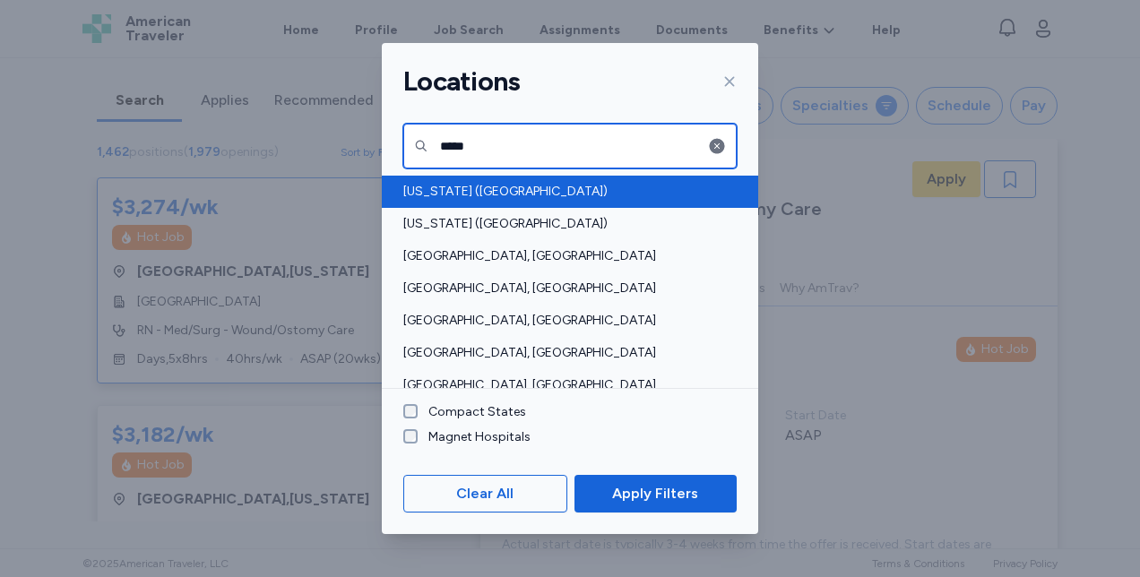
type input "*****"
click at [460, 194] on span "[US_STATE] ([GEOGRAPHIC_DATA])" at bounding box center [564, 192] width 323 height 18
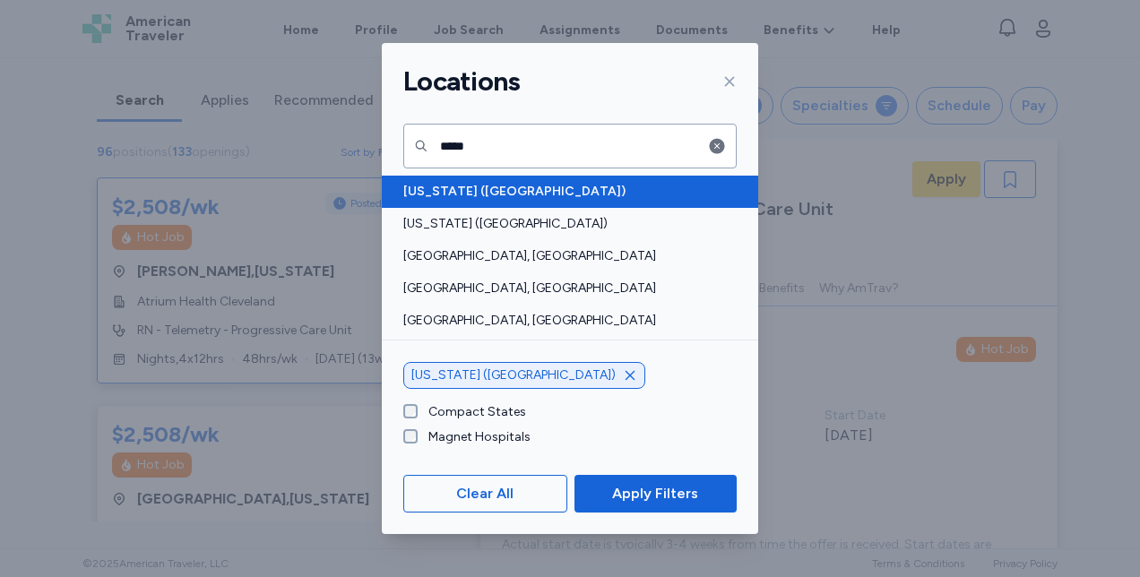
scroll to position [1, 0]
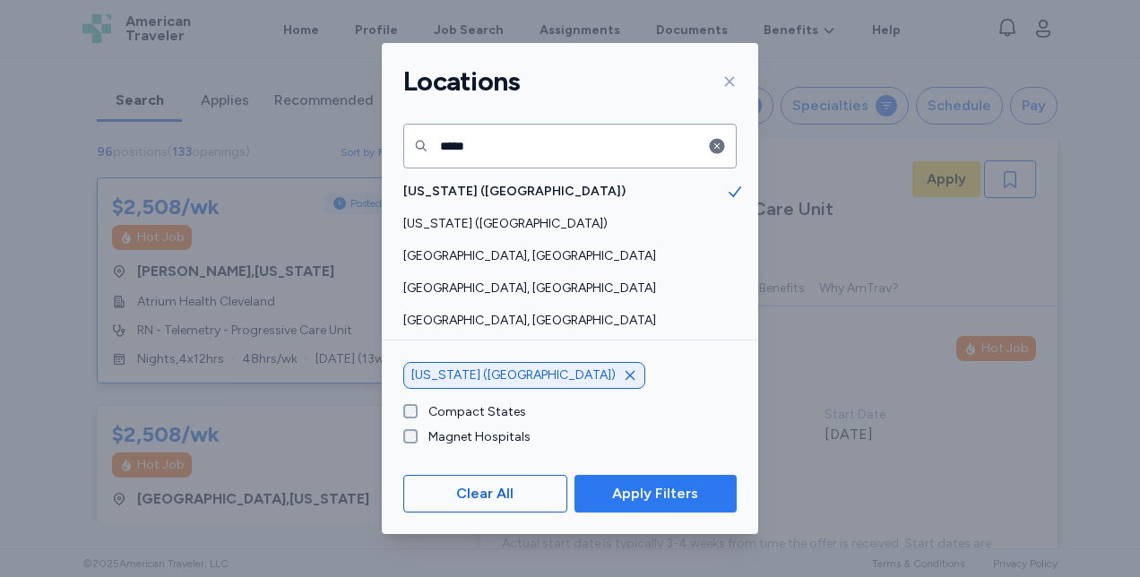
click at [663, 493] on span "Apply Filters" at bounding box center [655, 494] width 86 height 22
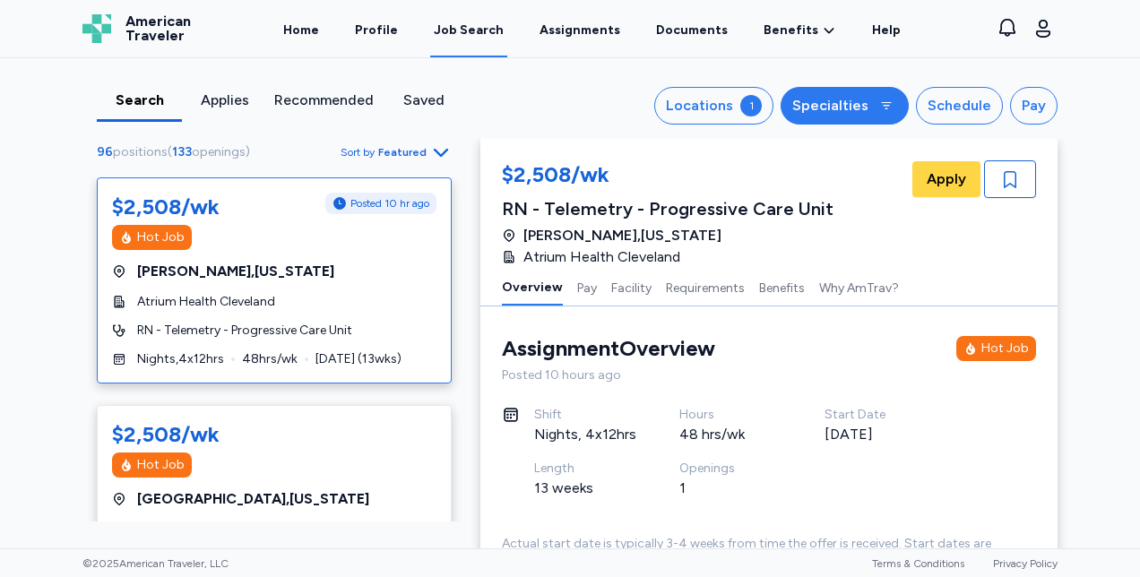
click at [858, 111] on div "Specialties" at bounding box center [830, 106] width 76 height 22
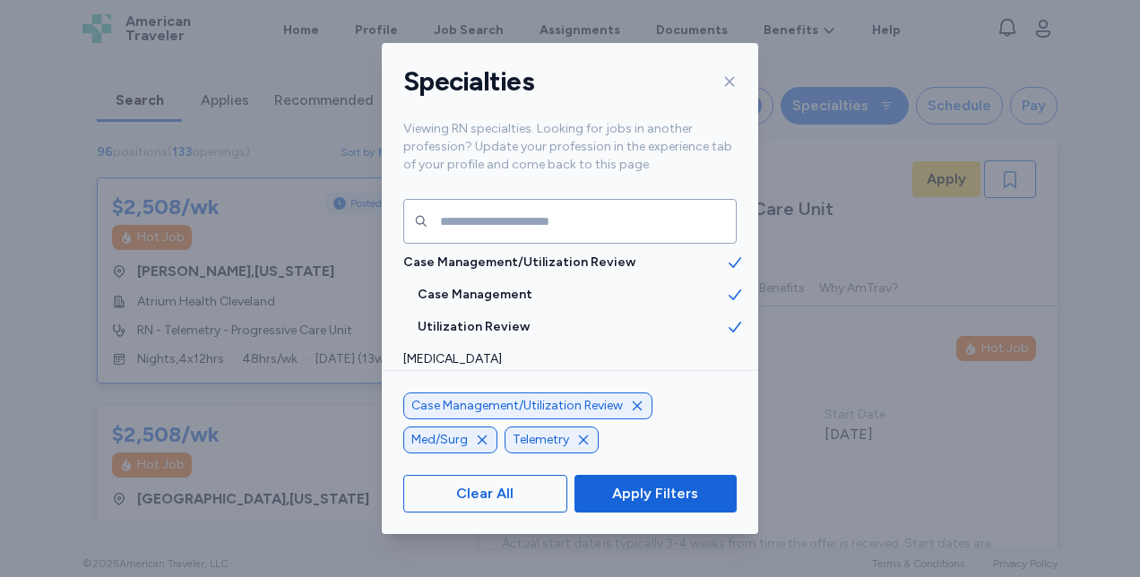
scroll to position [104, 0]
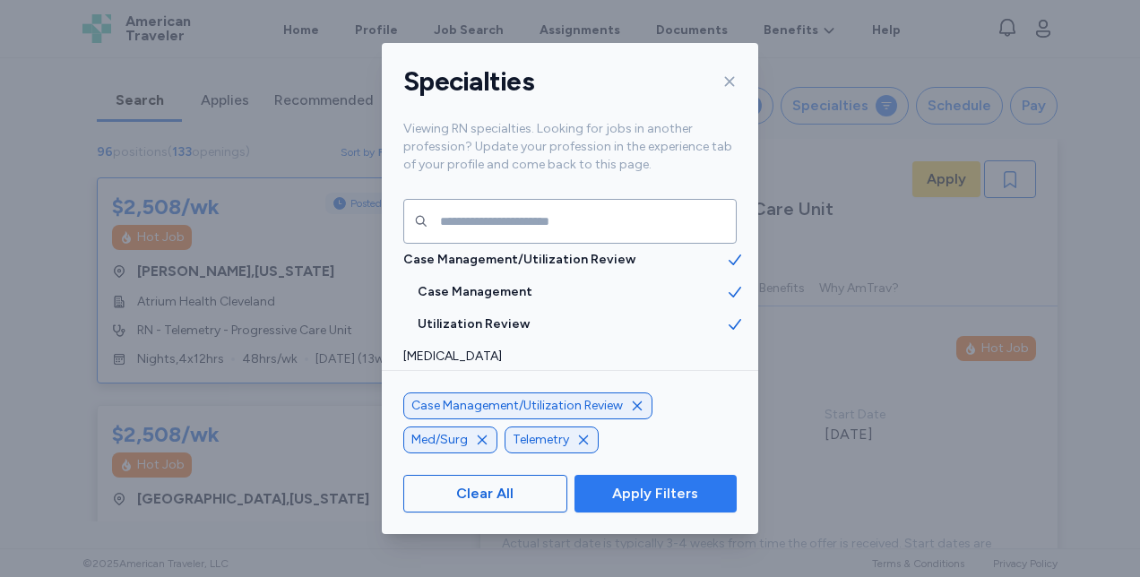
click at [681, 504] on span "Apply Filters" at bounding box center [655, 494] width 86 height 22
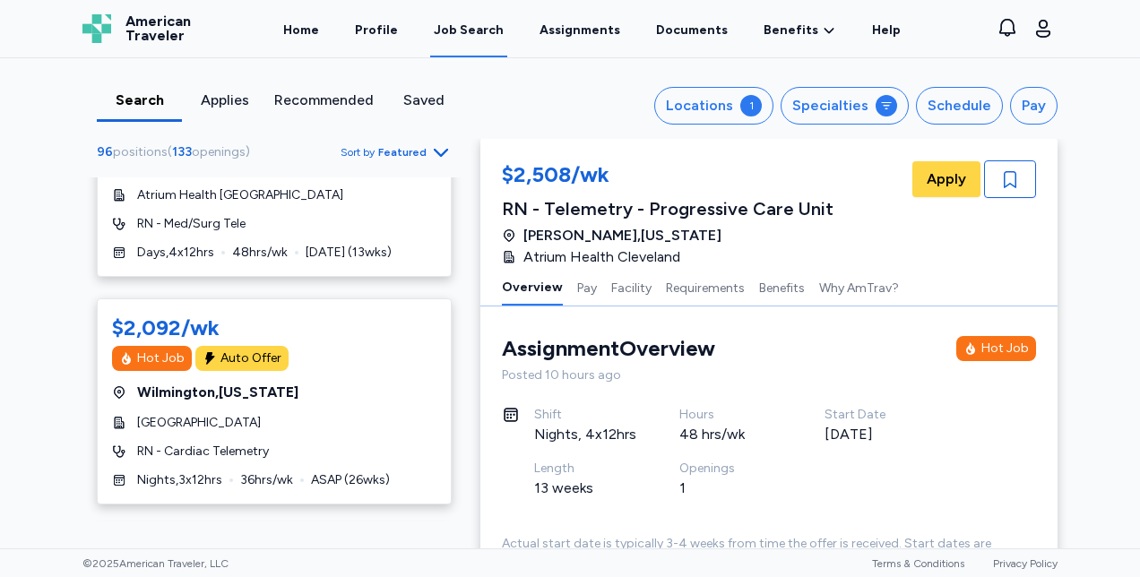
scroll to position [1790, 0]
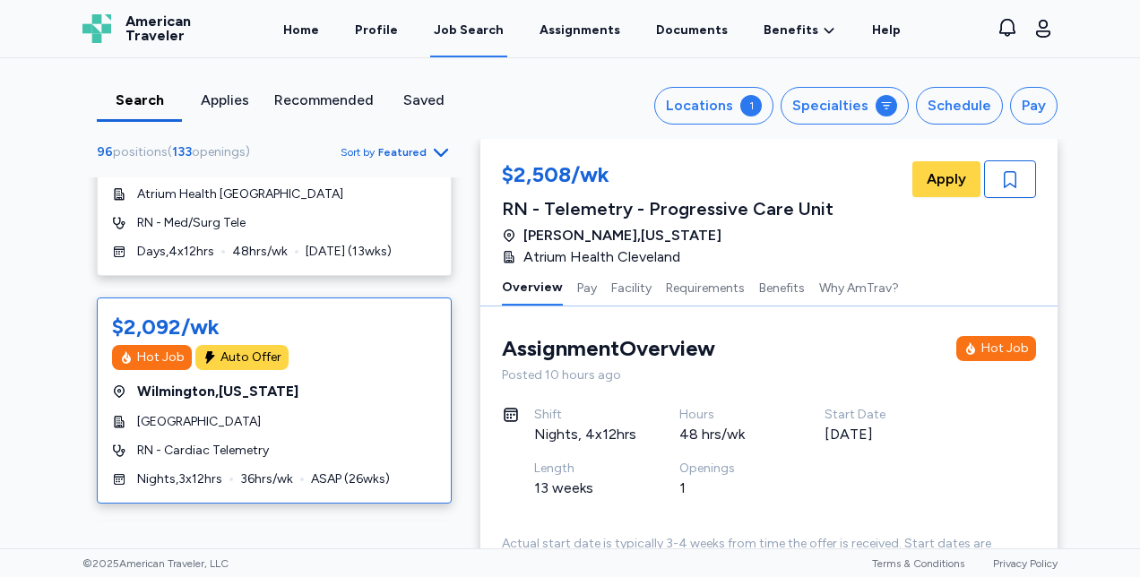
click at [254, 381] on span "[GEOGRAPHIC_DATA] , [US_STATE]" at bounding box center [217, 392] width 161 height 22
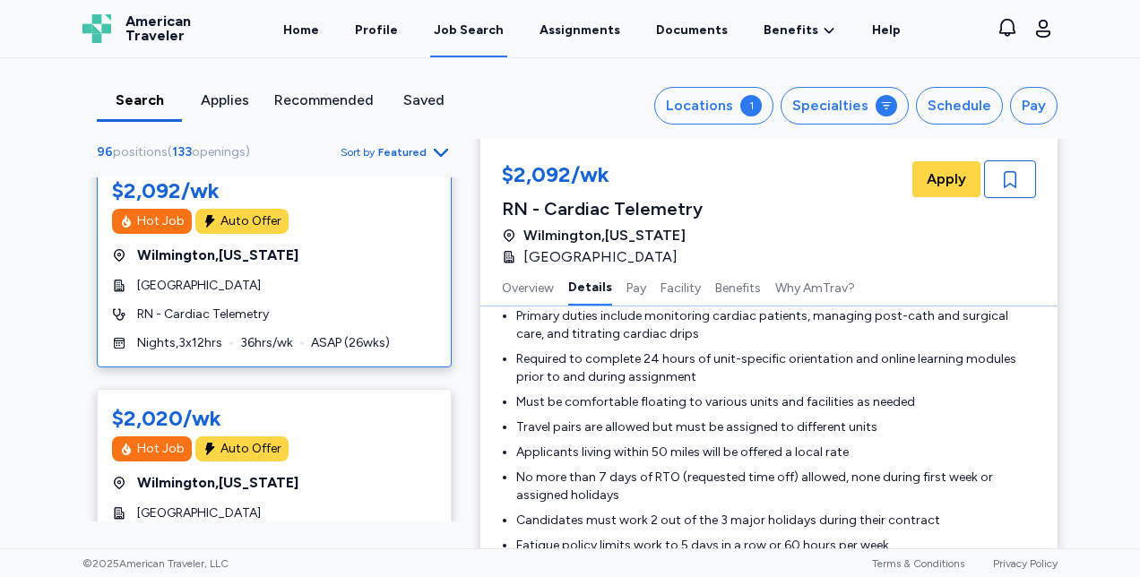
scroll to position [1928, 0]
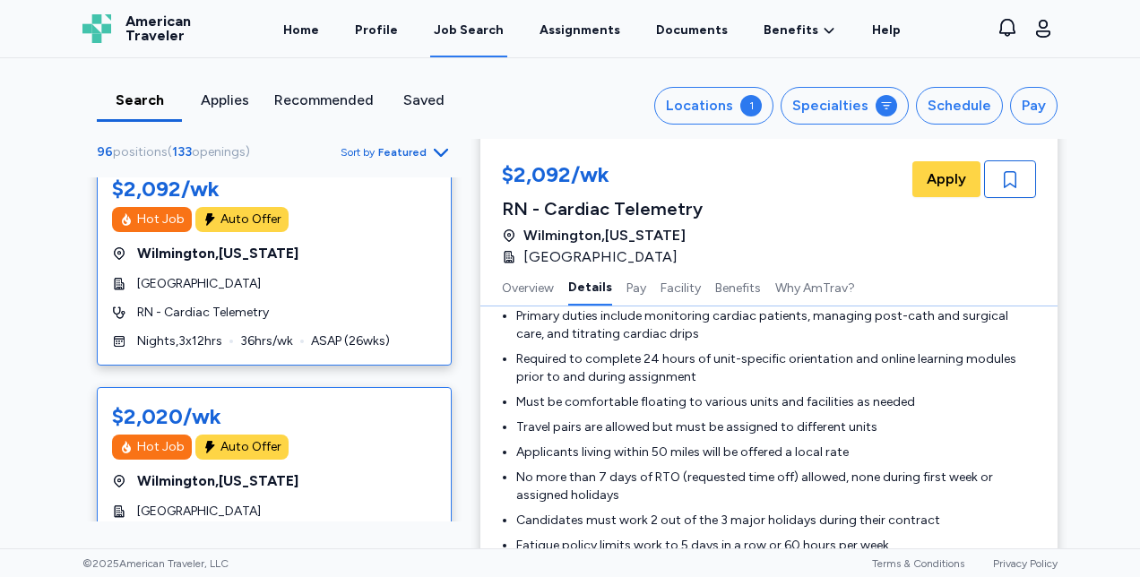
click at [186, 503] on span "[GEOGRAPHIC_DATA]" at bounding box center [199, 512] width 124 height 18
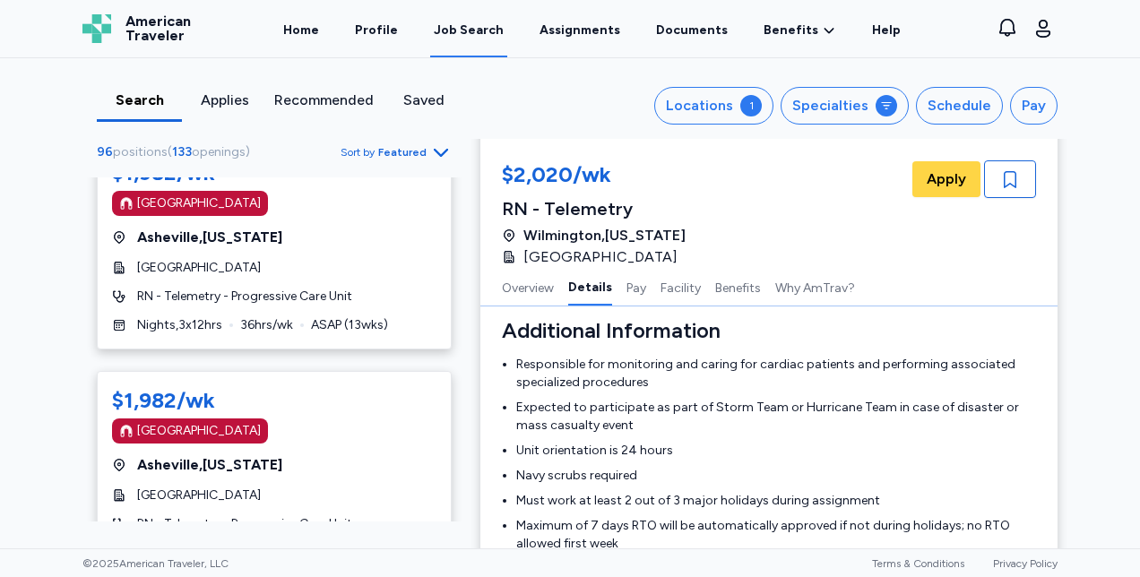
scroll to position [1016, 0]
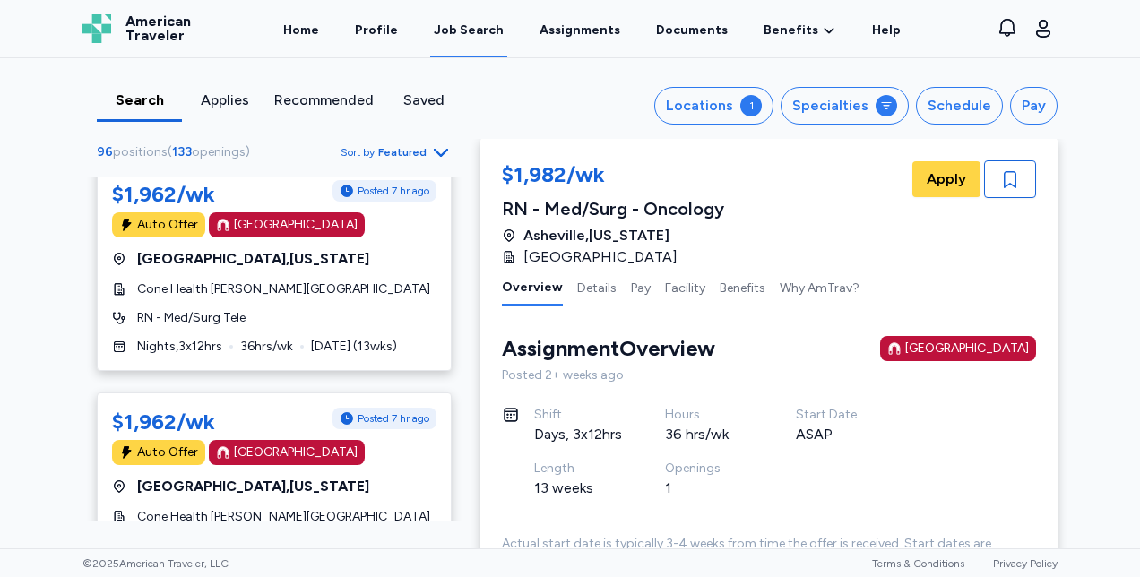
scroll to position [1376, 0]
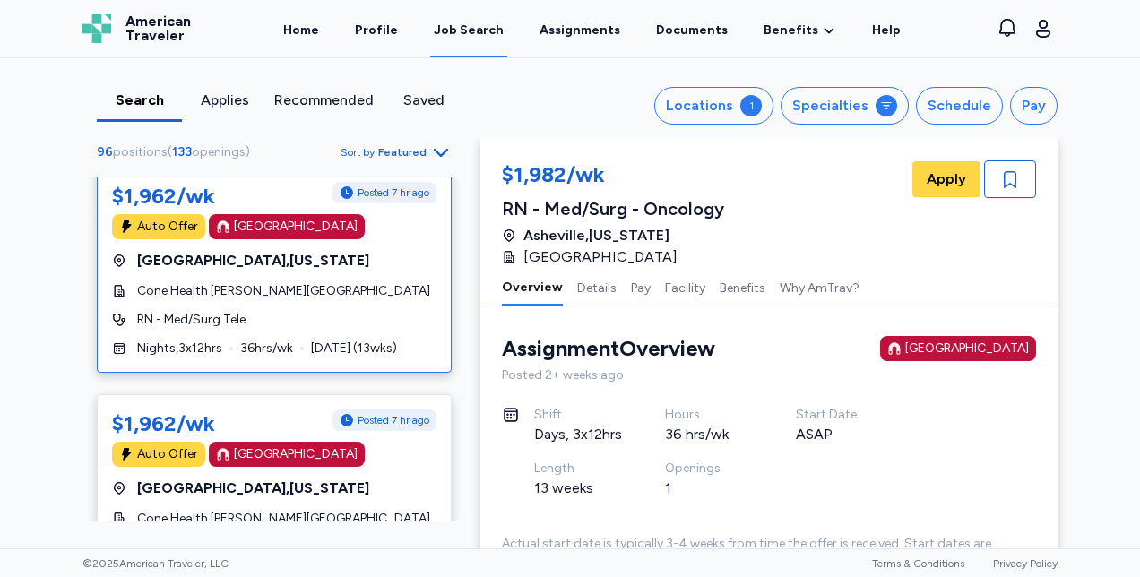
click at [220, 267] on div "$1,962/wk Posted 7 hr ago Auto Offer [GEOGRAPHIC_DATA] [GEOGRAPHIC_DATA] , [US_…" at bounding box center [274, 270] width 355 height 206
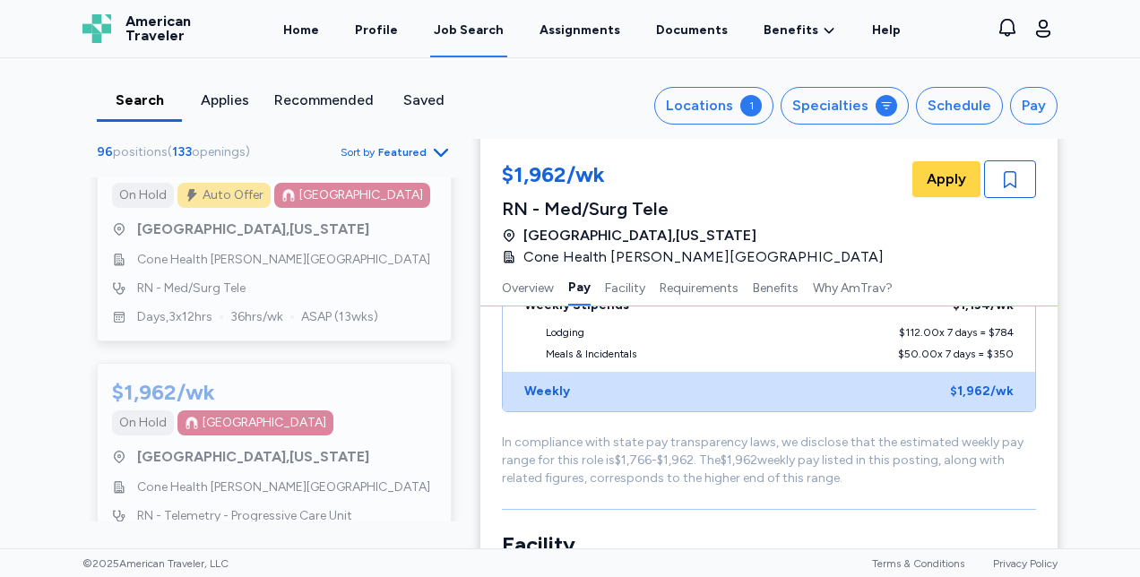
scroll to position [9757, 0]
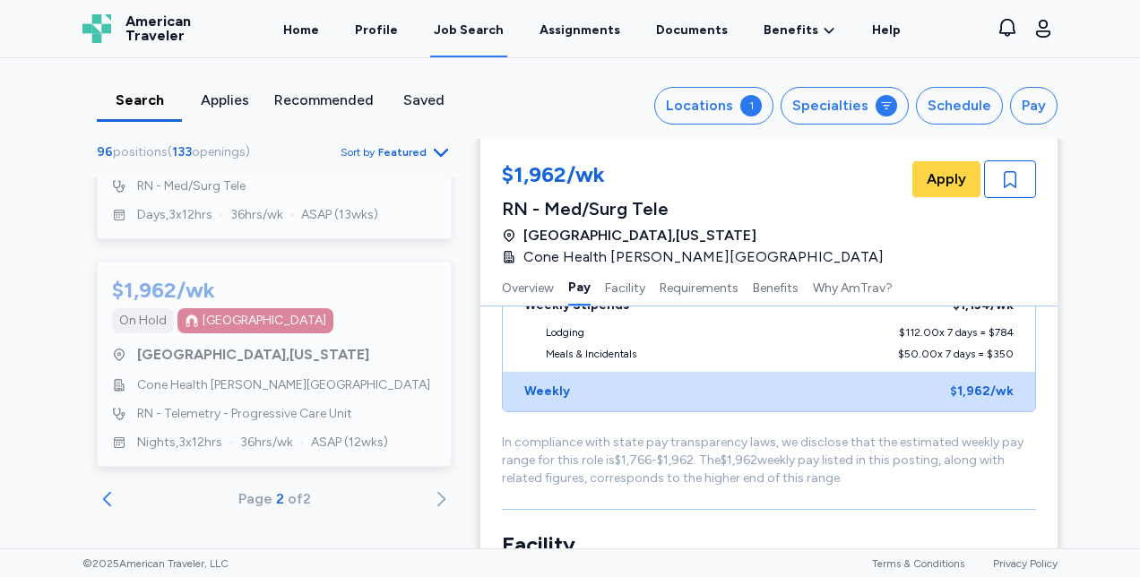
click at [103, 493] on icon "Go to previous 50 jobs" at bounding box center [108, 499] width 22 height 22
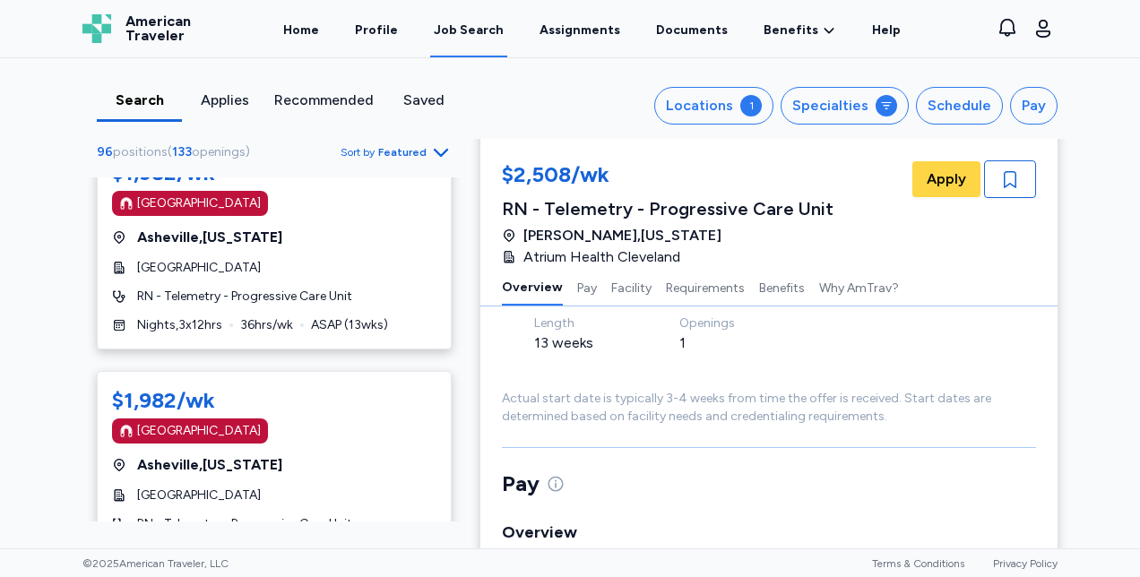
scroll to position [150, 0]
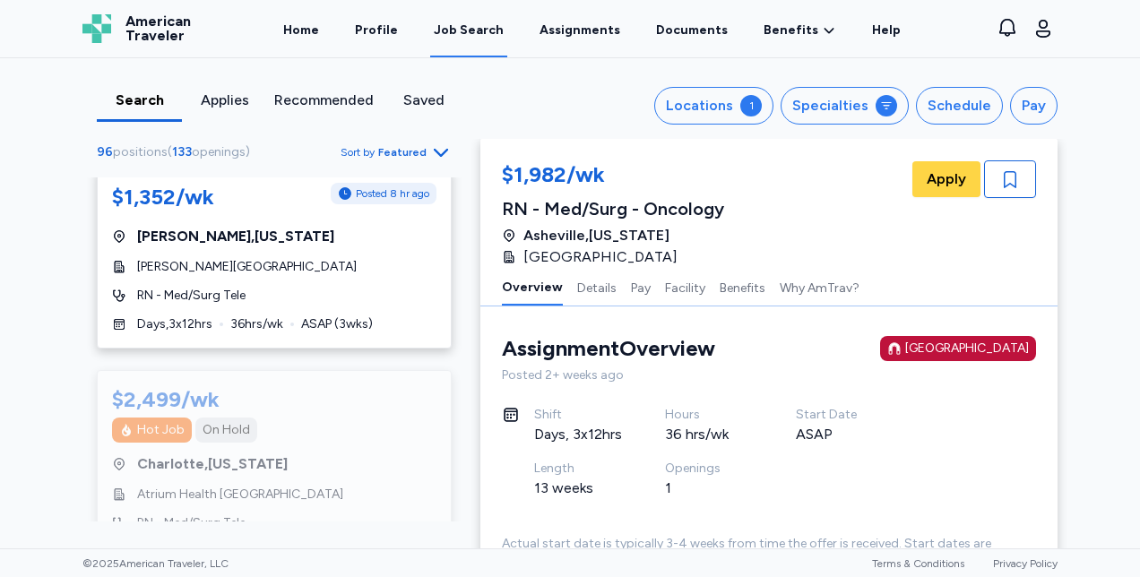
scroll to position [6237, 0]
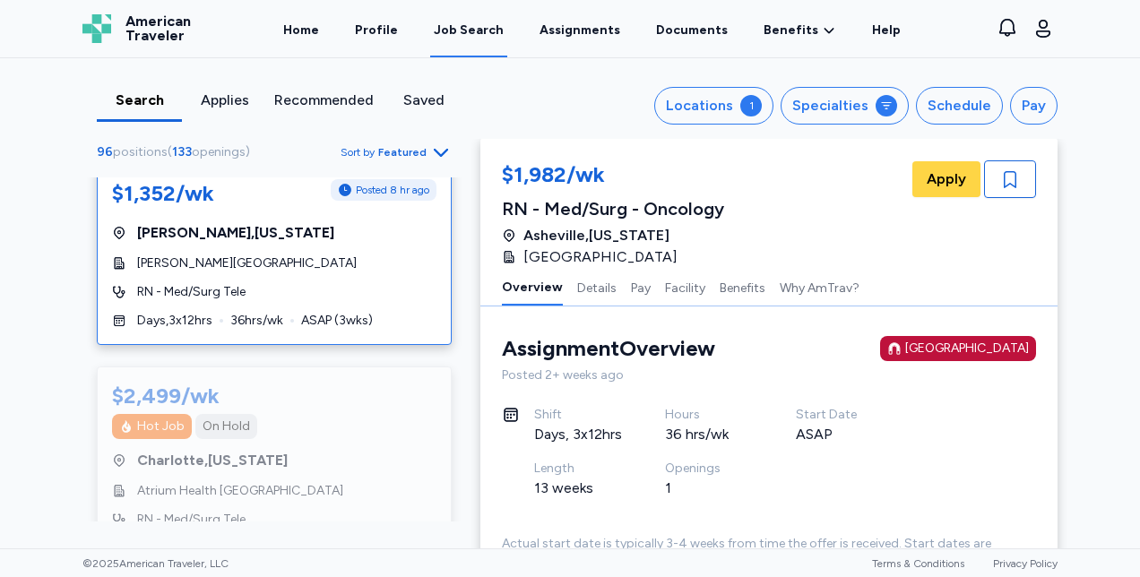
click at [211, 254] on span "[PERSON_NAME][GEOGRAPHIC_DATA]" at bounding box center [247, 263] width 220 height 18
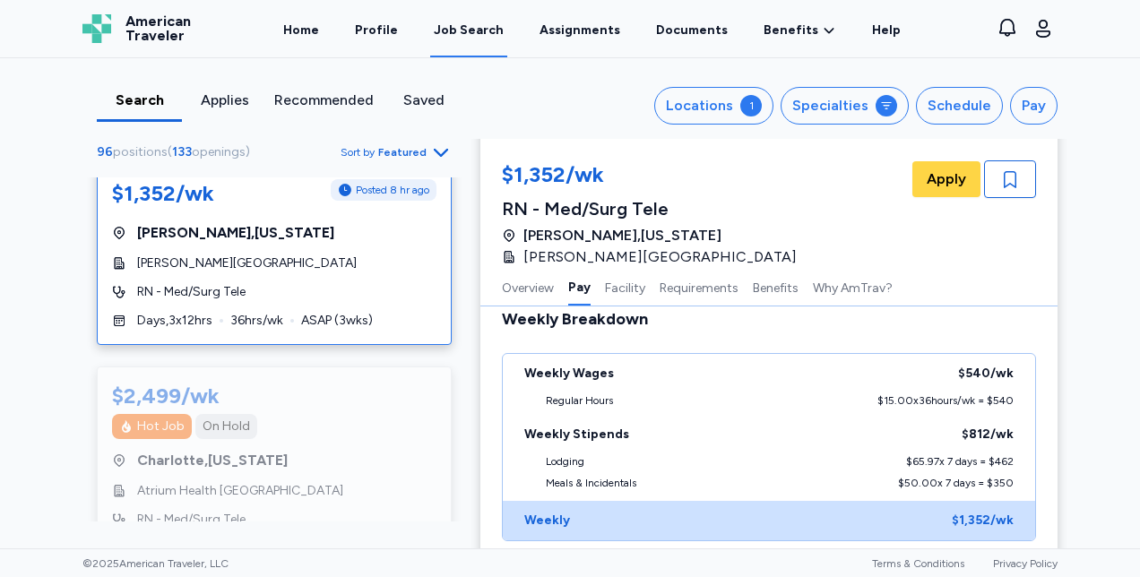
scroll to position [578, 0]
